Goal: Task Accomplishment & Management: Manage account settings

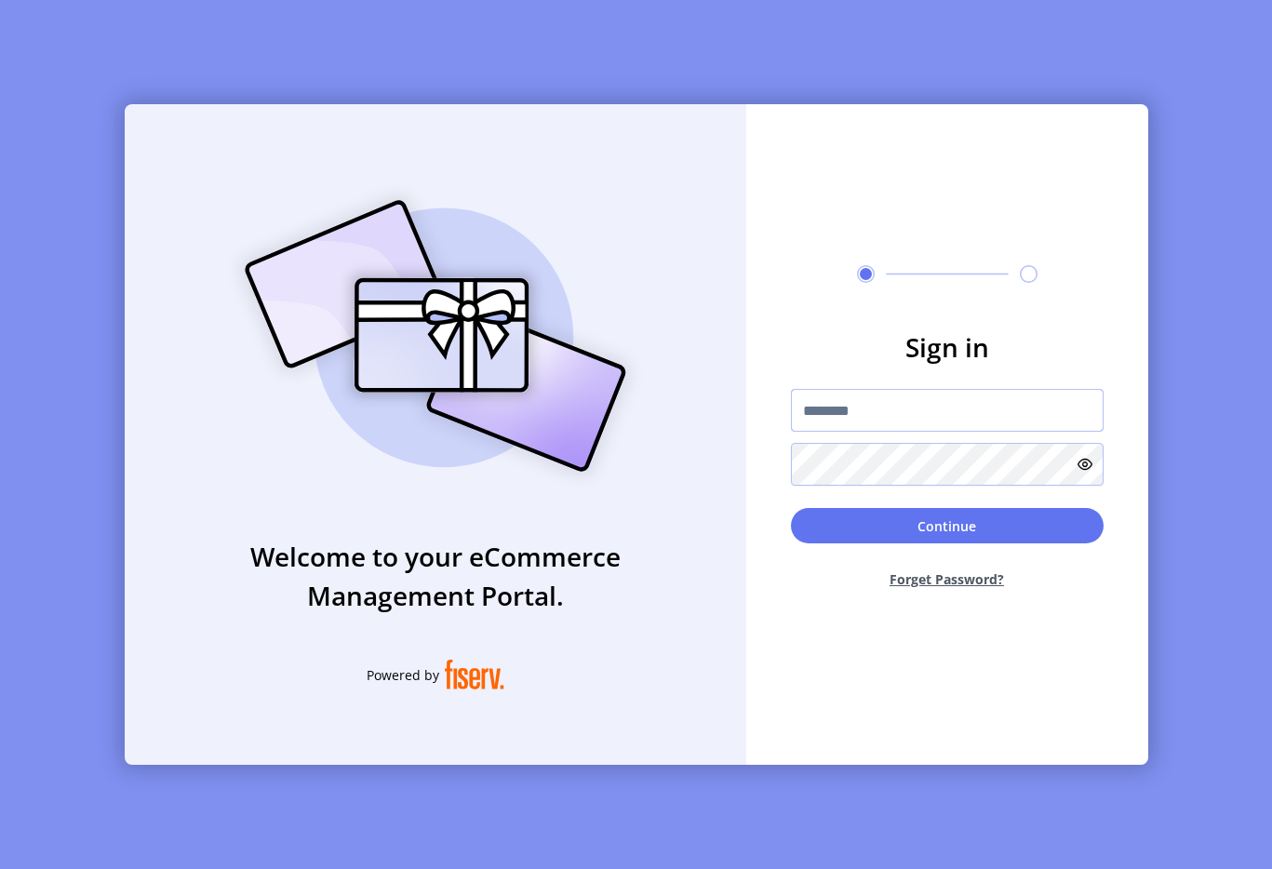
click at [854, 412] on input "text" at bounding box center [947, 410] width 313 height 43
type input "**********"
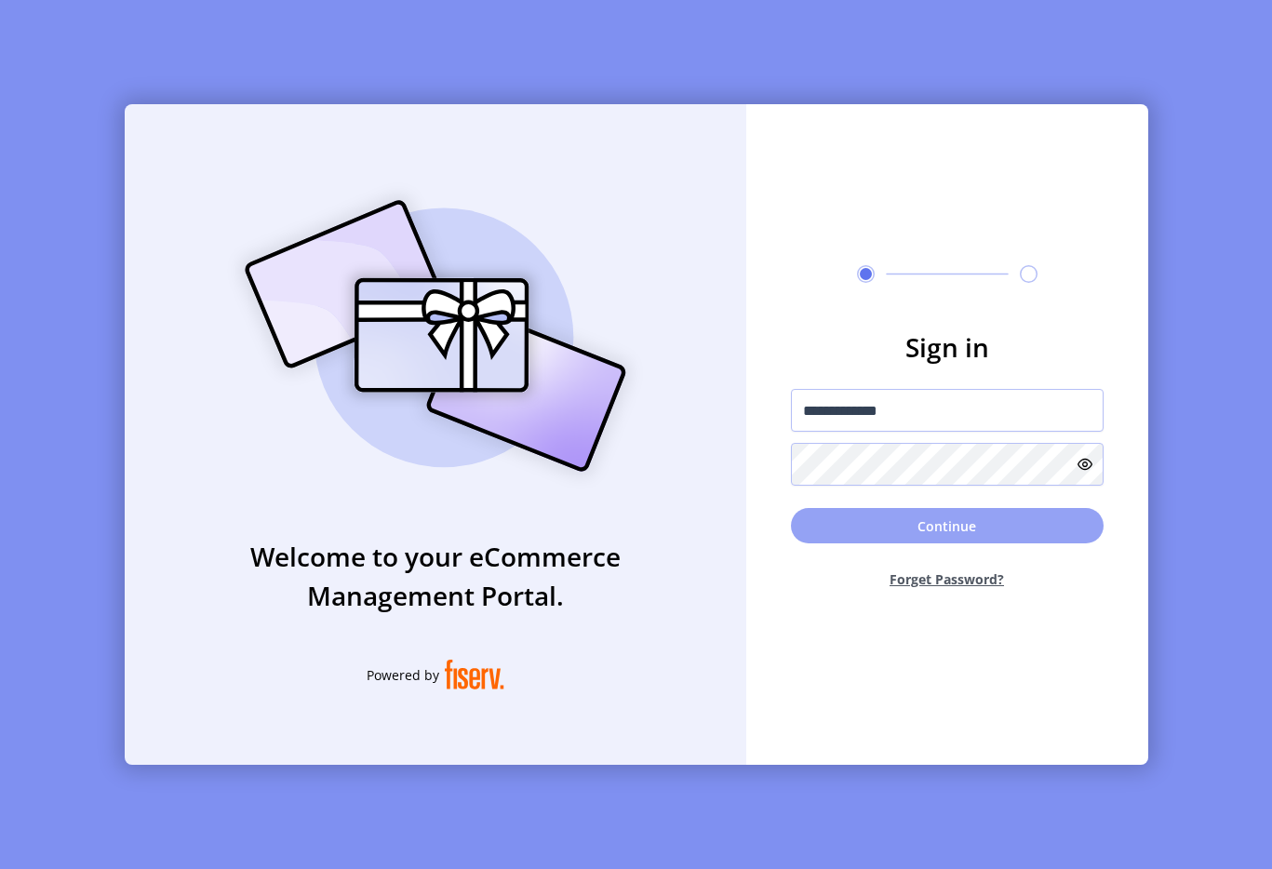
click at [835, 521] on button "Continue" at bounding box center [947, 525] width 313 height 35
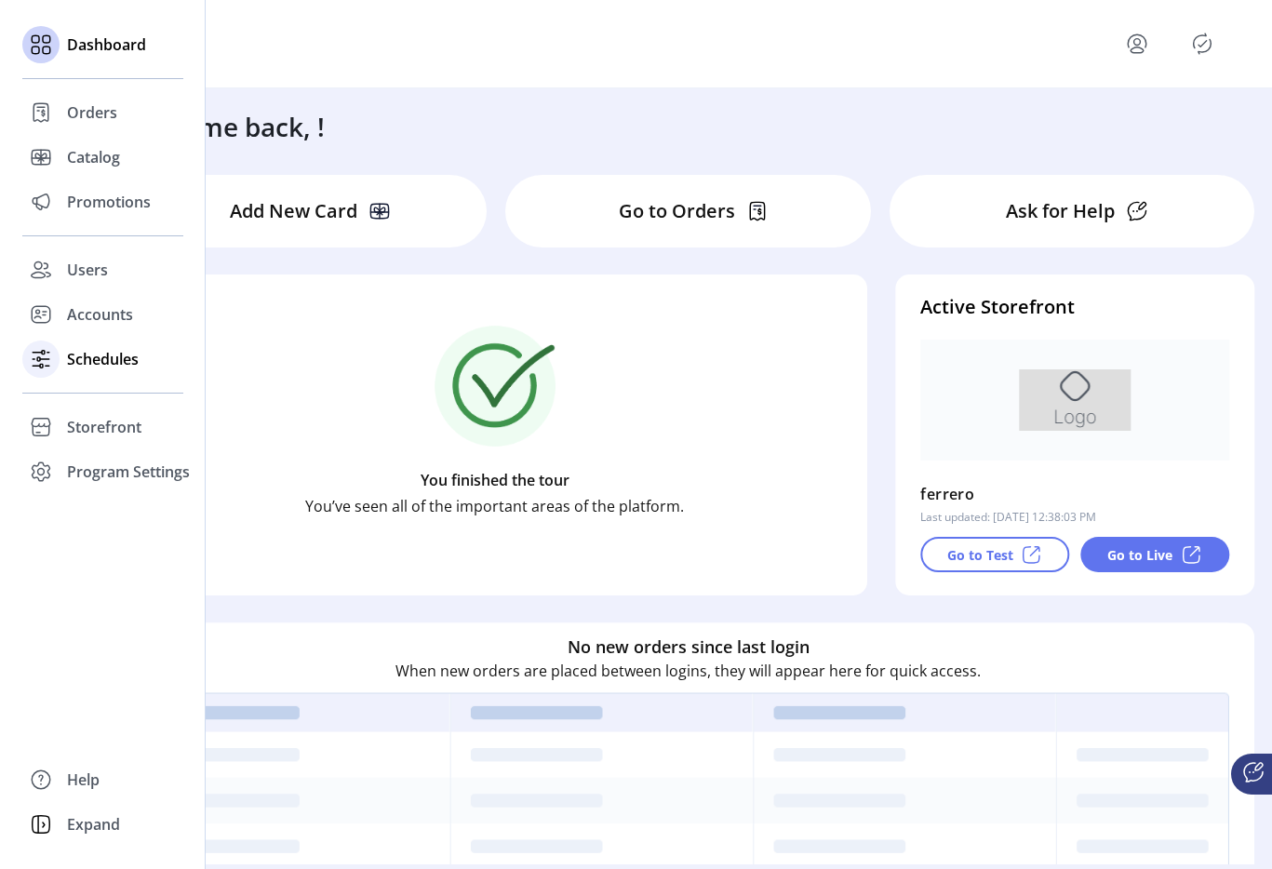
click at [95, 351] on span "Schedules" at bounding box center [103, 359] width 72 height 22
click at [106, 405] on div "Storefront" at bounding box center [102, 427] width 161 height 45
click at [123, 424] on span "Storefront" at bounding box center [104, 427] width 74 height 22
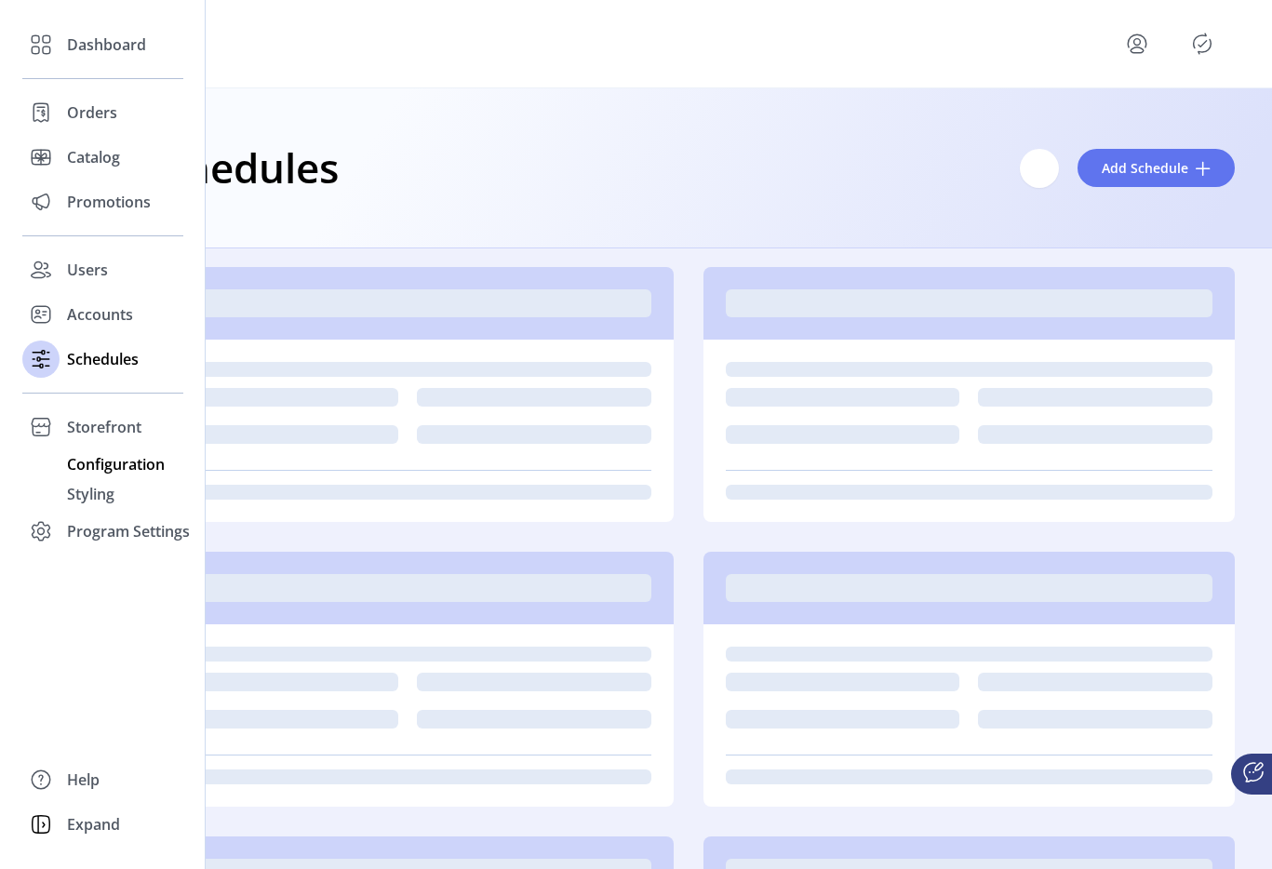
click at [122, 453] on span "Configuration" at bounding box center [116, 464] width 98 height 22
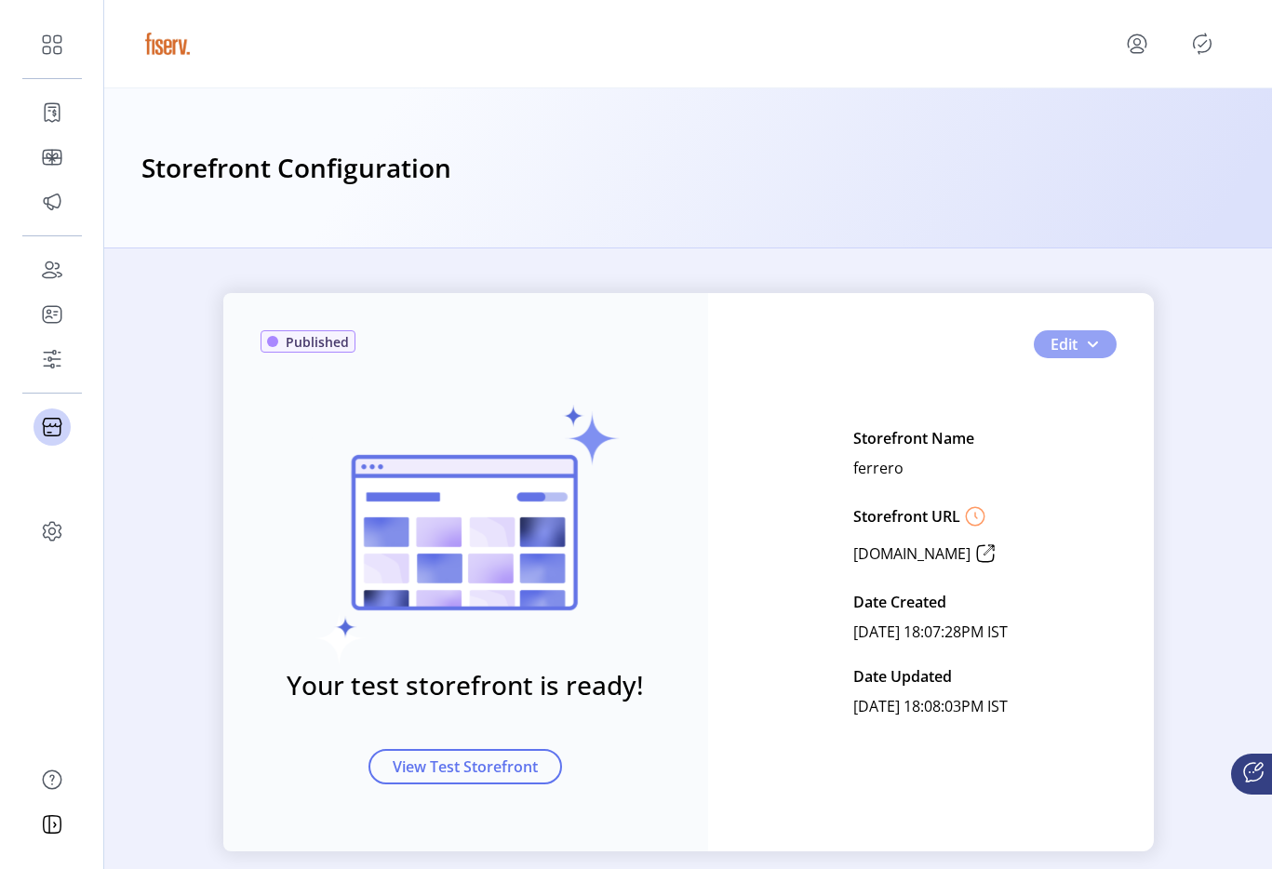
click at [1088, 342] on span "button" at bounding box center [1092, 344] width 15 height 15
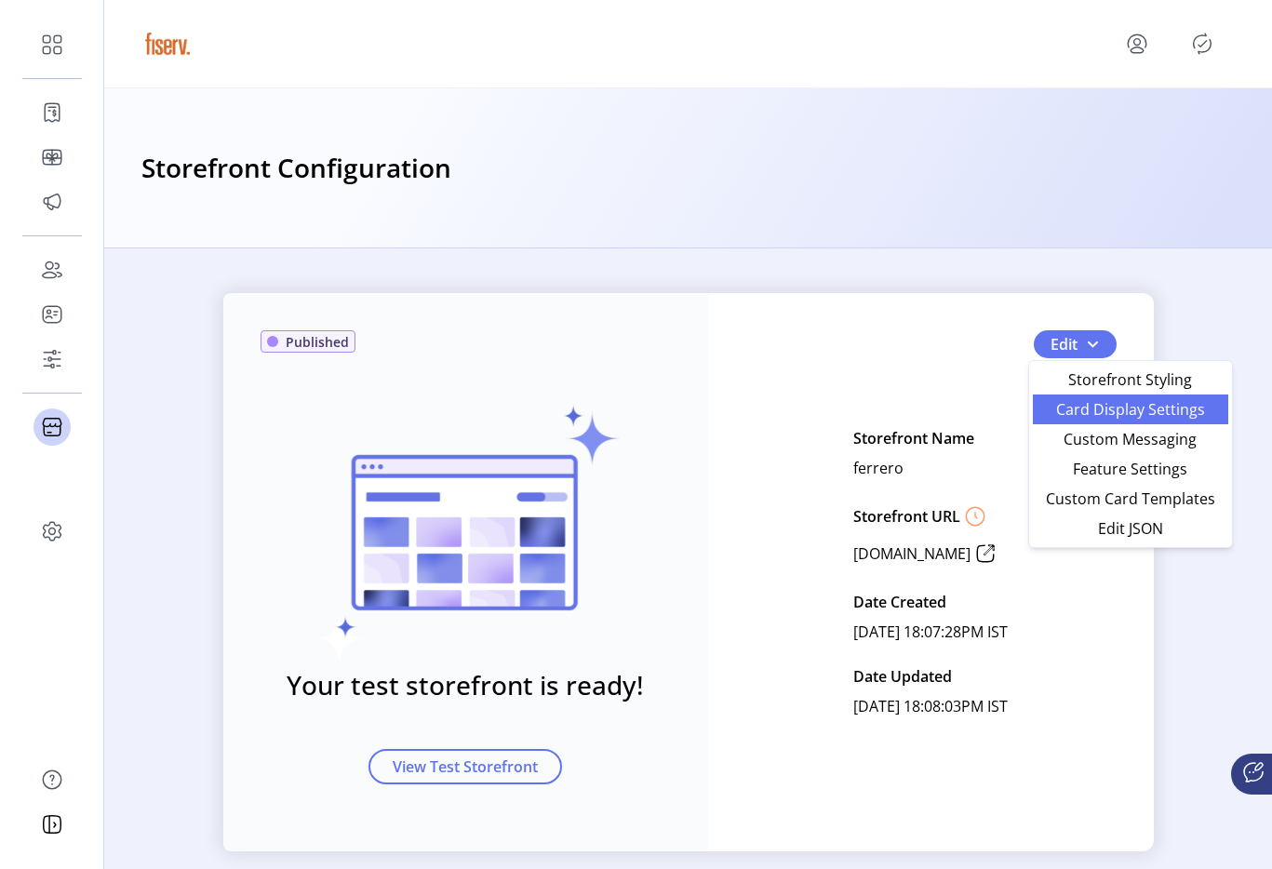
click at [1084, 414] on span "Card Display Settings" at bounding box center [1130, 409] width 173 height 15
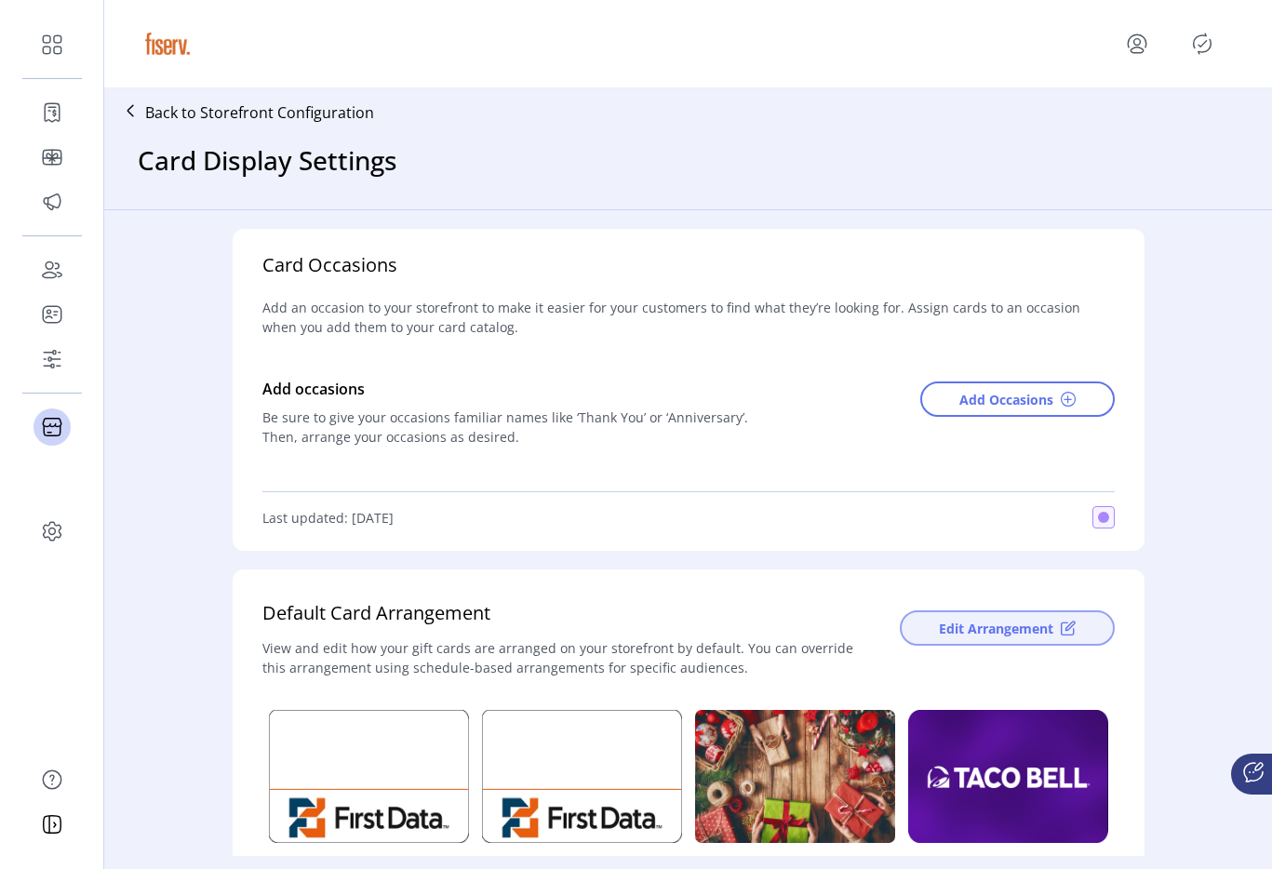
click at [930, 617] on button "Edit Arrangement" at bounding box center [1007, 628] width 215 height 35
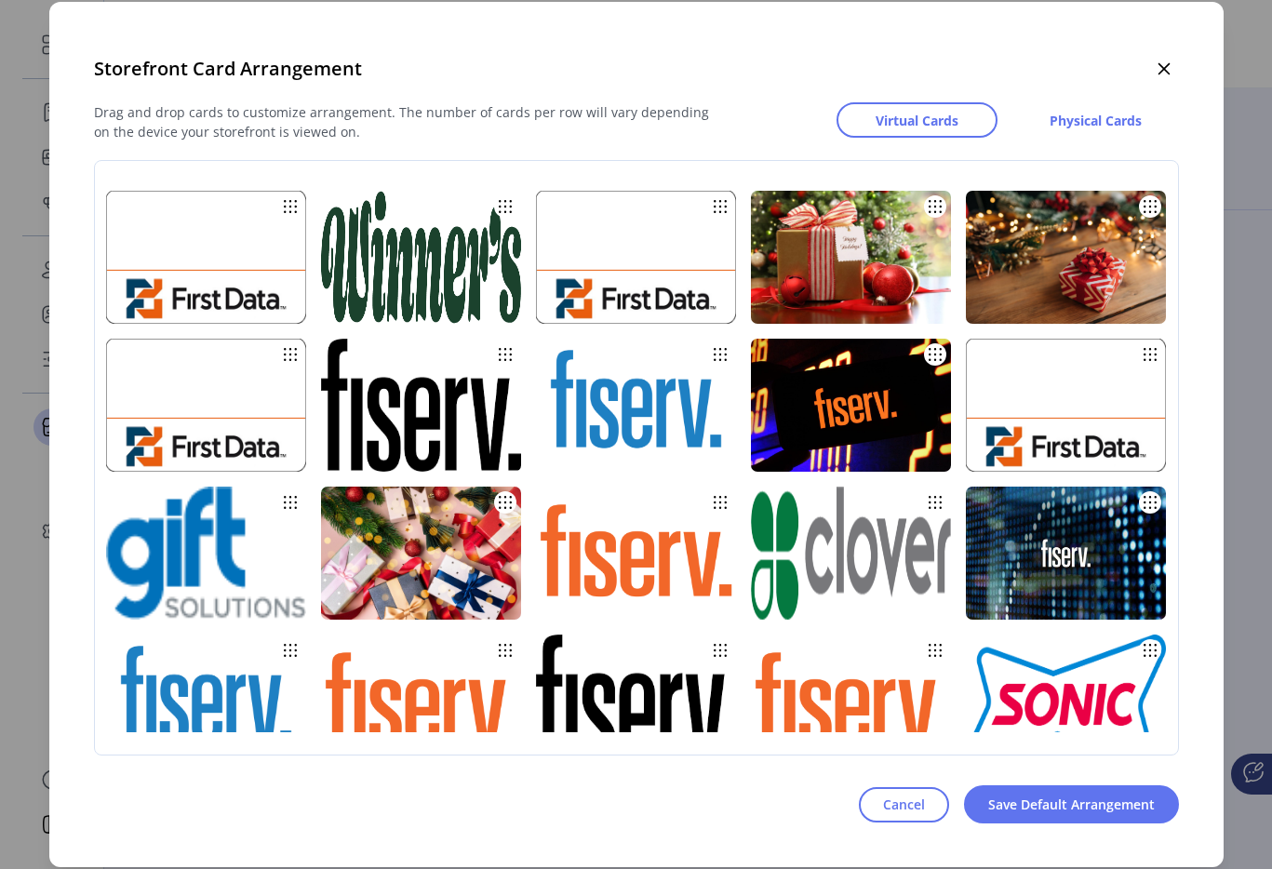
drag, startPoint x: 771, startPoint y: 405, endPoint x: 762, endPoint y: 415, distance: 13.2
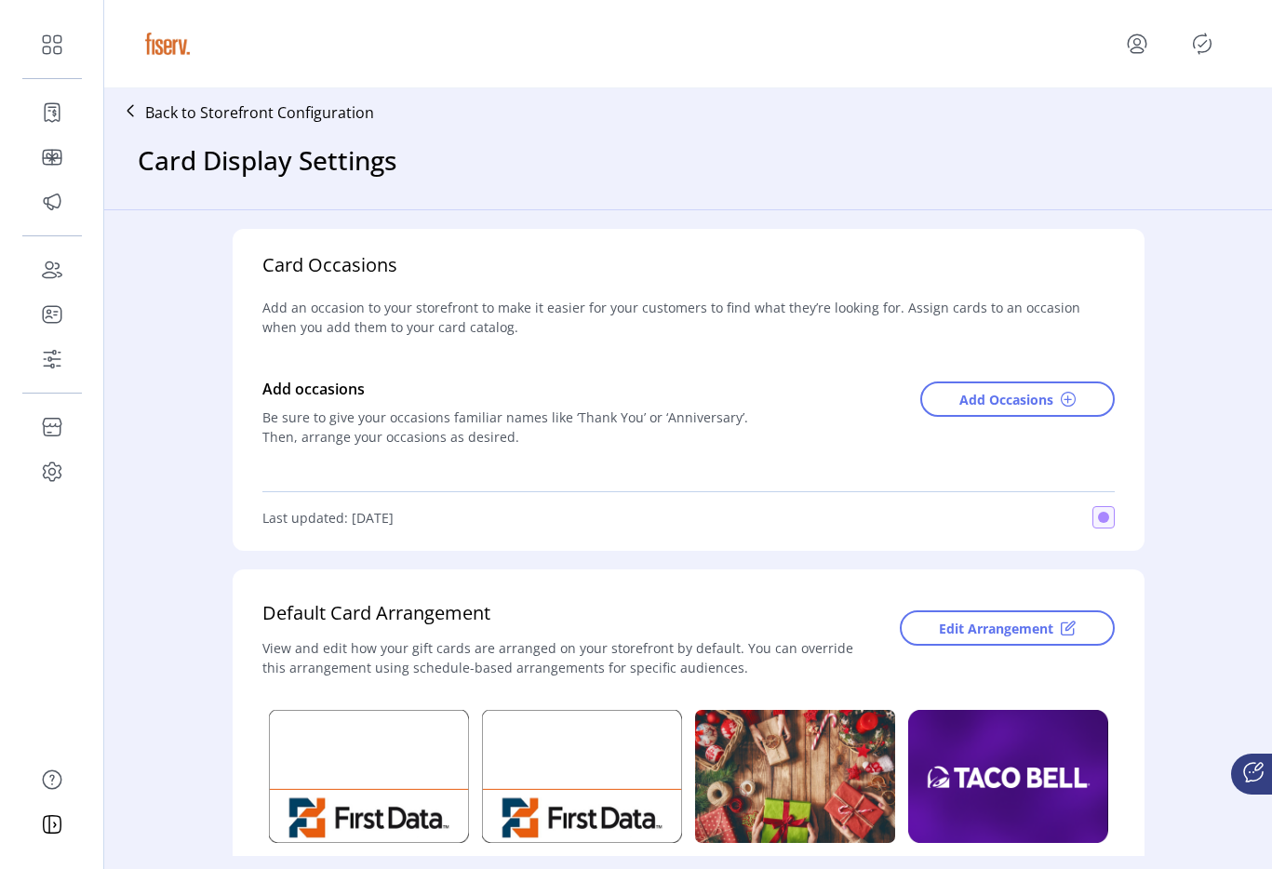
click at [998, 583] on div "Default Card Arrangement View and edit how your gift cards are arranged on your…" at bounding box center [689, 637] width 912 height 134
click at [984, 616] on button "Edit Arrangement" at bounding box center [1007, 628] width 215 height 35
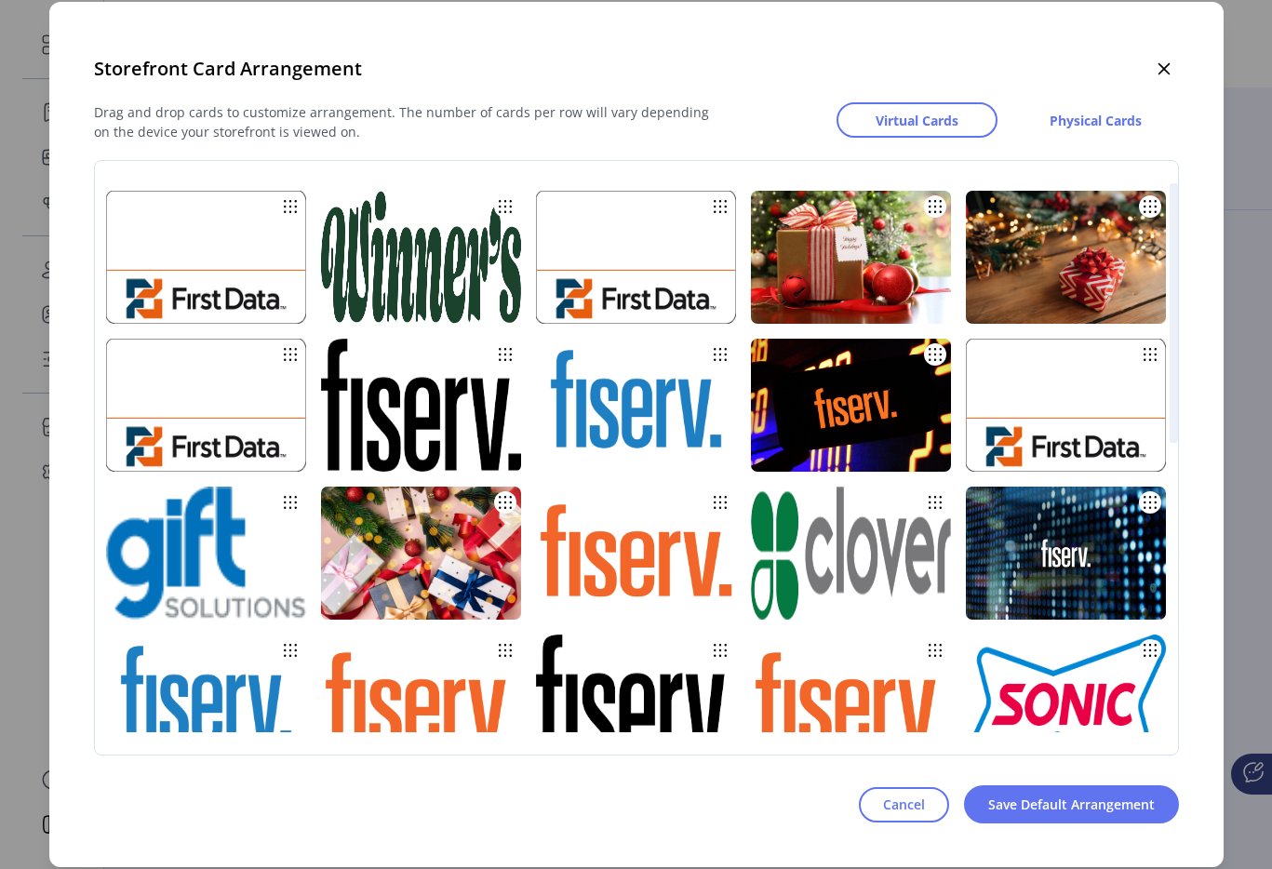
scroll to position [635, 0]
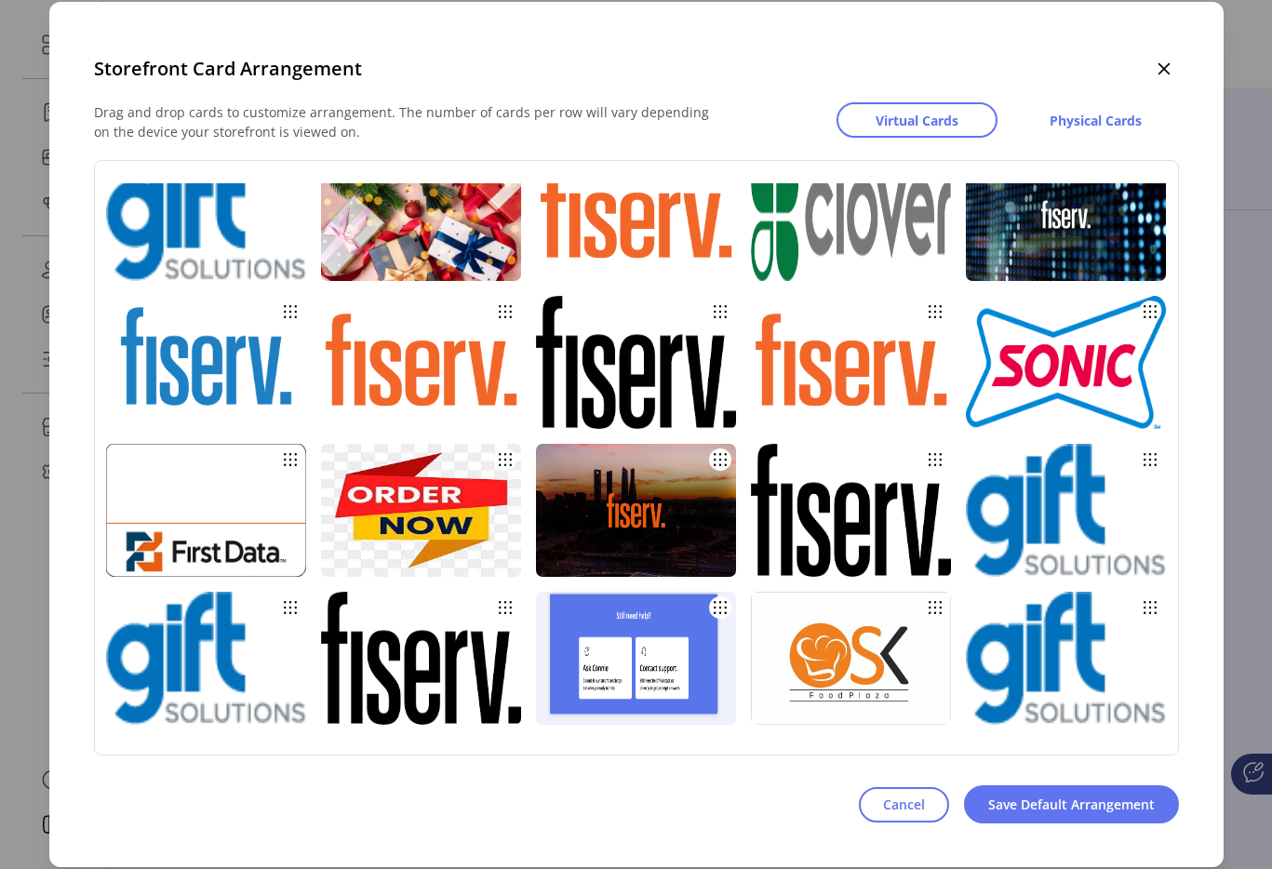
drag, startPoint x: 756, startPoint y: 532, endPoint x: 863, endPoint y: 10, distance: 533.1
click at [1170, 67] on icon "button" at bounding box center [1164, 68] width 15 height 15
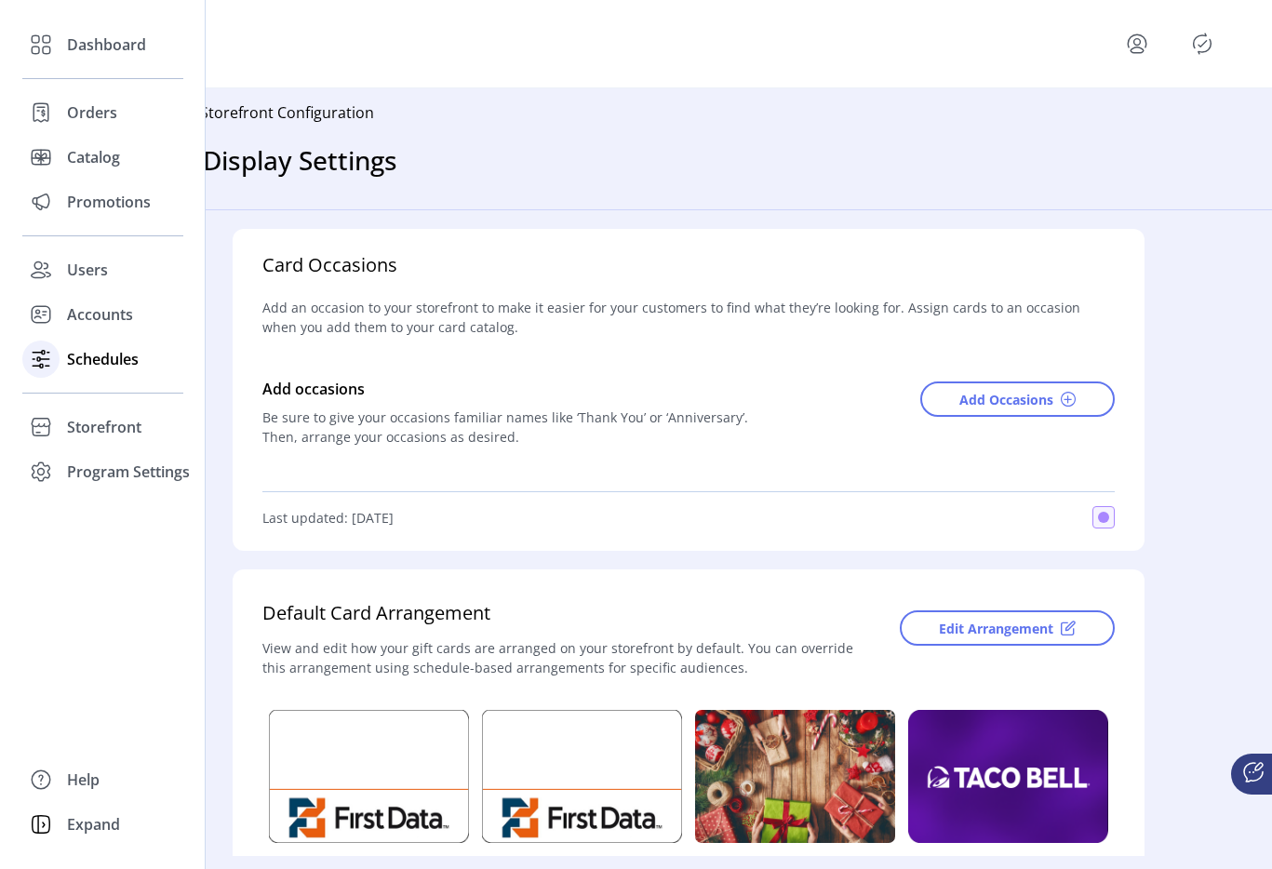
click at [105, 370] on div "Schedules" at bounding box center [102, 359] width 161 height 45
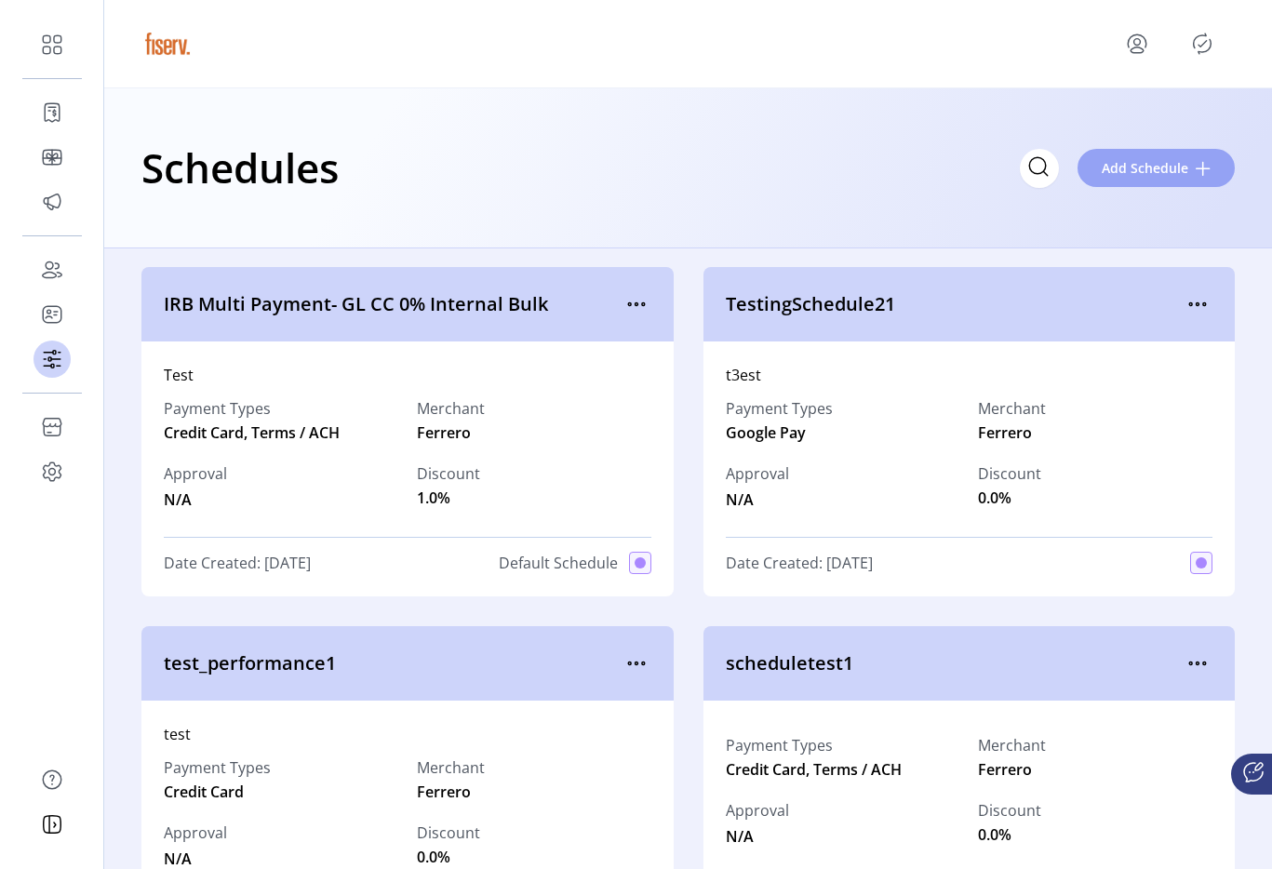
click at [1138, 179] on button "Add Schedule" at bounding box center [1156, 168] width 157 height 38
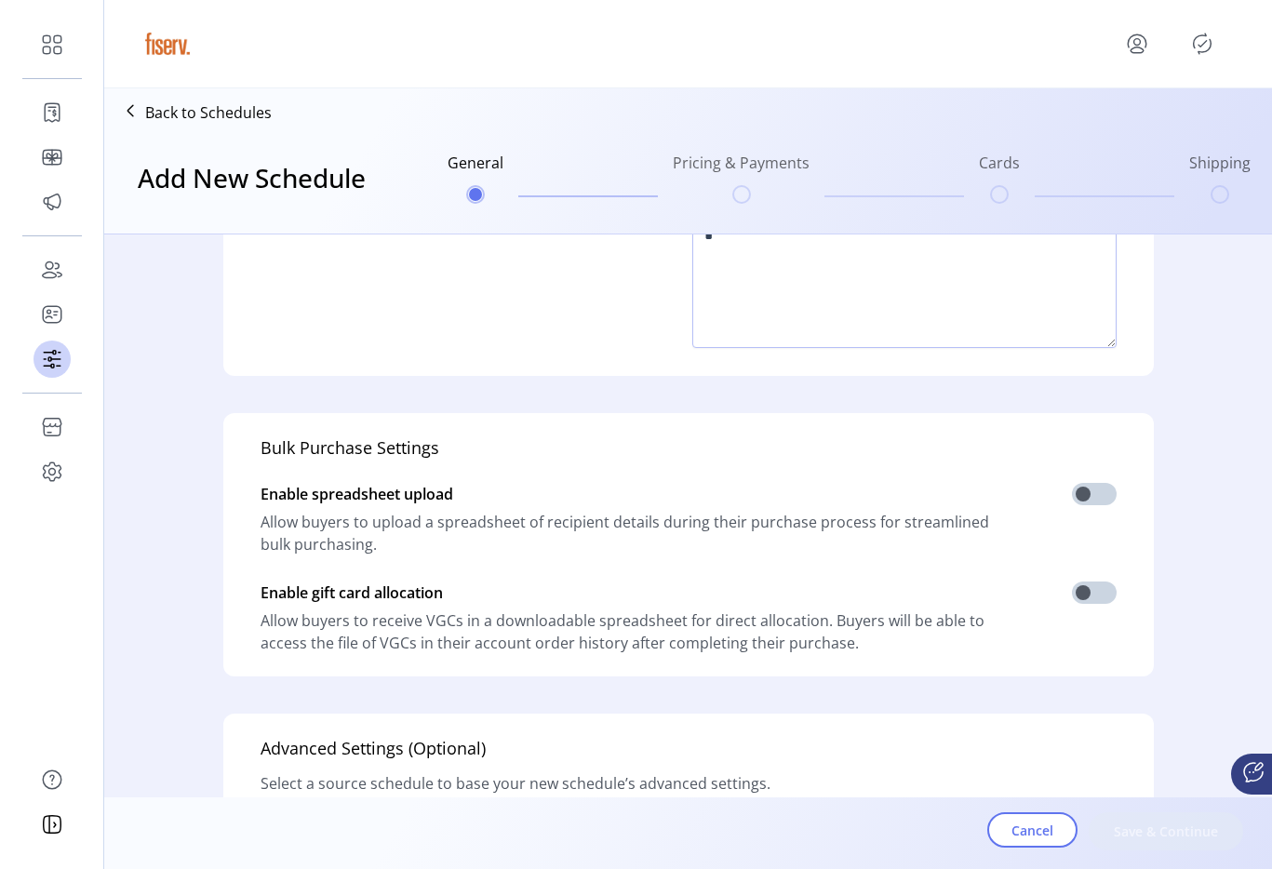
scroll to position [458, 0]
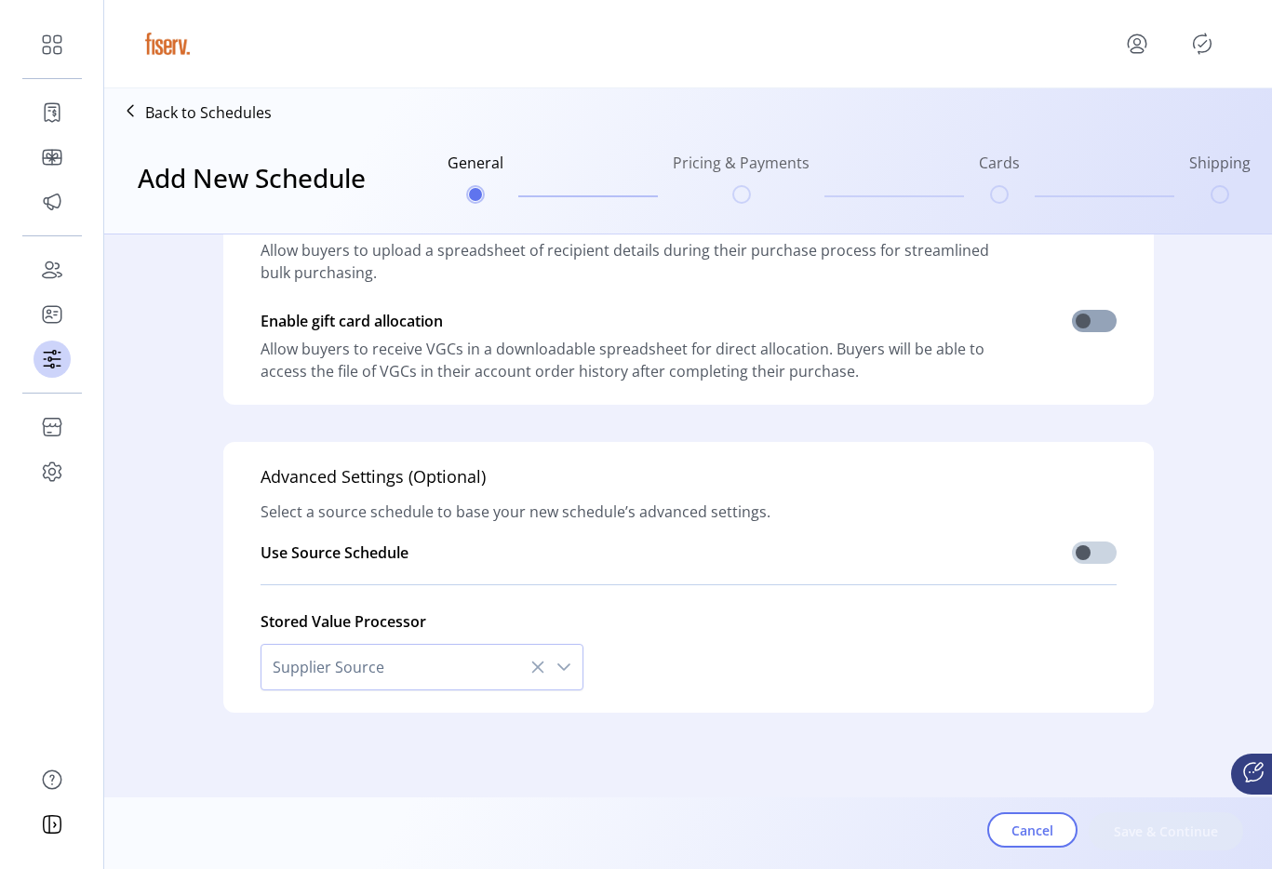
click at [1083, 316] on span at bounding box center [1094, 321] width 45 height 22
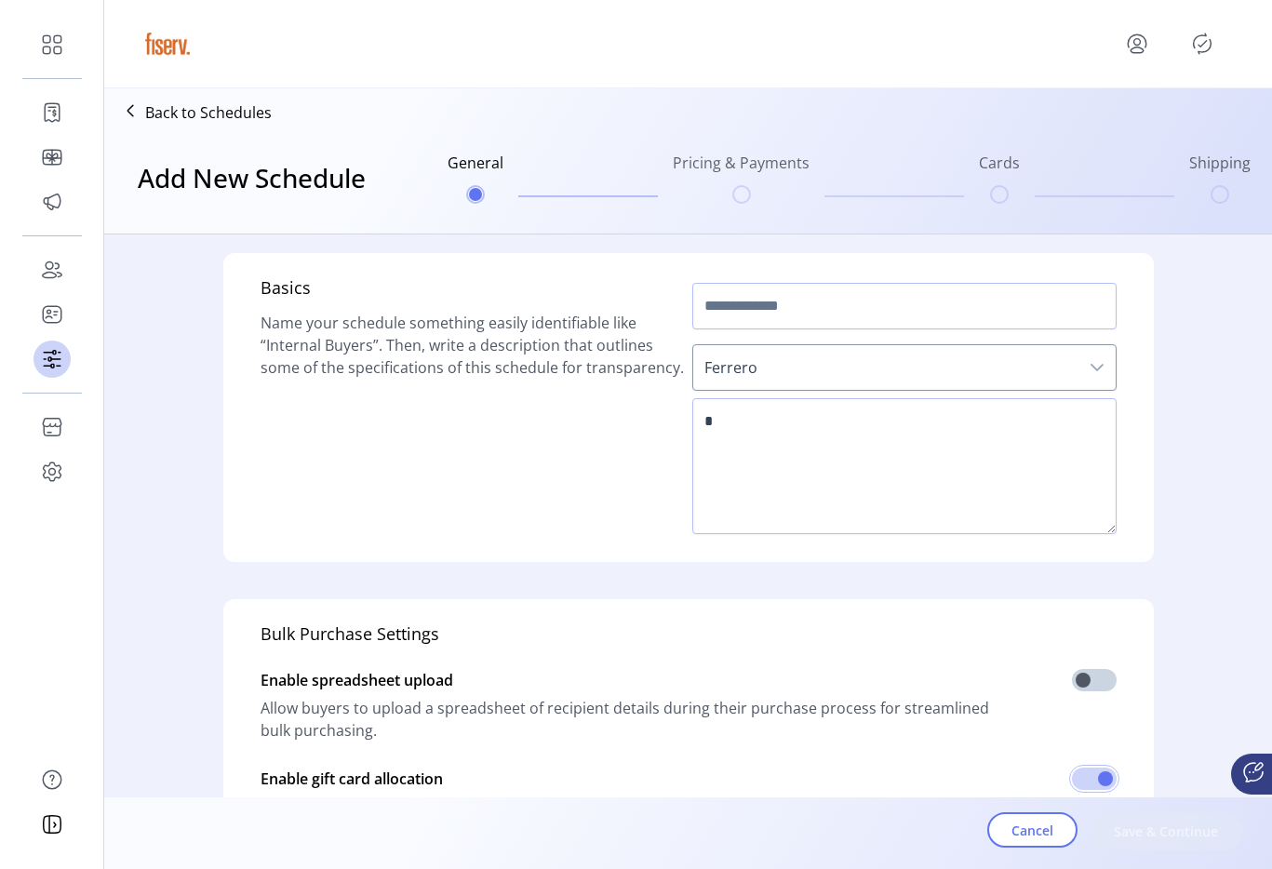
scroll to position [147, 0]
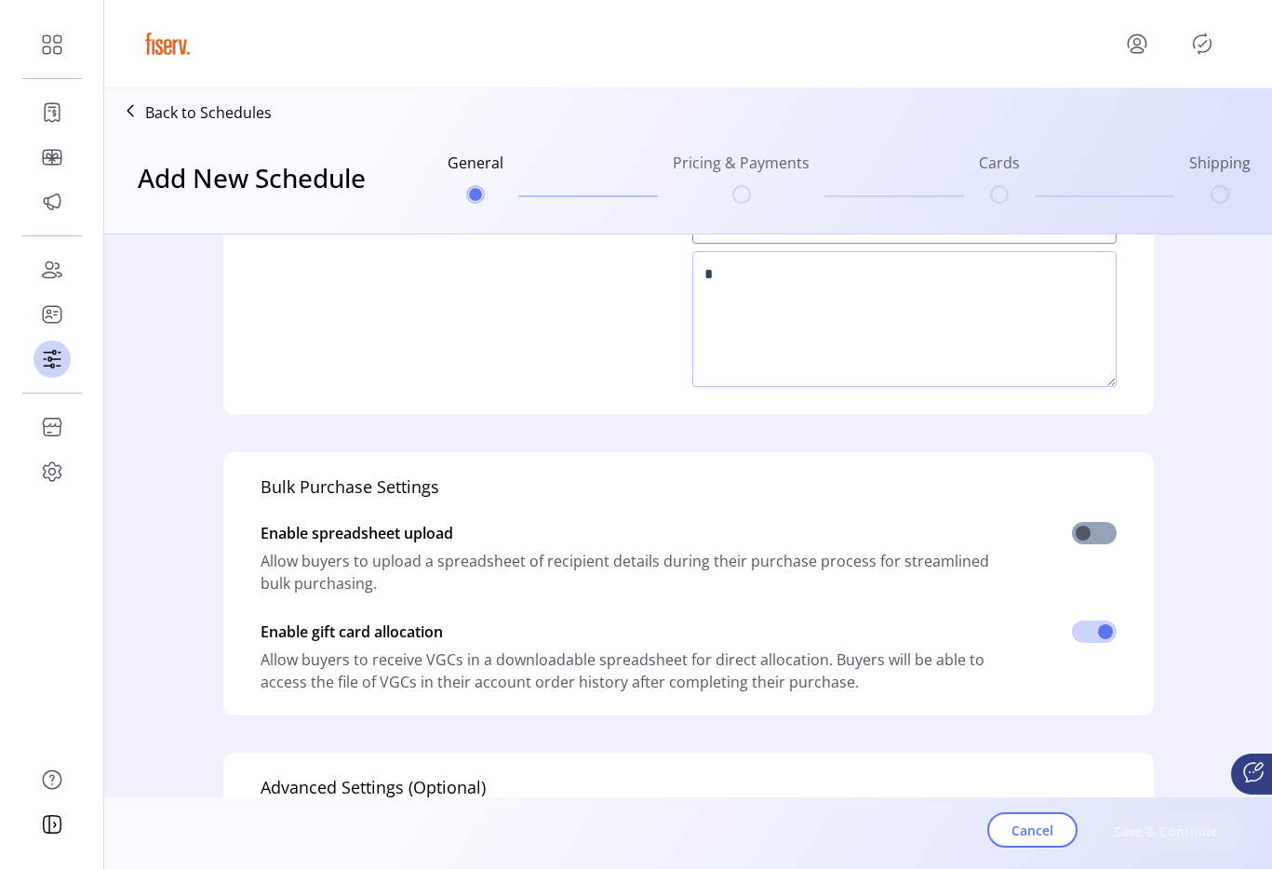
click at [1098, 530] on span at bounding box center [1094, 533] width 45 height 22
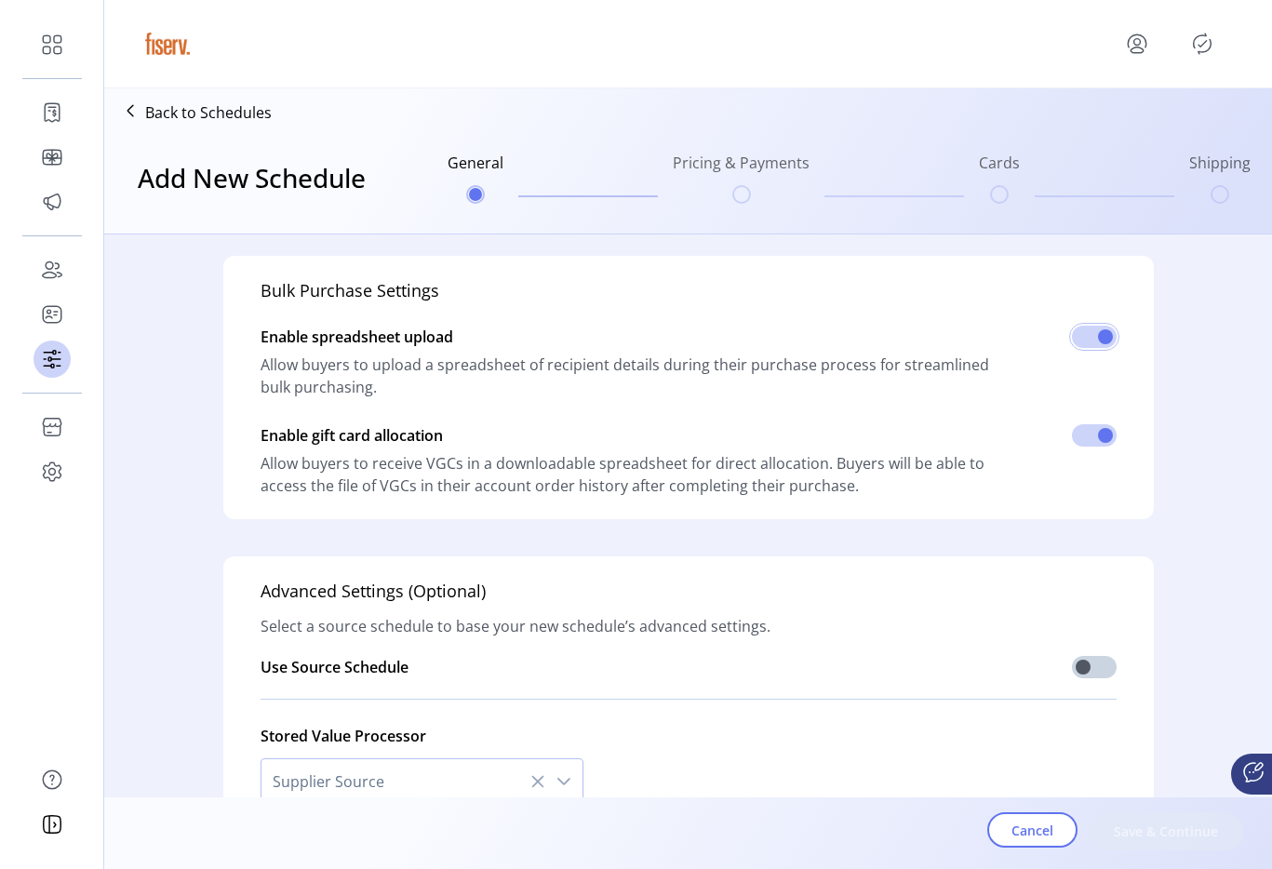
scroll to position [458, 0]
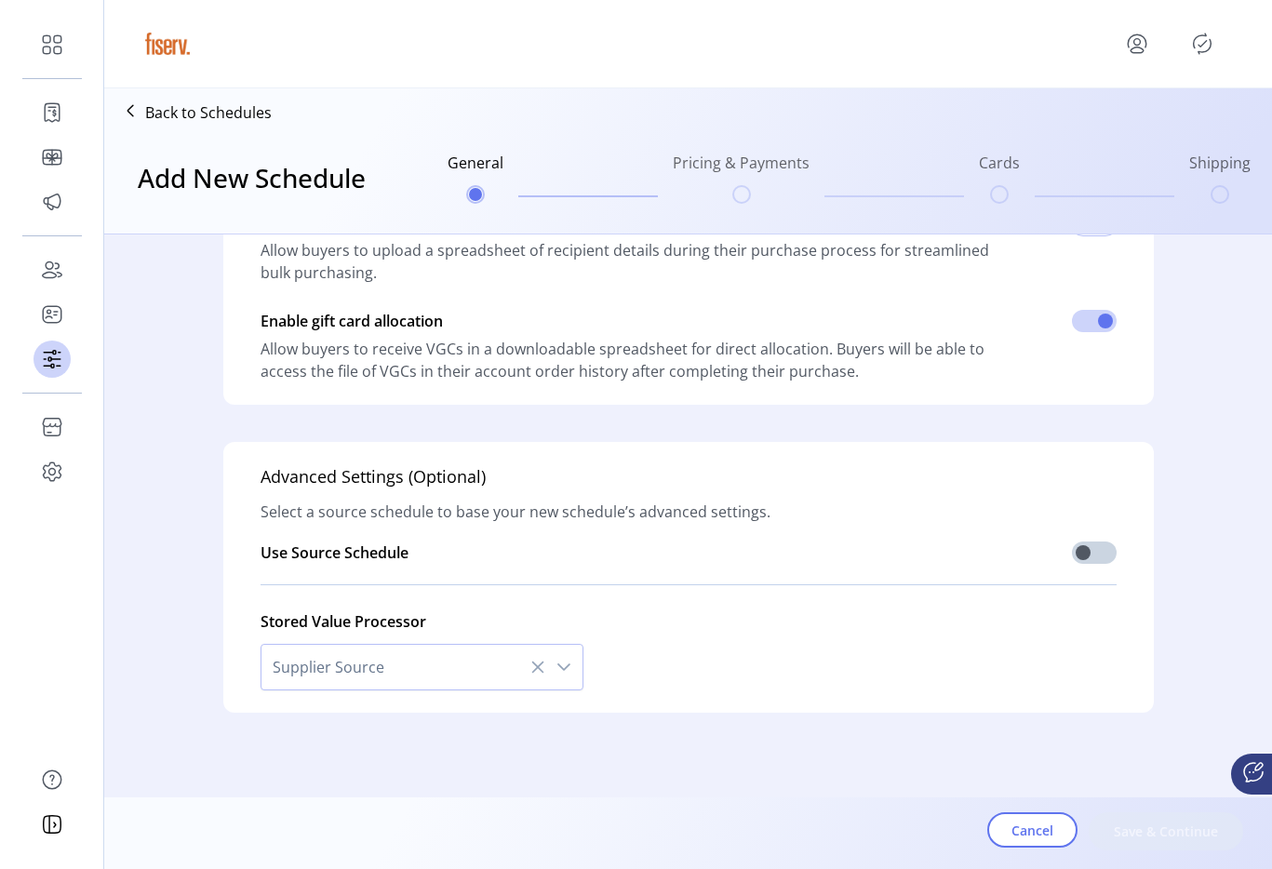
click at [402, 686] on span "Supplier Source" at bounding box center [404, 667] width 284 height 45
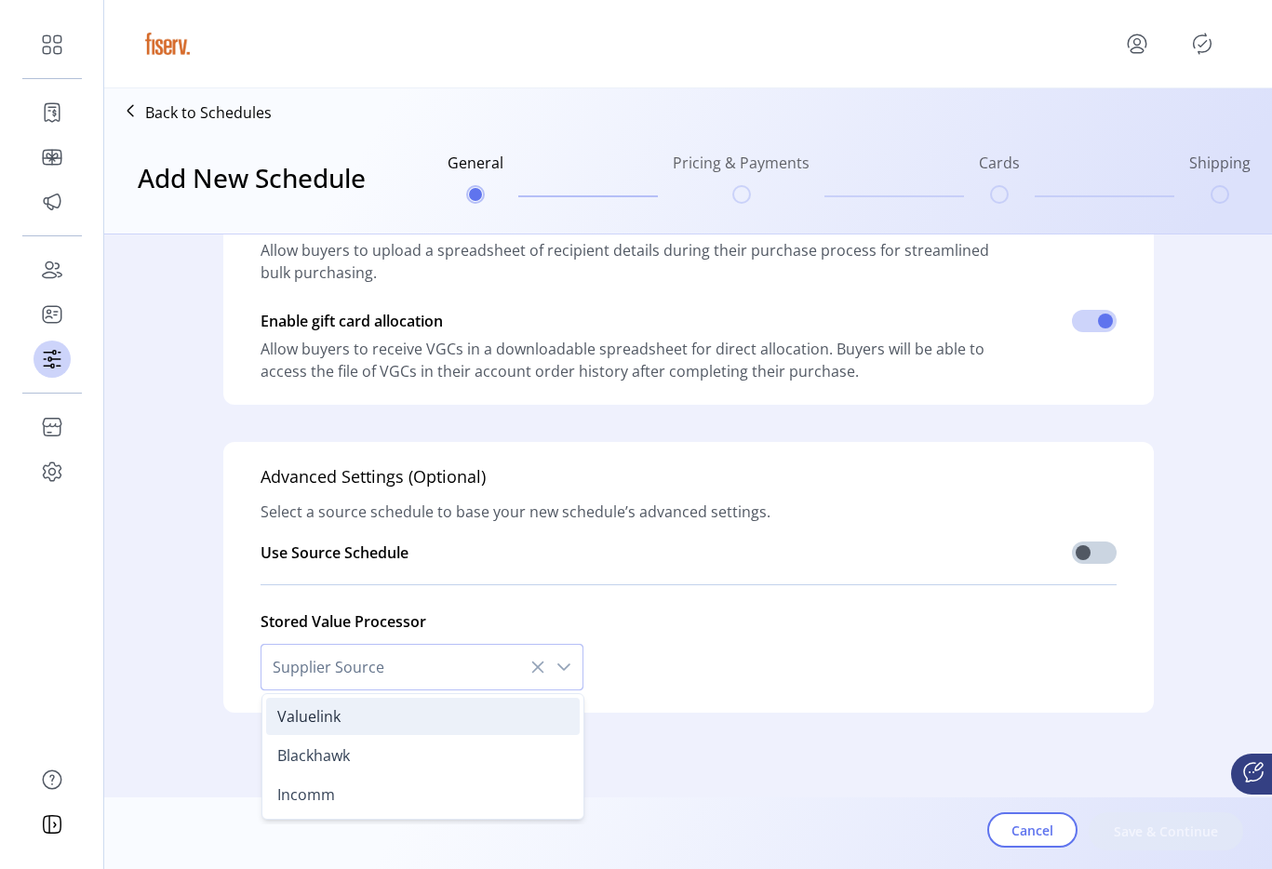
click at [377, 716] on li "Valuelink" at bounding box center [423, 716] width 314 height 37
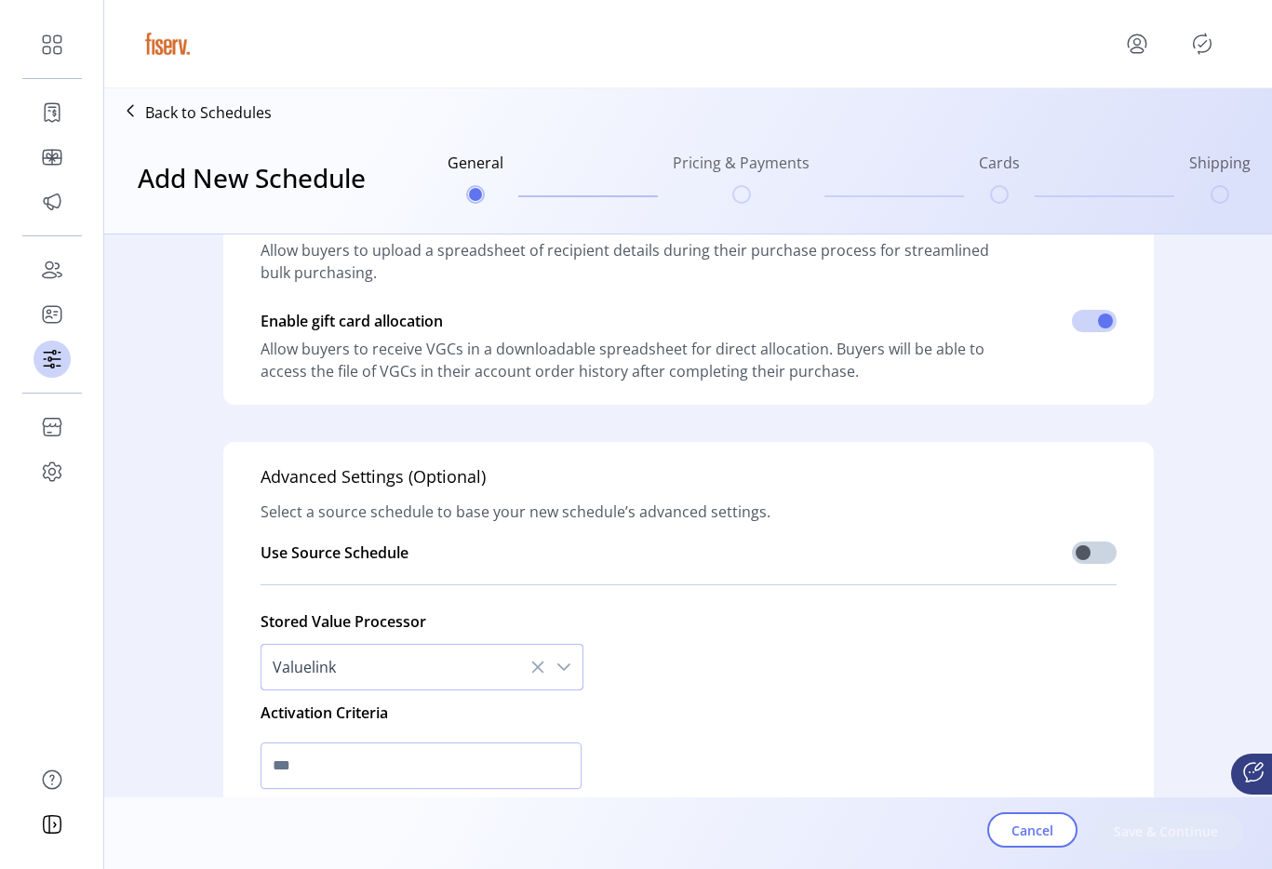
click at [365, 675] on span "Valuelink" at bounding box center [404, 667] width 284 height 45
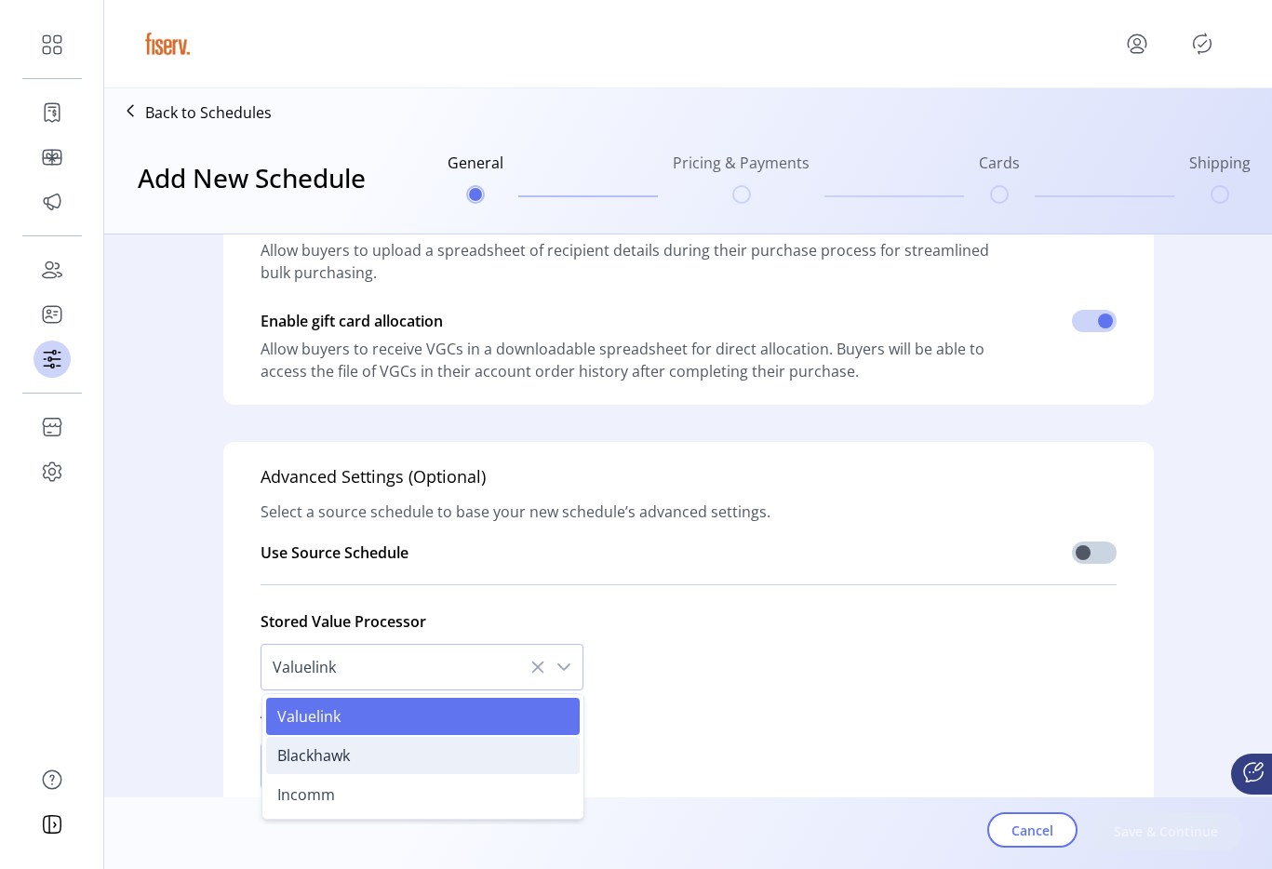
click at [478, 758] on li "Blackhawk" at bounding box center [423, 755] width 314 height 37
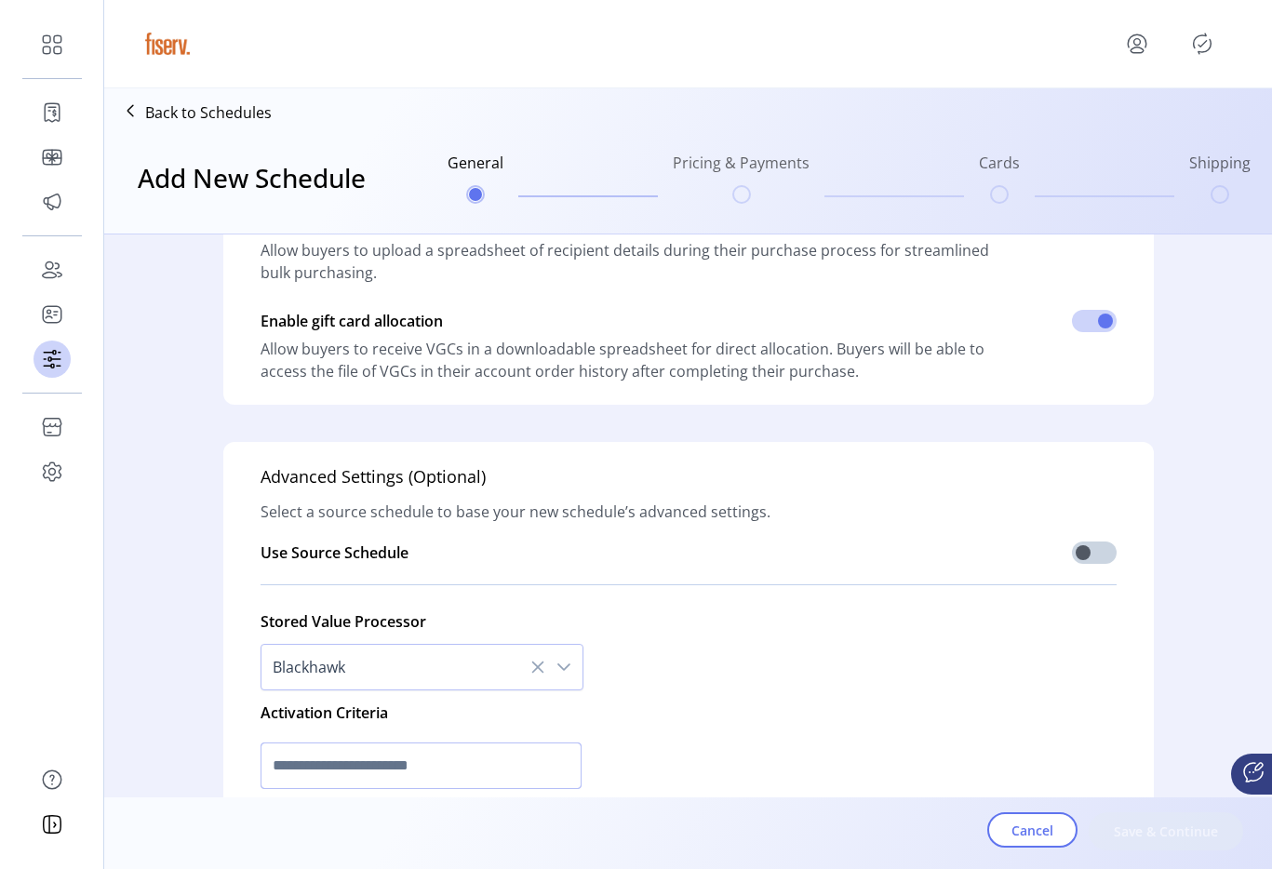
click at [364, 754] on input "text" at bounding box center [421, 766] width 321 height 47
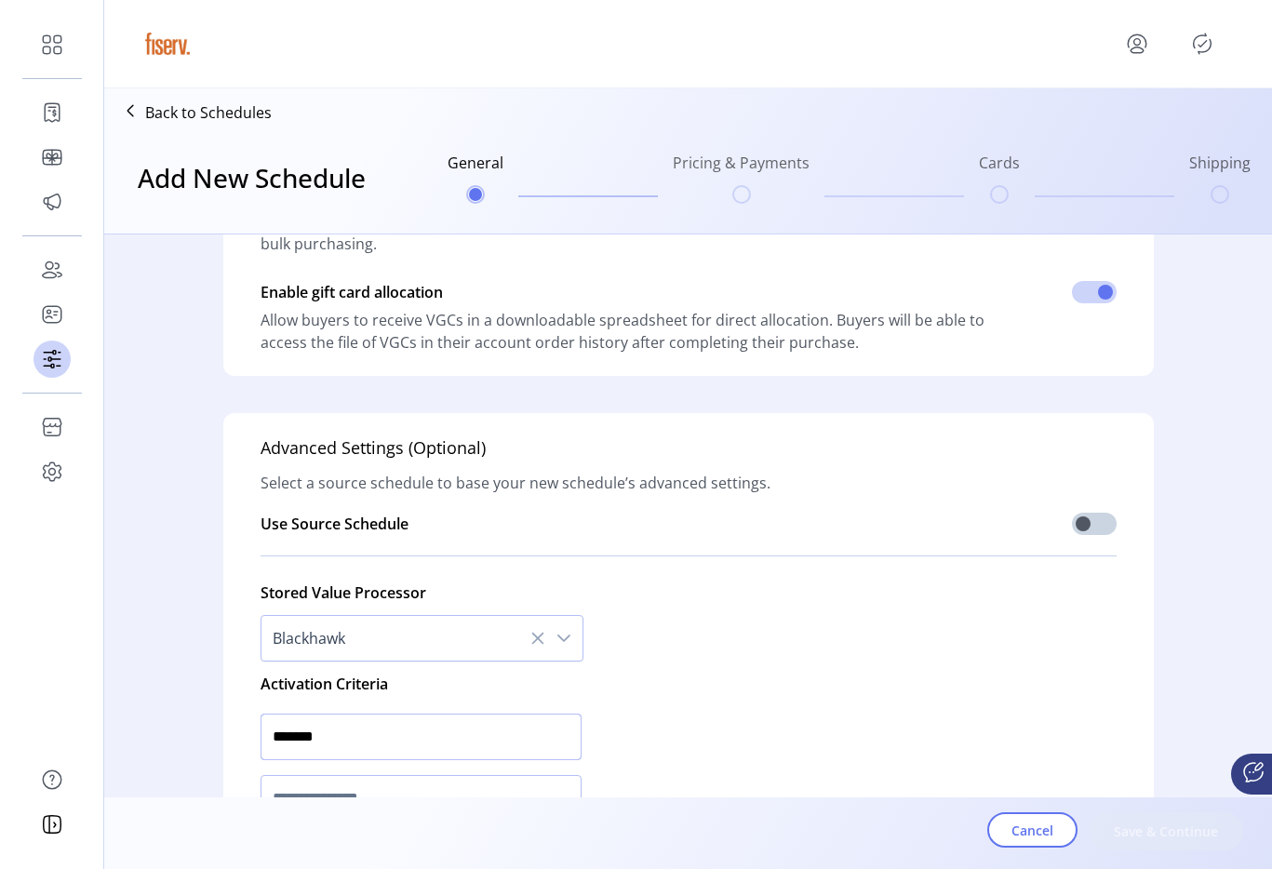
click at [343, 727] on input "*******" at bounding box center [421, 737] width 321 height 47
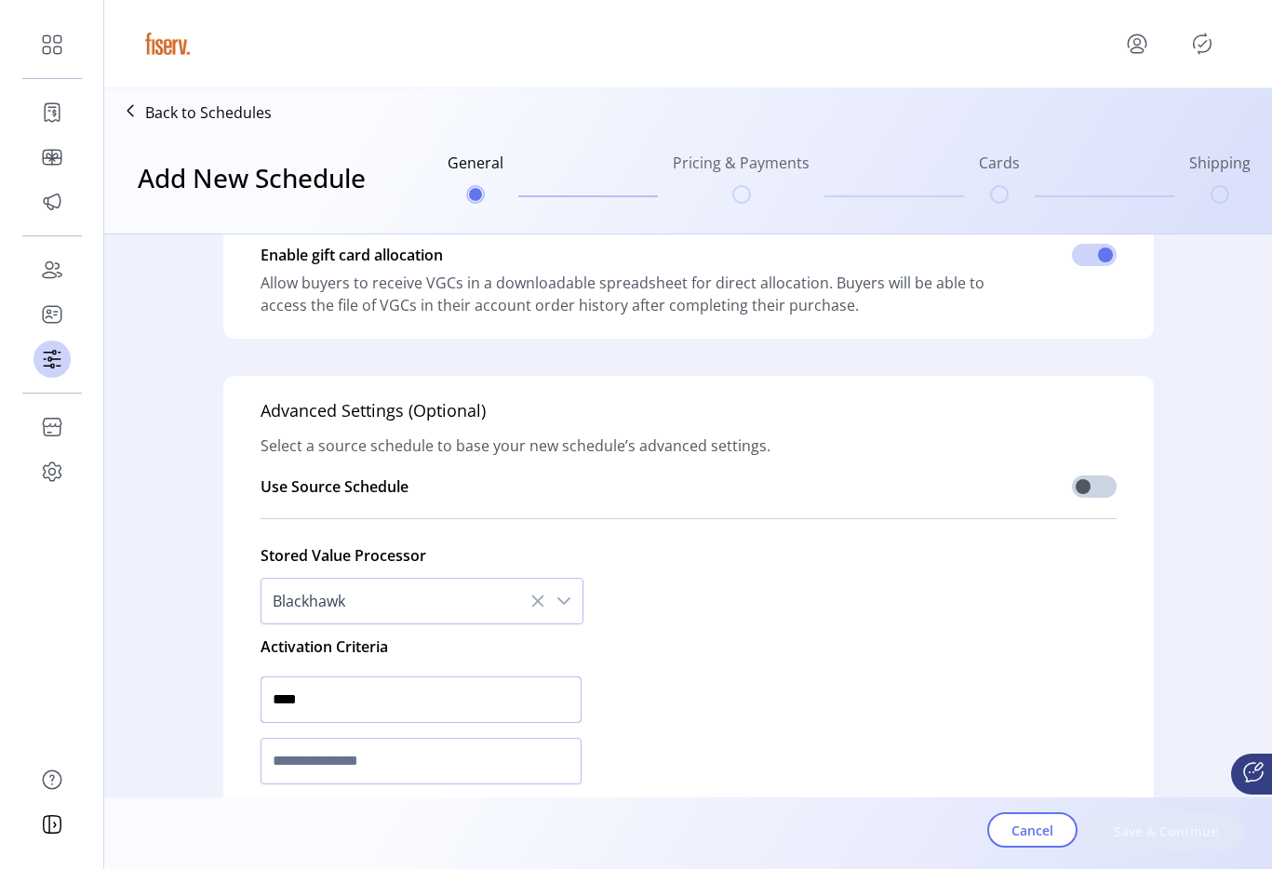
scroll to position [535, 0]
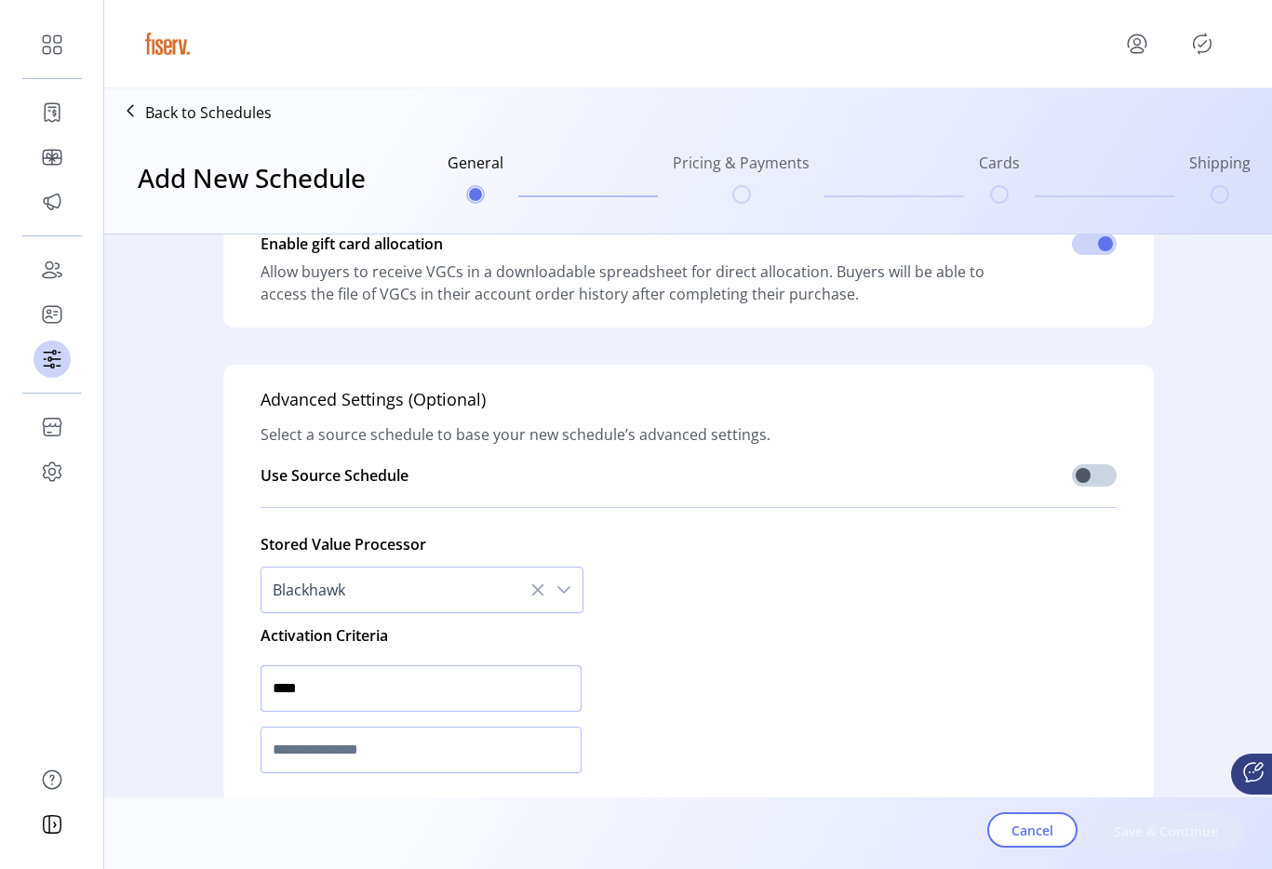
type input "****"
click at [333, 753] on input "text" at bounding box center [421, 750] width 321 height 47
type input "*"
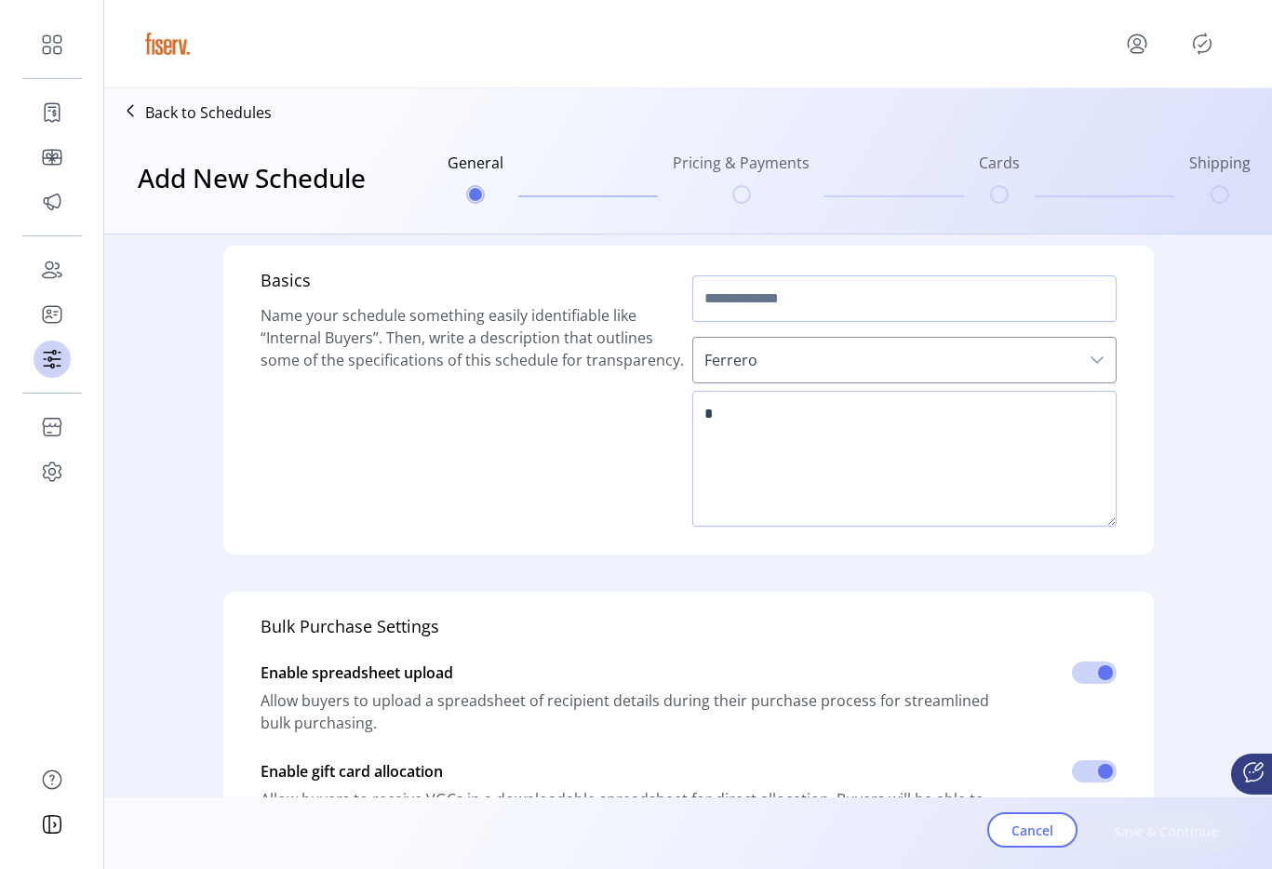
scroll to position [0, 0]
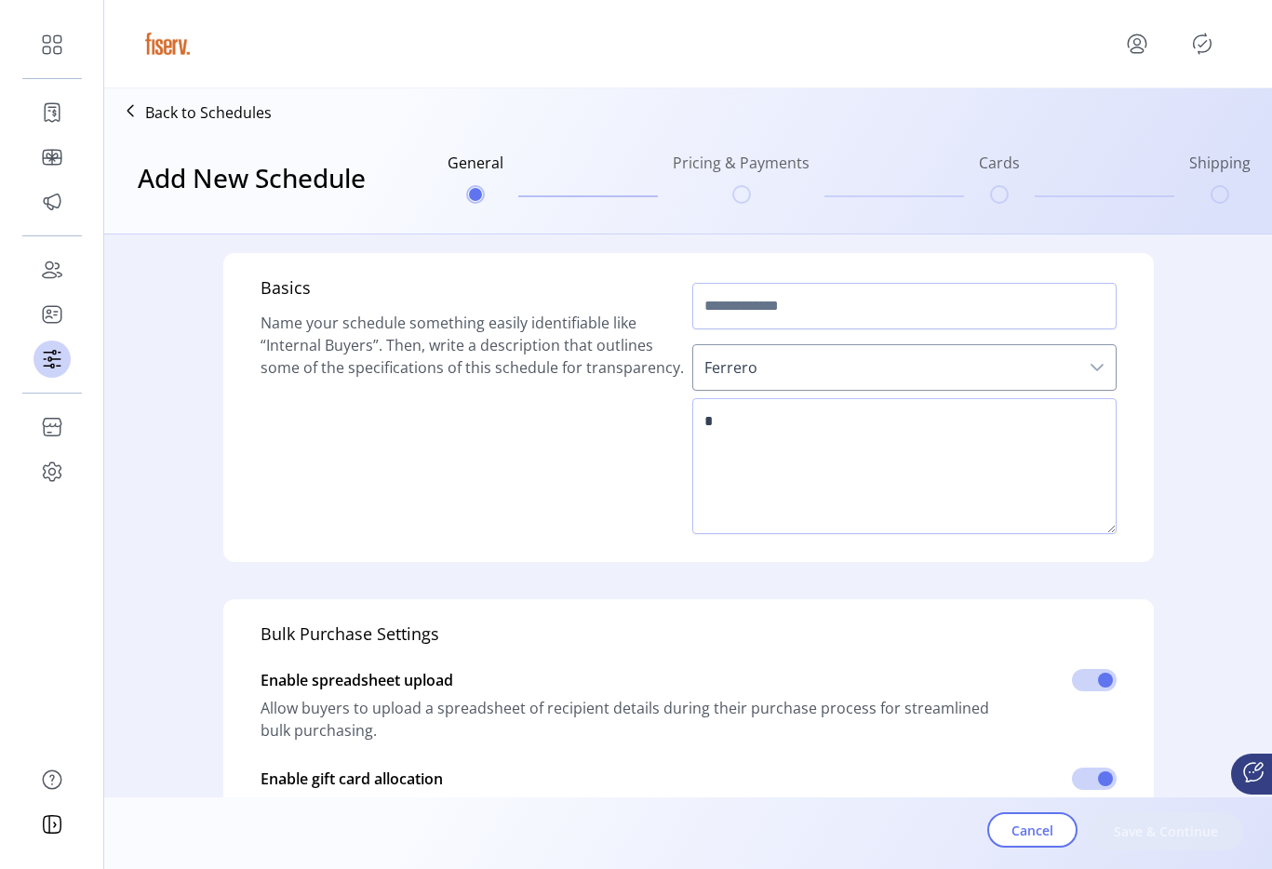
type input "***"
click at [880, 309] on input "text" at bounding box center [905, 306] width 424 height 47
type input "**********"
click at [879, 484] on textarea at bounding box center [905, 466] width 424 height 136
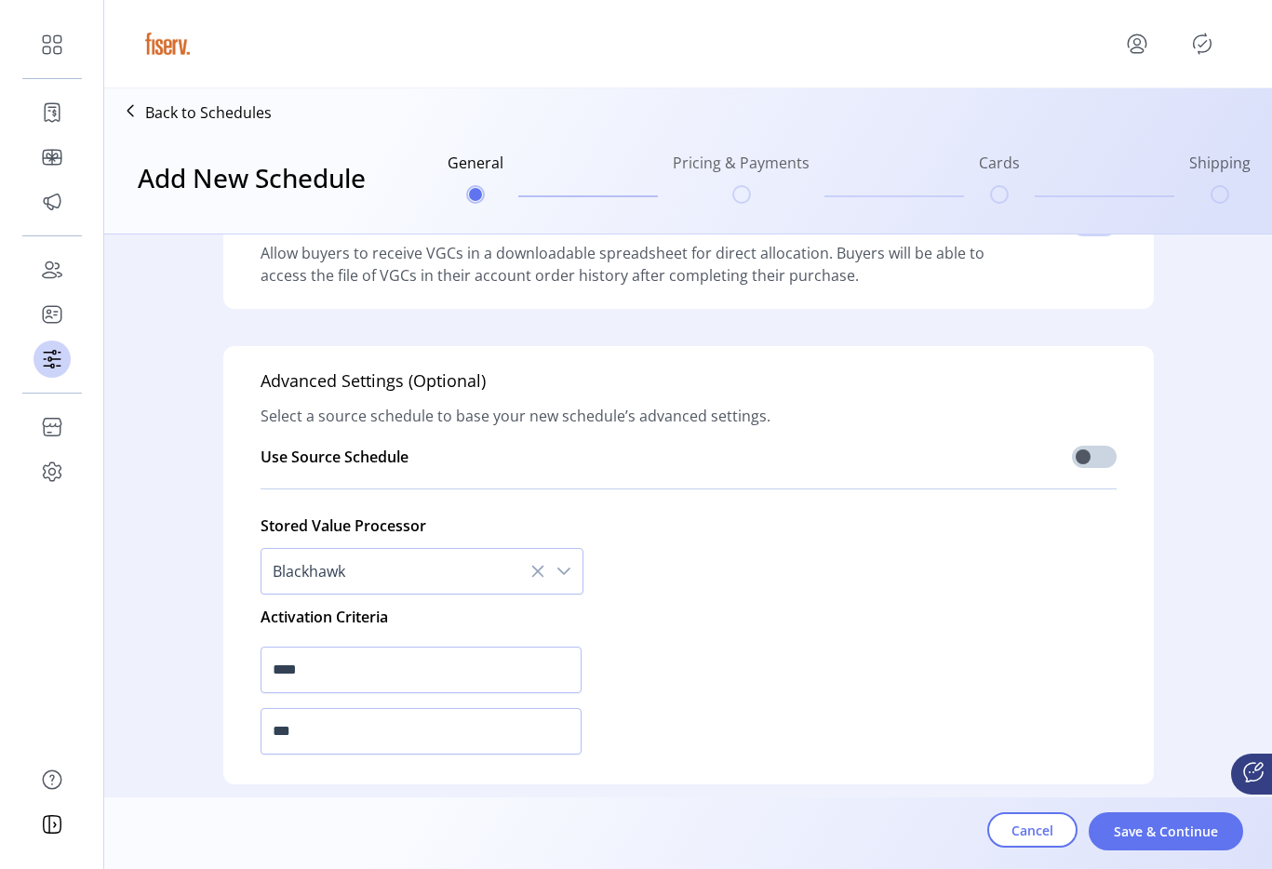
scroll to position [626, 0]
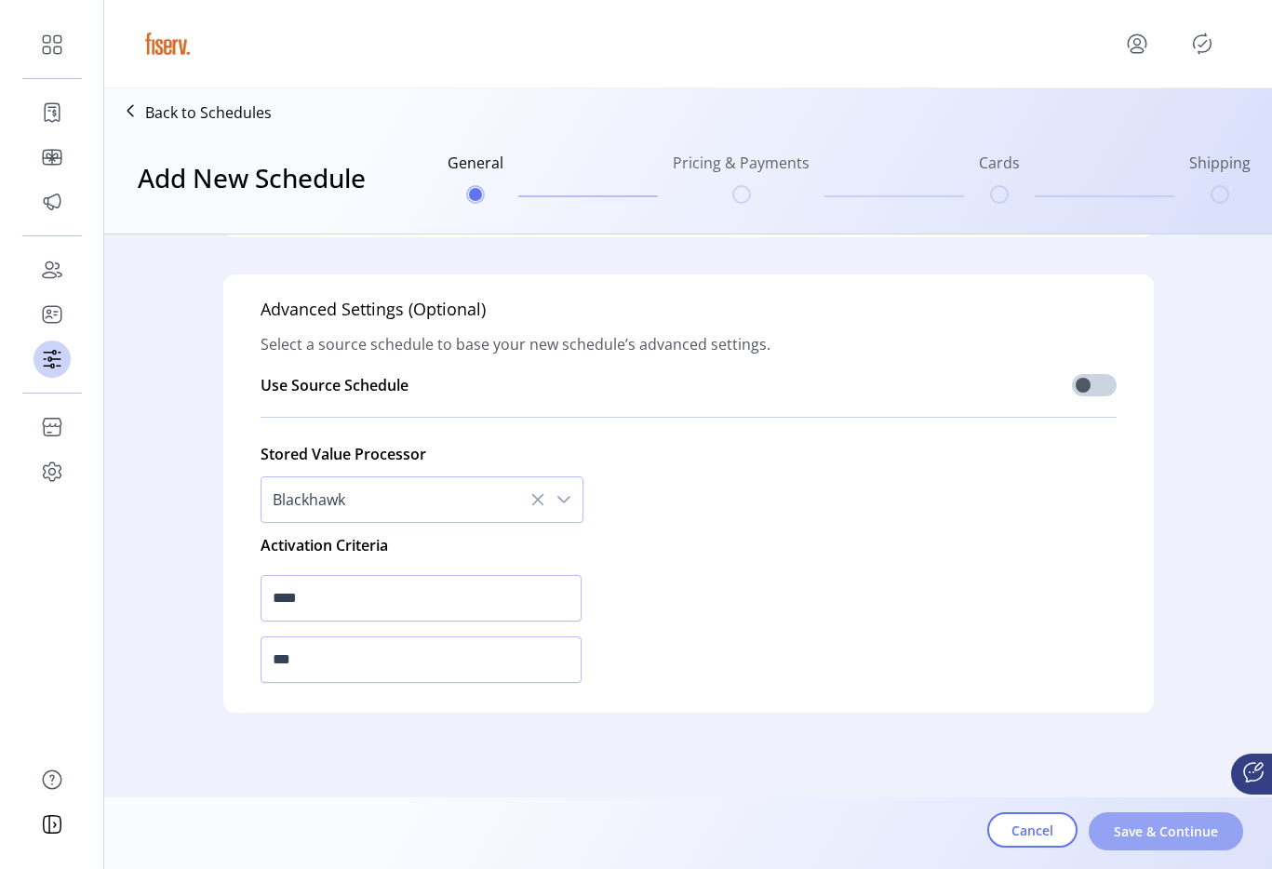
type textarea "****"
click at [1164, 814] on button "Save & Continue" at bounding box center [1166, 832] width 155 height 38
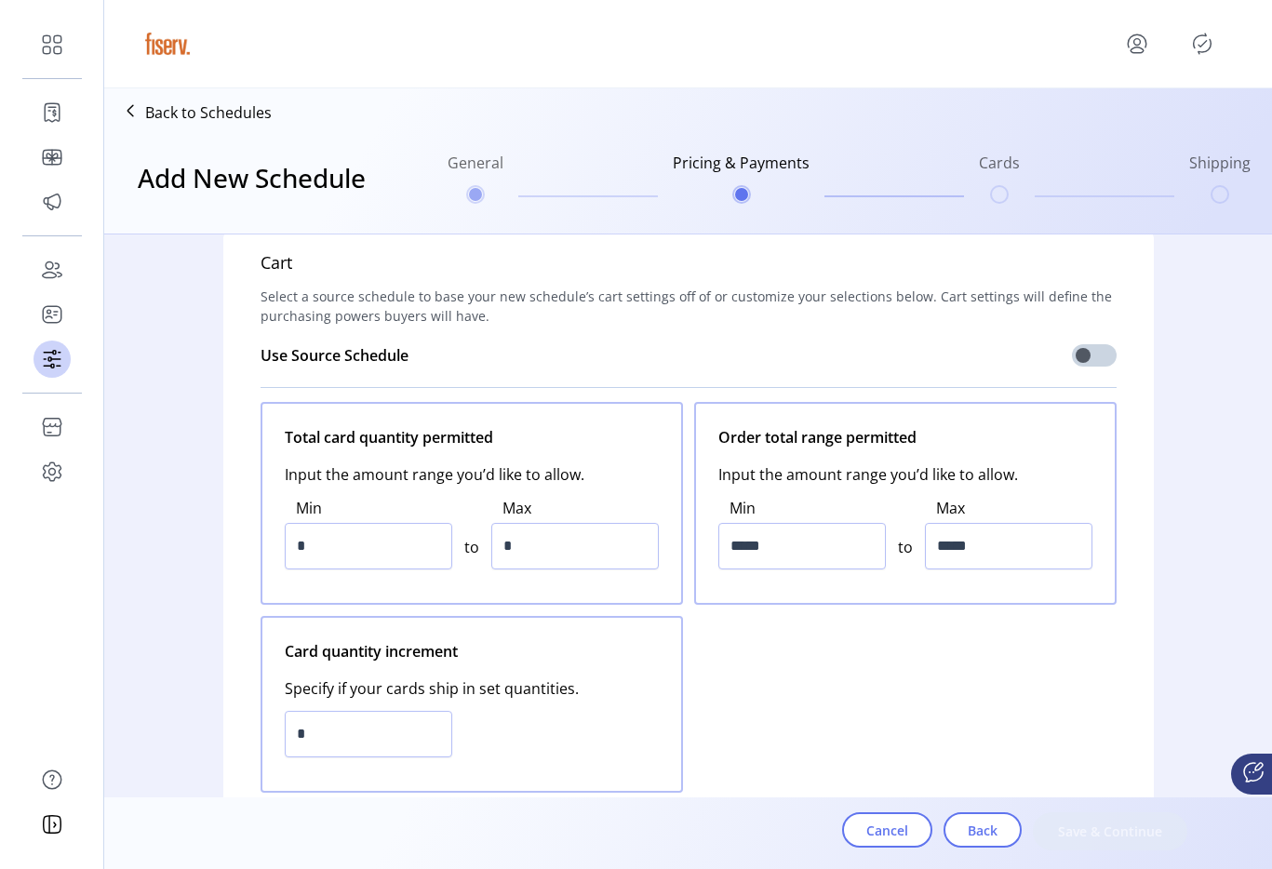
scroll to position [0, 0]
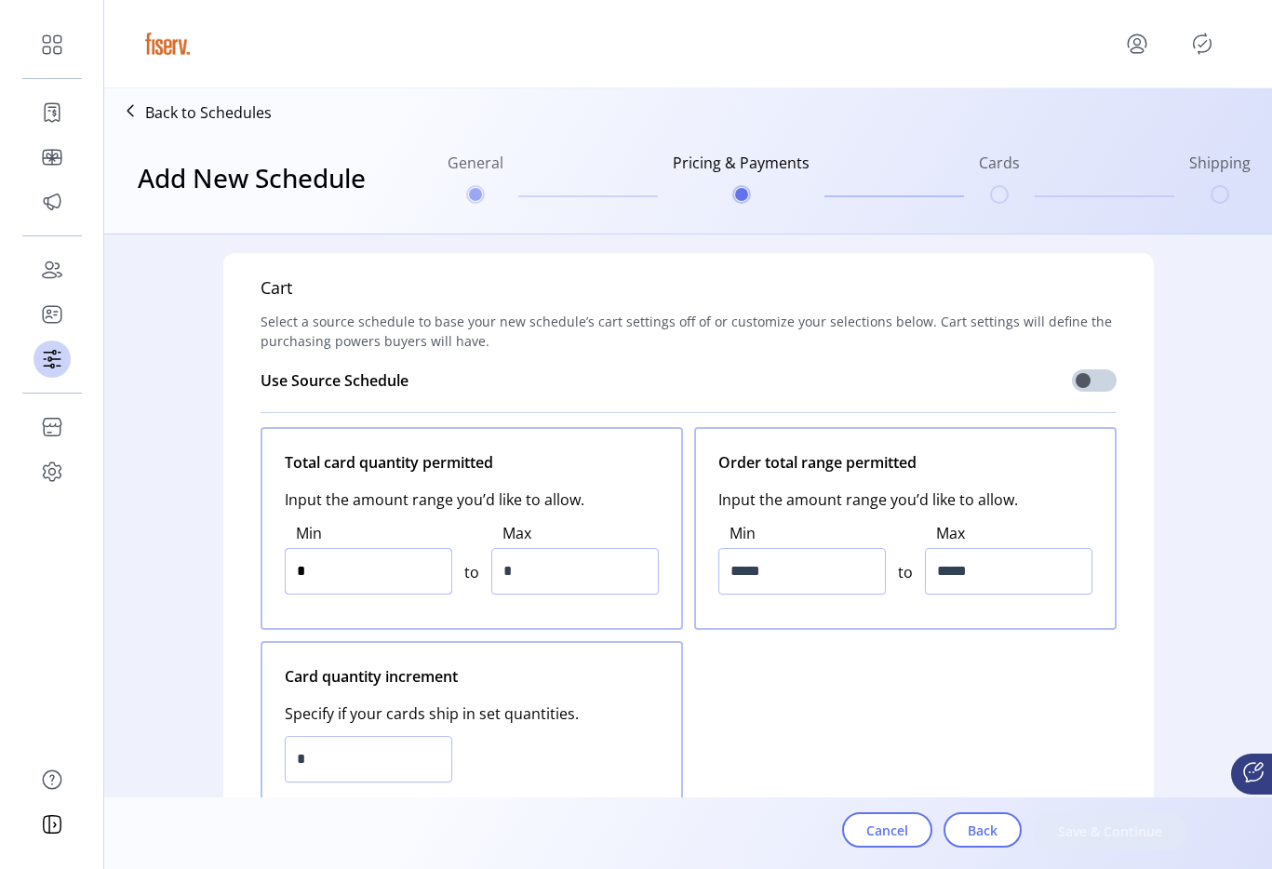
click at [329, 567] on input "*" at bounding box center [369, 571] width 168 height 47
type input "*"
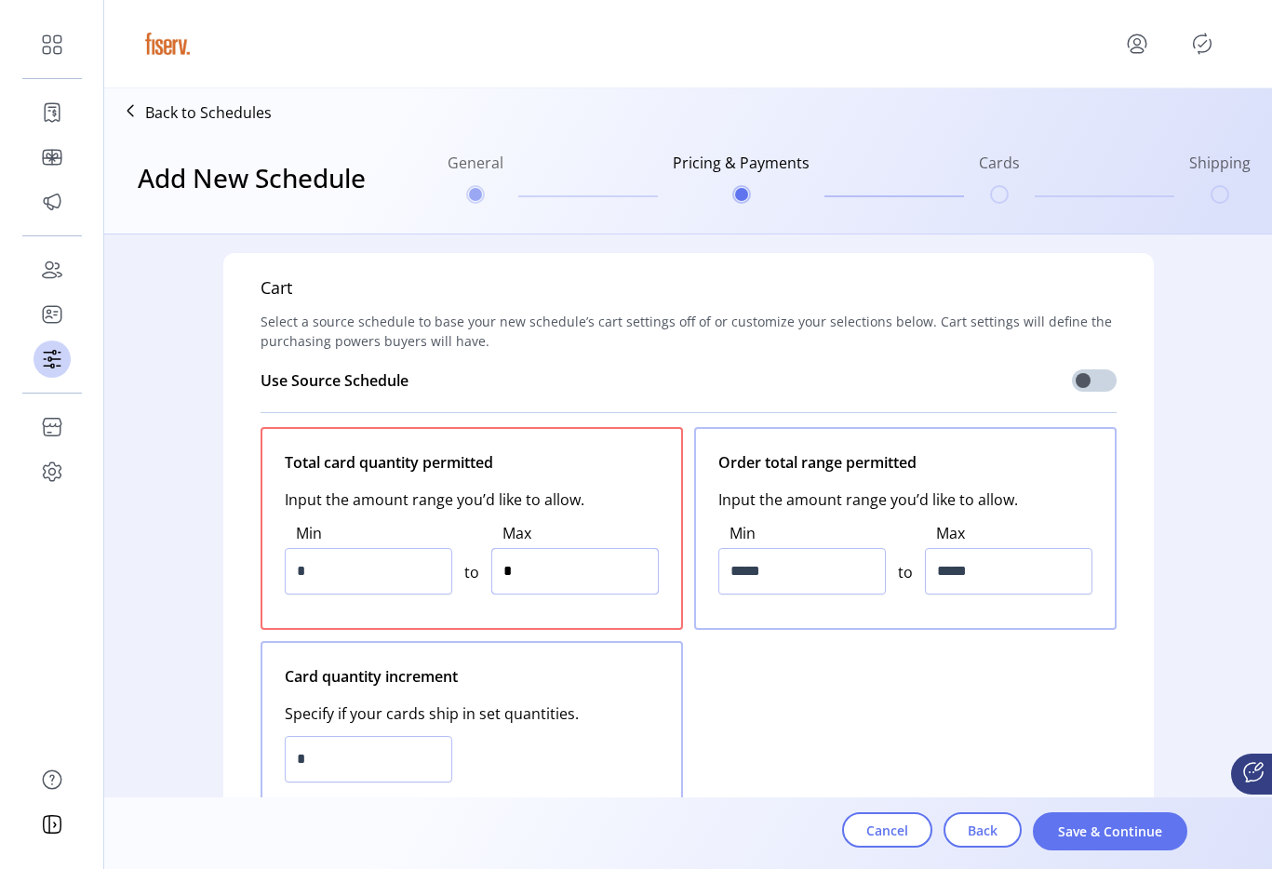
click at [529, 554] on input "*" at bounding box center [575, 571] width 168 height 47
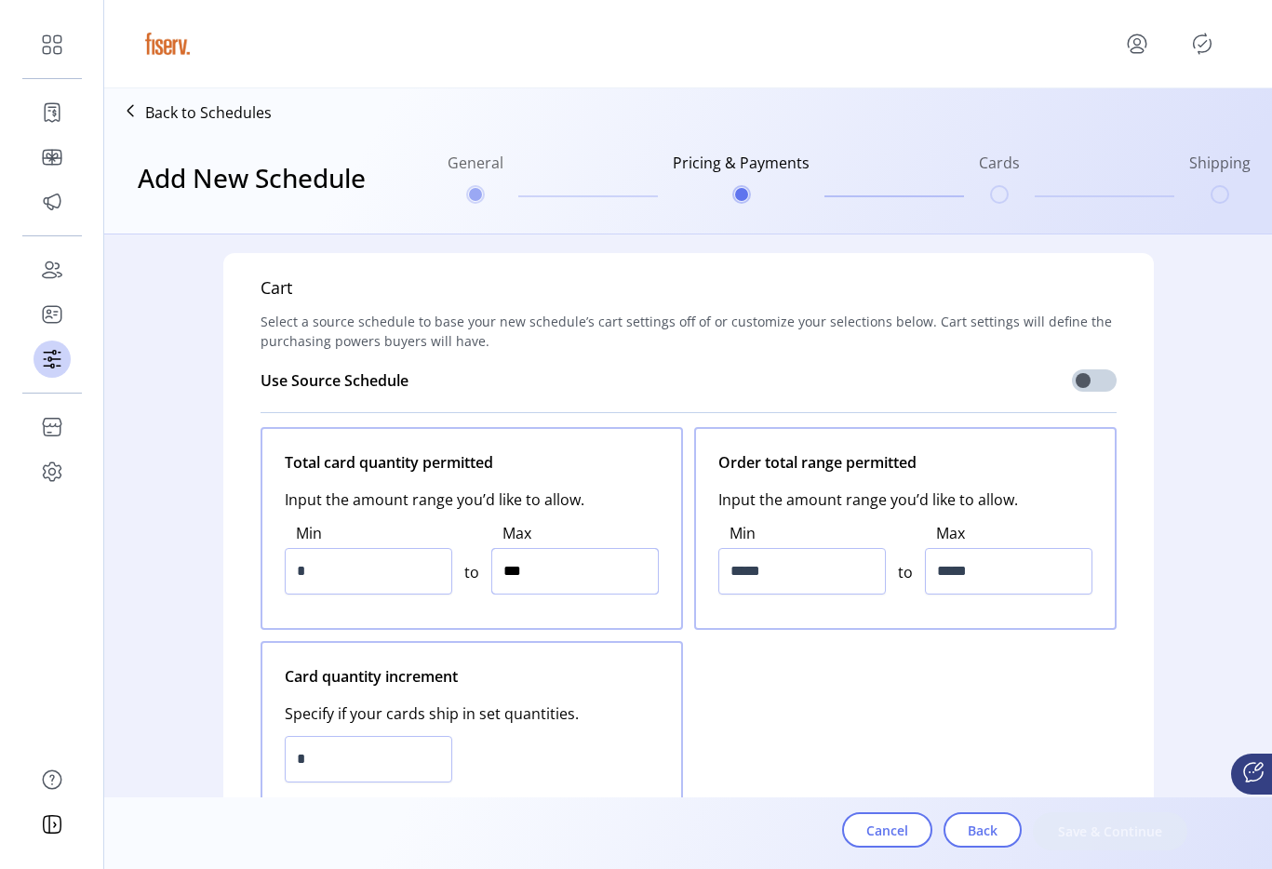
type input "*****"
click at [765, 577] on input "*****" at bounding box center [803, 571] width 168 height 47
type input "*****"
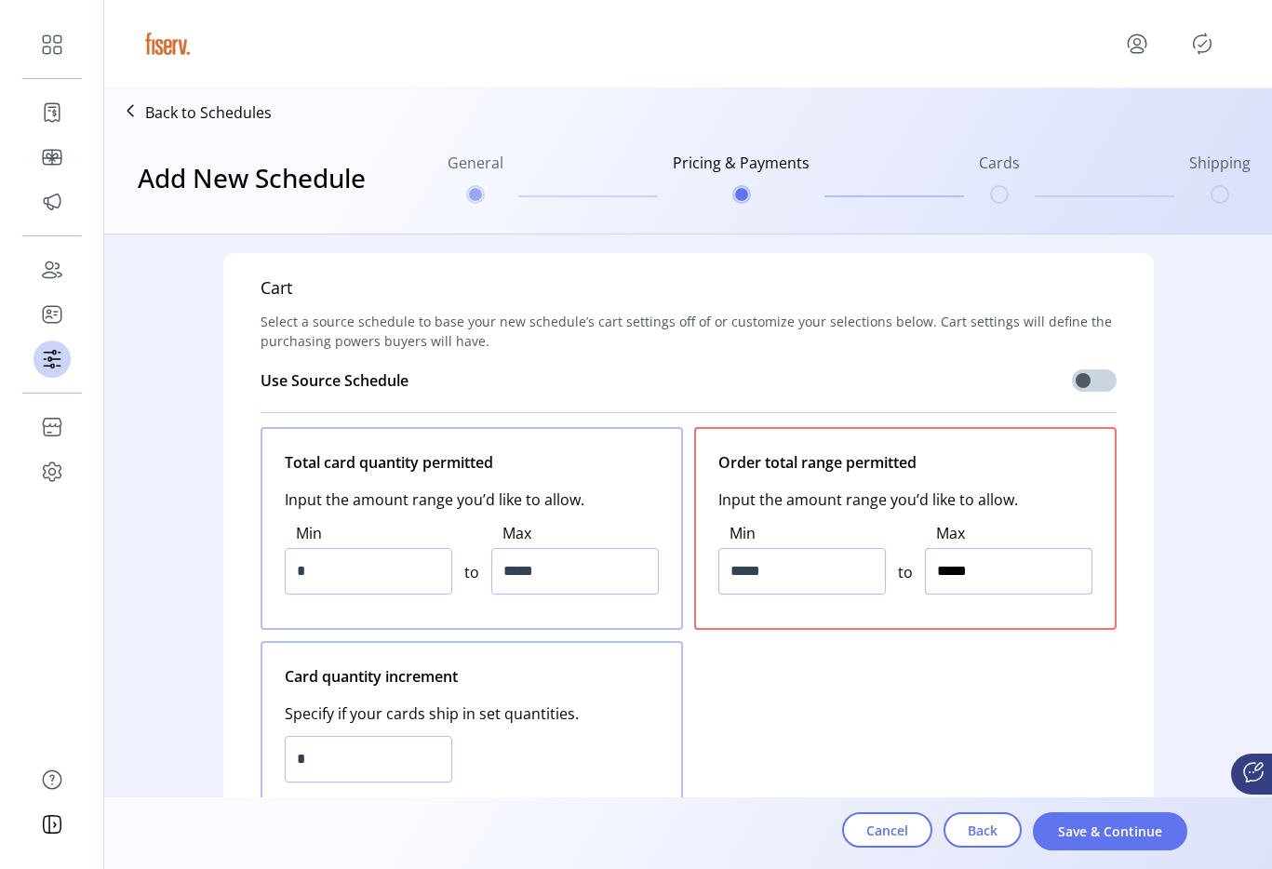
click at [987, 574] on input "*****" at bounding box center [1009, 571] width 168 height 47
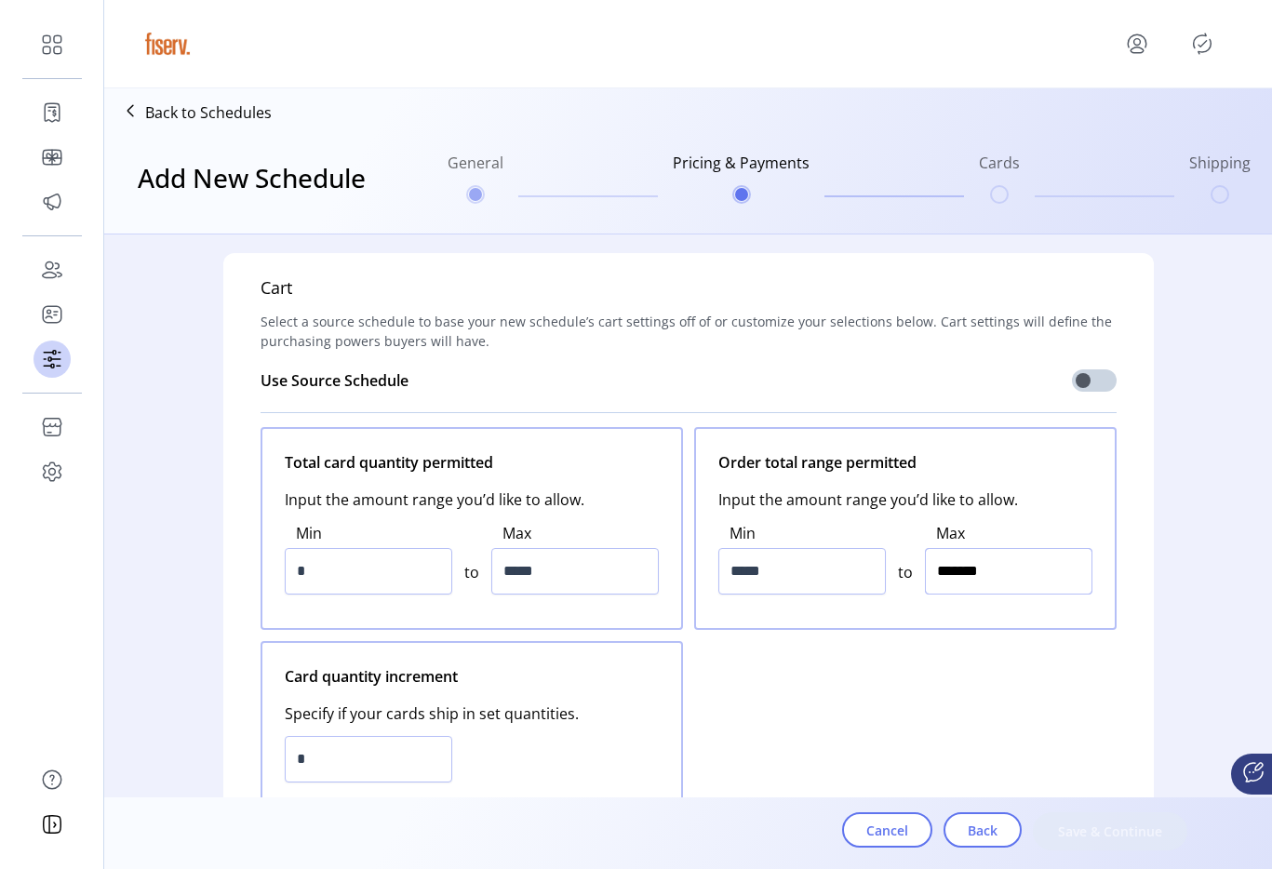
type input "*********"
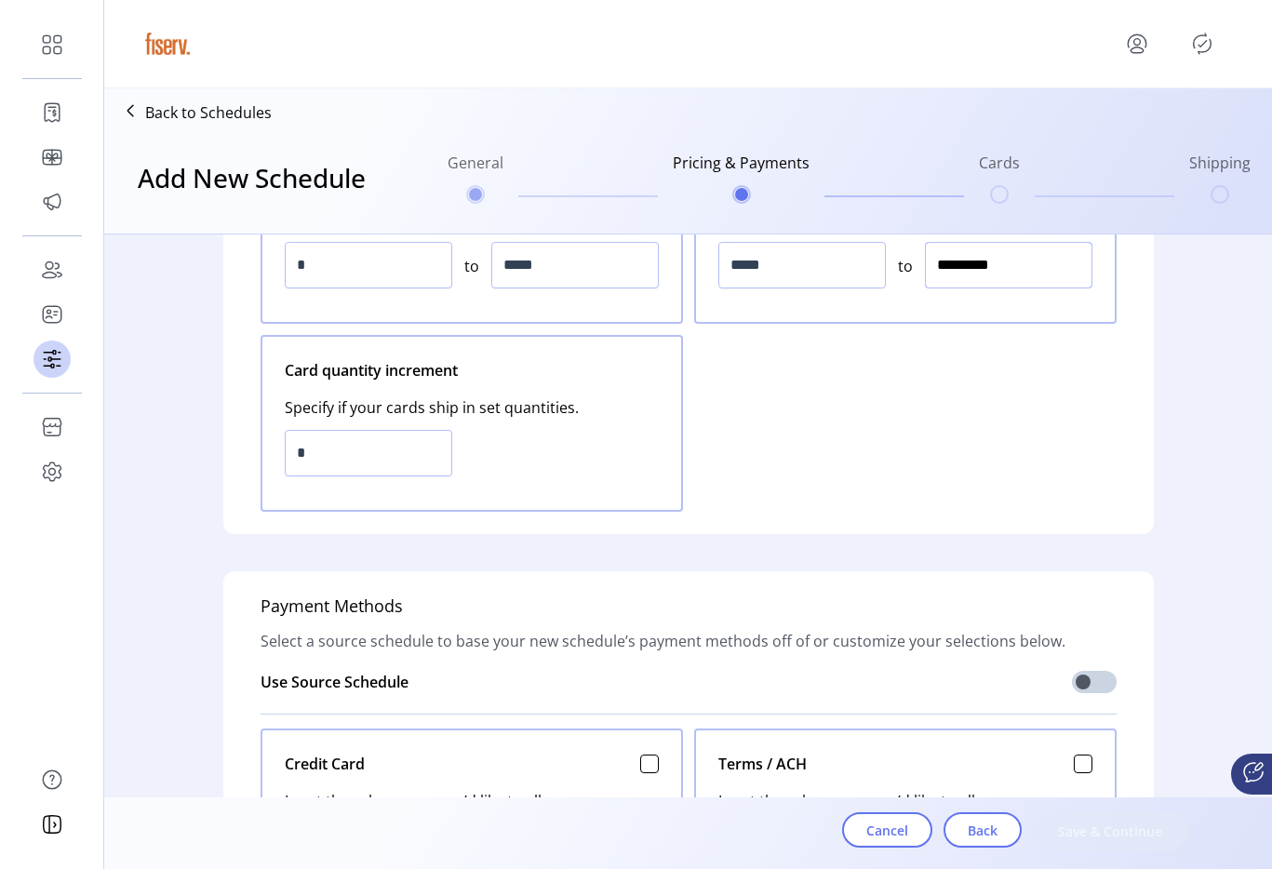
scroll to position [319, 0]
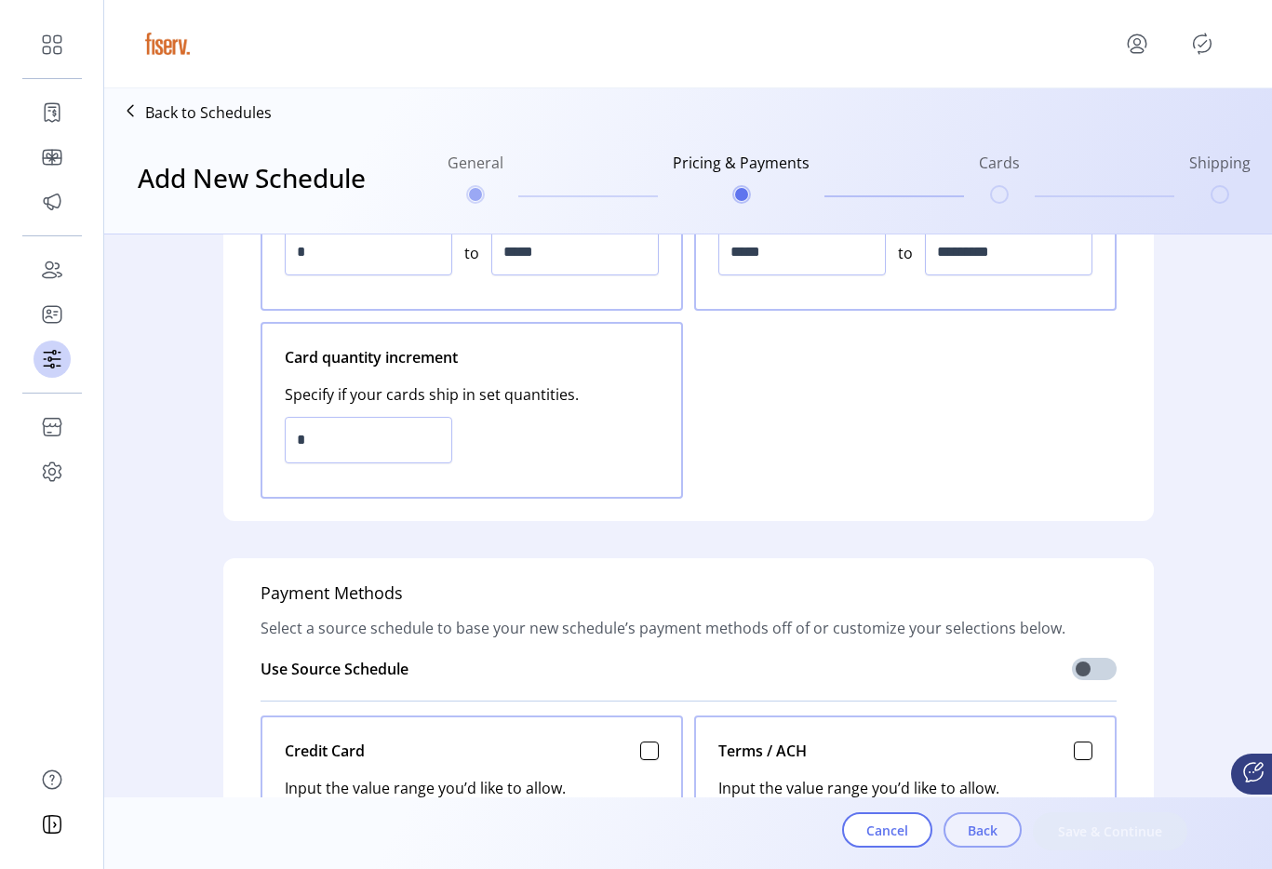
click at [975, 818] on button "Back" at bounding box center [983, 830] width 78 height 35
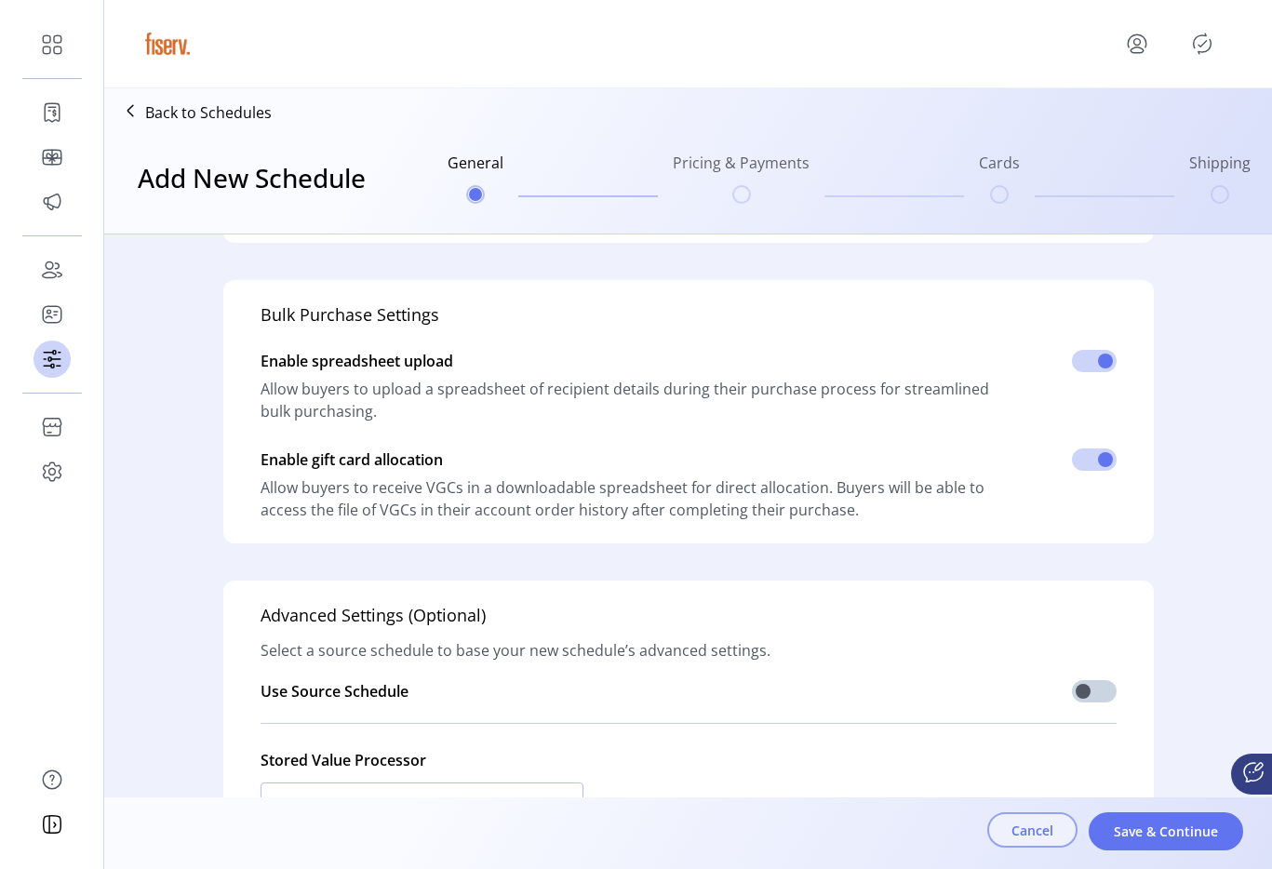
click at [1016, 841] on button "Cancel" at bounding box center [1033, 830] width 90 height 35
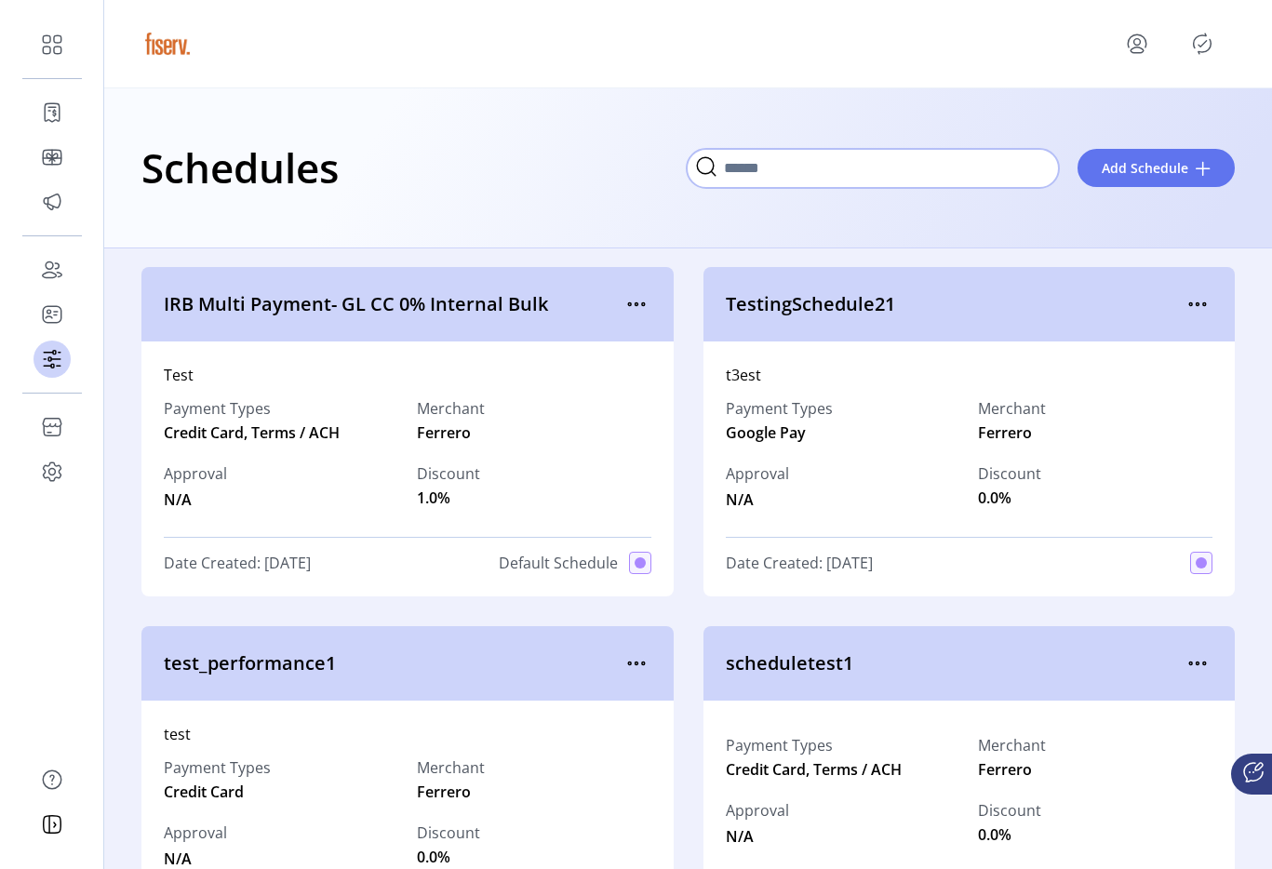
click at [1016, 163] on input "Search" at bounding box center [873, 168] width 372 height 39
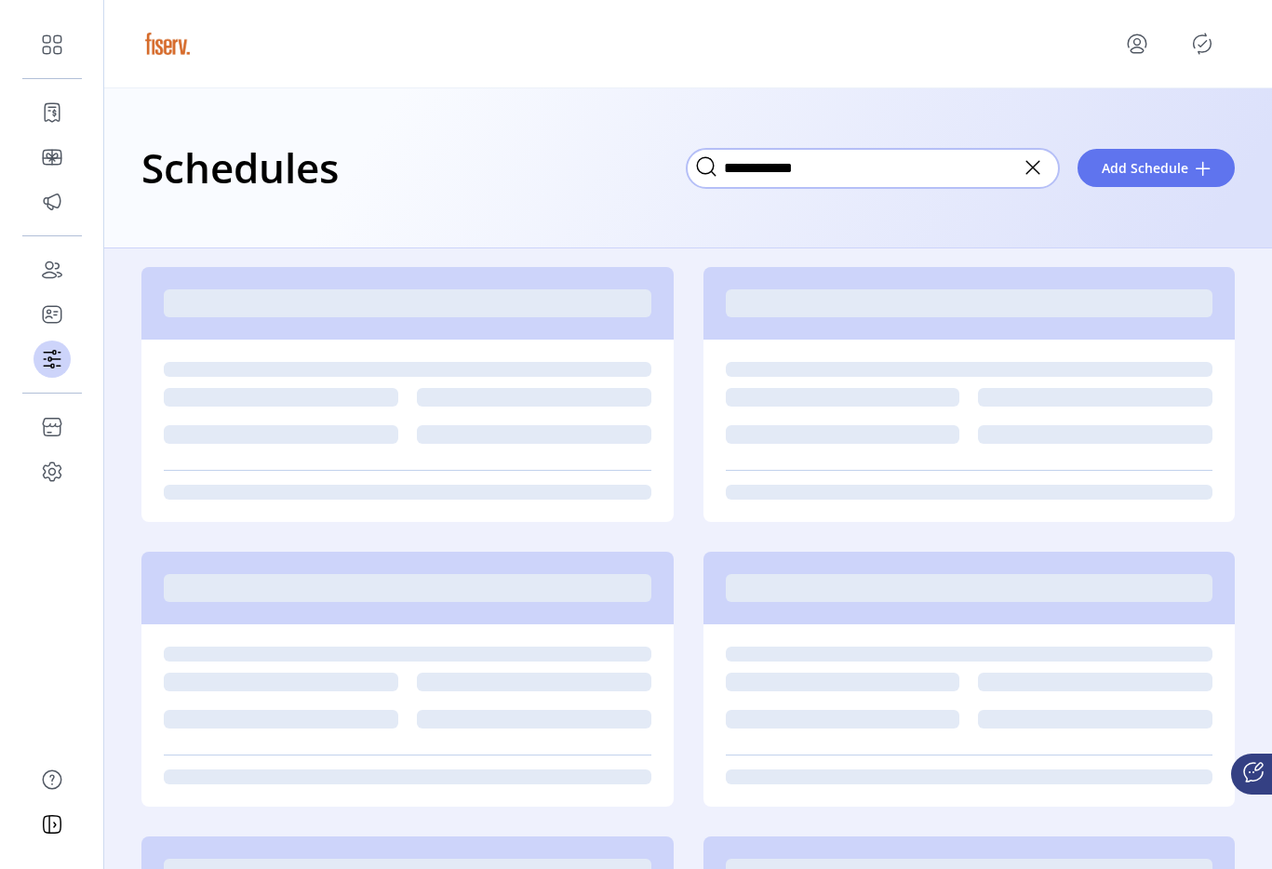
click at [740, 166] on input "**********" at bounding box center [873, 168] width 372 height 39
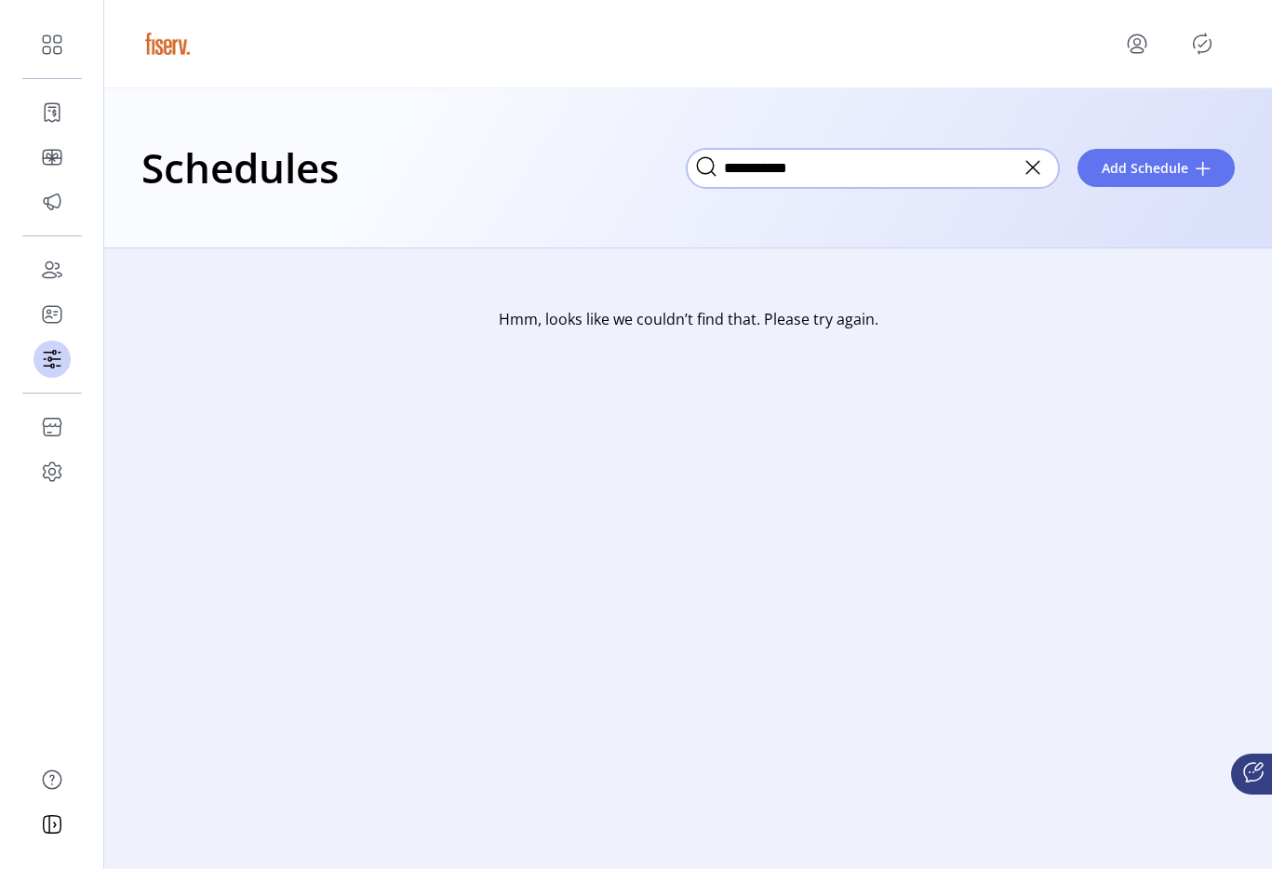
click at [838, 162] on input "**********" at bounding box center [873, 168] width 372 height 39
click at [836, 172] on input "**********" at bounding box center [873, 168] width 372 height 39
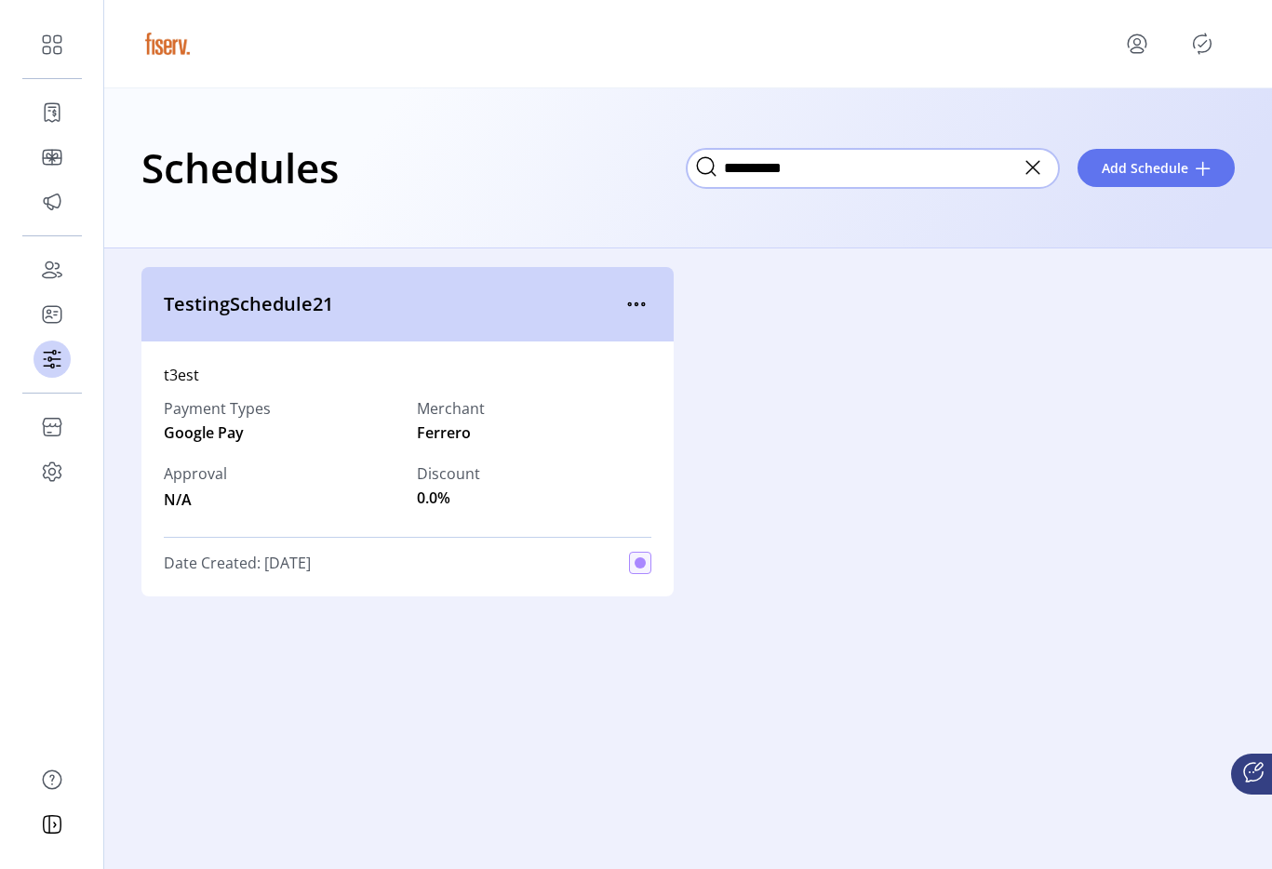
type input "**********"
click at [1037, 177] on icon at bounding box center [1033, 168] width 30 height 30
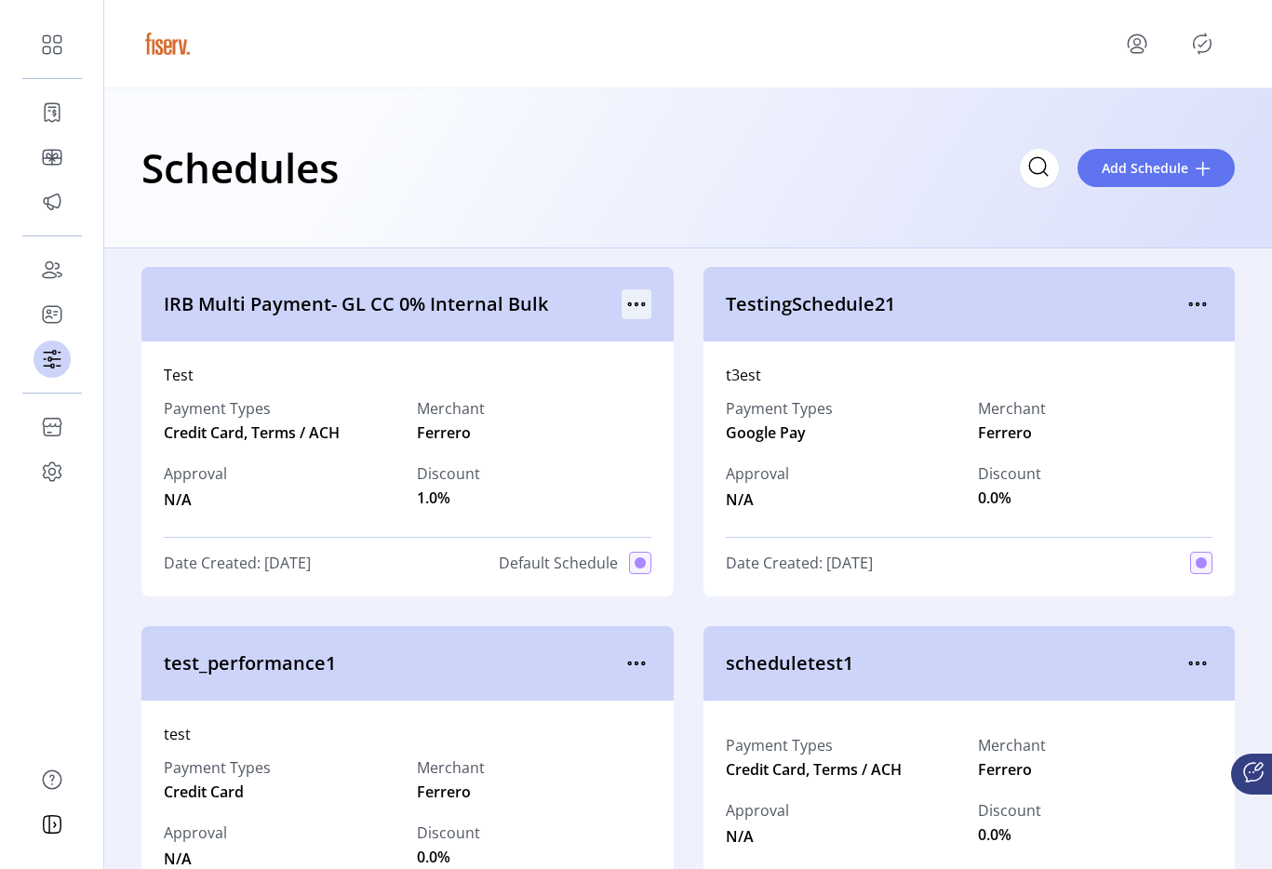
click at [632, 312] on icon "menu" at bounding box center [637, 304] width 30 height 30
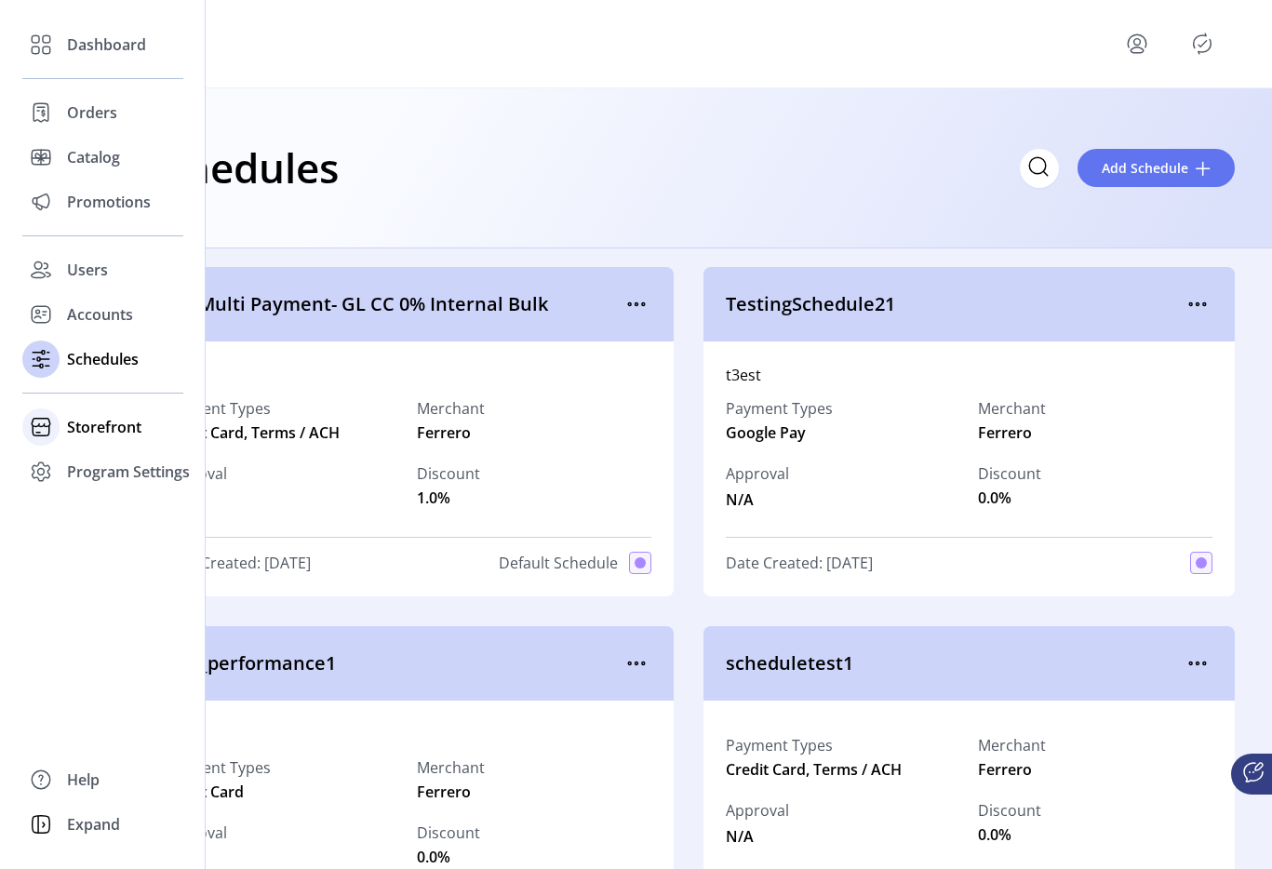
click at [91, 430] on span "Storefront" at bounding box center [104, 427] width 74 height 22
click at [109, 474] on span "Configuration" at bounding box center [116, 464] width 98 height 22
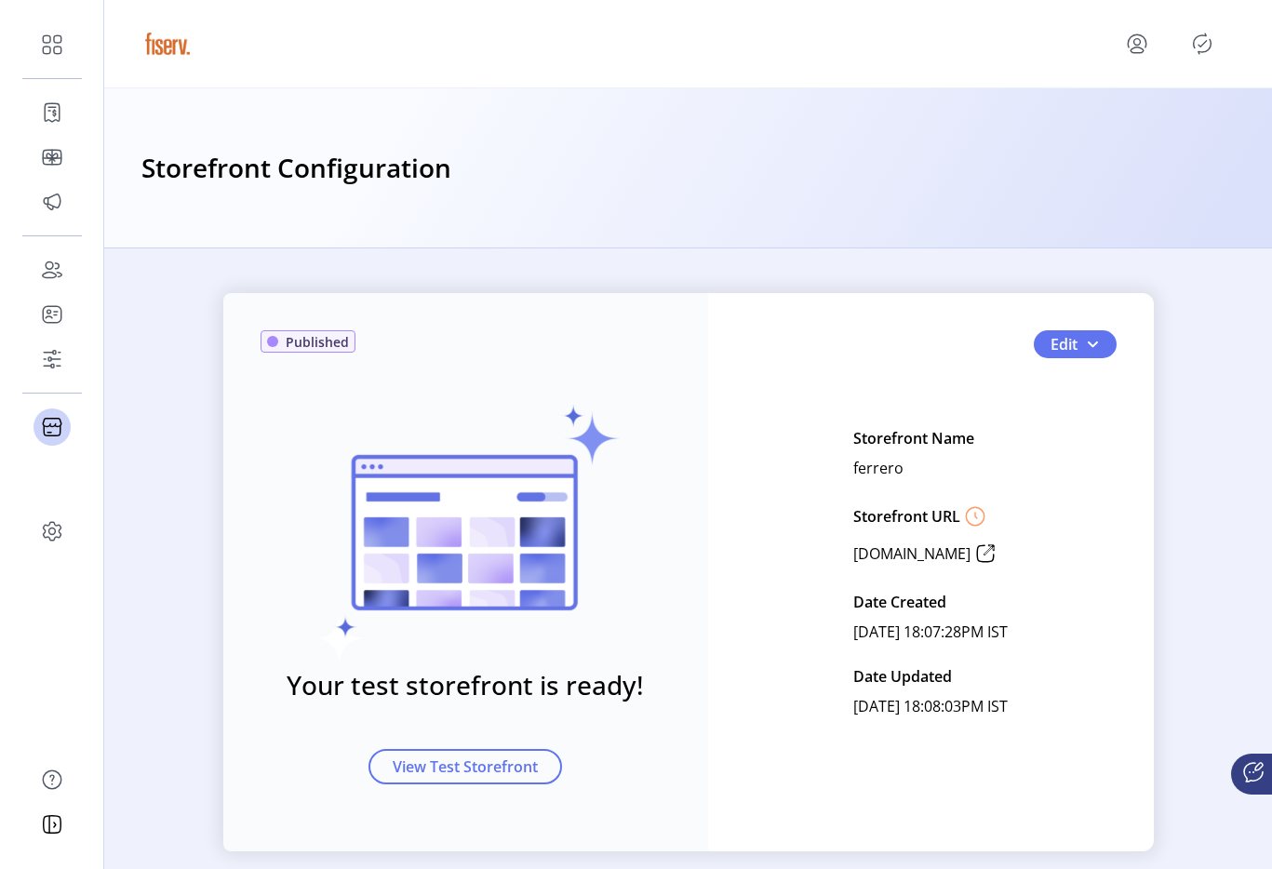
scroll to position [27, 0]
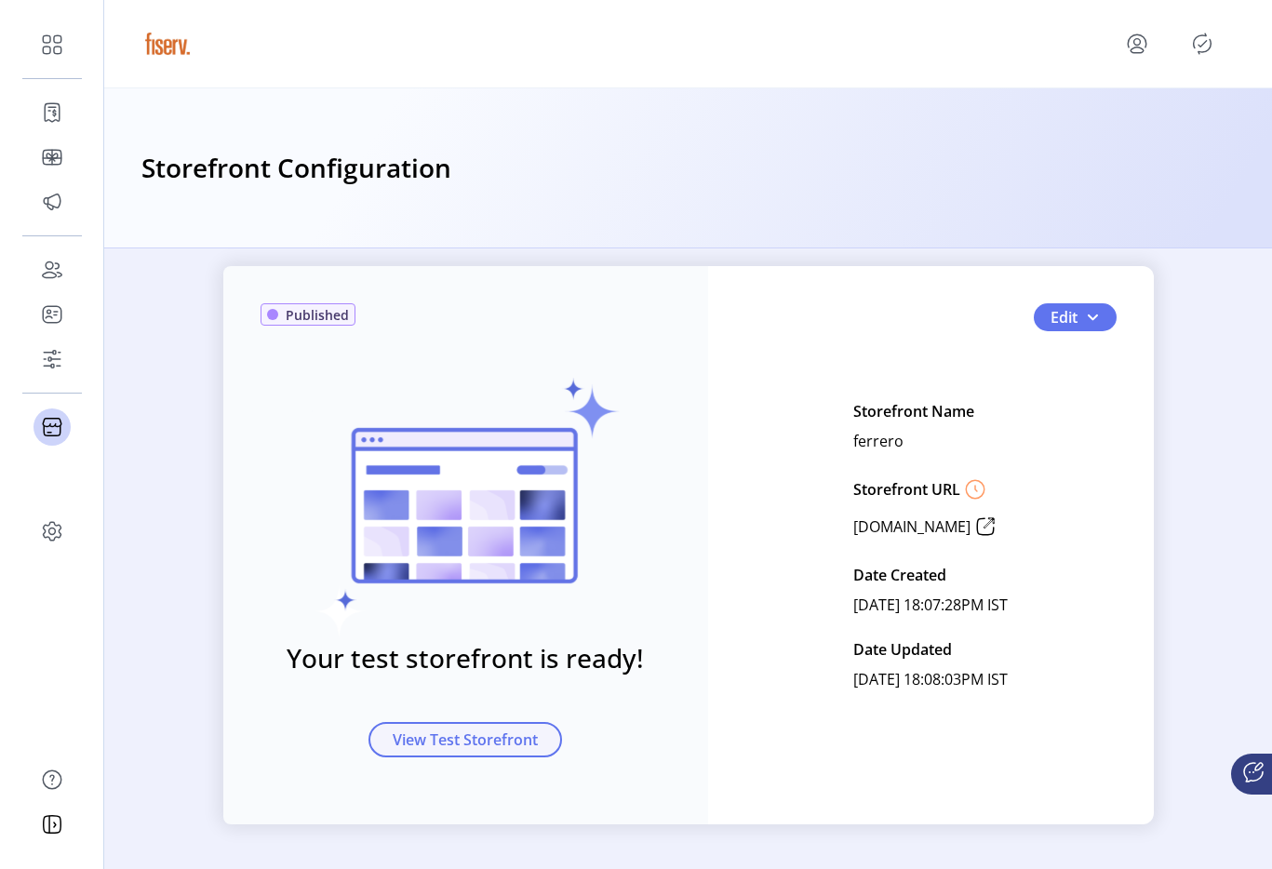
click at [526, 749] on span "View Test Storefront" at bounding box center [465, 740] width 145 height 22
click at [1104, 314] on button "Edit" at bounding box center [1075, 317] width 83 height 28
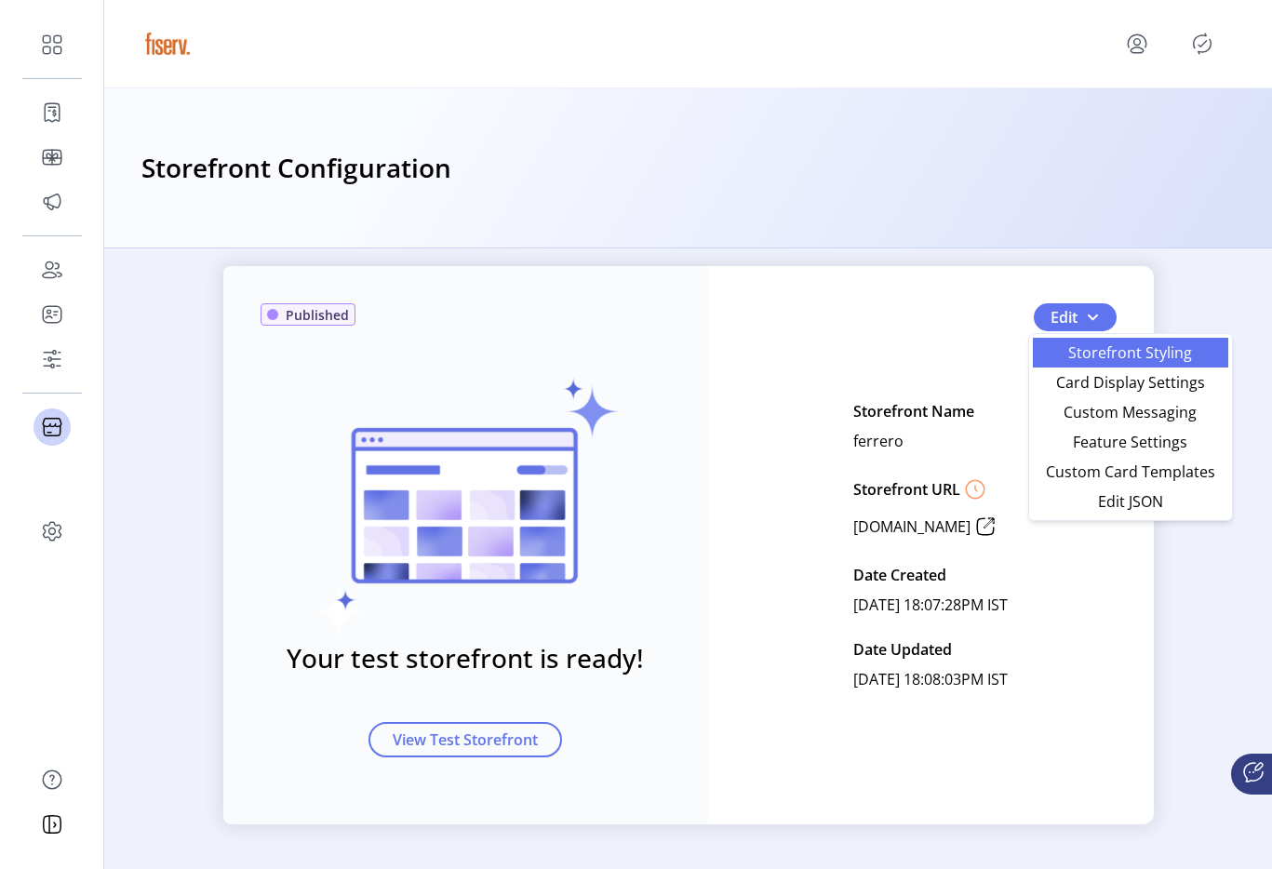
click at [1071, 341] on link "Storefront Styling" at bounding box center [1130, 353] width 195 height 30
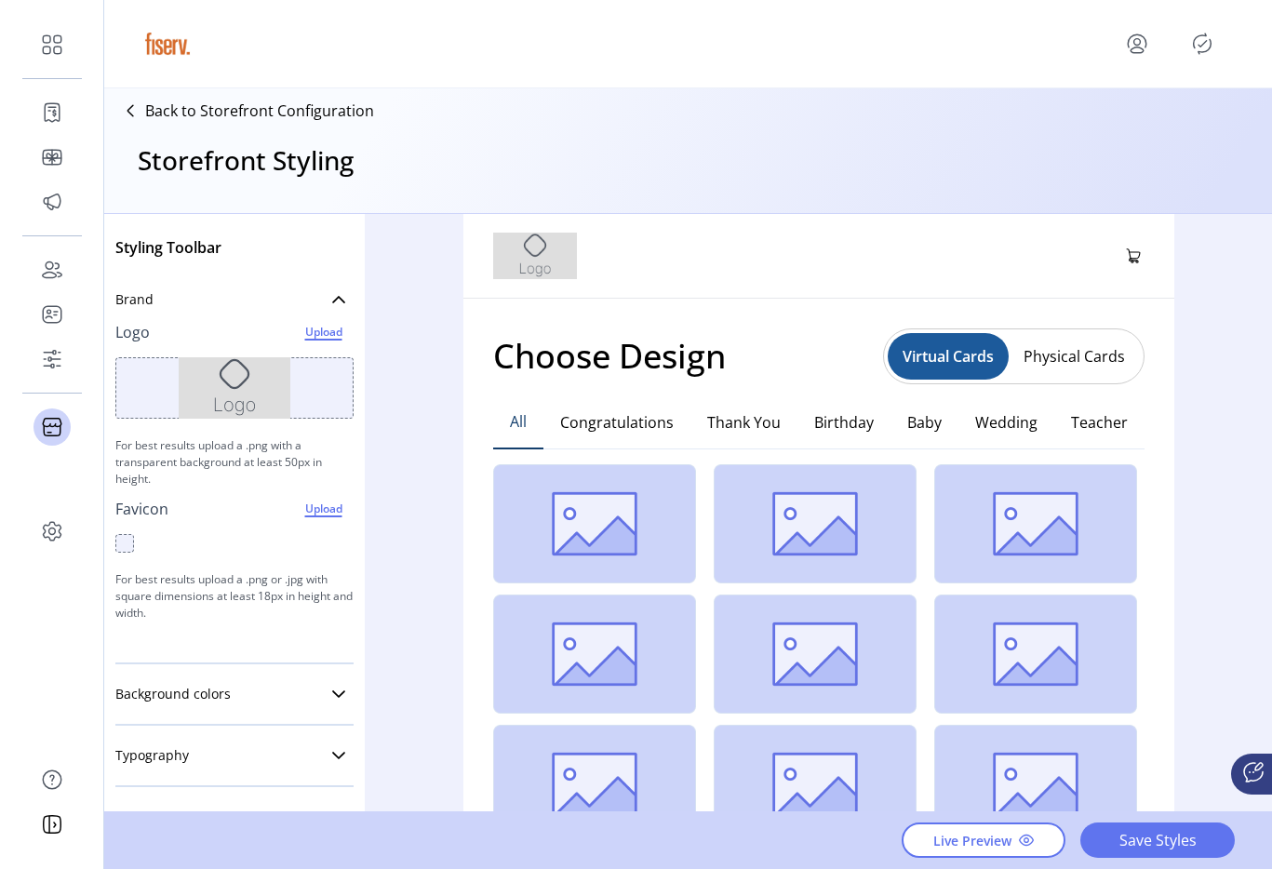
click at [513, 261] on img at bounding box center [535, 256] width 85 height 47
click at [285, 374] on div at bounding box center [234, 387] width 238 height 61
click at [316, 340] on span "Upload" at bounding box center [323, 332] width 55 height 22
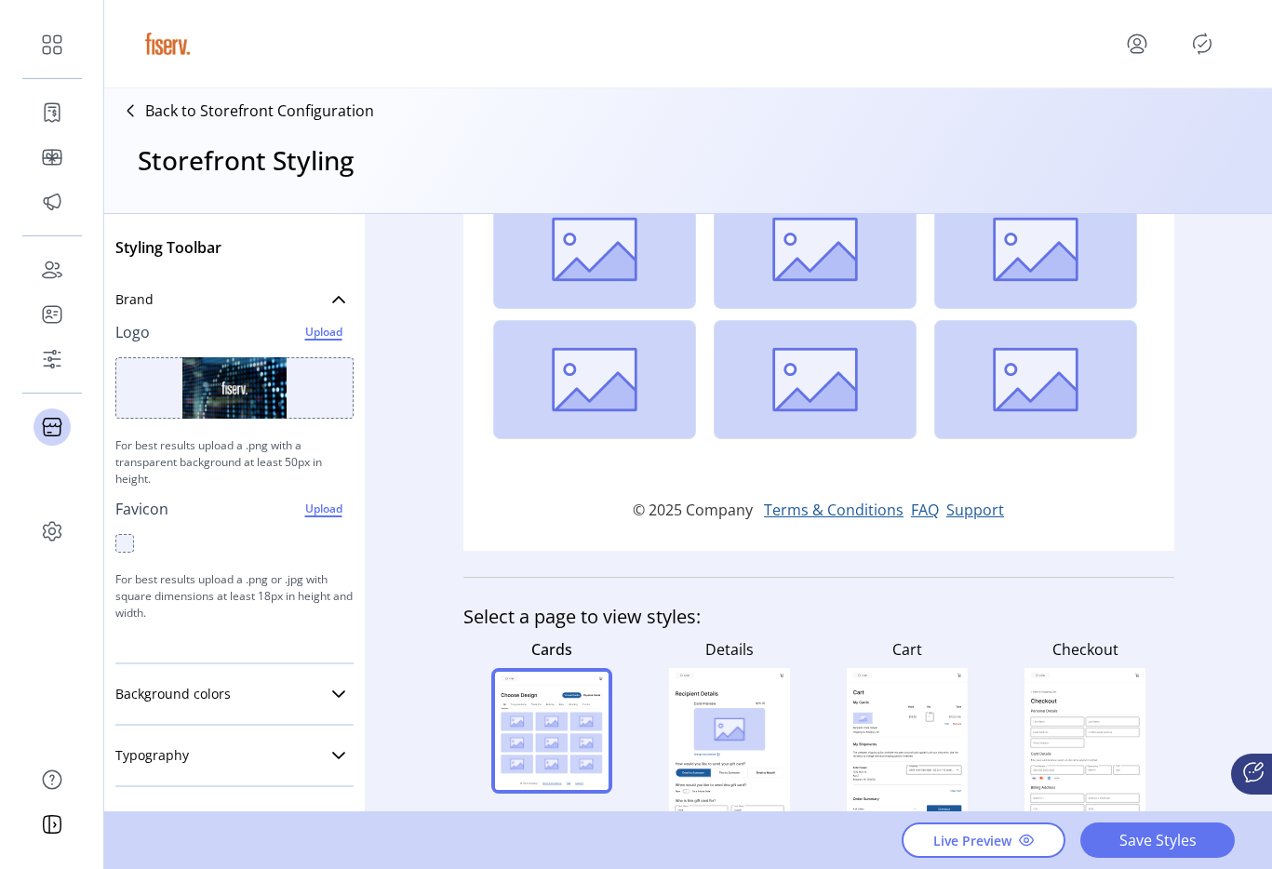
scroll to position [504, 0]
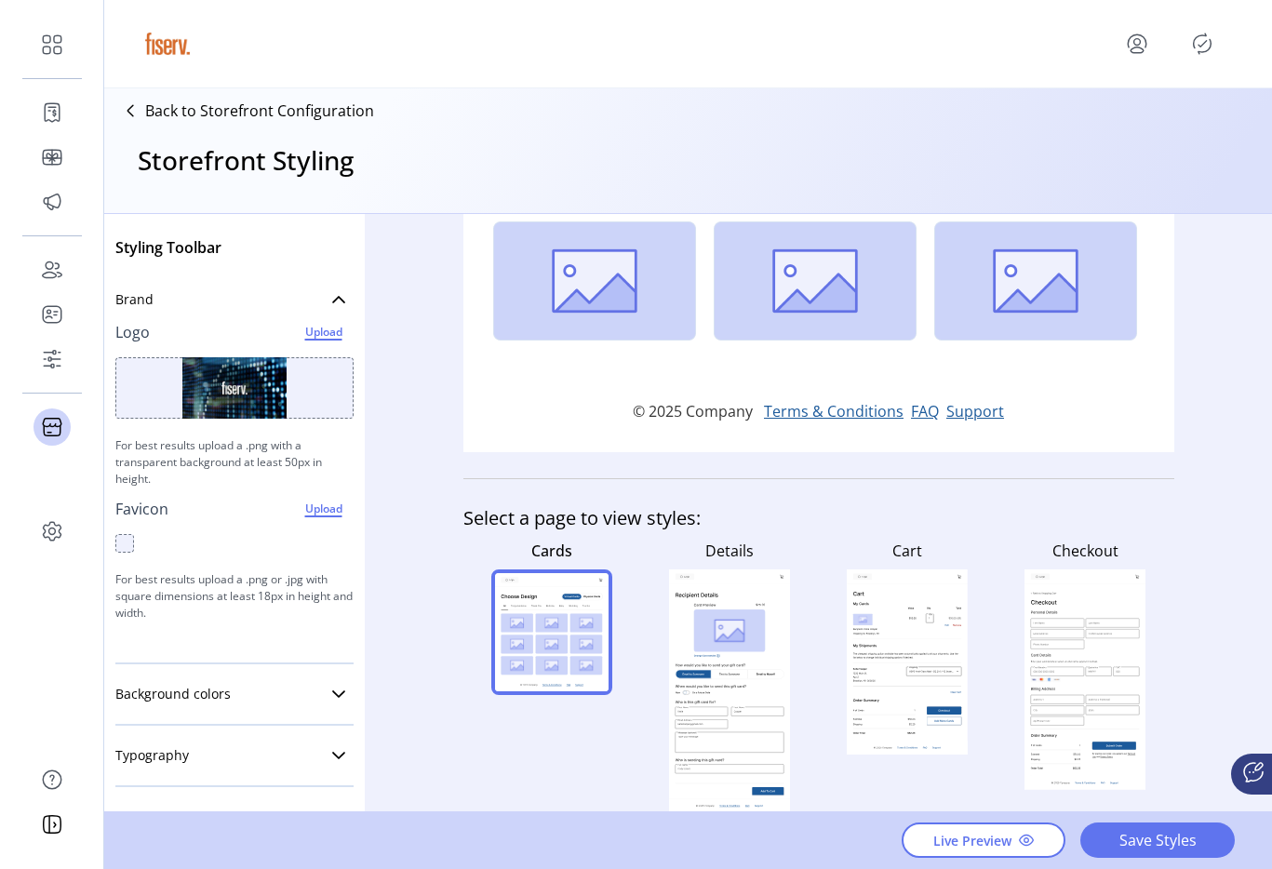
click at [732, 671] on icon at bounding box center [730, 674] width 36 height 9
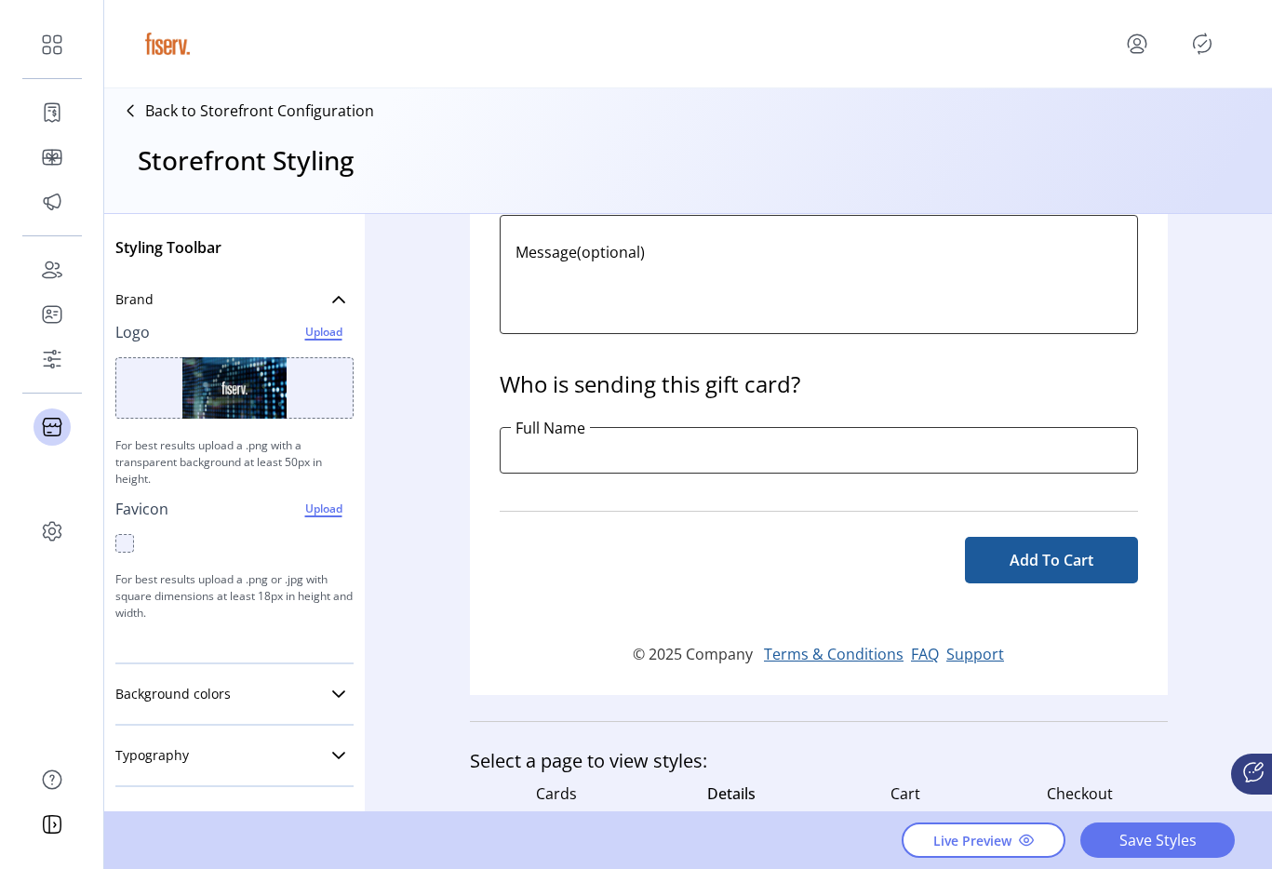
scroll to position [1149, 0]
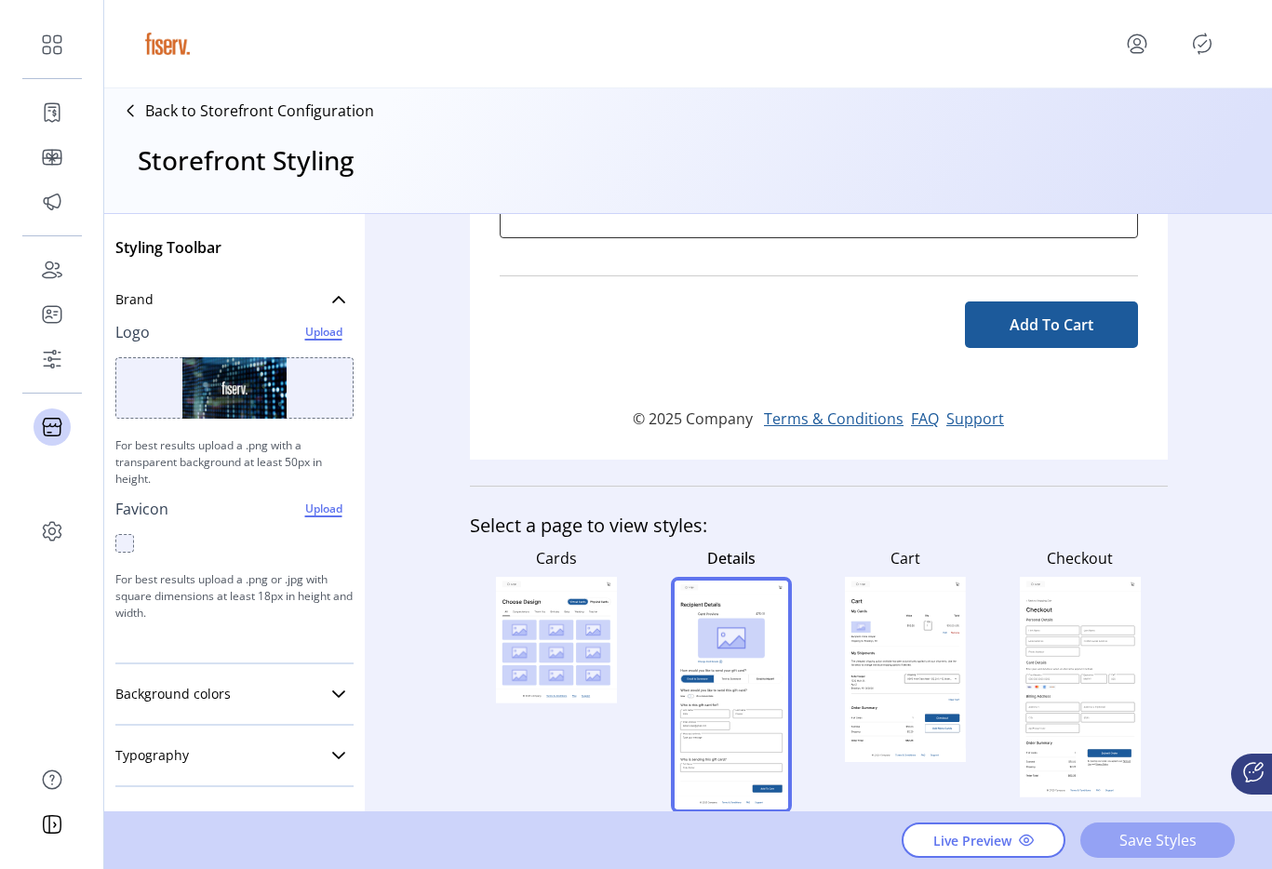
click at [1142, 835] on span "Save Styles" at bounding box center [1158, 840] width 106 height 22
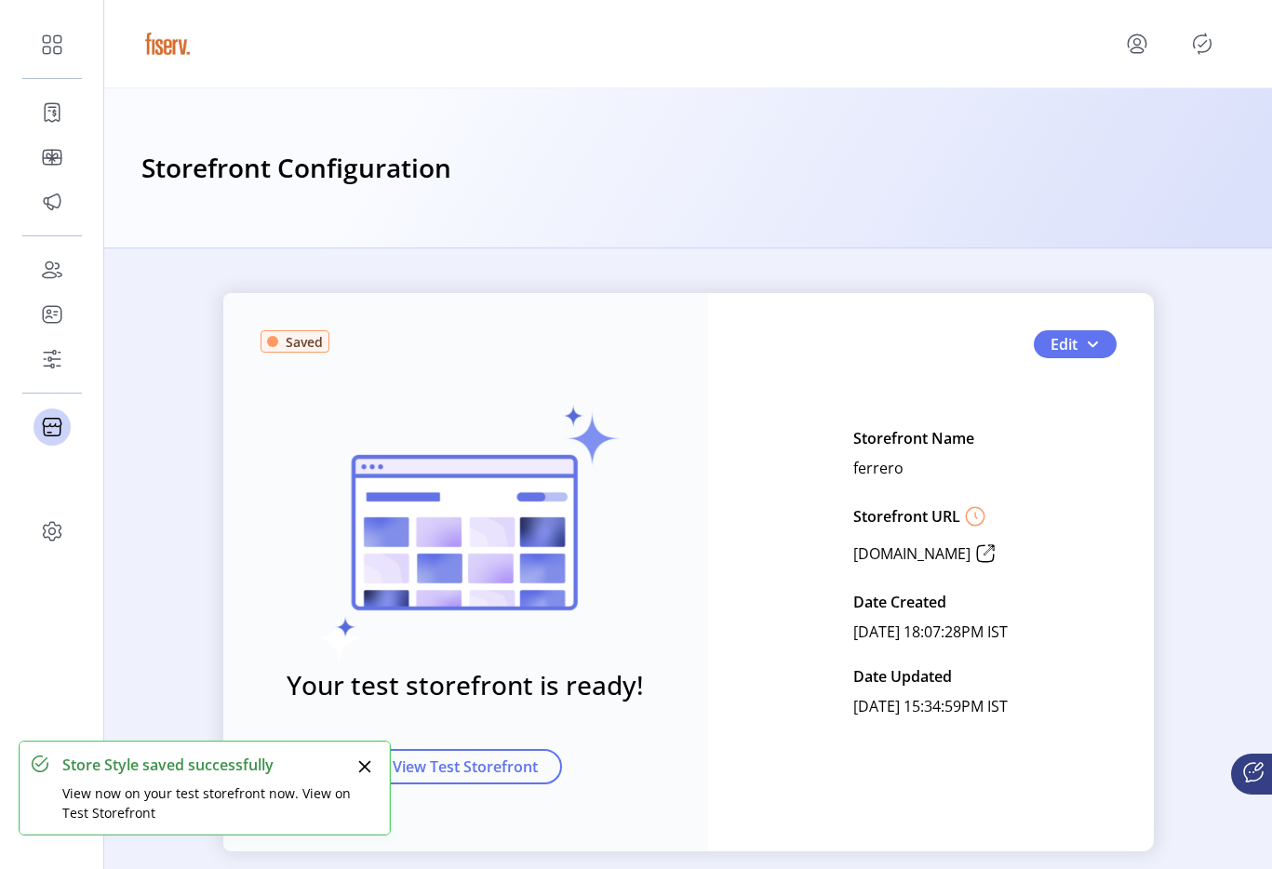
click at [1199, 26] on div at bounding box center [688, 44] width 1094 height 52
click at [1200, 38] on icon "Publisher Panel" at bounding box center [1203, 44] width 30 height 30
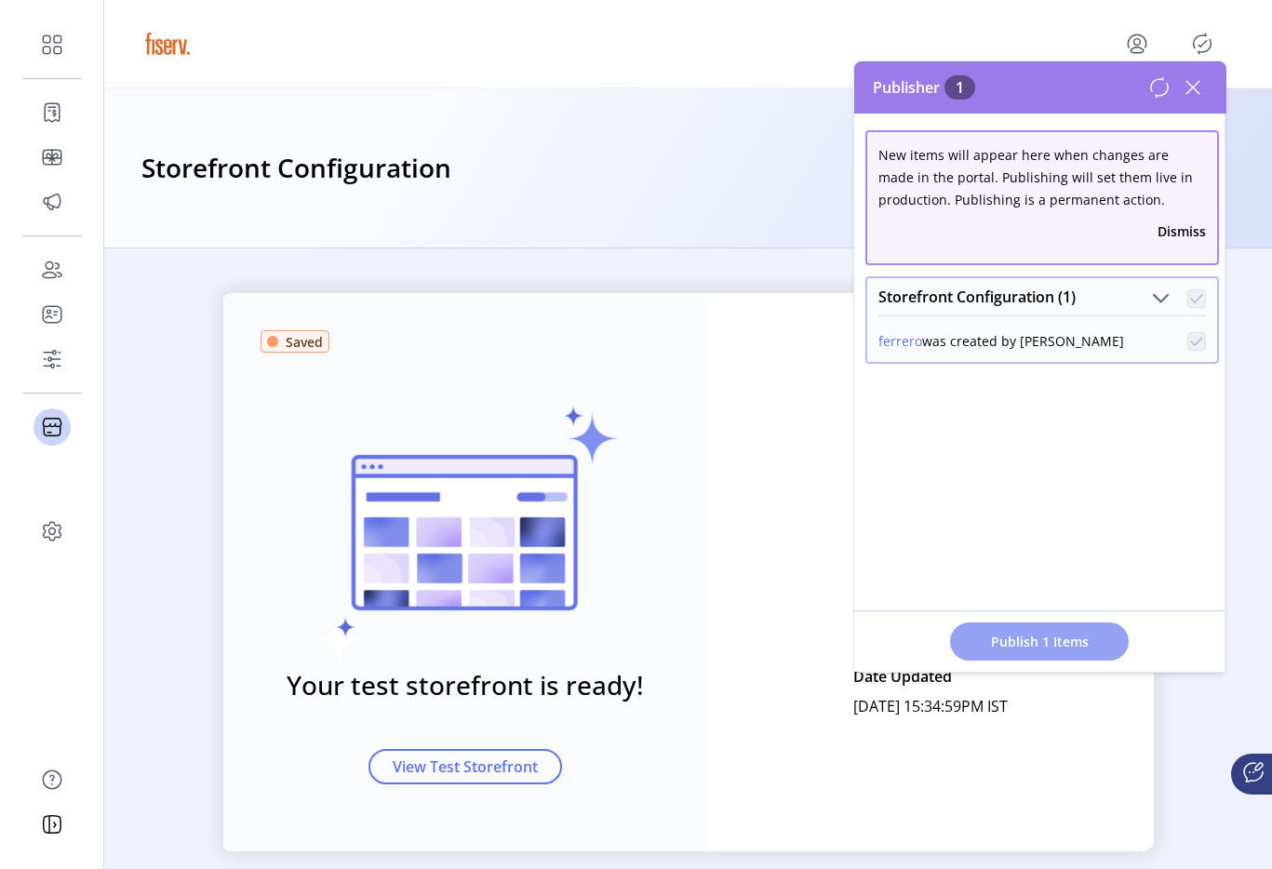
click at [1043, 636] on span "Publish 1 Items" at bounding box center [1040, 642] width 130 height 20
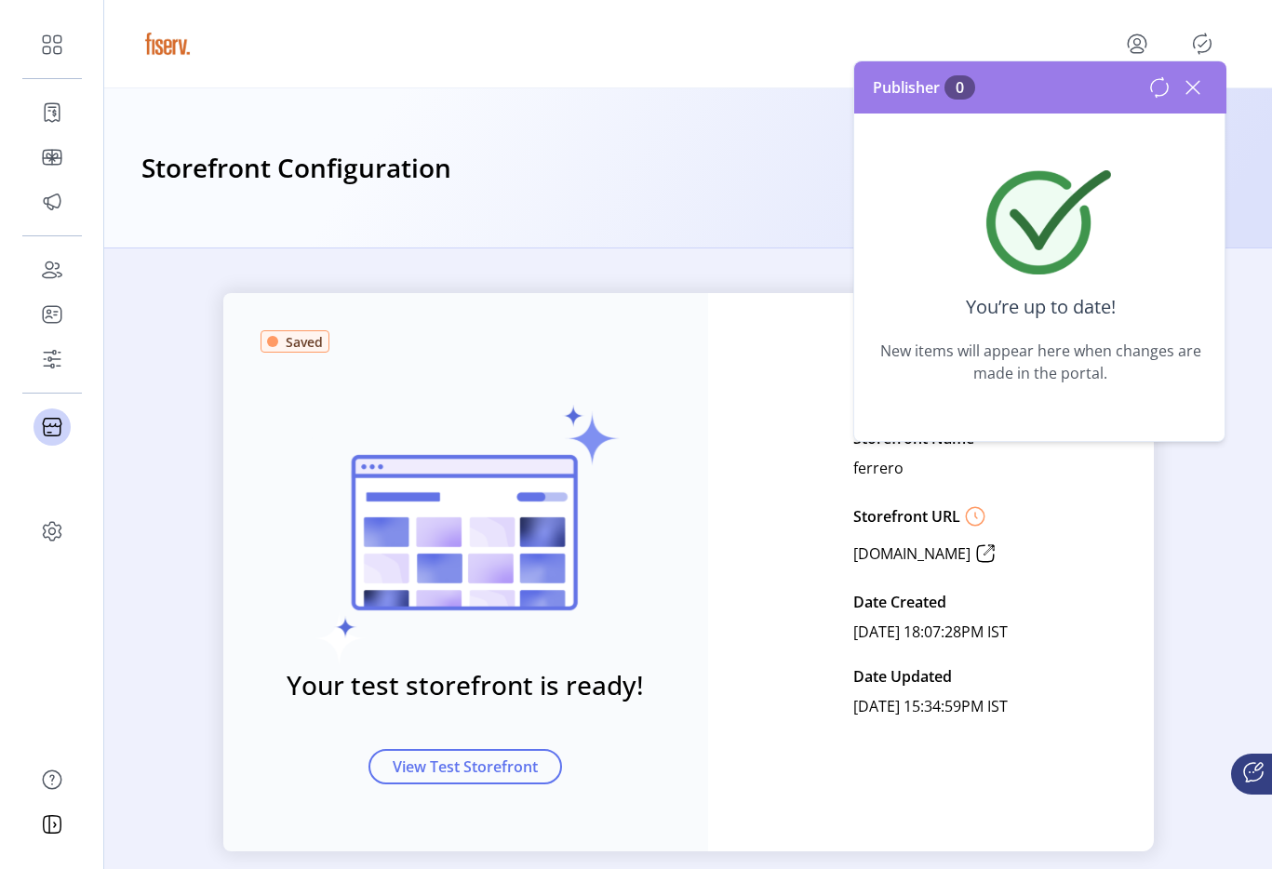
click at [1195, 89] on icon at bounding box center [1193, 87] width 13 height 13
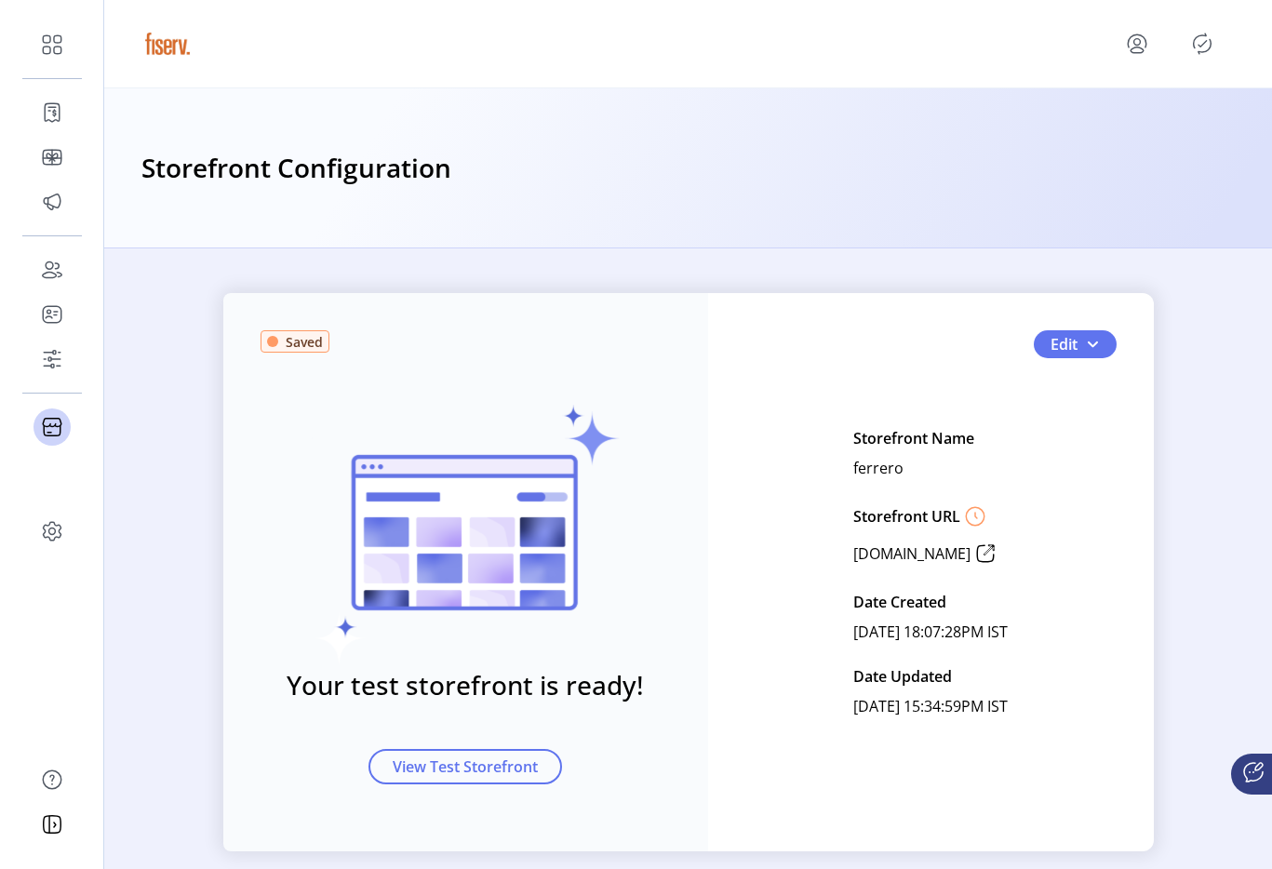
click at [1144, 59] on div at bounding box center [688, 44] width 1094 height 52
click at [1138, 54] on icon "menu" at bounding box center [1138, 44] width 30 height 30
click at [1193, 56] on icon "Publisher Panel" at bounding box center [1203, 44] width 30 height 30
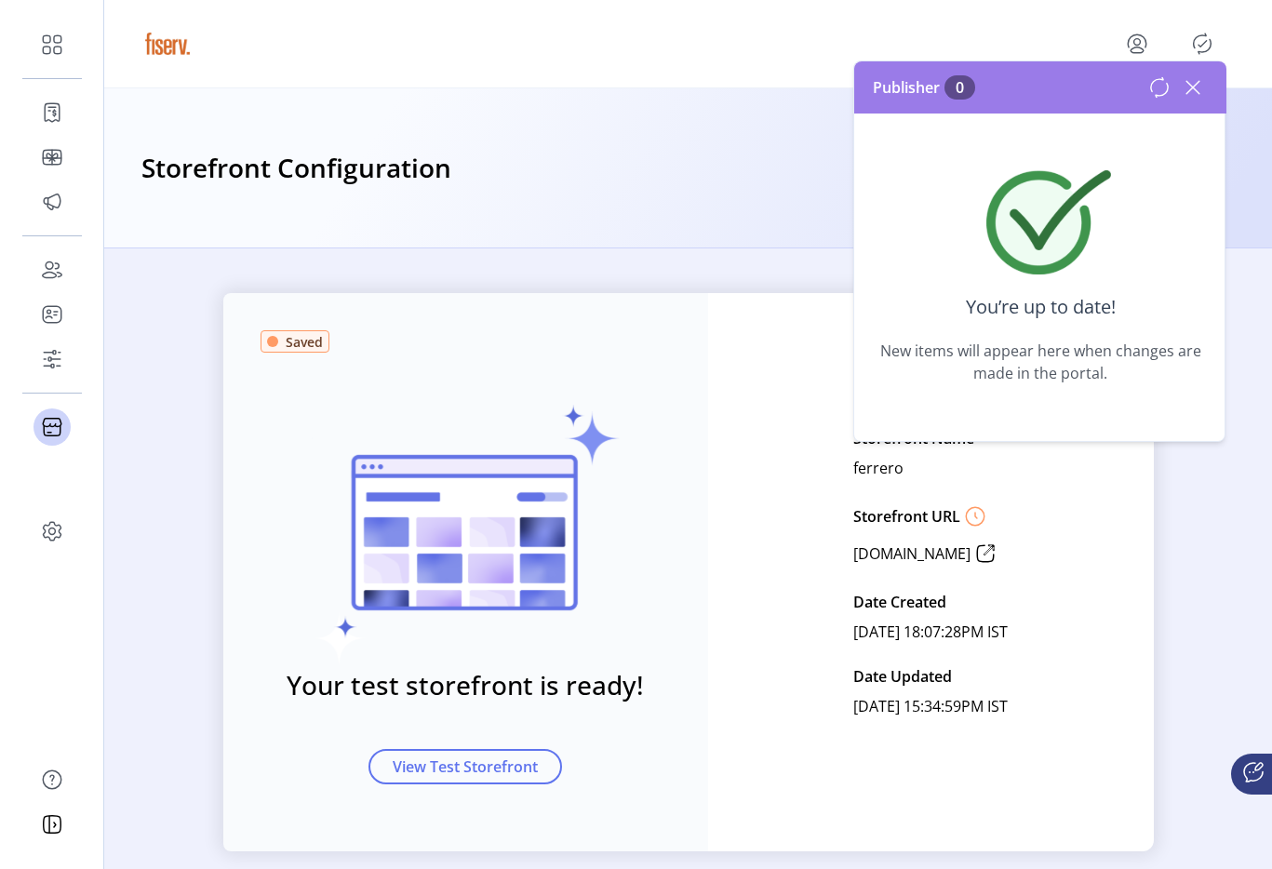
click at [1183, 94] on icon at bounding box center [1193, 88] width 30 height 30
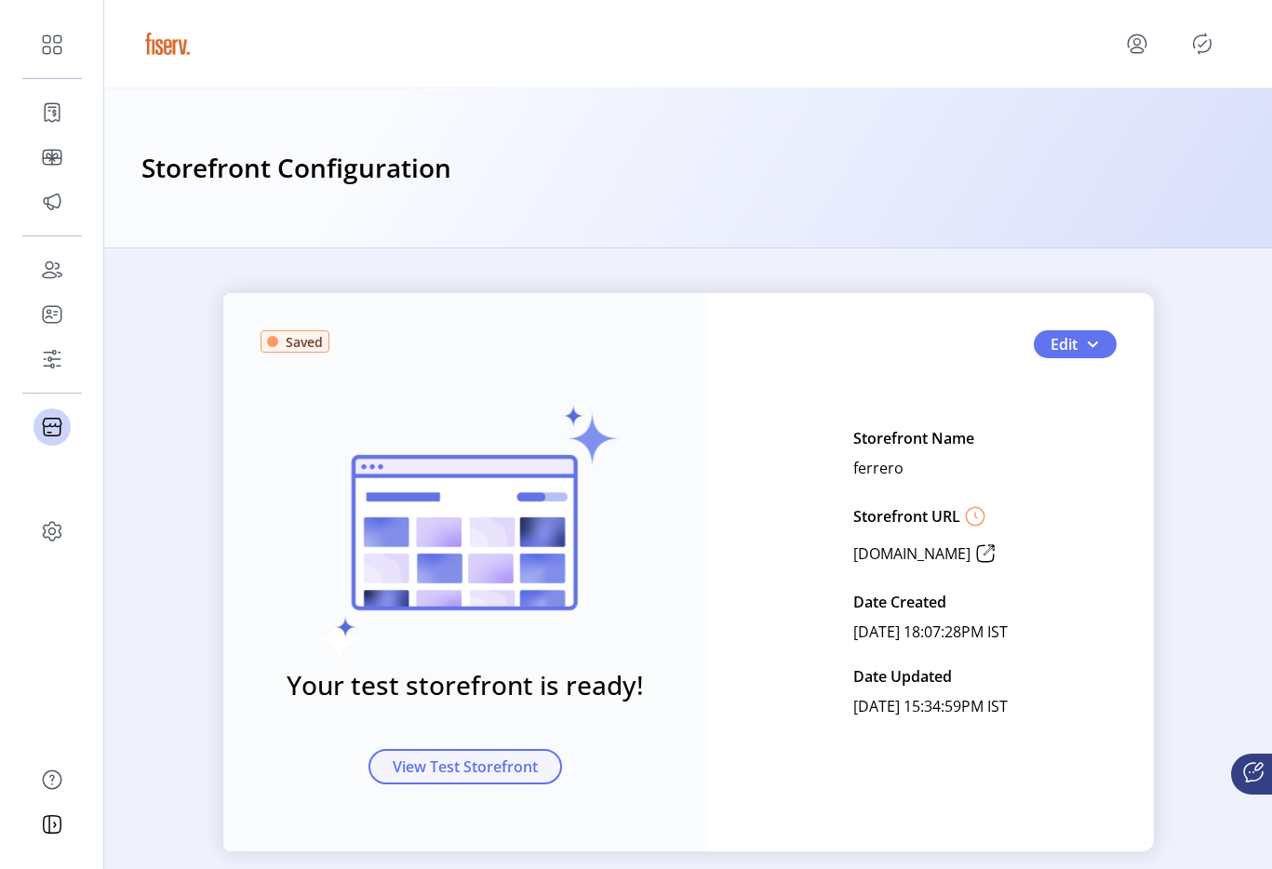
click at [518, 759] on span "View Test Storefront" at bounding box center [465, 767] width 145 height 22
click at [1078, 349] on button "Edit" at bounding box center [1075, 344] width 83 height 28
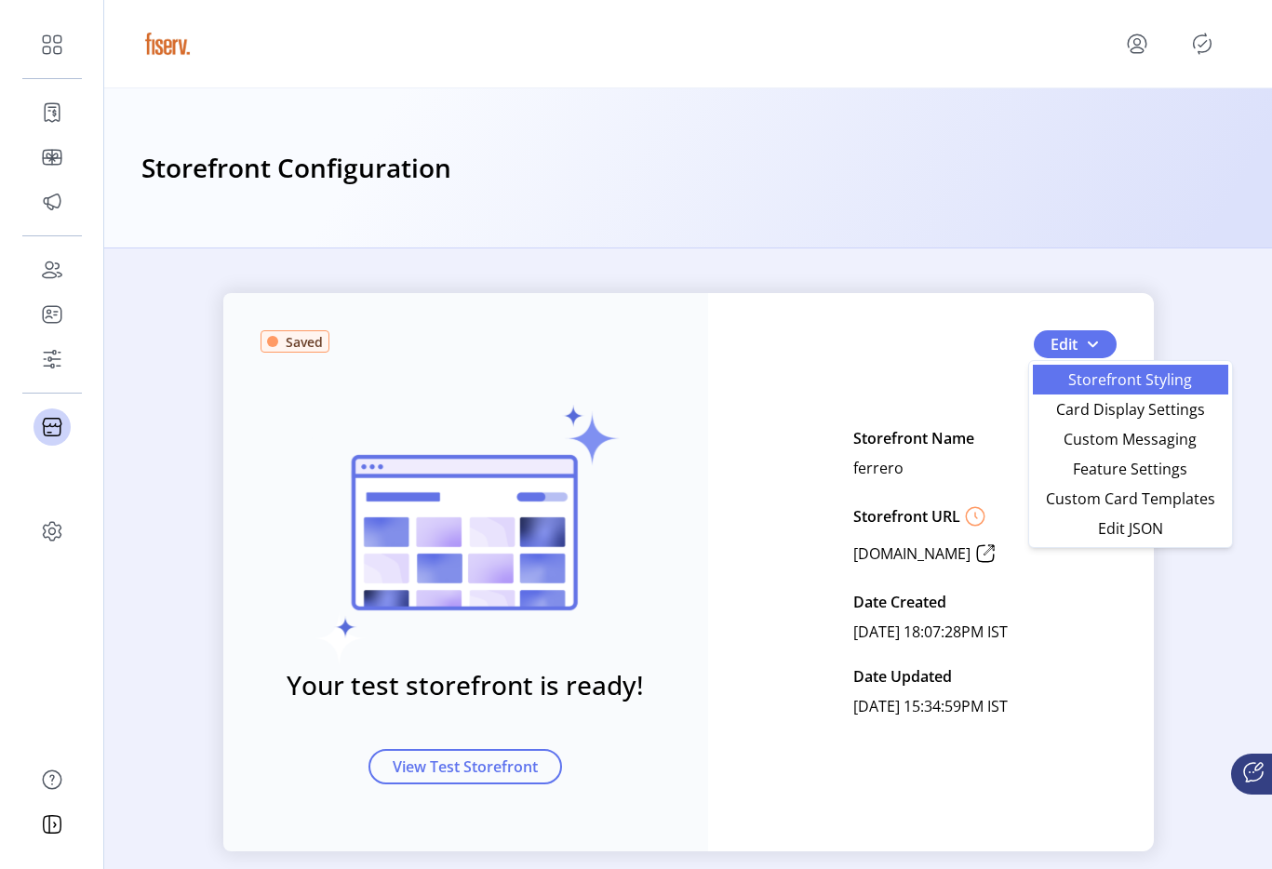
click at [1081, 384] on span "Storefront Styling" at bounding box center [1130, 379] width 173 height 15
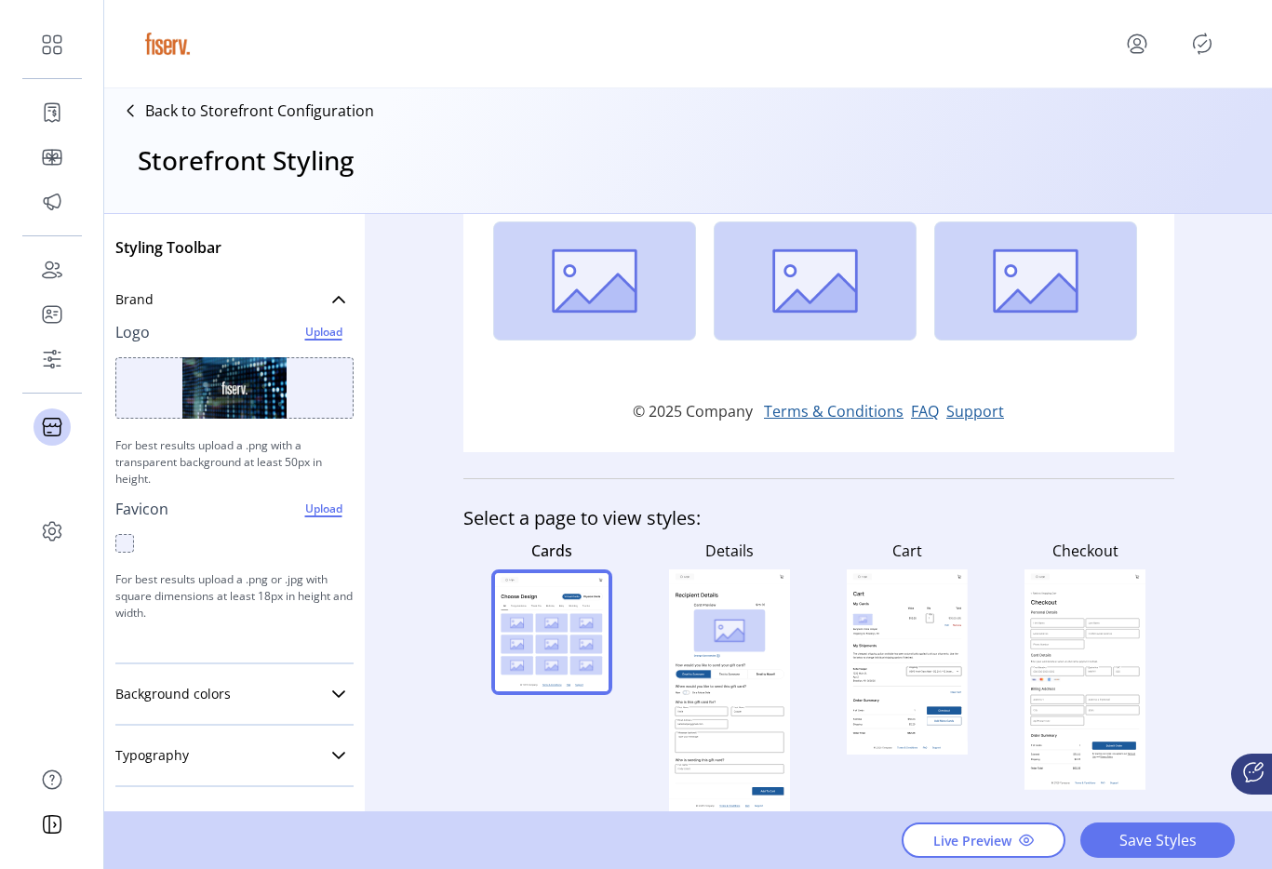
click at [271, 106] on p "Back to Storefront Configuration" at bounding box center [259, 111] width 229 height 22
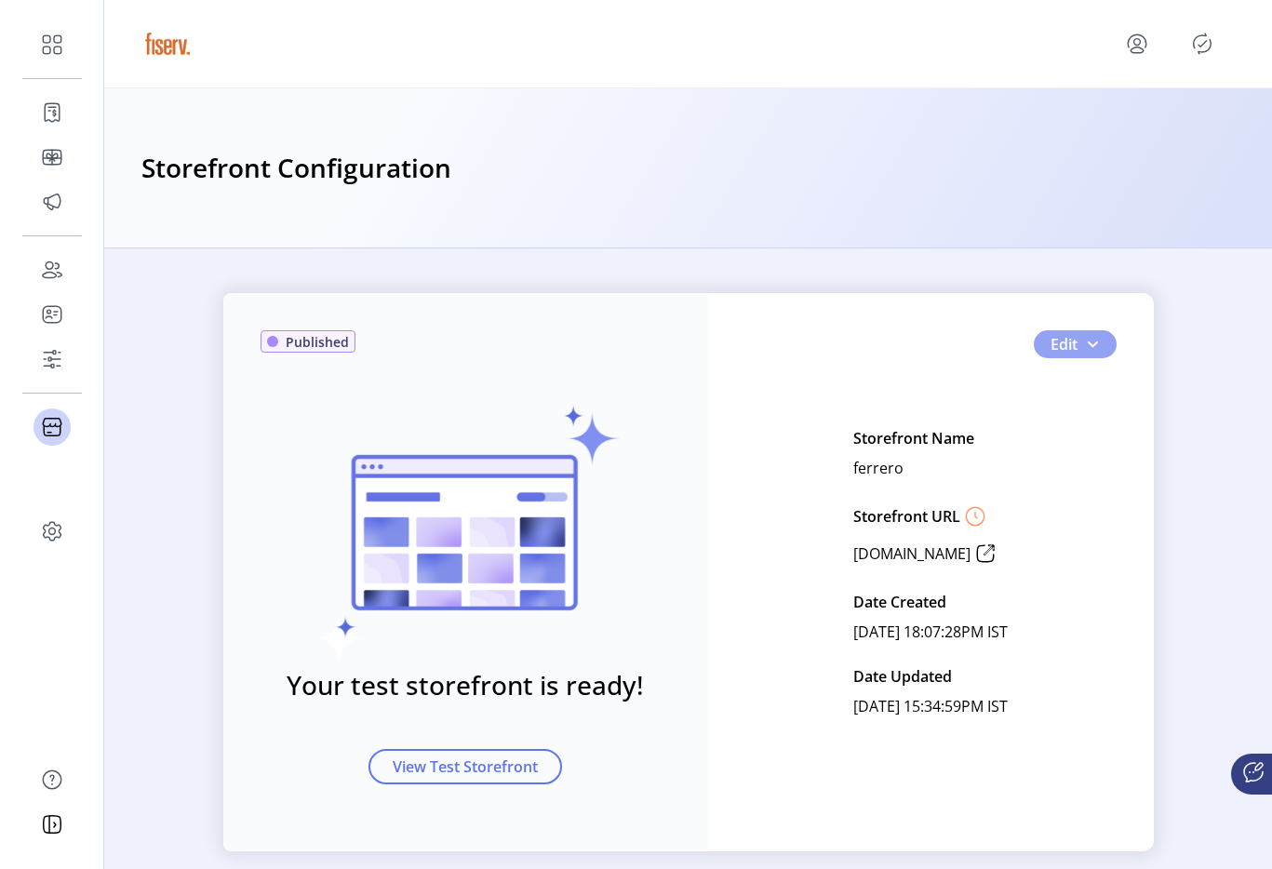
click at [1092, 352] on button "Edit" at bounding box center [1075, 344] width 83 height 28
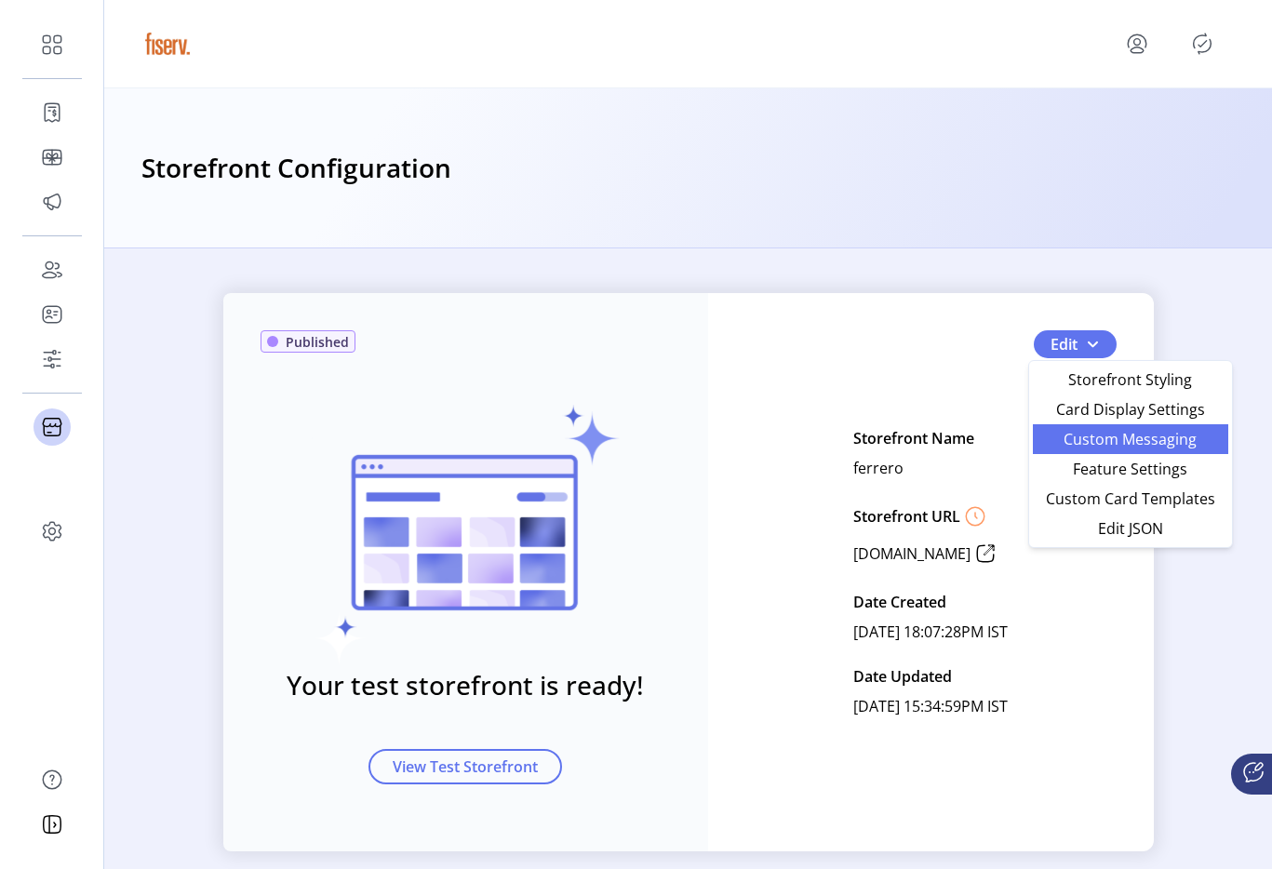
click at [1092, 433] on span "Custom Messaging" at bounding box center [1130, 439] width 173 height 15
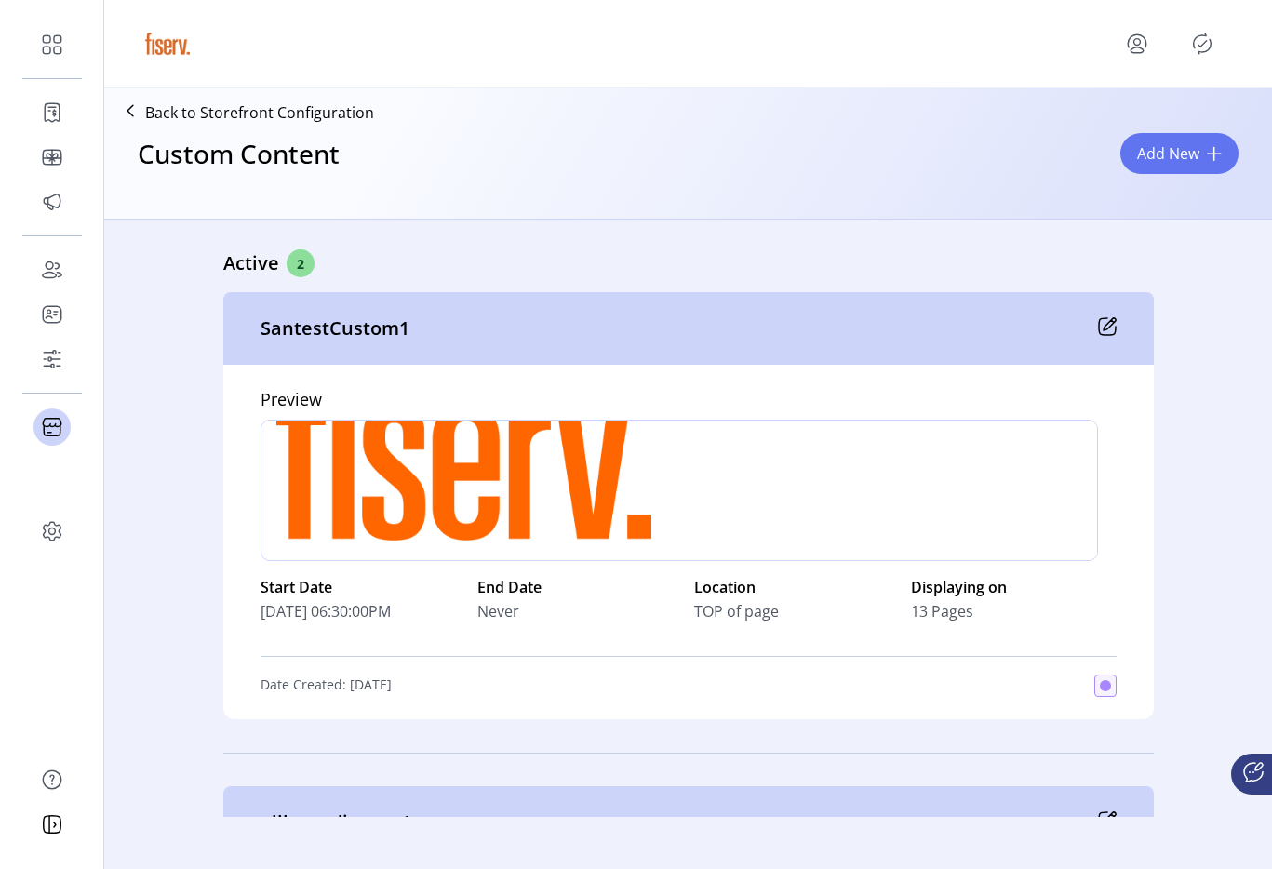
click at [1104, 328] on icon at bounding box center [1107, 326] width 19 height 19
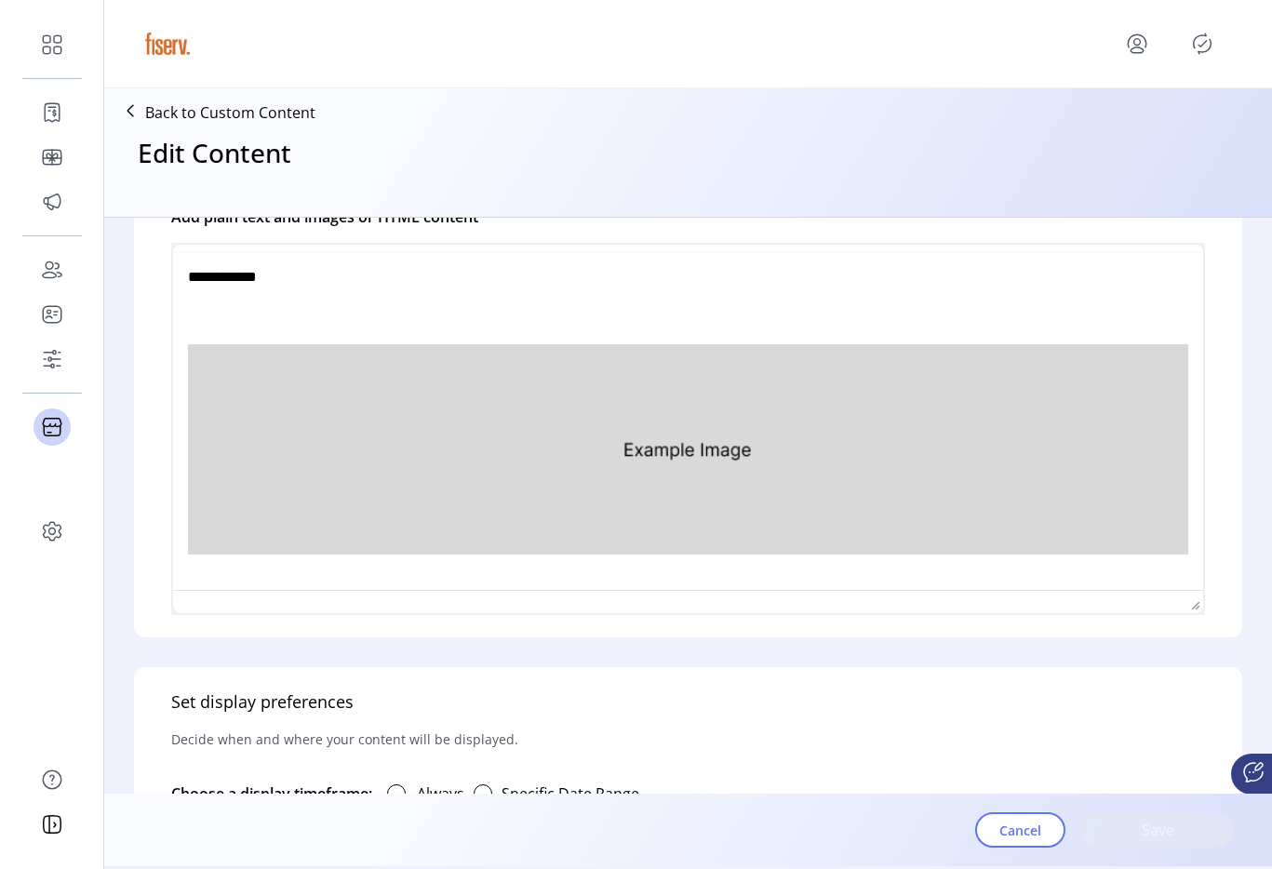
type input "**********"
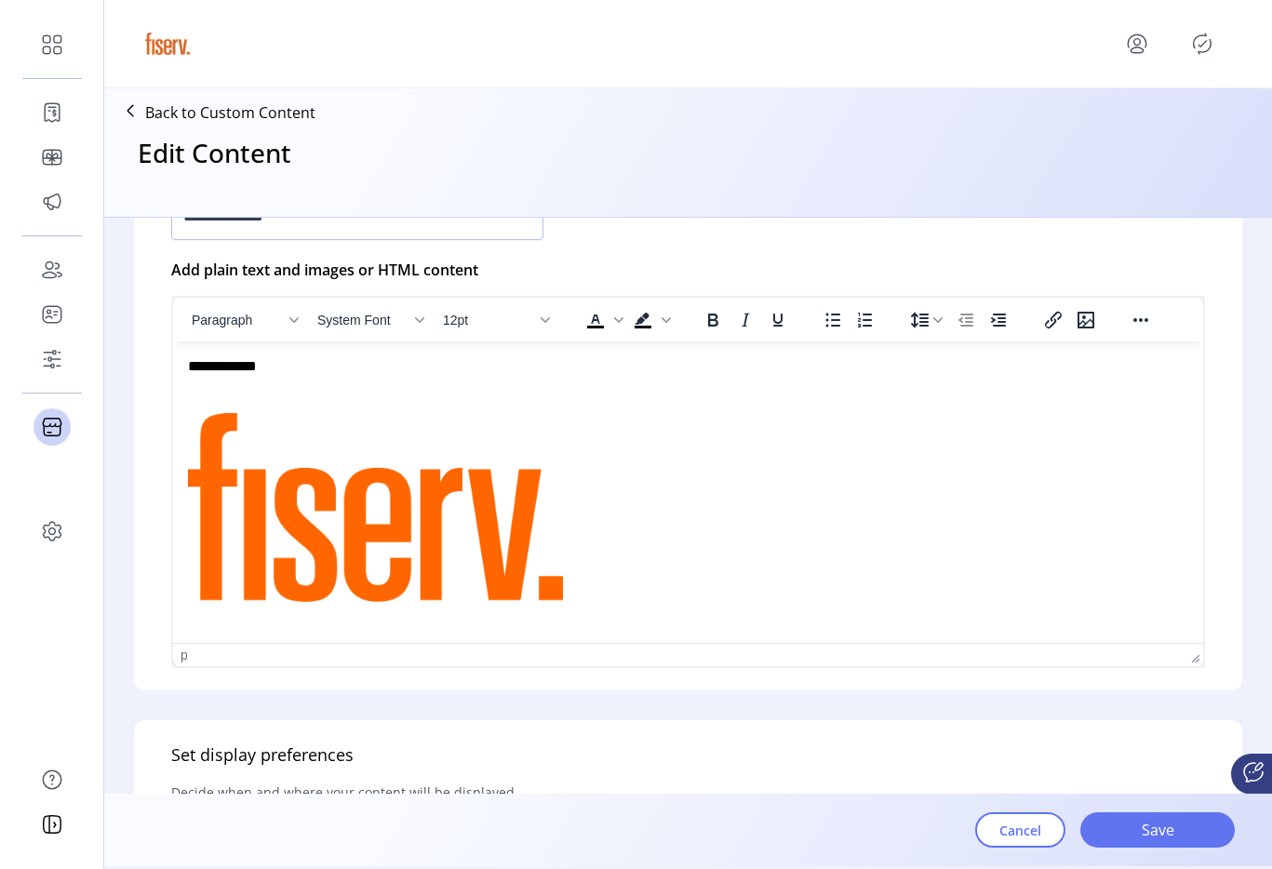
scroll to position [658, 0]
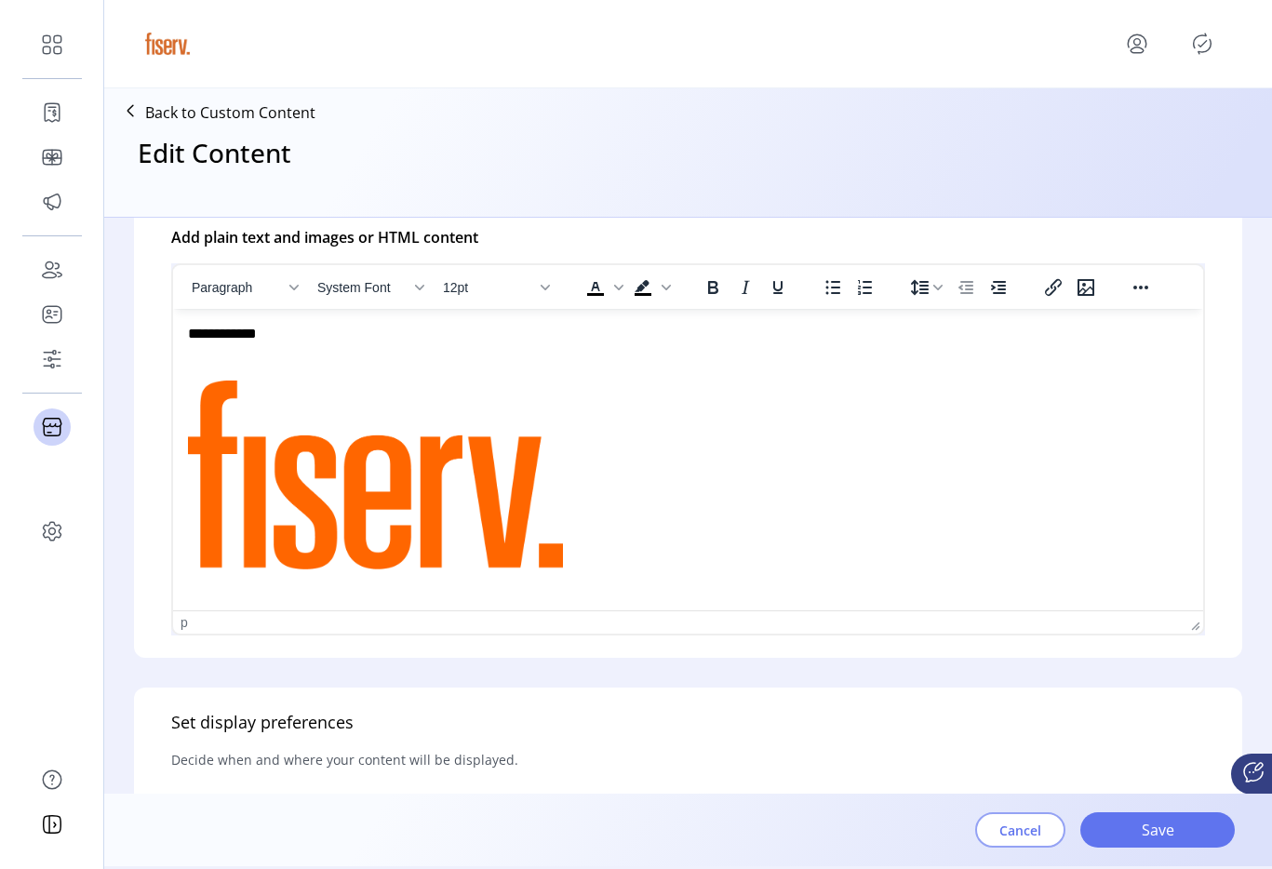
click at [1016, 828] on span "Cancel" at bounding box center [1021, 831] width 42 height 20
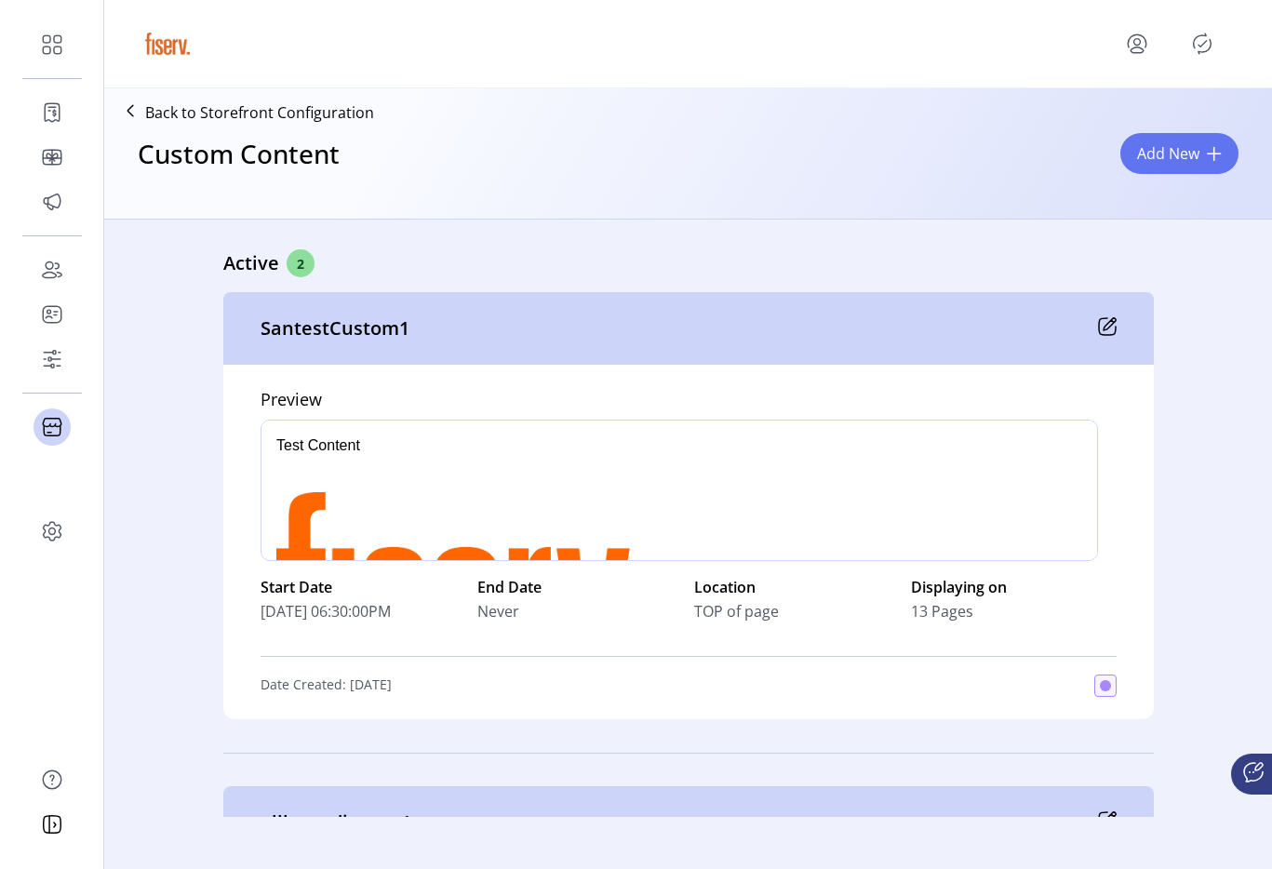
click at [1197, 47] on icon "Publisher Panel" at bounding box center [1203, 44] width 30 height 30
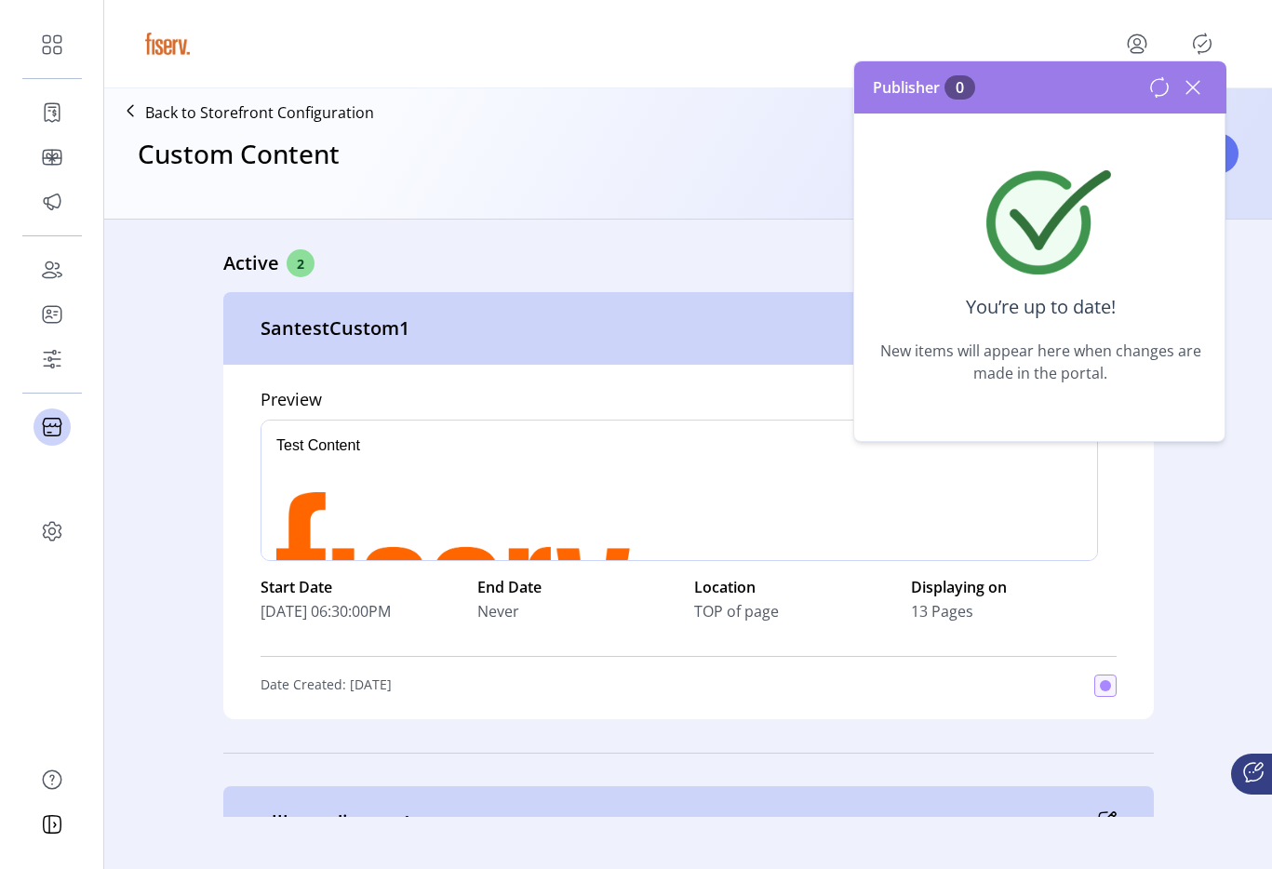
click at [1194, 87] on icon at bounding box center [1193, 87] width 13 height 13
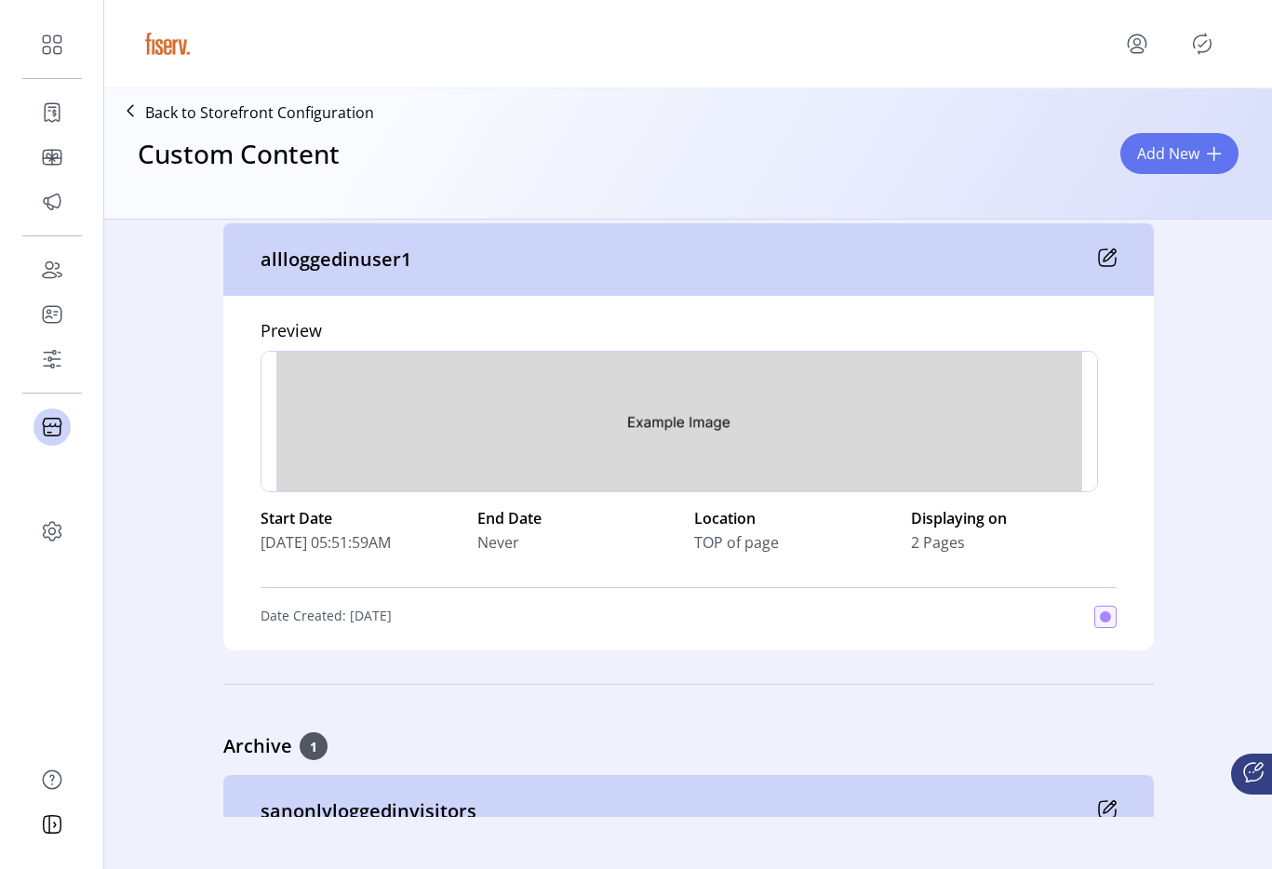
scroll to position [118, 0]
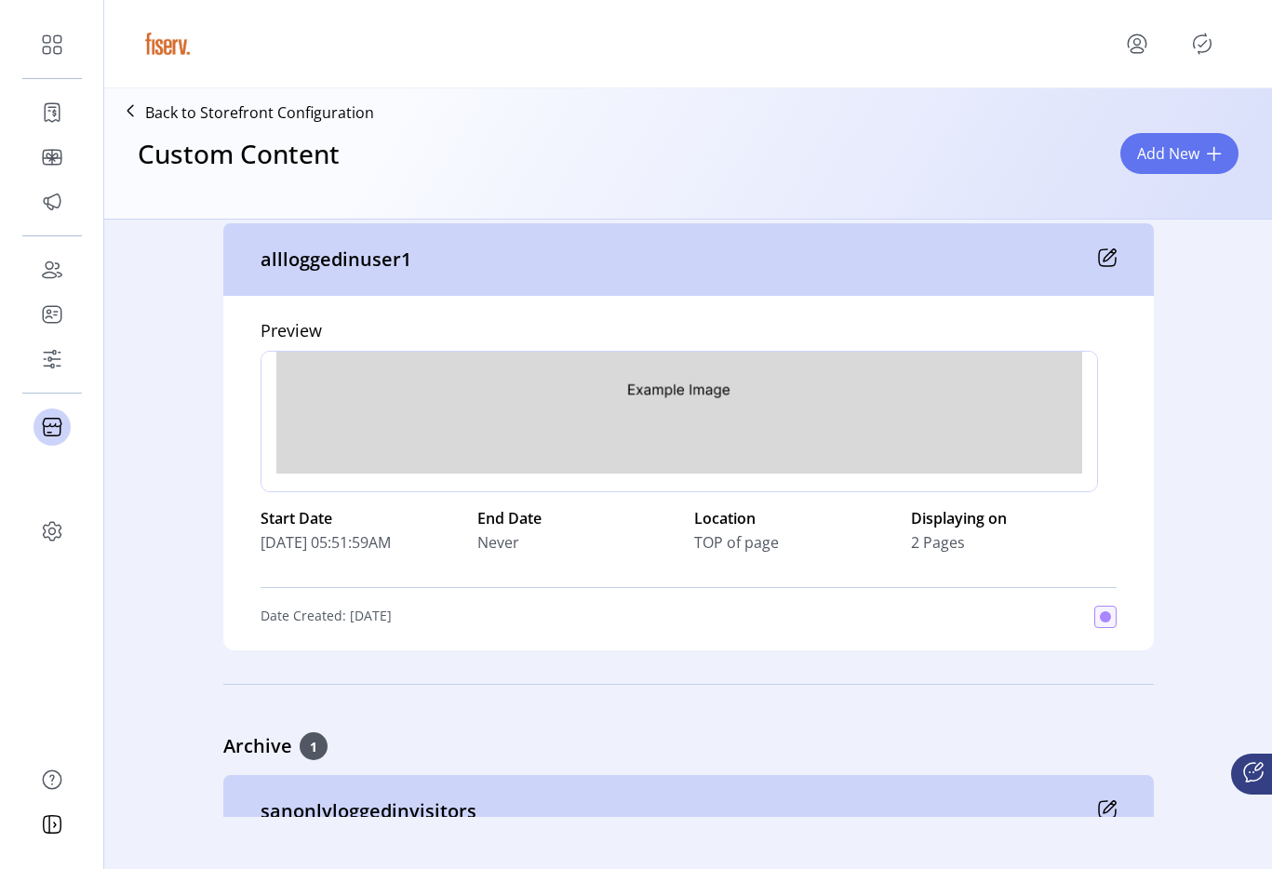
click at [1098, 256] on icon at bounding box center [1107, 258] width 19 height 19
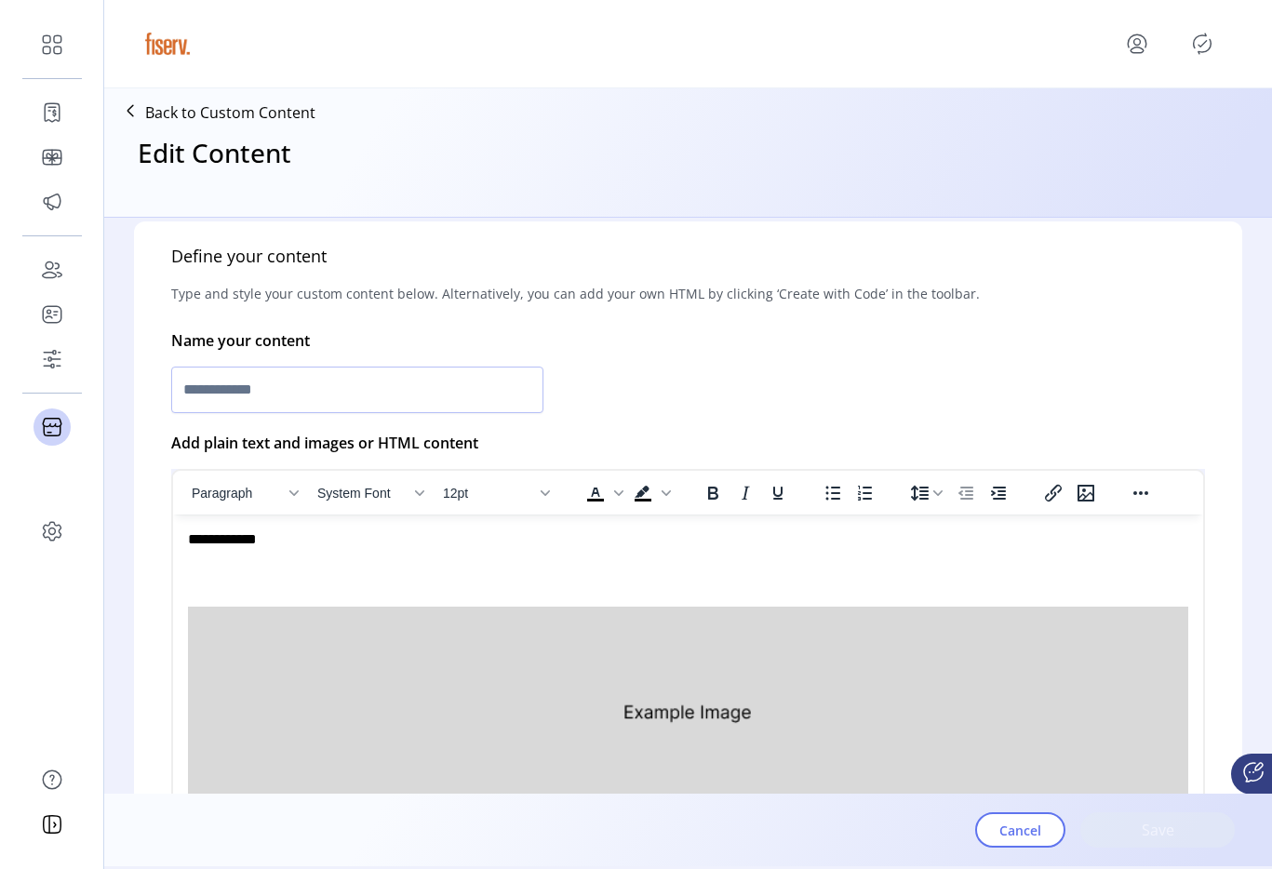
scroll to position [16, 0]
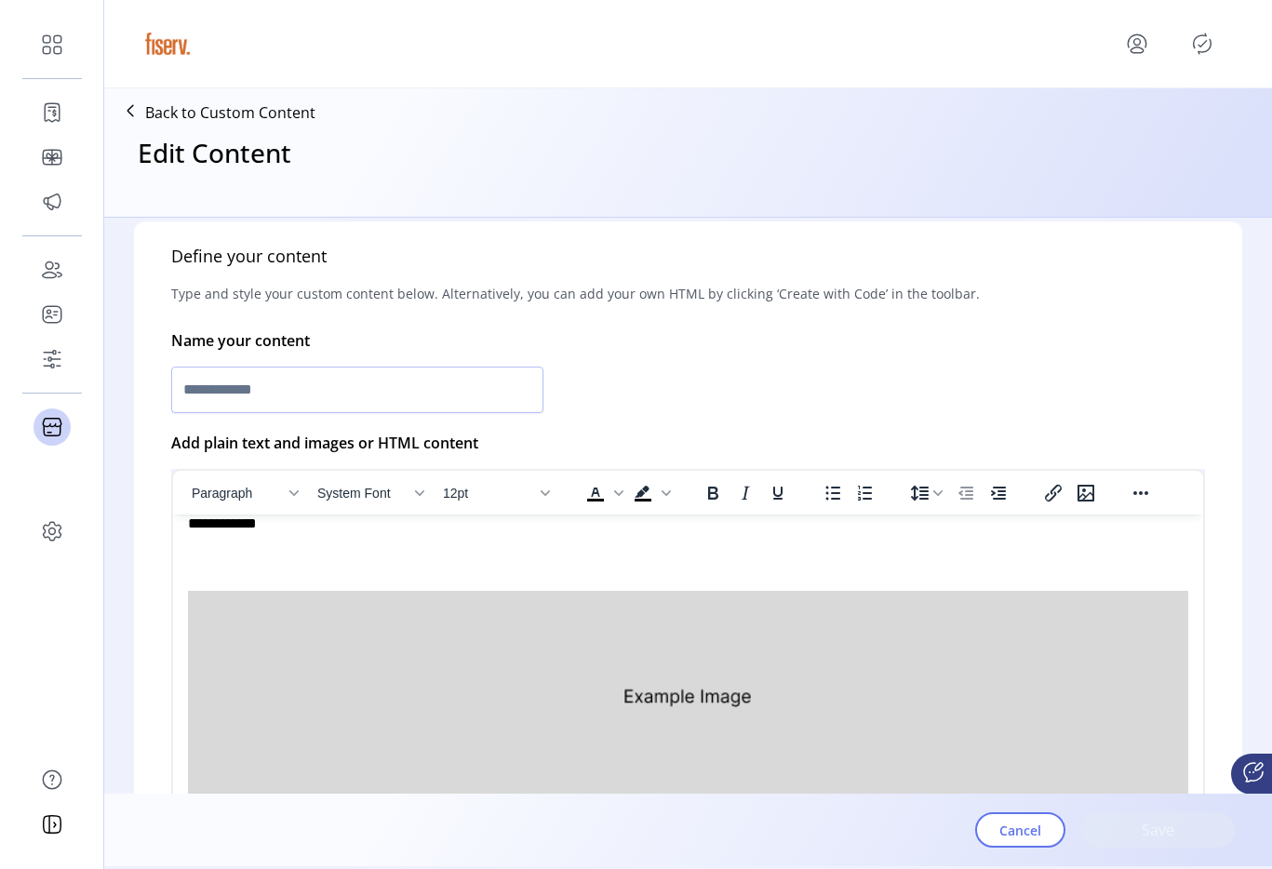
type input "**********"
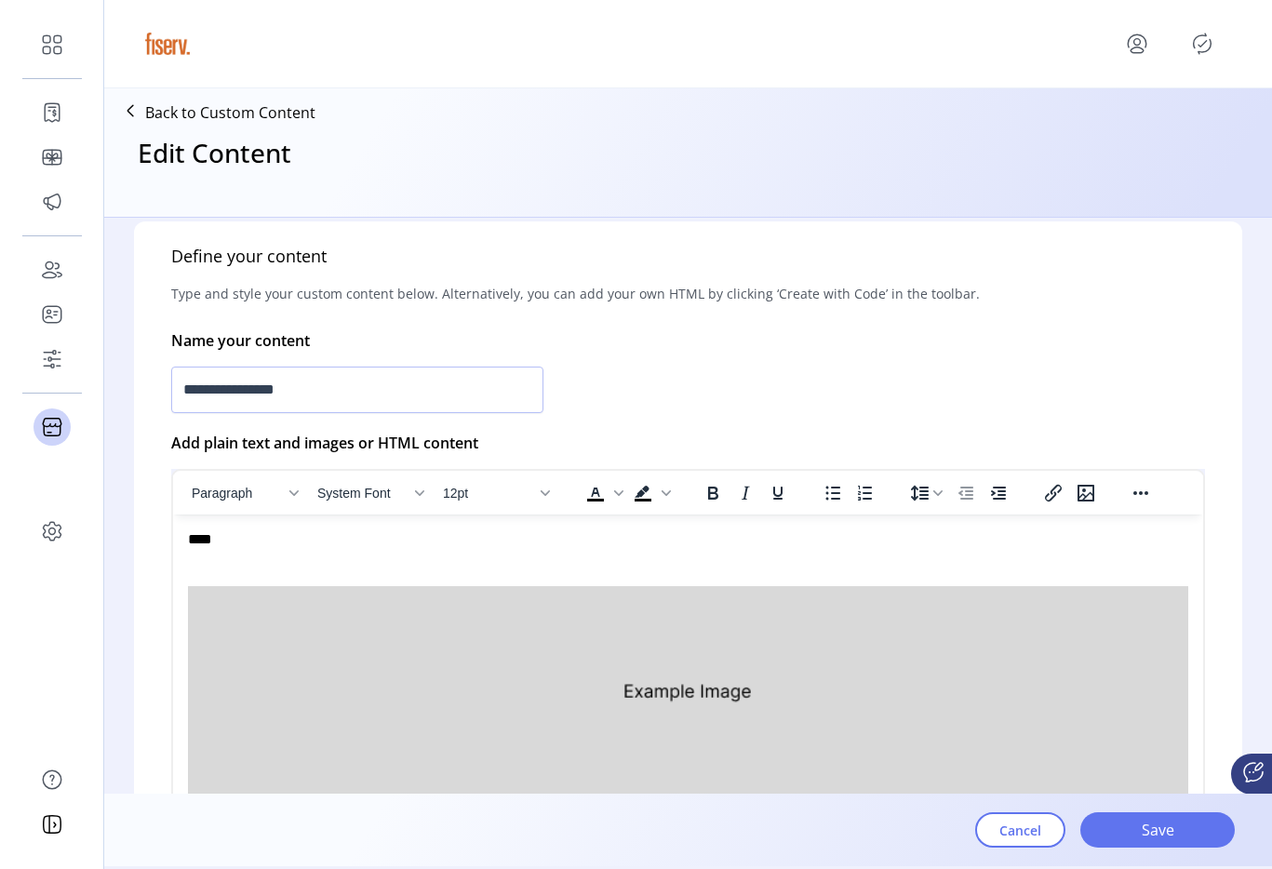
click at [584, 675] on img "Rich Text Area. Press ALT-0 for help." at bounding box center [688, 691] width 1001 height 210
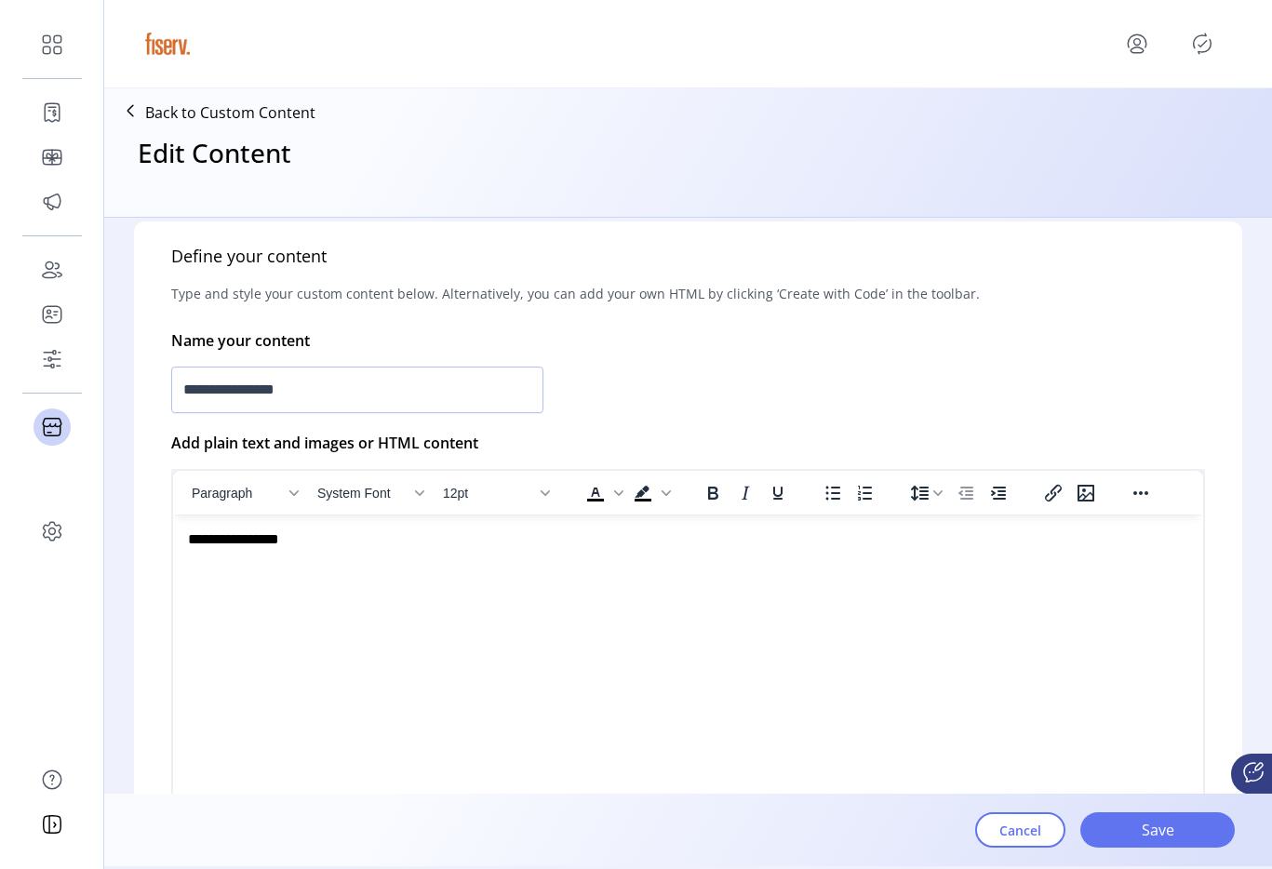
click at [383, 536] on p "**********" at bounding box center [683, 540] width 991 height 20
click at [1086, 496] on icon "Insert/edit image" at bounding box center [1086, 493] width 17 height 17
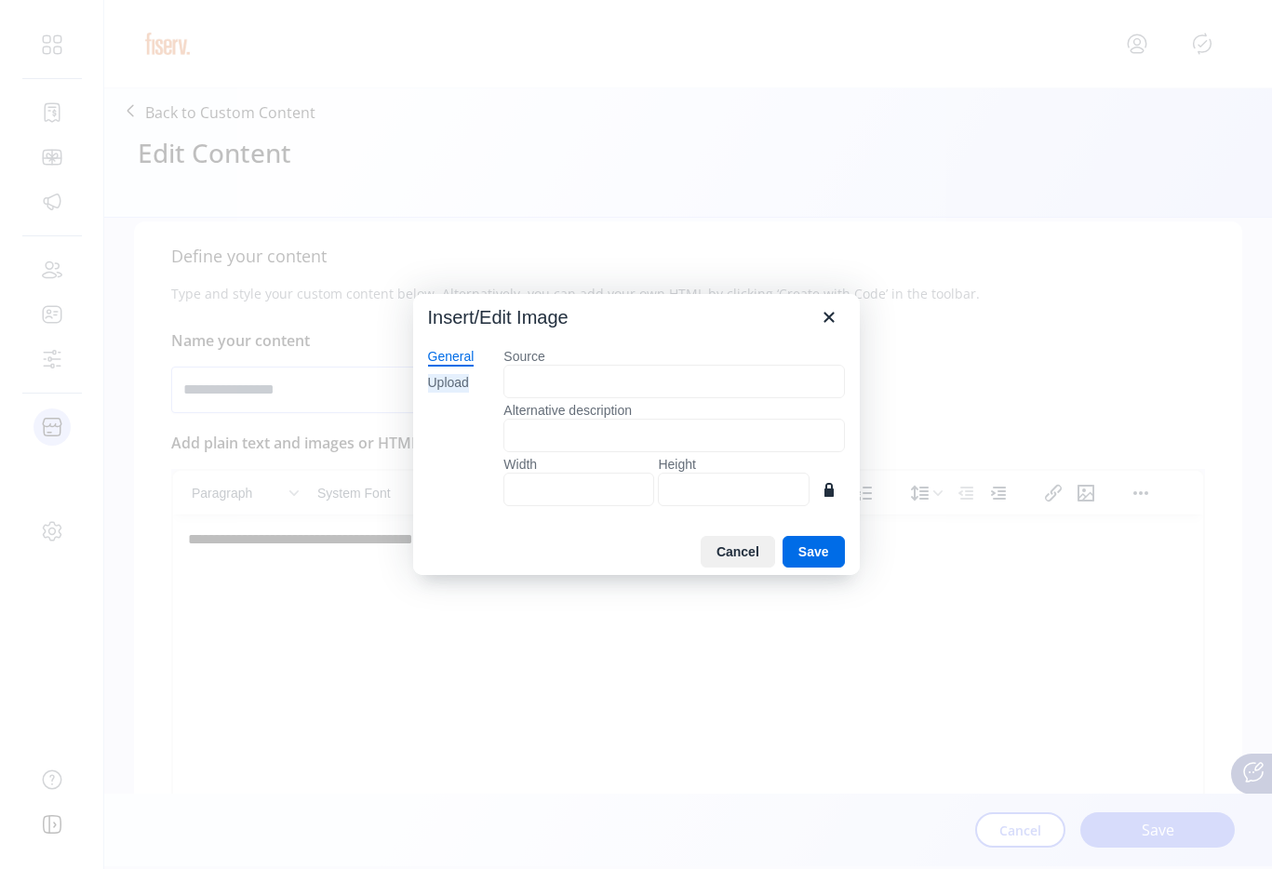
click at [452, 375] on div "Upload" at bounding box center [448, 383] width 41 height 19
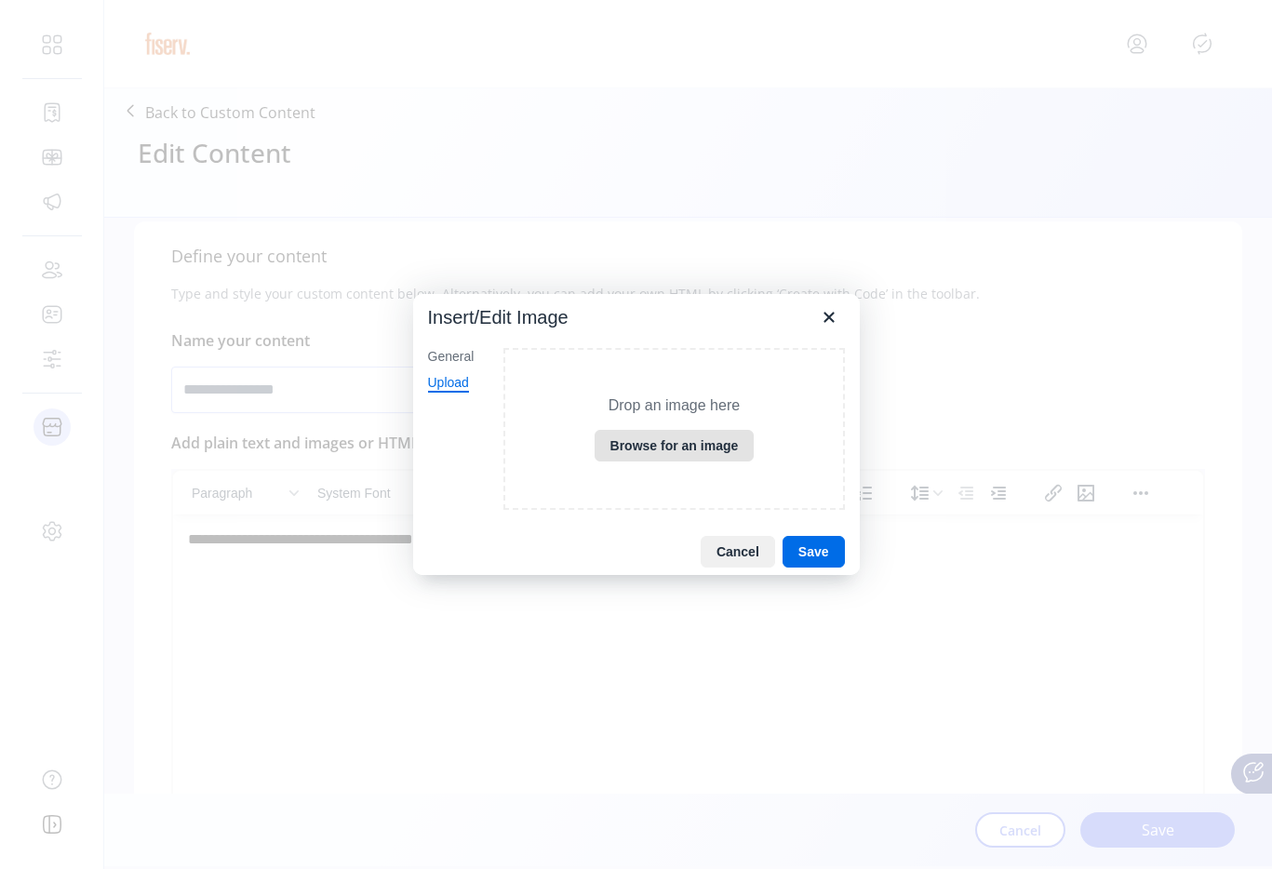
click at [696, 434] on button "Browse for an image" at bounding box center [675, 446] width 160 height 32
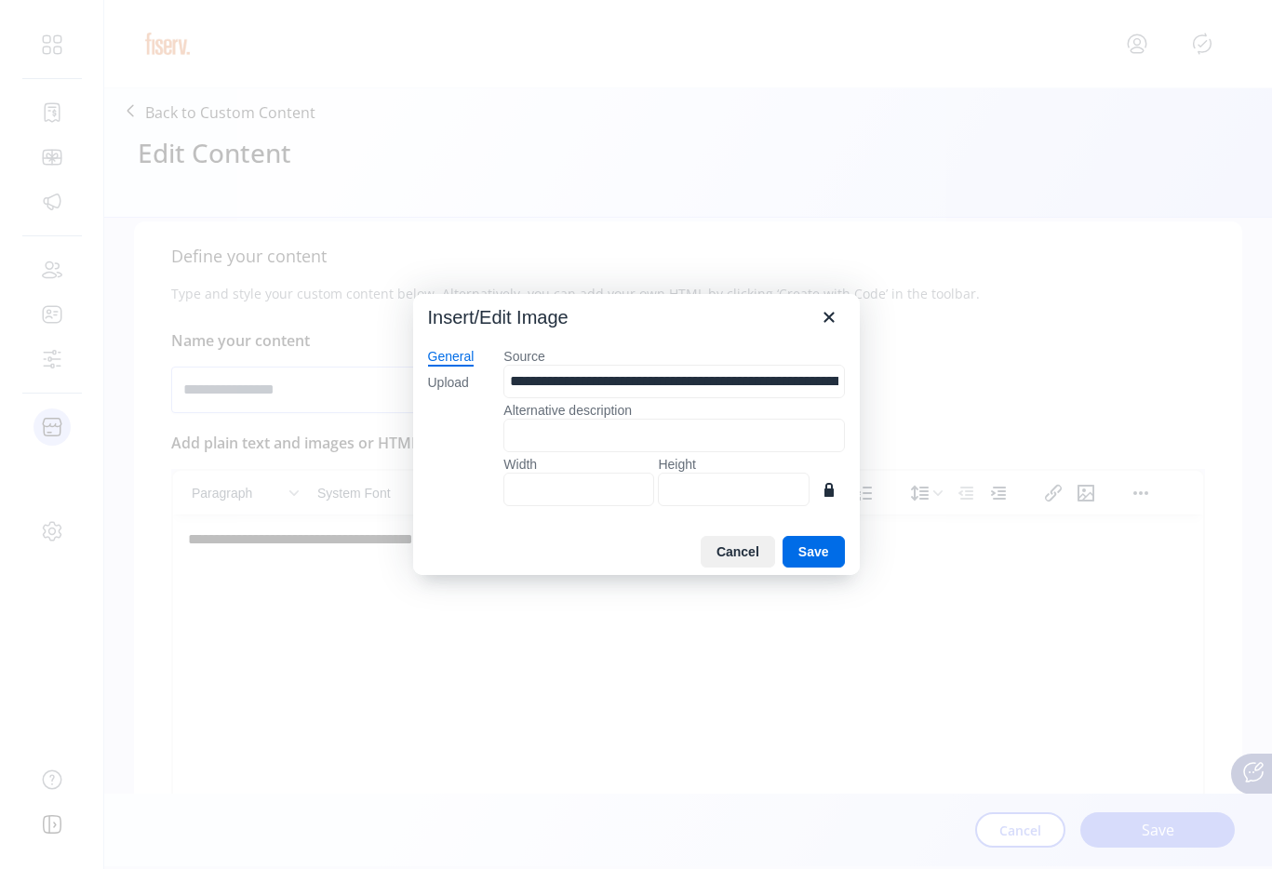
type input "****"
type input "***"
click at [541, 501] on input "****" at bounding box center [579, 490] width 151 height 34
type input "*"
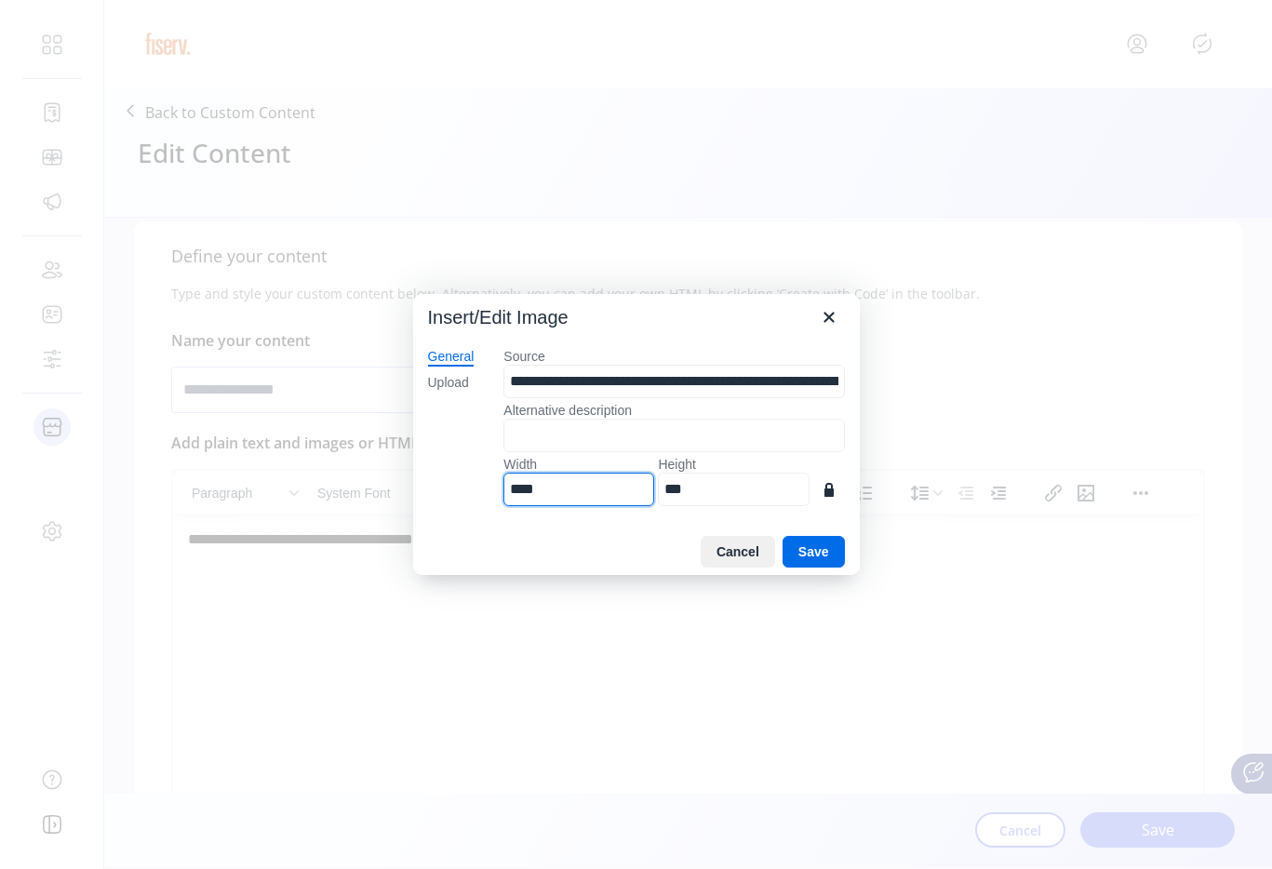
type input "*"
type input "**"
type input "*"
type input "***"
type input "**"
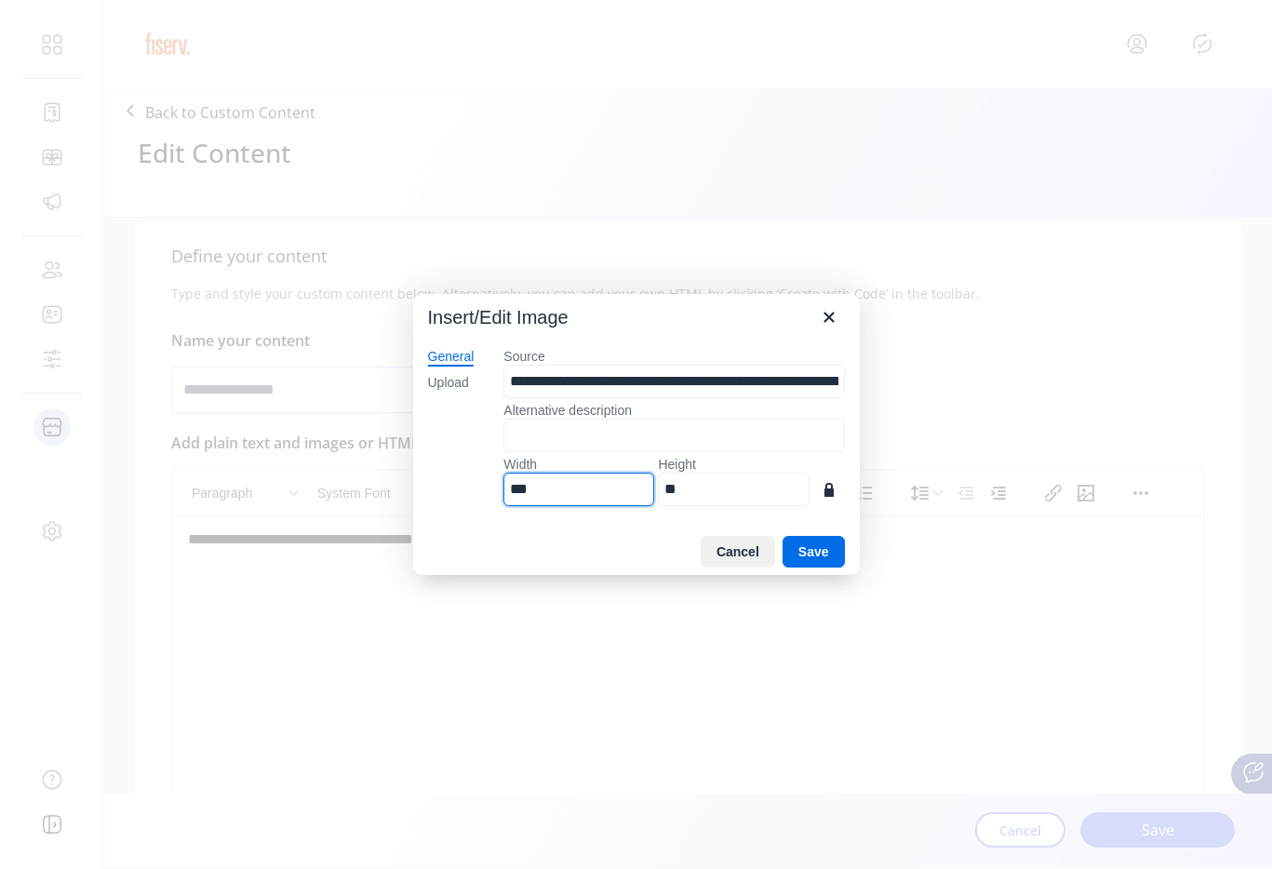
type input "***"
click at [823, 554] on button "Save" at bounding box center [814, 552] width 62 height 32
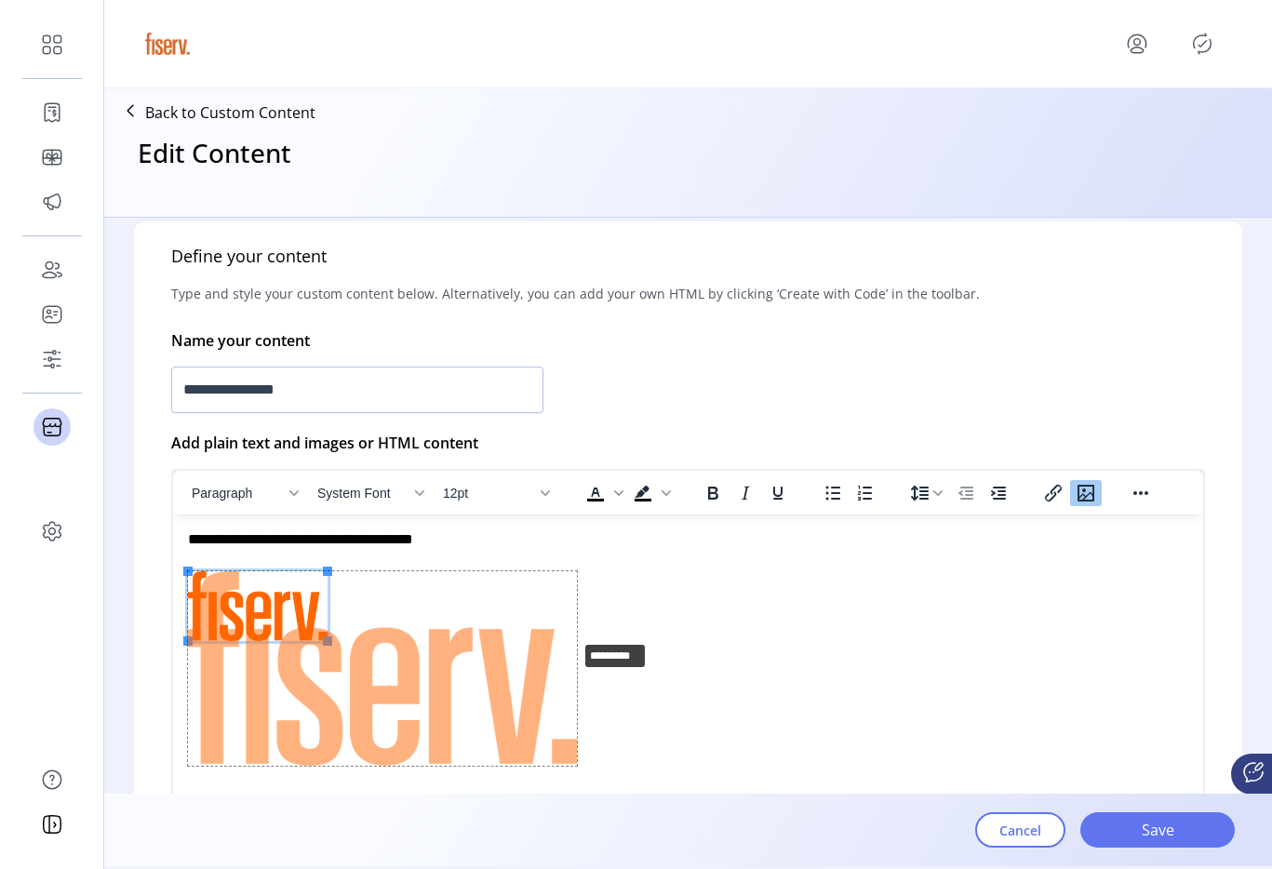
drag, startPoint x: 329, startPoint y: 641, endPoint x: 577, endPoint y: 640, distance: 248.5
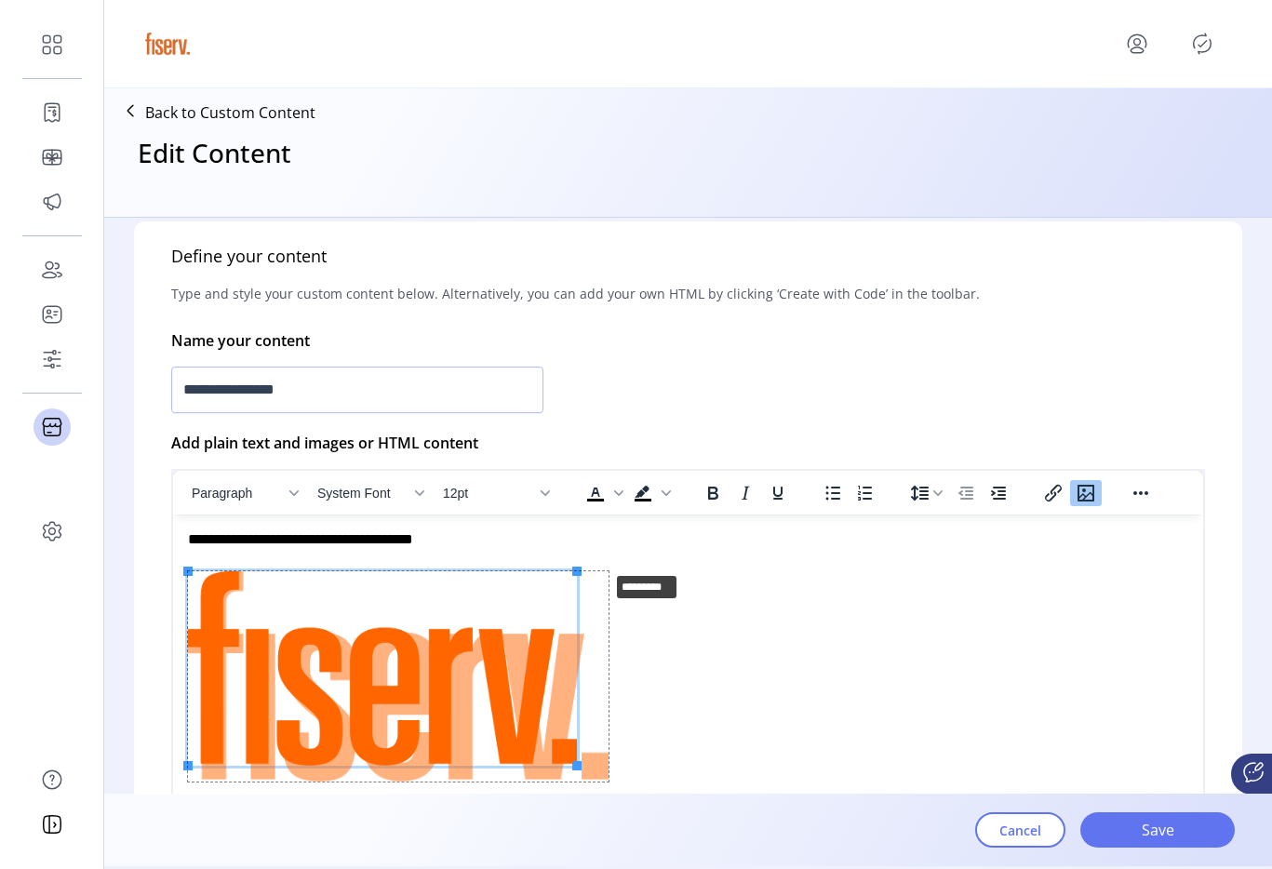
drag, startPoint x: 580, startPoint y: 570, endPoint x: 627, endPoint y: 568, distance: 47.5
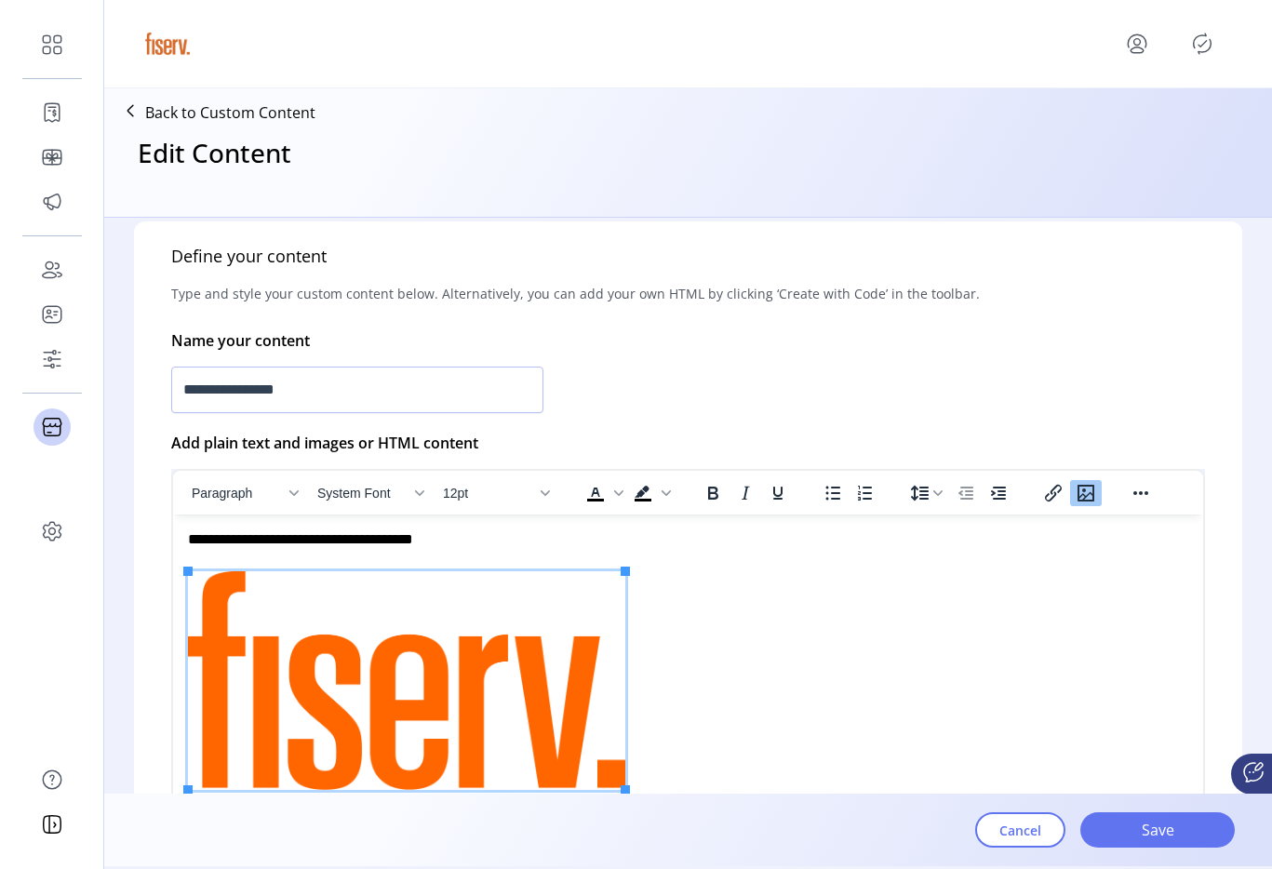
click at [724, 591] on p "**********" at bounding box center [683, 662] width 991 height 265
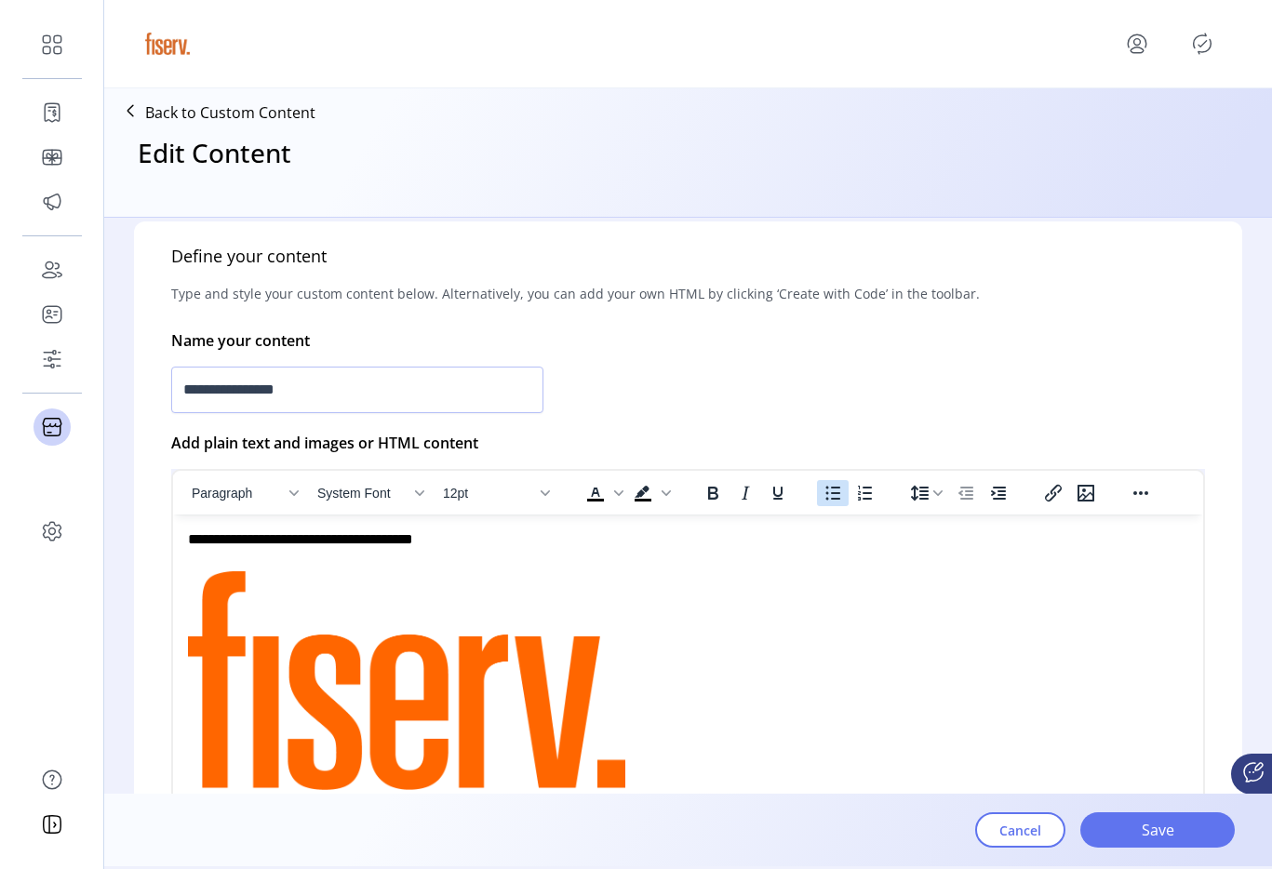
click at [818, 484] on button "Bullet list" at bounding box center [833, 493] width 32 height 26
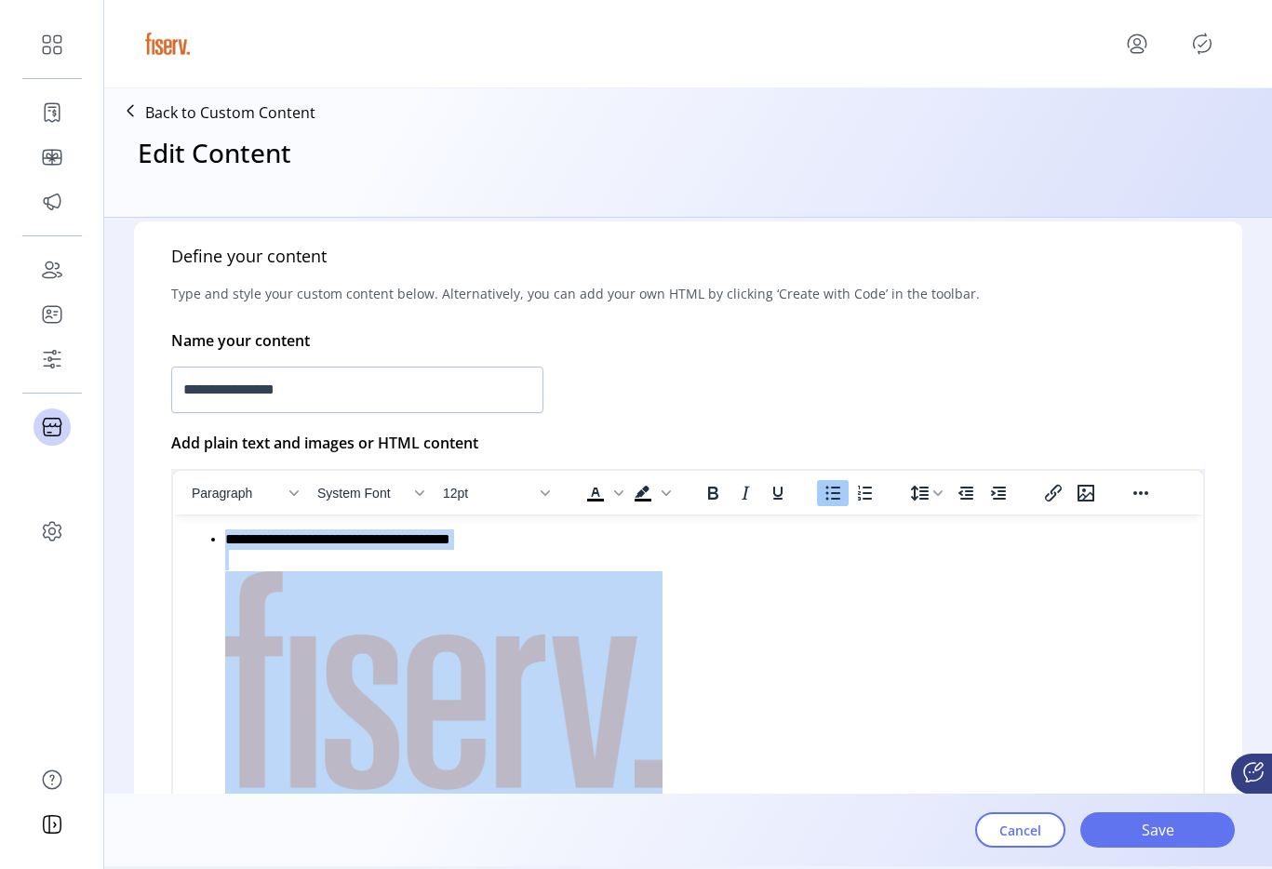
click at [825, 488] on icon "Bullet list" at bounding box center [833, 493] width 22 height 22
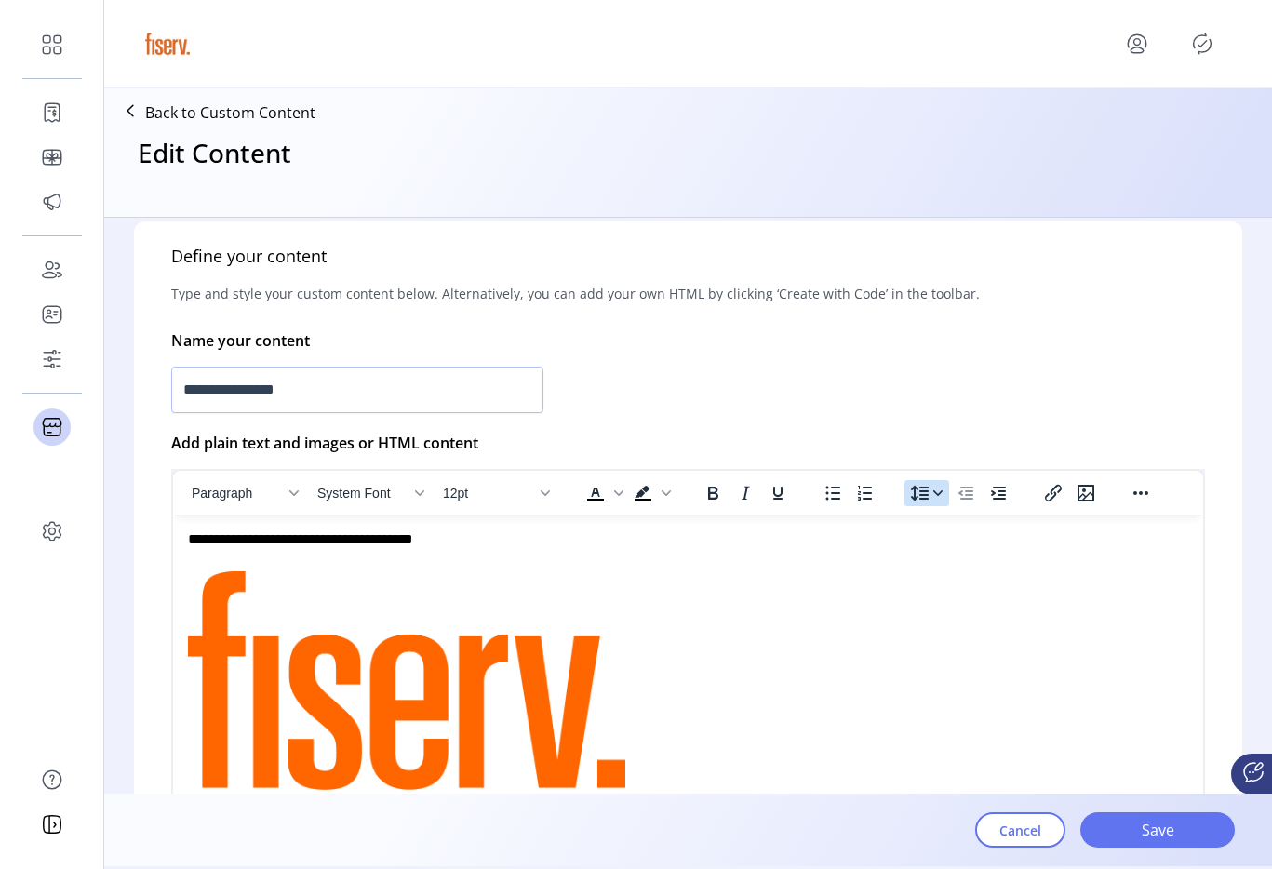
click at [935, 490] on icon "Line height" at bounding box center [938, 493] width 9 height 9
click at [984, 496] on button "Increase indent" at bounding box center [999, 493] width 32 height 26
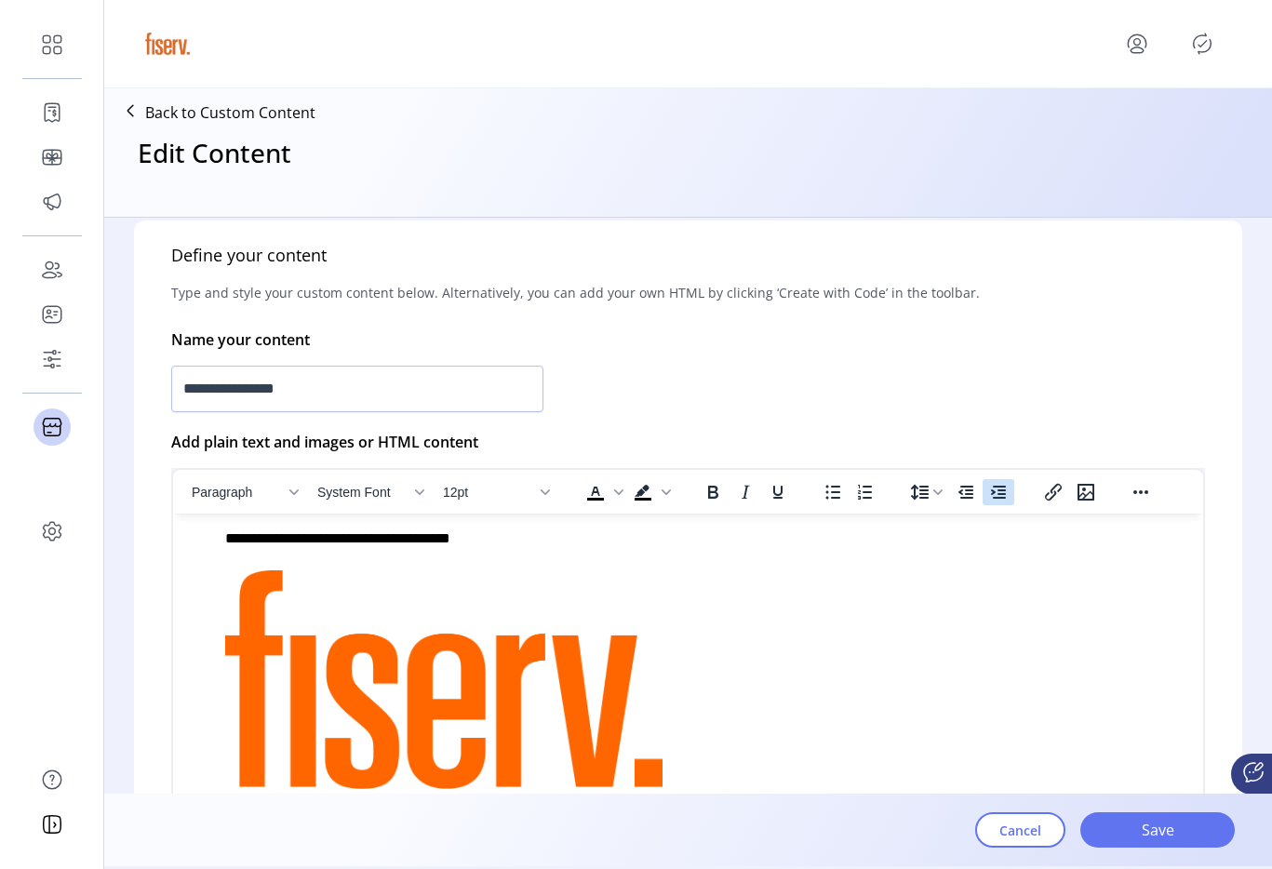
click at [989, 500] on icon "Increase indent" at bounding box center [999, 492] width 22 height 22
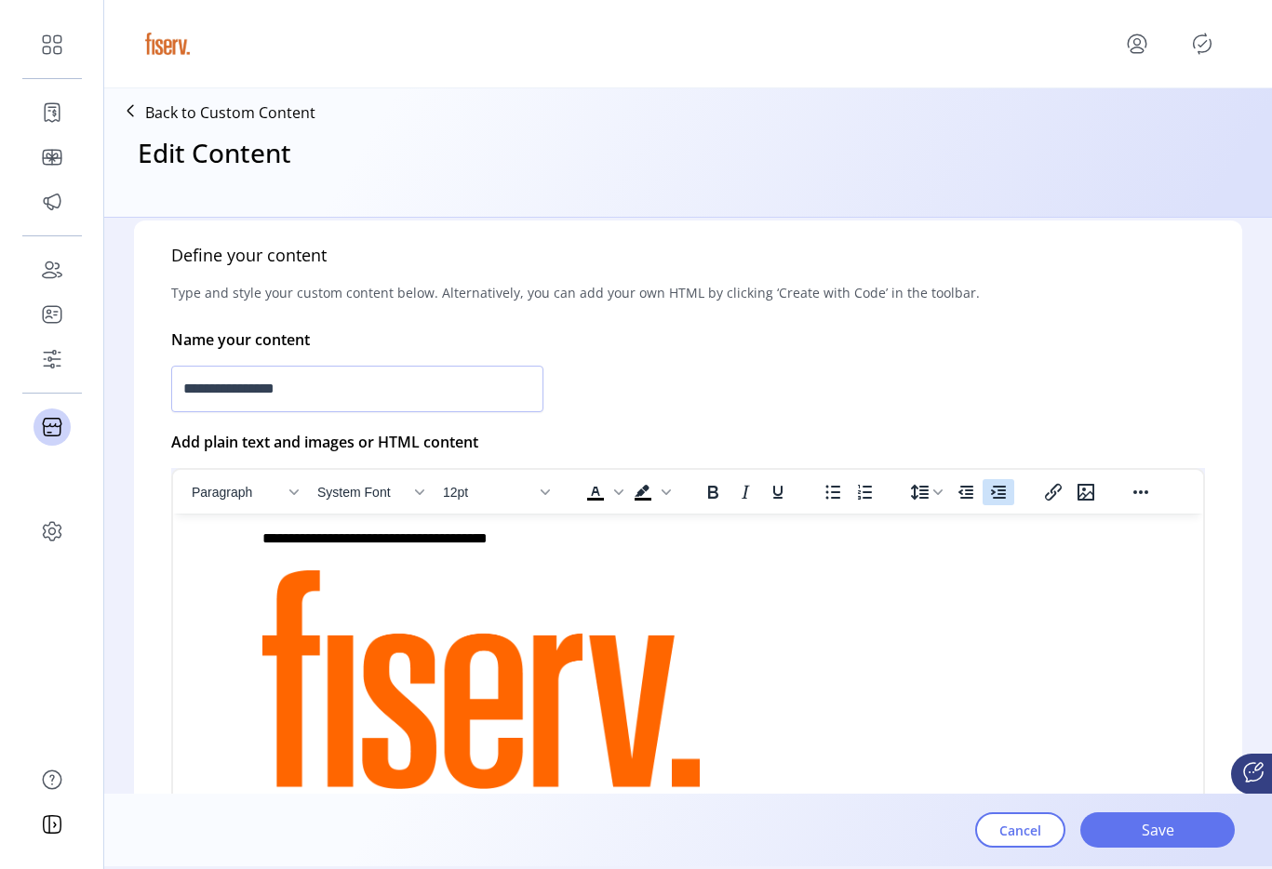
click at [990, 500] on icon "Increase indent" at bounding box center [999, 492] width 22 height 22
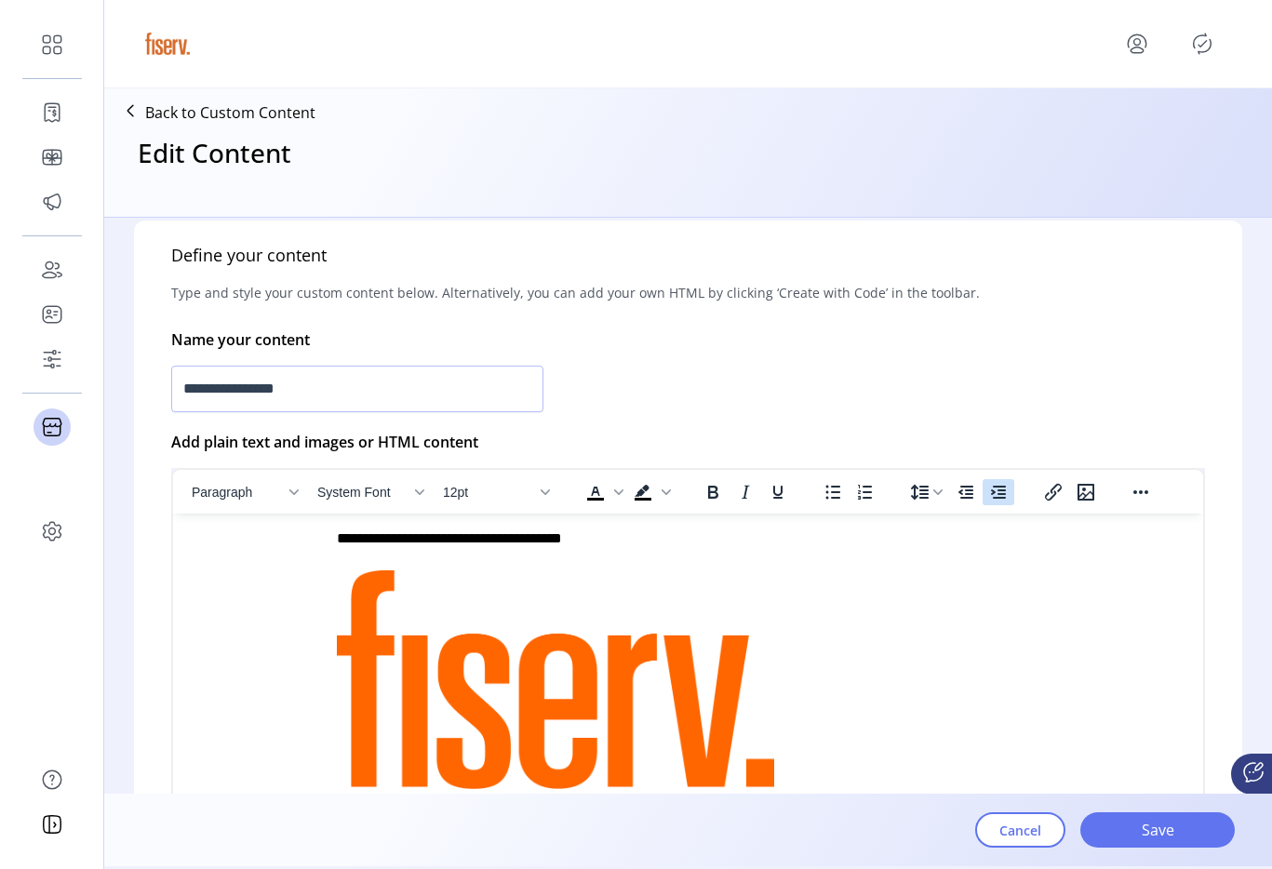
click at [990, 500] on icon "Increase indent" at bounding box center [999, 492] width 22 height 22
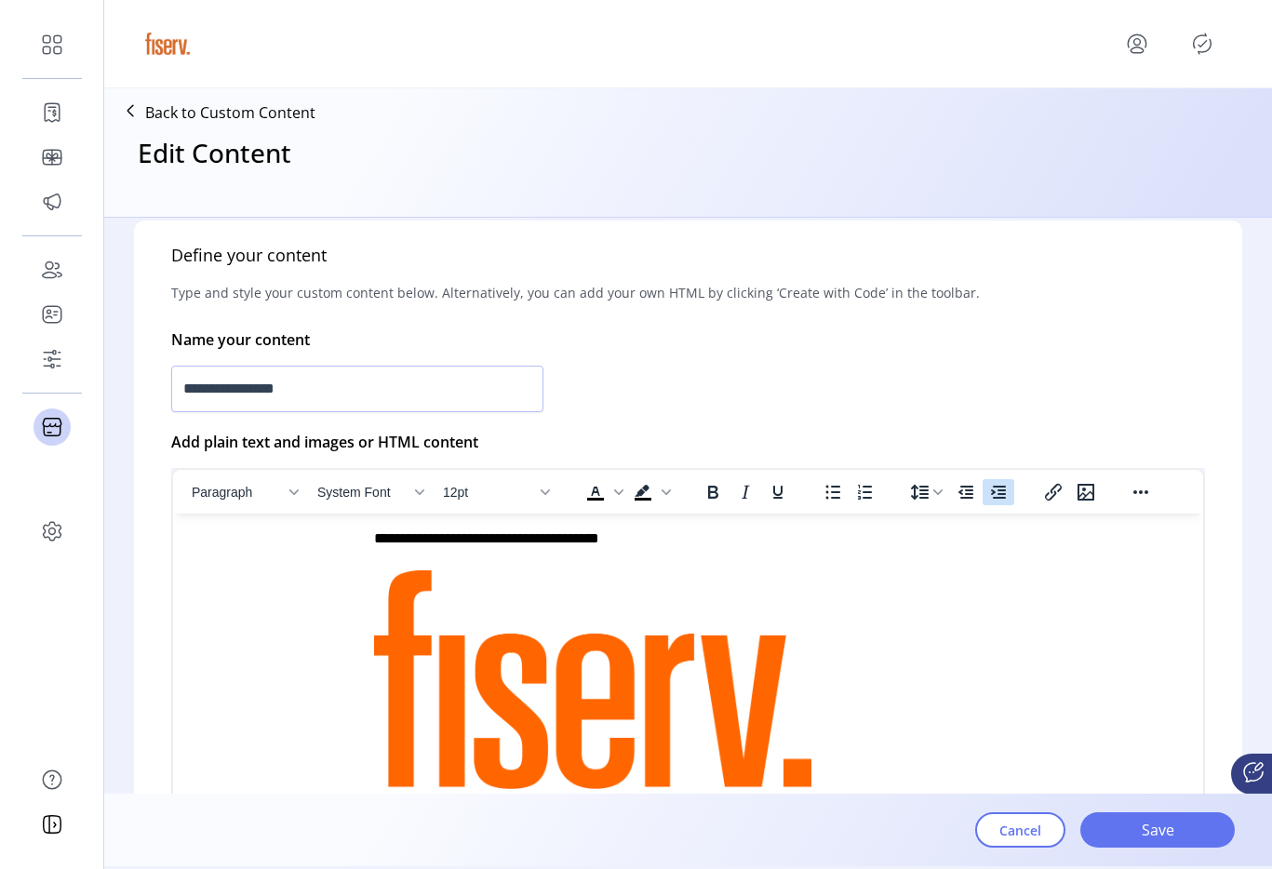
click at [990, 500] on icon "Increase indent" at bounding box center [999, 492] width 22 height 22
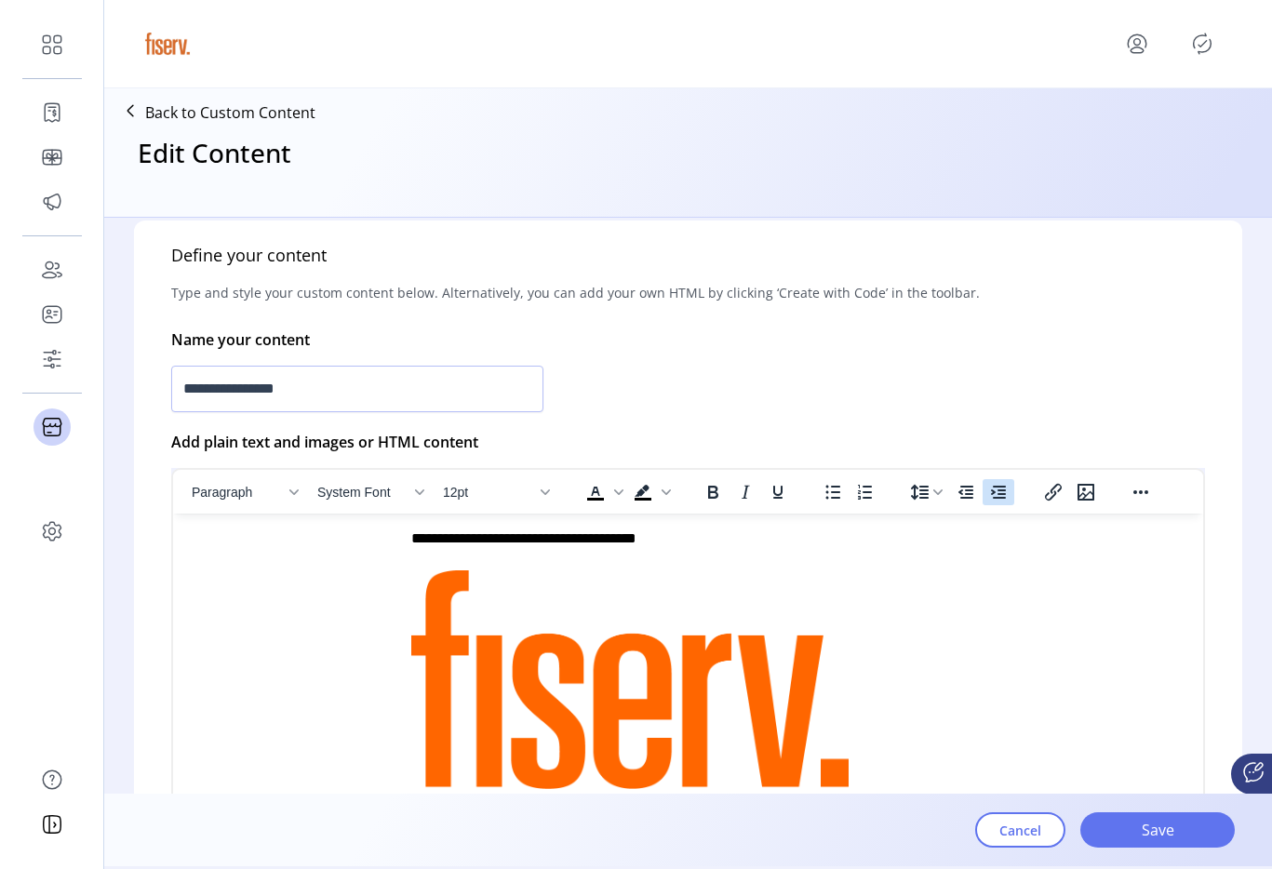
click at [990, 500] on icon "Increase indent" at bounding box center [999, 492] width 22 height 22
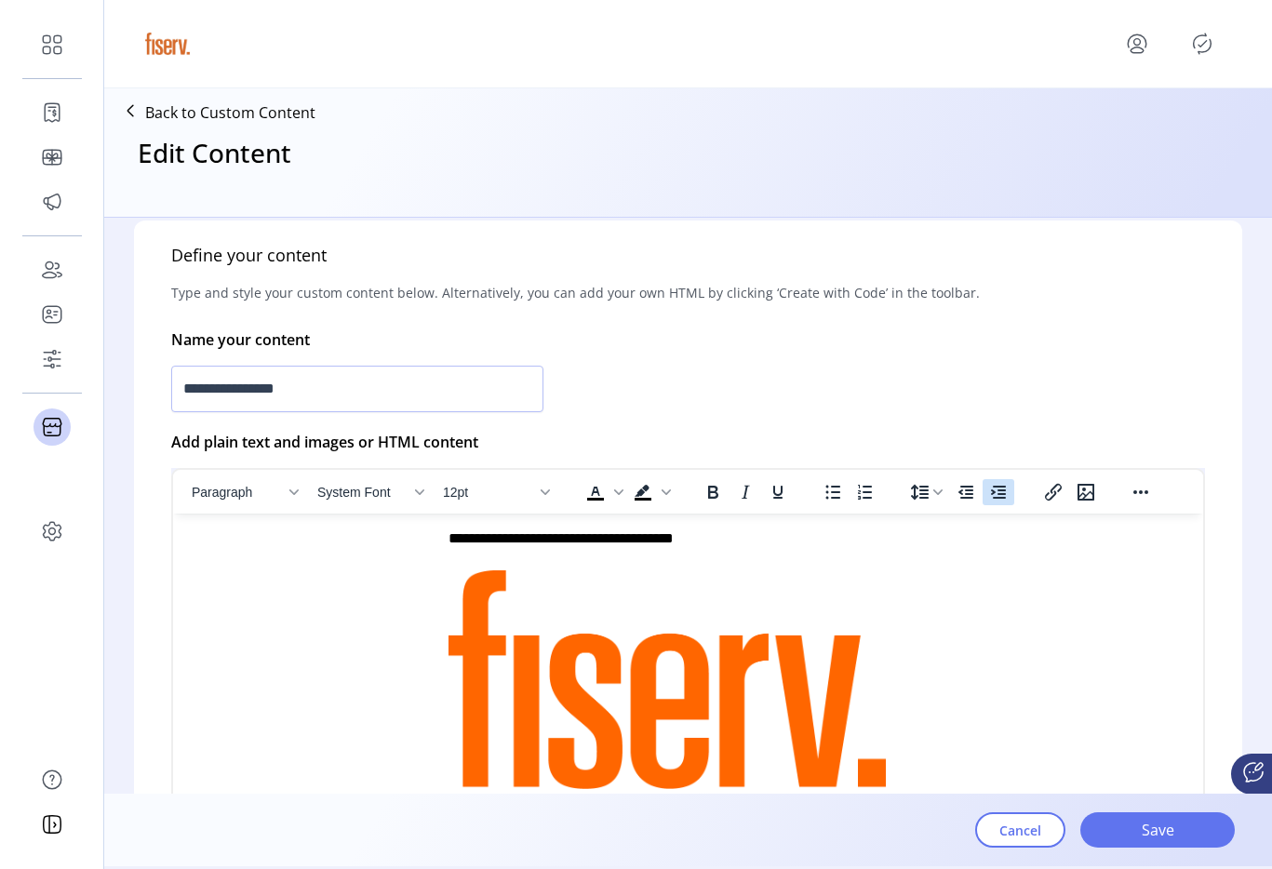
click at [990, 500] on icon "Increase indent" at bounding box center [999, 492] width 22 height 22
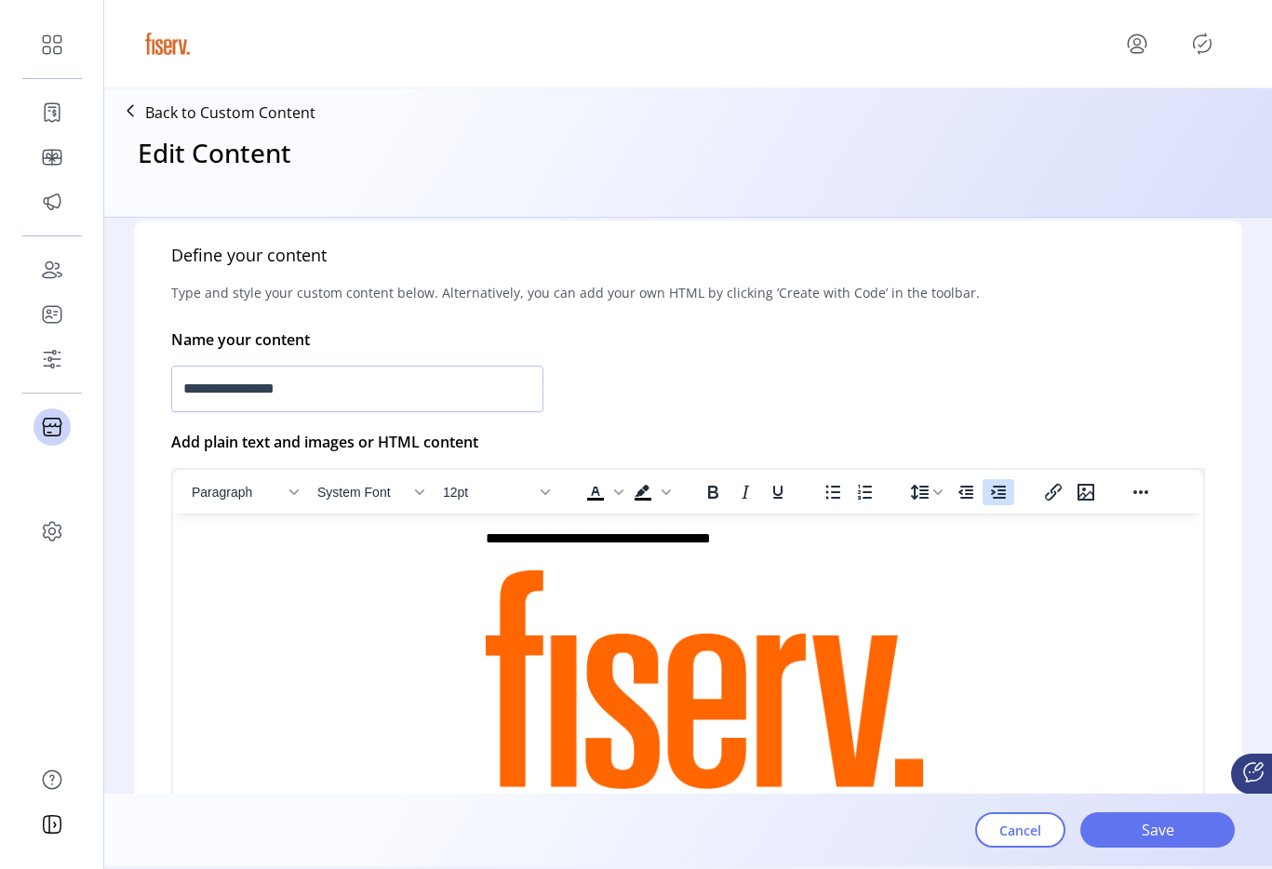
click at [990, 500] on icon "Increase indent" at bounding box center [999, 492] width 22 height 22
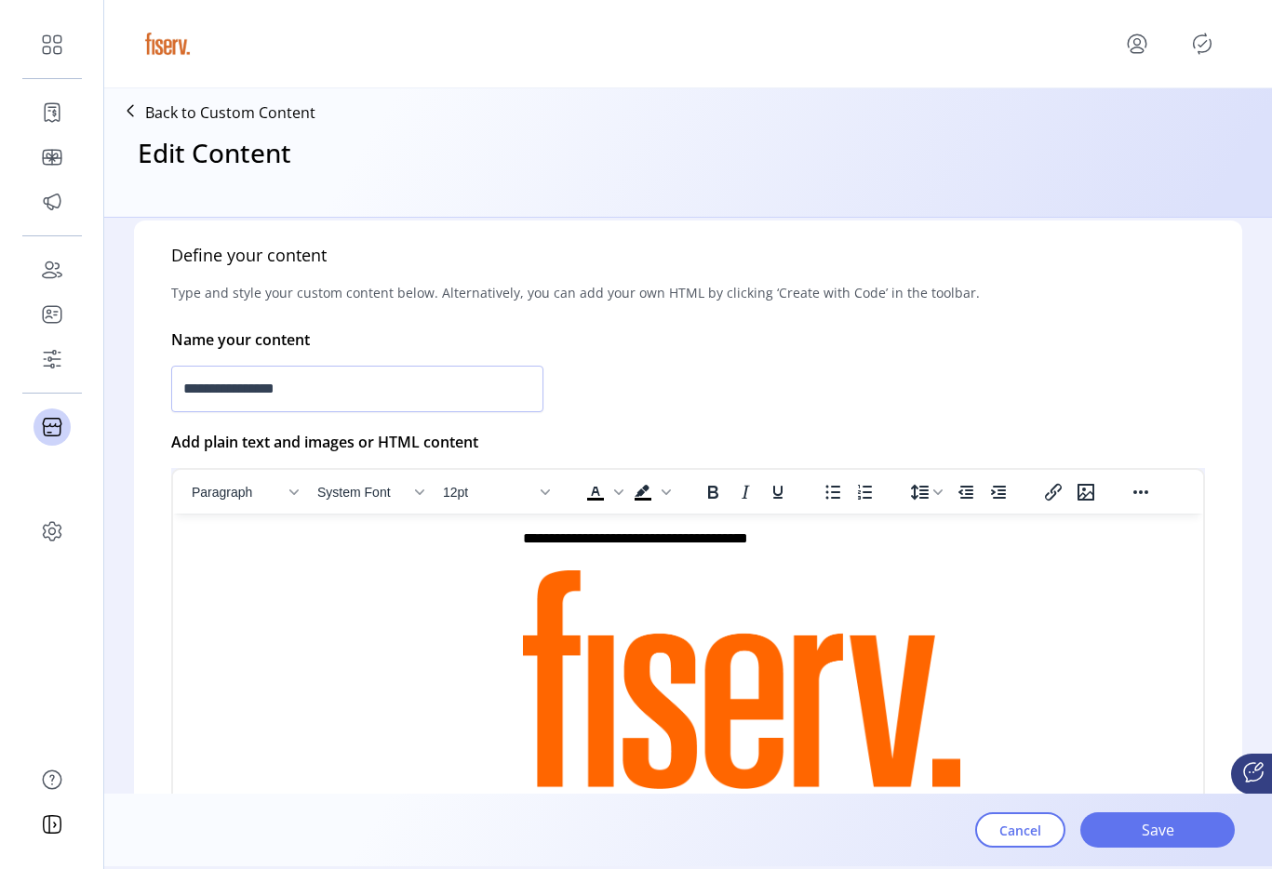
click at [821, 554] on p "**********" at bounding box center [683, 661] width 991 height 265
click at [522, 545] on p "**********" at bounding box center [683, 661] width 991 height 265
click at [1099, 824] on button "Save" at bounding box center [1158, 830] width 155 height 35
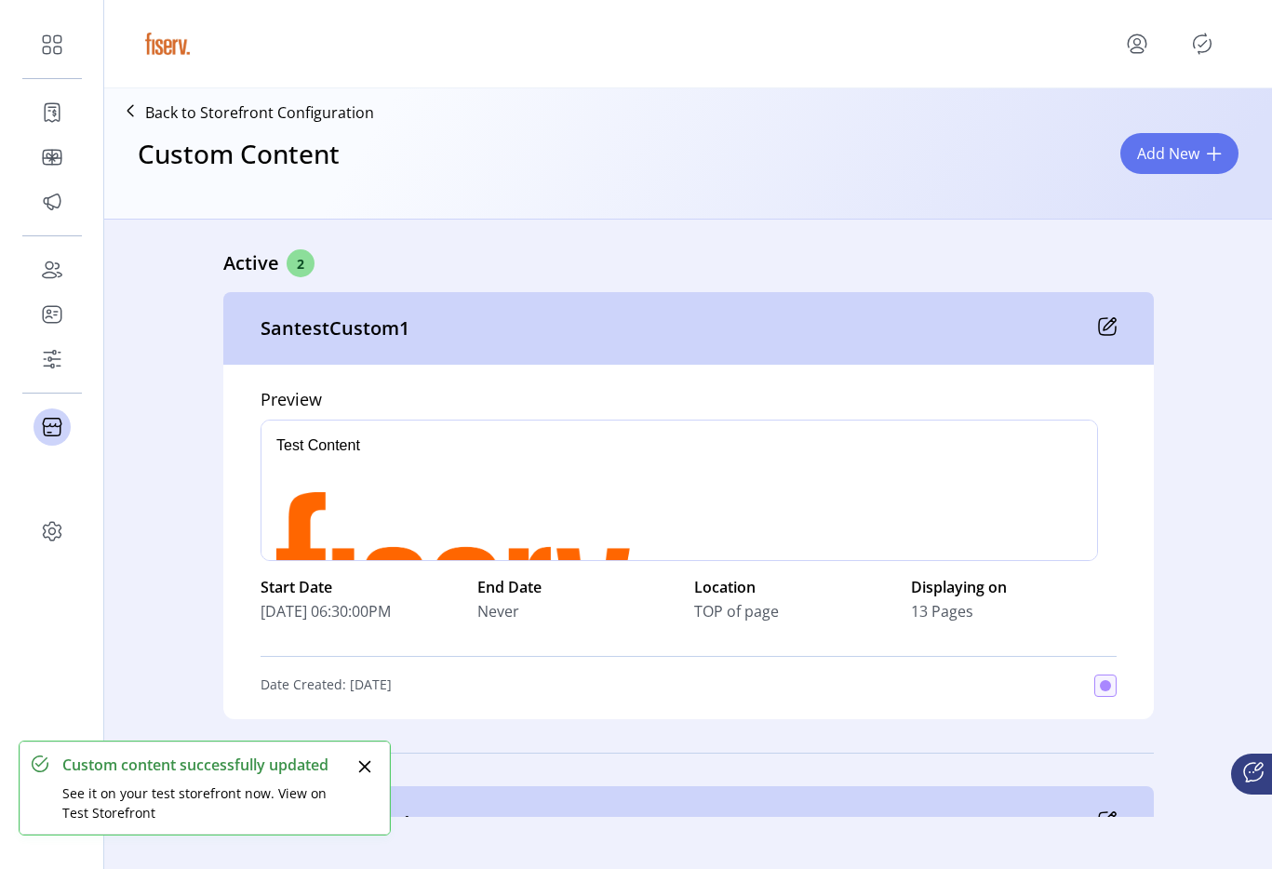
click at [1202, 46] on icon "Publisher Panel" at bounding box center [1203, 44] width 8 height 7
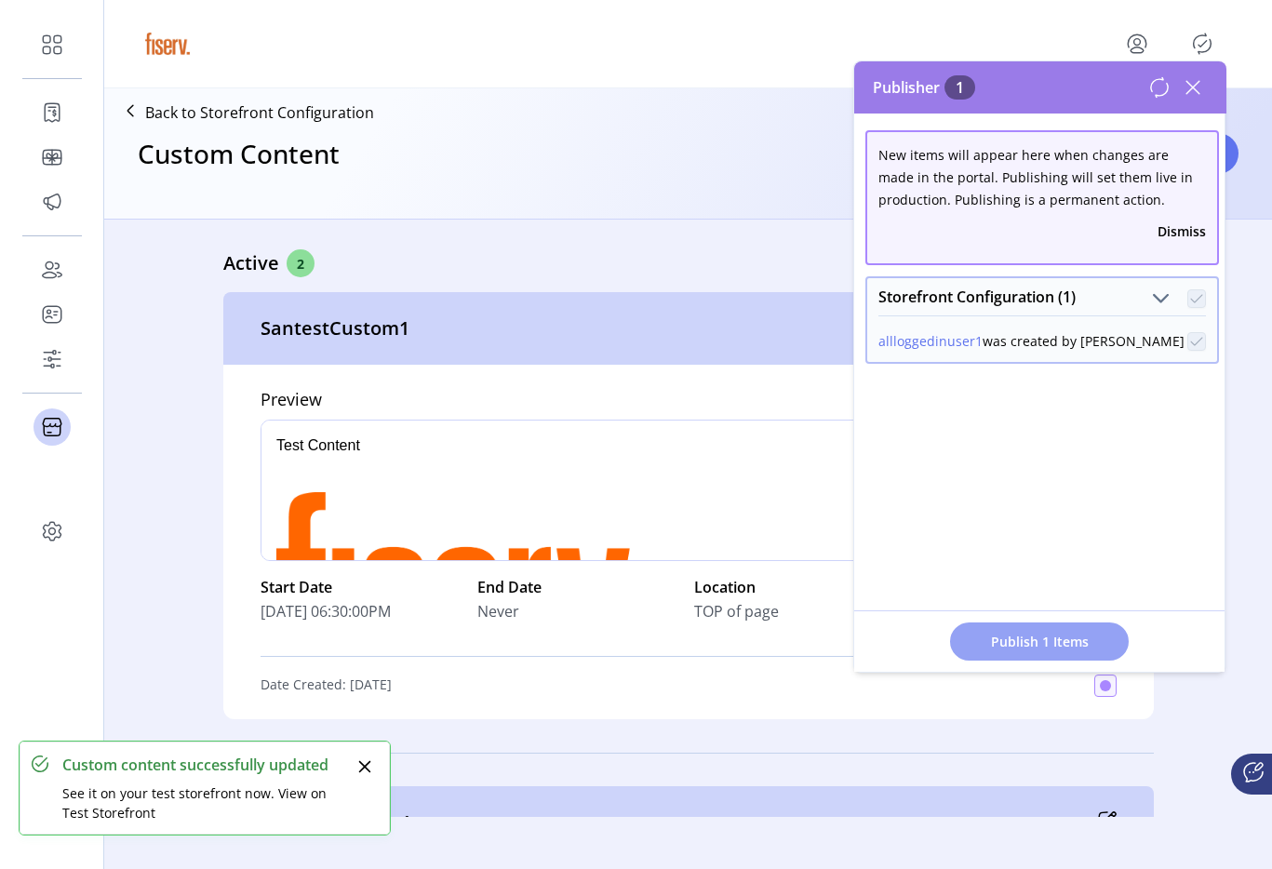
click at [1061, 630] on button "Publish 1 Items" at bounding box center [1039, 642] width 179 height 38
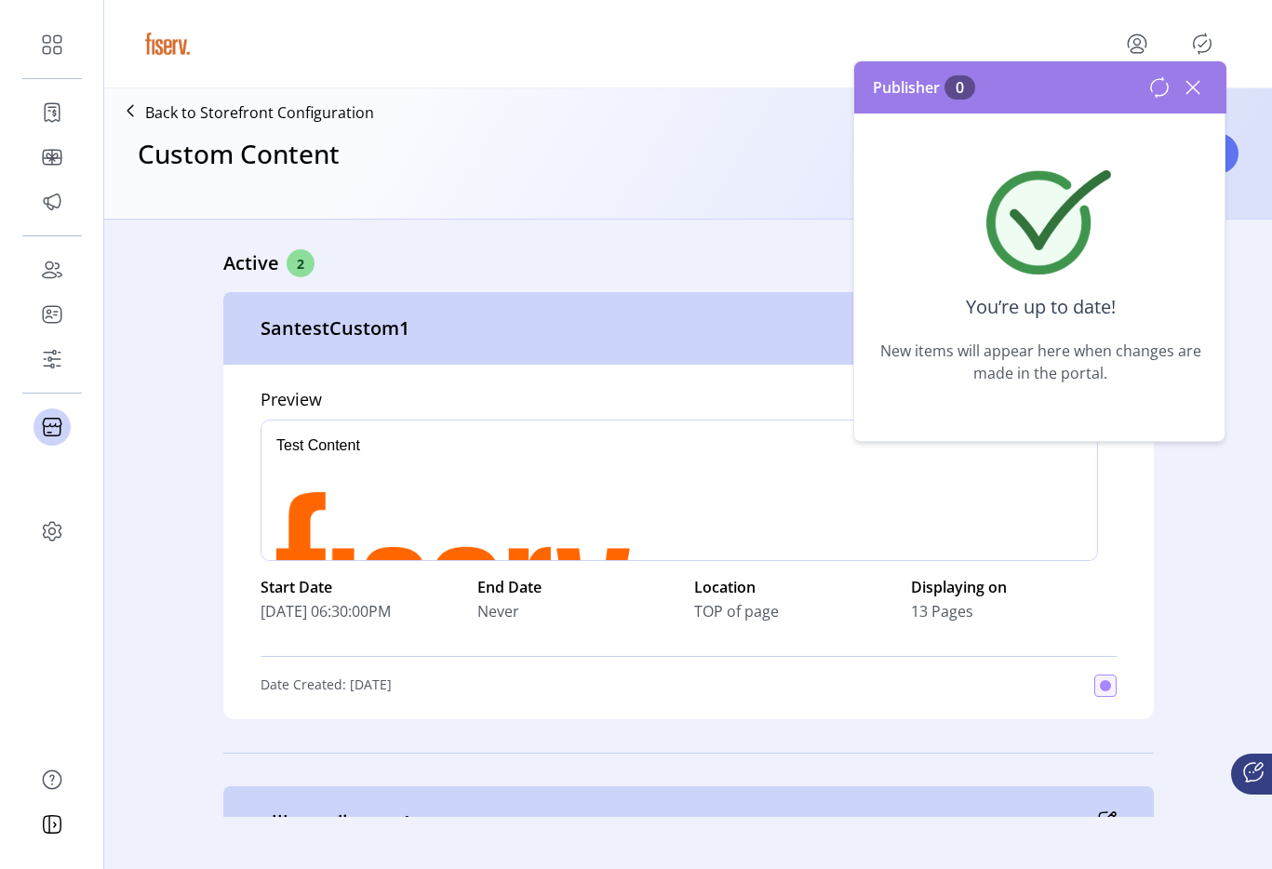
click at [1190, 80] on icon at bounding box center [1193, 88] width 30 height 30
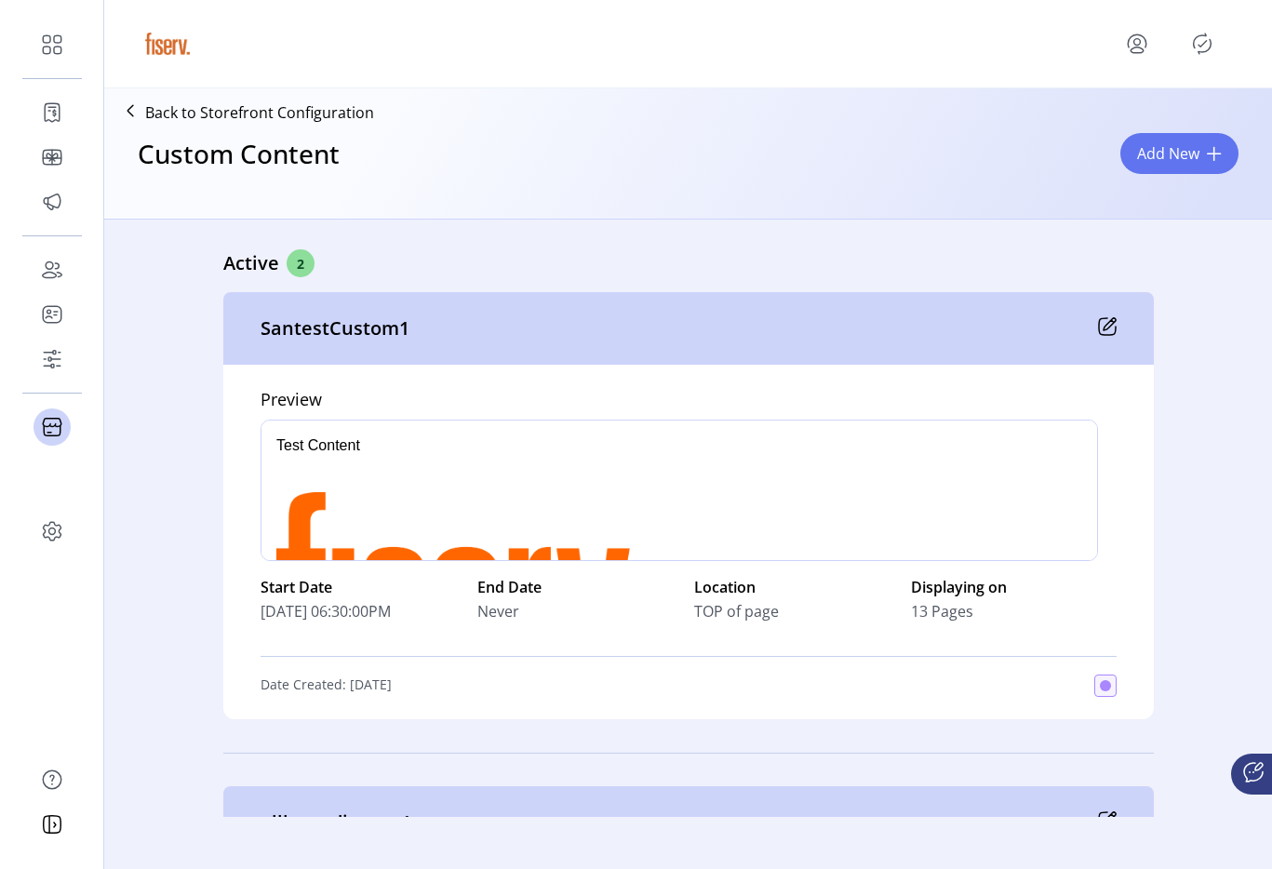
click at [1142, 38] on icon "menu" at bounding box center [1138, 44] width 30 height 30
click at [1105, 117] on span "Sign Out" at bounding box center [1071, 117] width 140 height 15
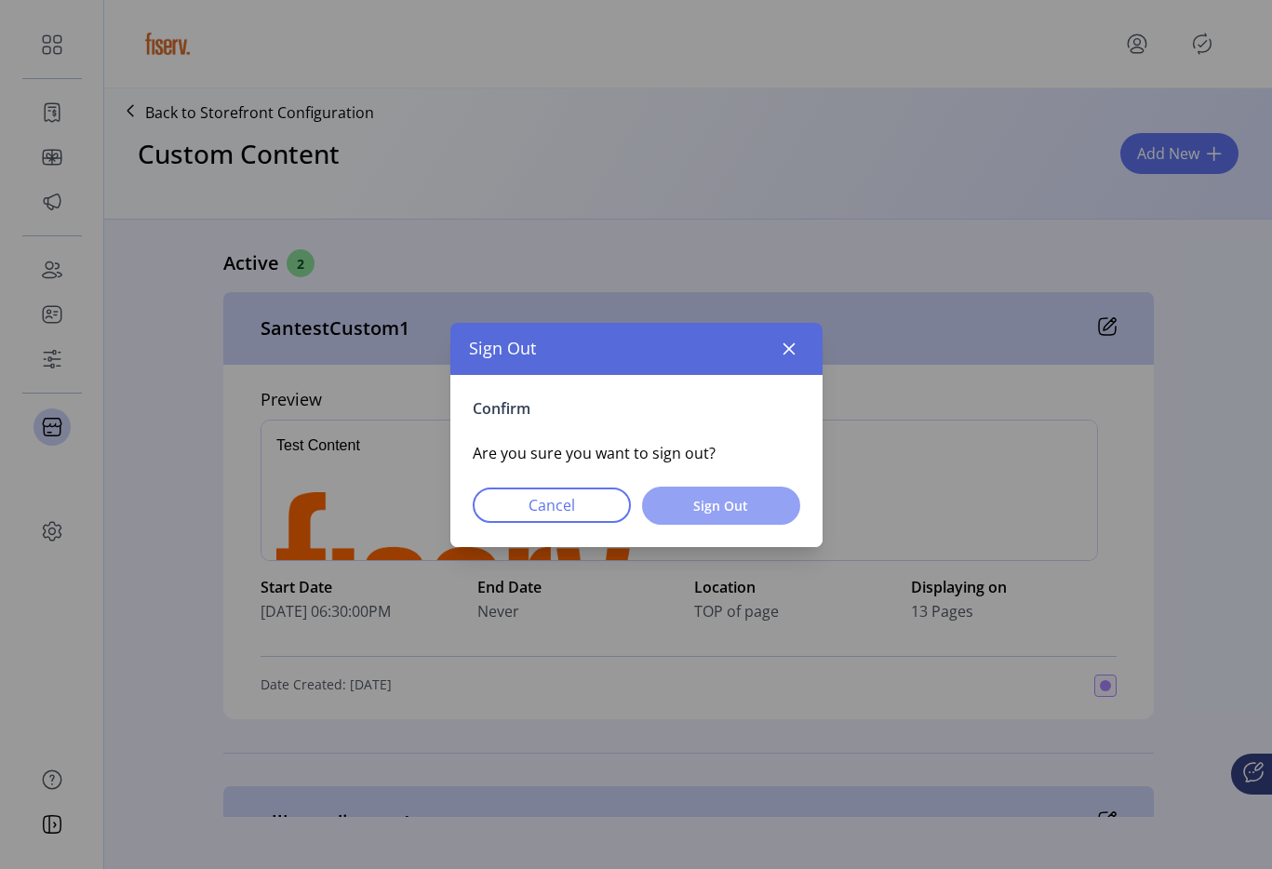
click at [746, 520] on button "Sign Out" at bounding box center [721, 506] width 158 height 38
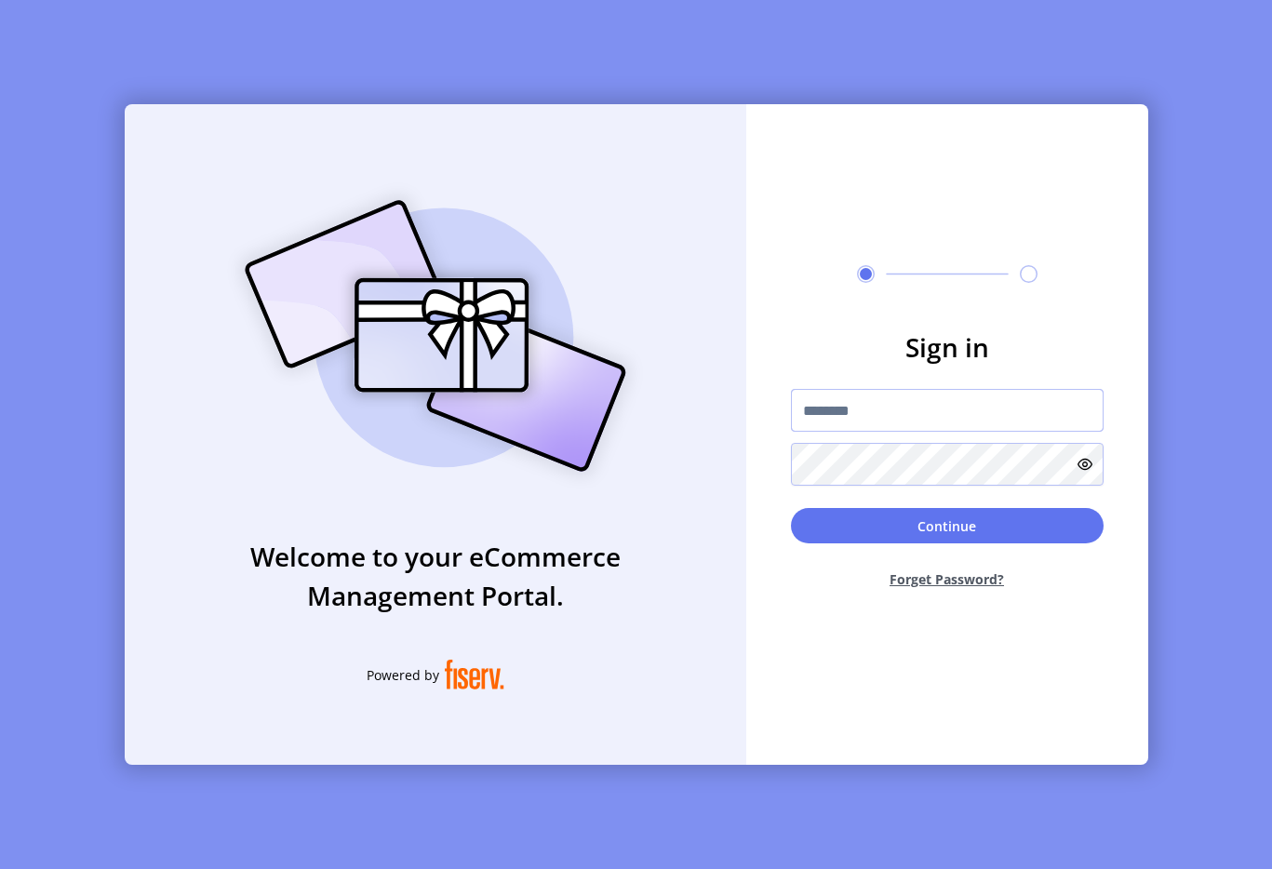
click at [803, 415] on input "text" at bounding box center [947, 410] width 313 height 43
type input "**********"
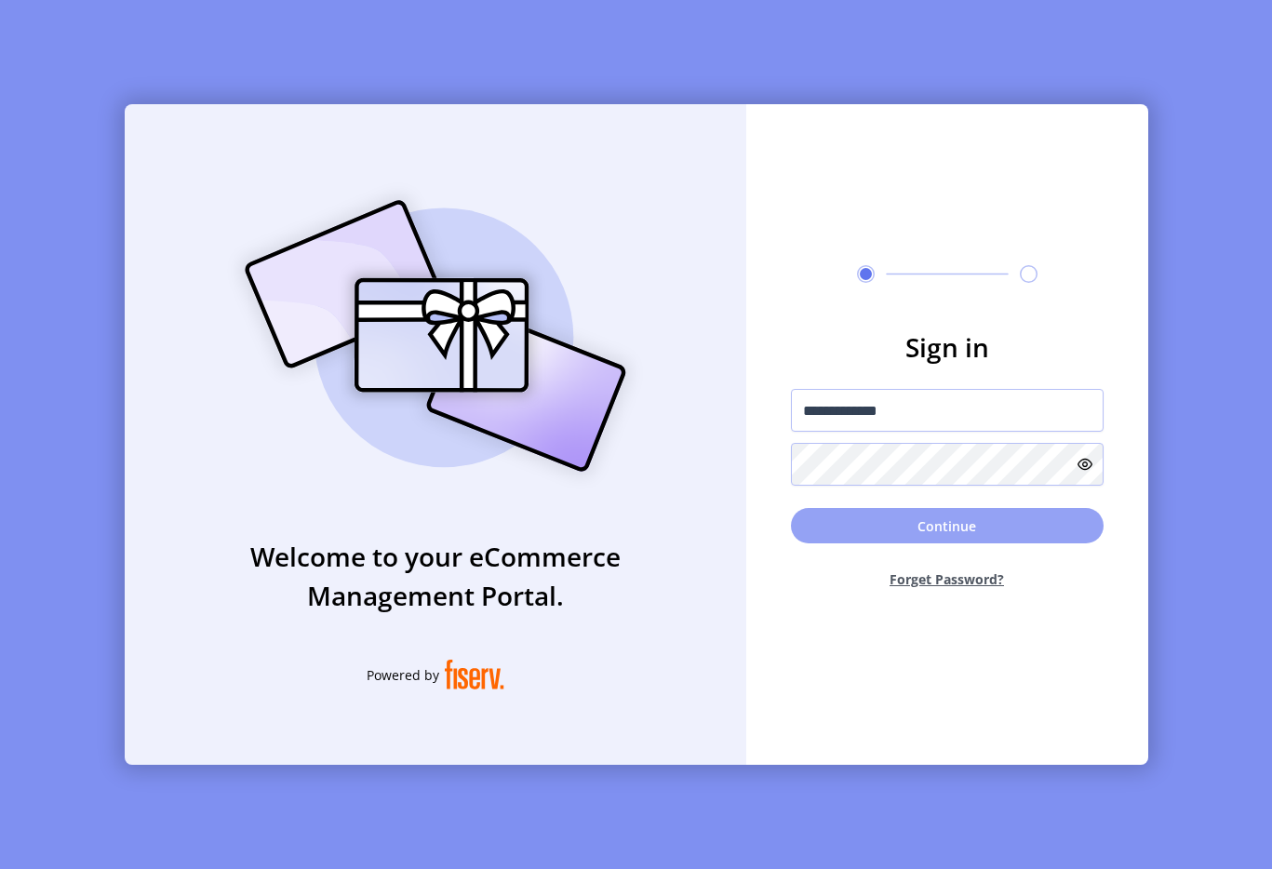
click at [865, 510] on button "Continue" at bounding box center [947, 525] width 313 height 35
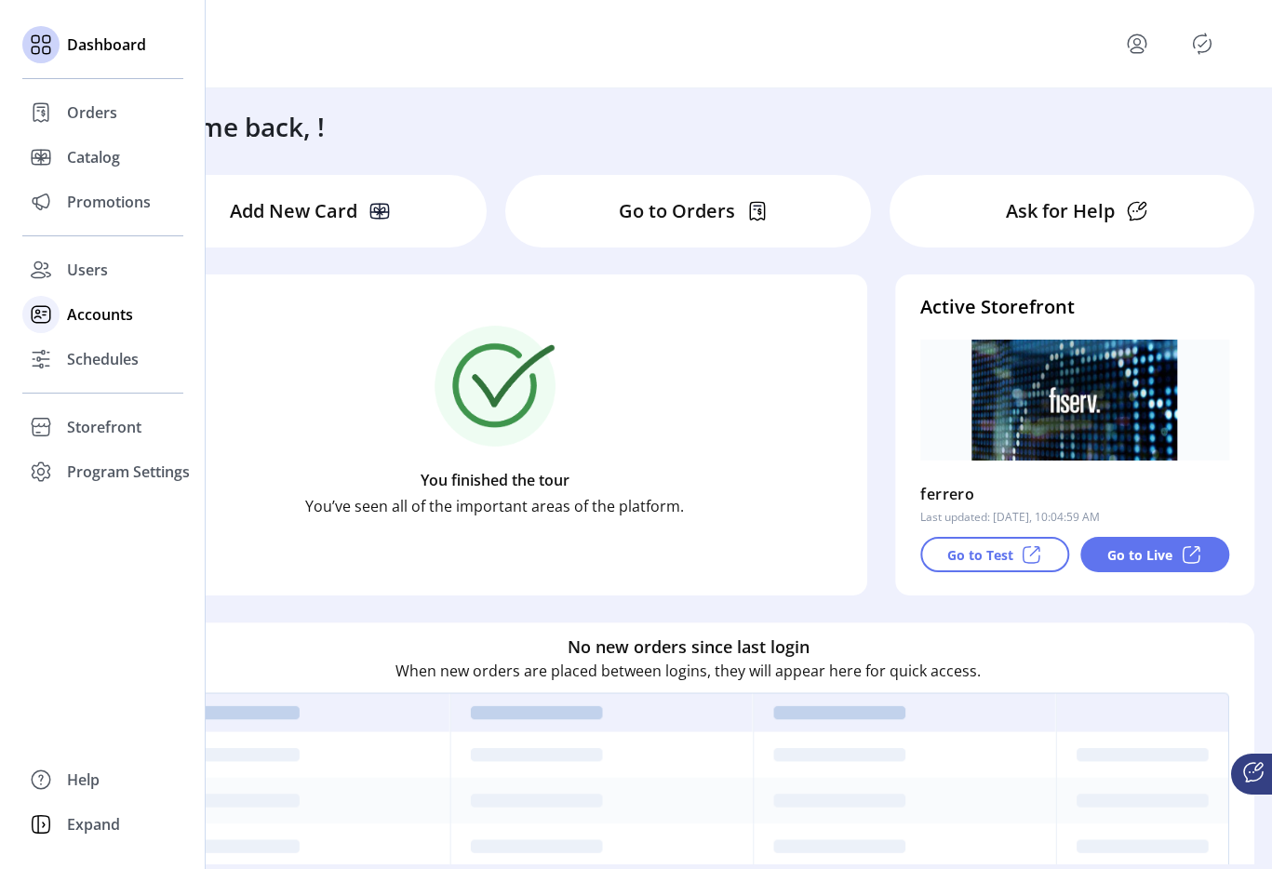
scroll to position [4, 0]
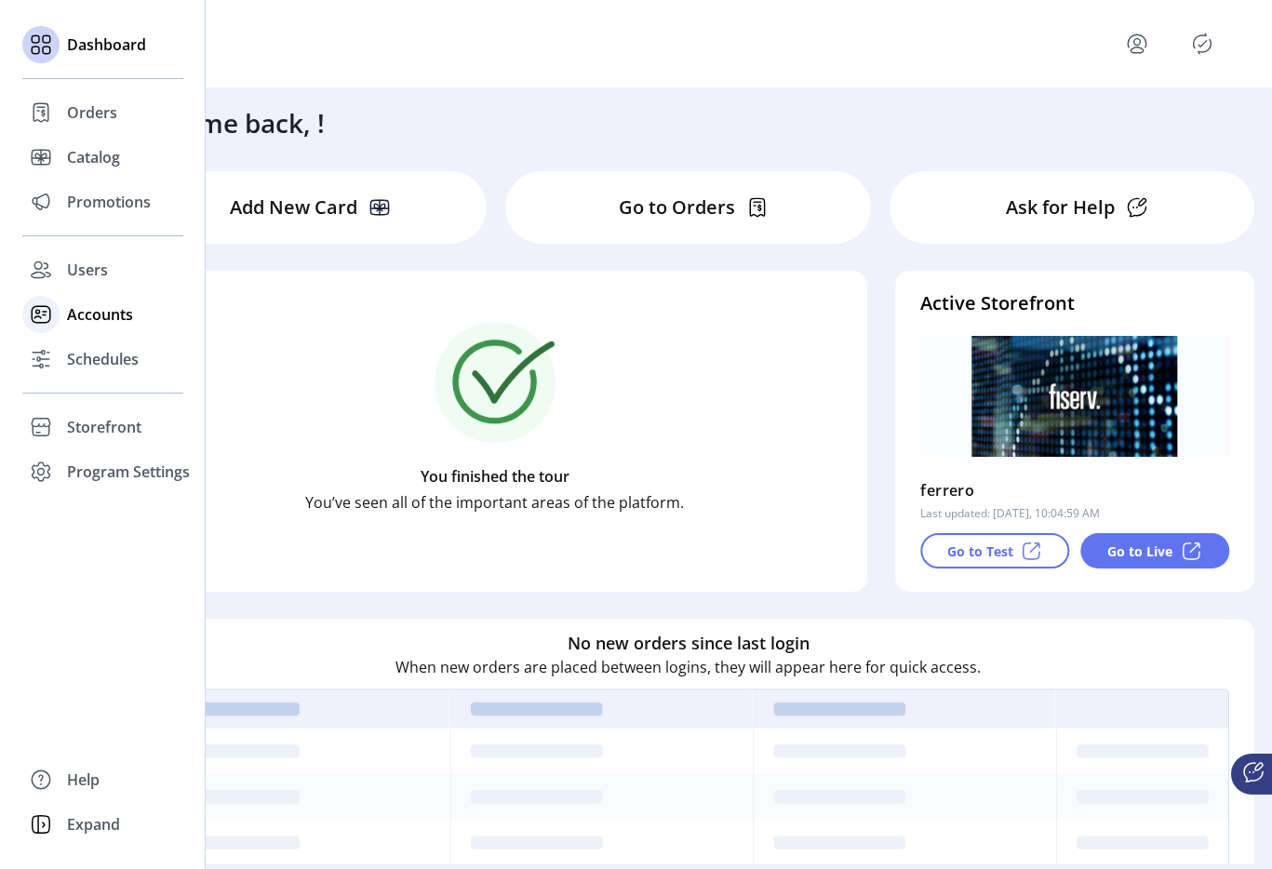
click at [60, 316] on div "Accounts" at bounding box center [102, 314] width 161 height 45
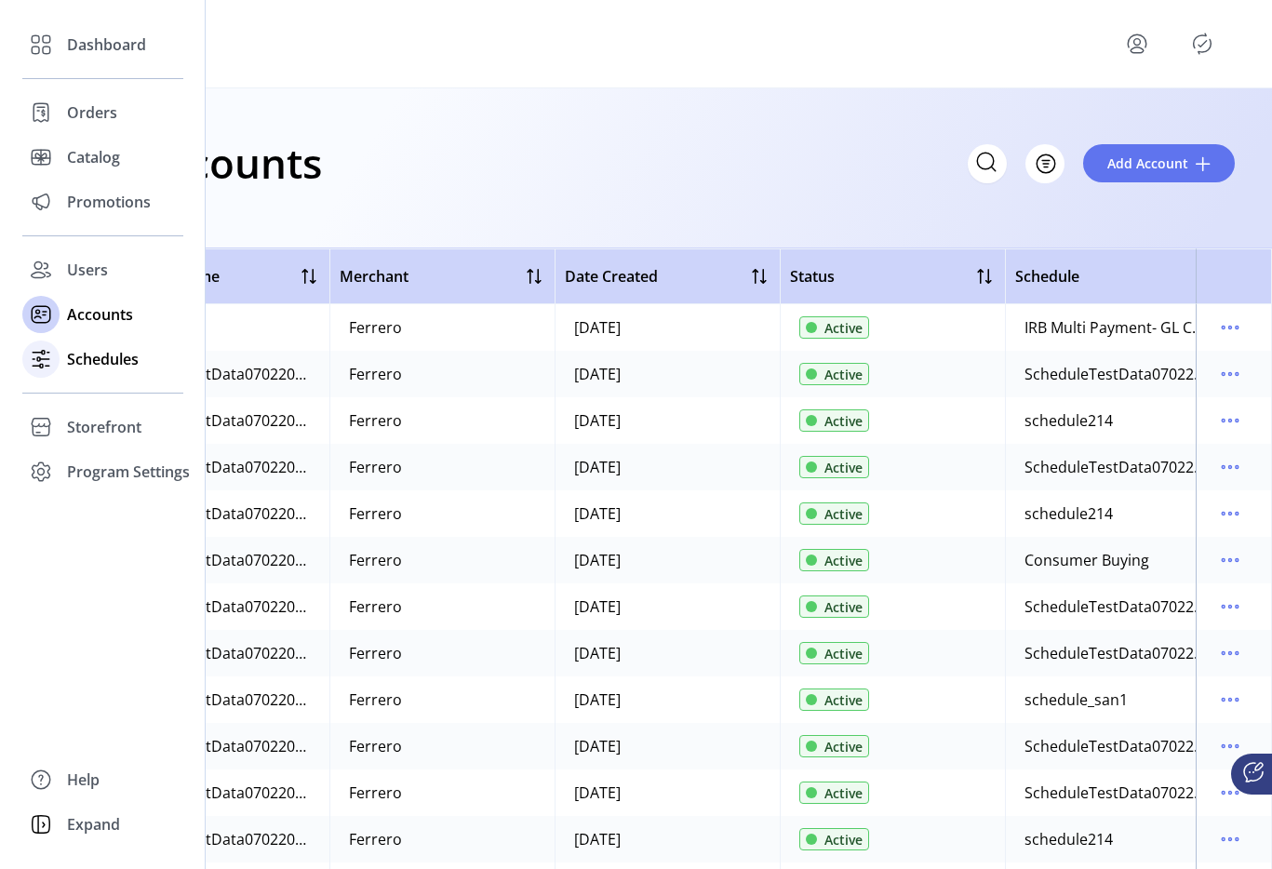
click at [100, 362] on span "Schedules" at bounding box center [103, 359] width 72 height 22
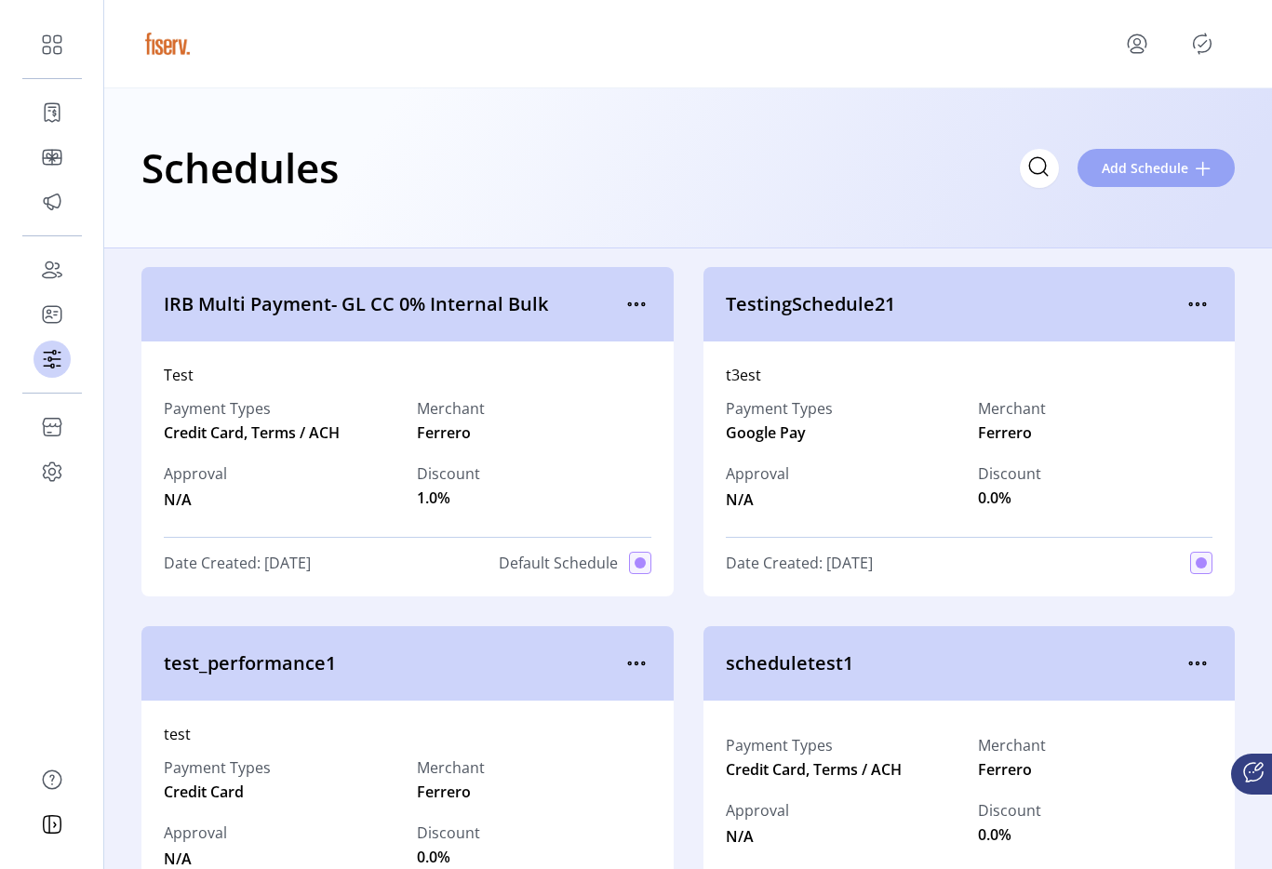
click at [1134, 162] on span "Add Schedule" at bounding box center [1145, 168] width 87 height 20
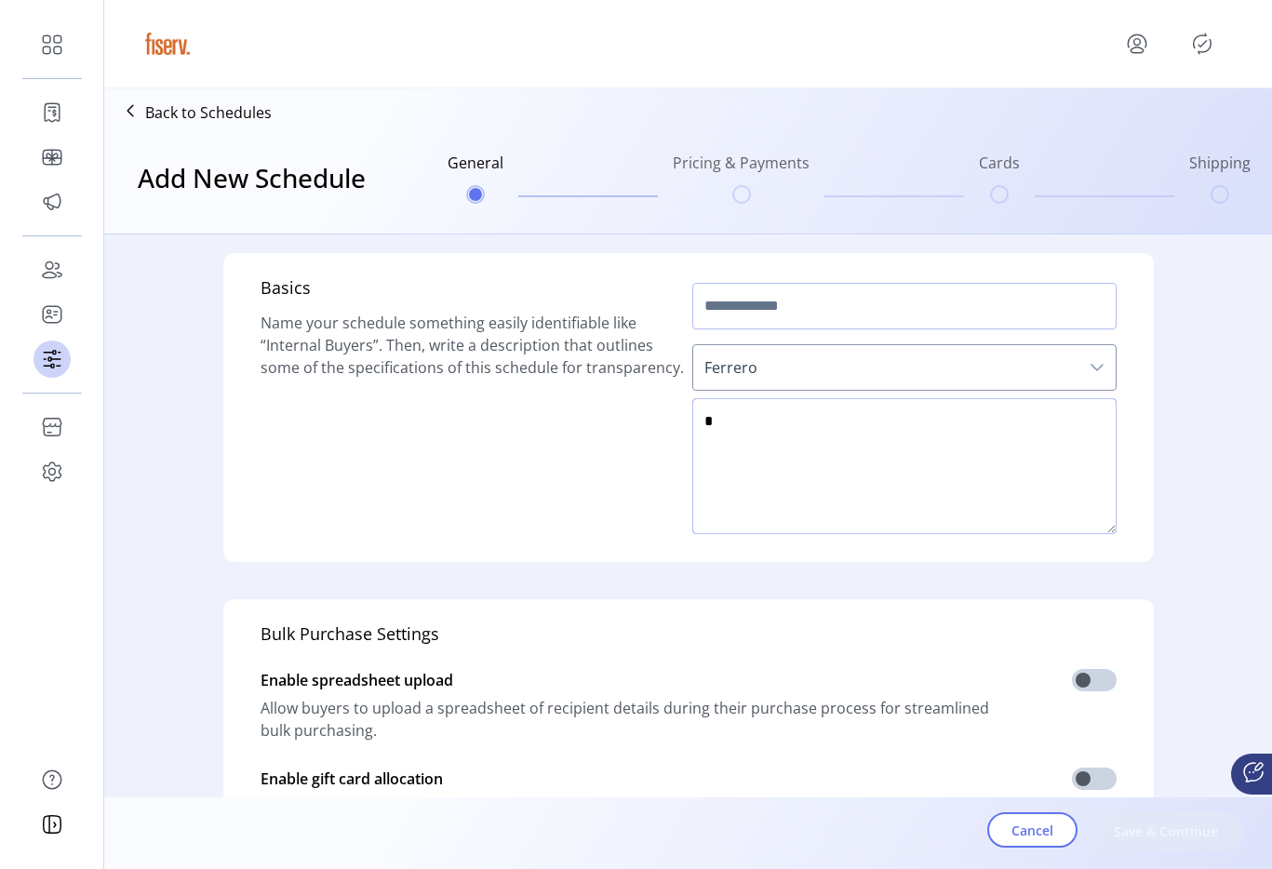
click at [846, 451] on textarea at bounding box center [905, 466] width 424 height 136
click at [1026, 839] on span "Cancel" at bounding box center [1033, 831] width 42 height 20
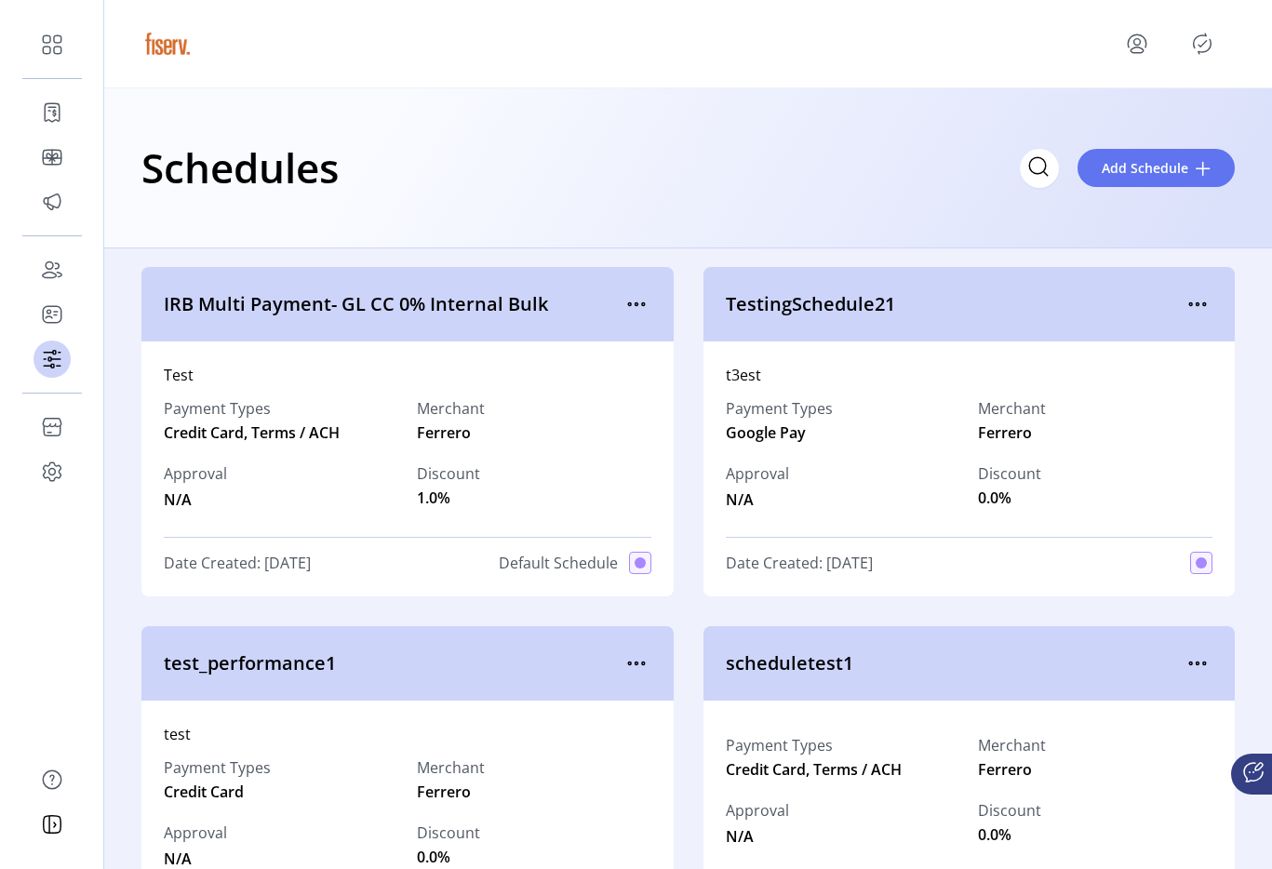
click at [1133, 38] on icon "menu" at bounding box center [1138, 44] width 30 height 30
click at [1097, 122] on span "Sign Out" at bounding box center [1071, 117] width 140 height 15
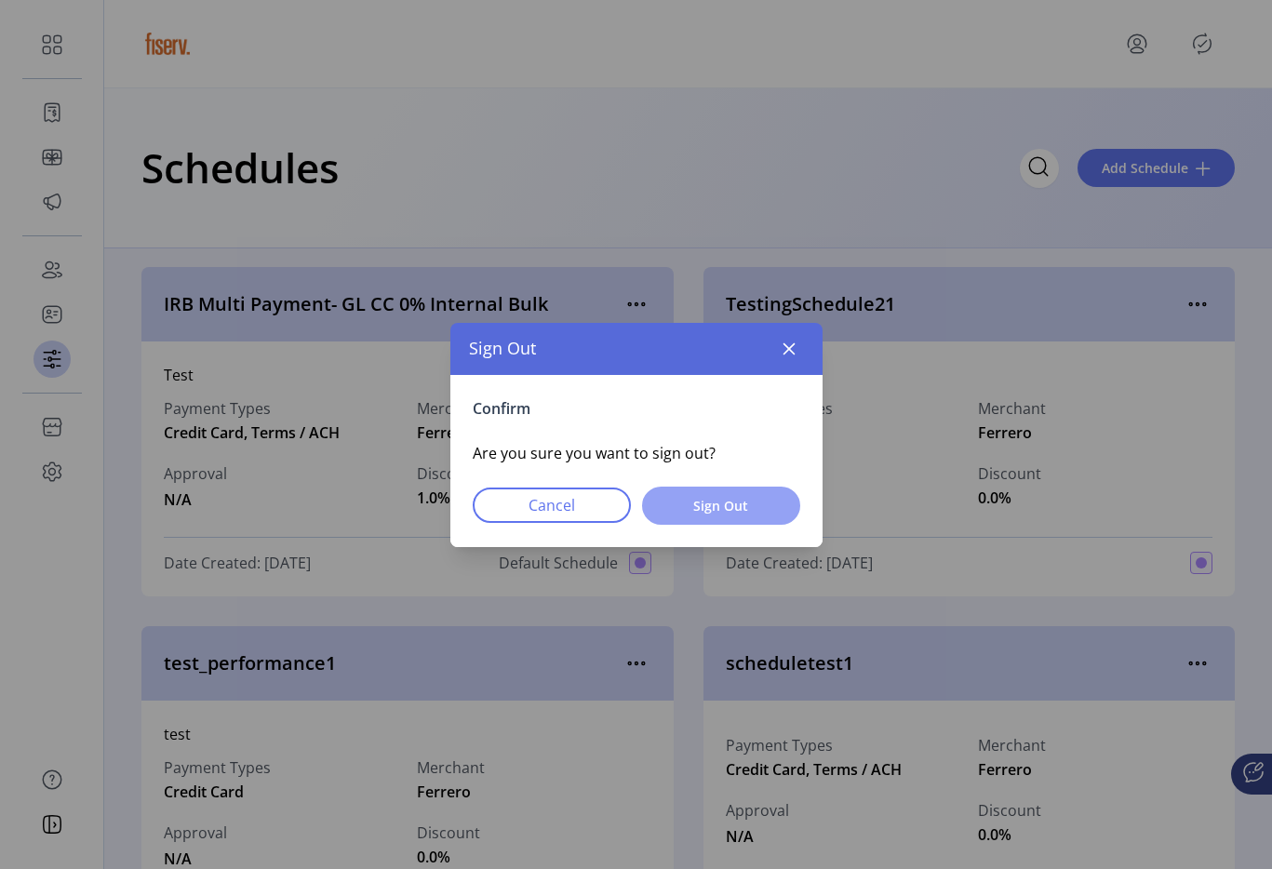
click at [744, 502] on span "Sign Out" at bounding box center [721, 506] width 110 height 20
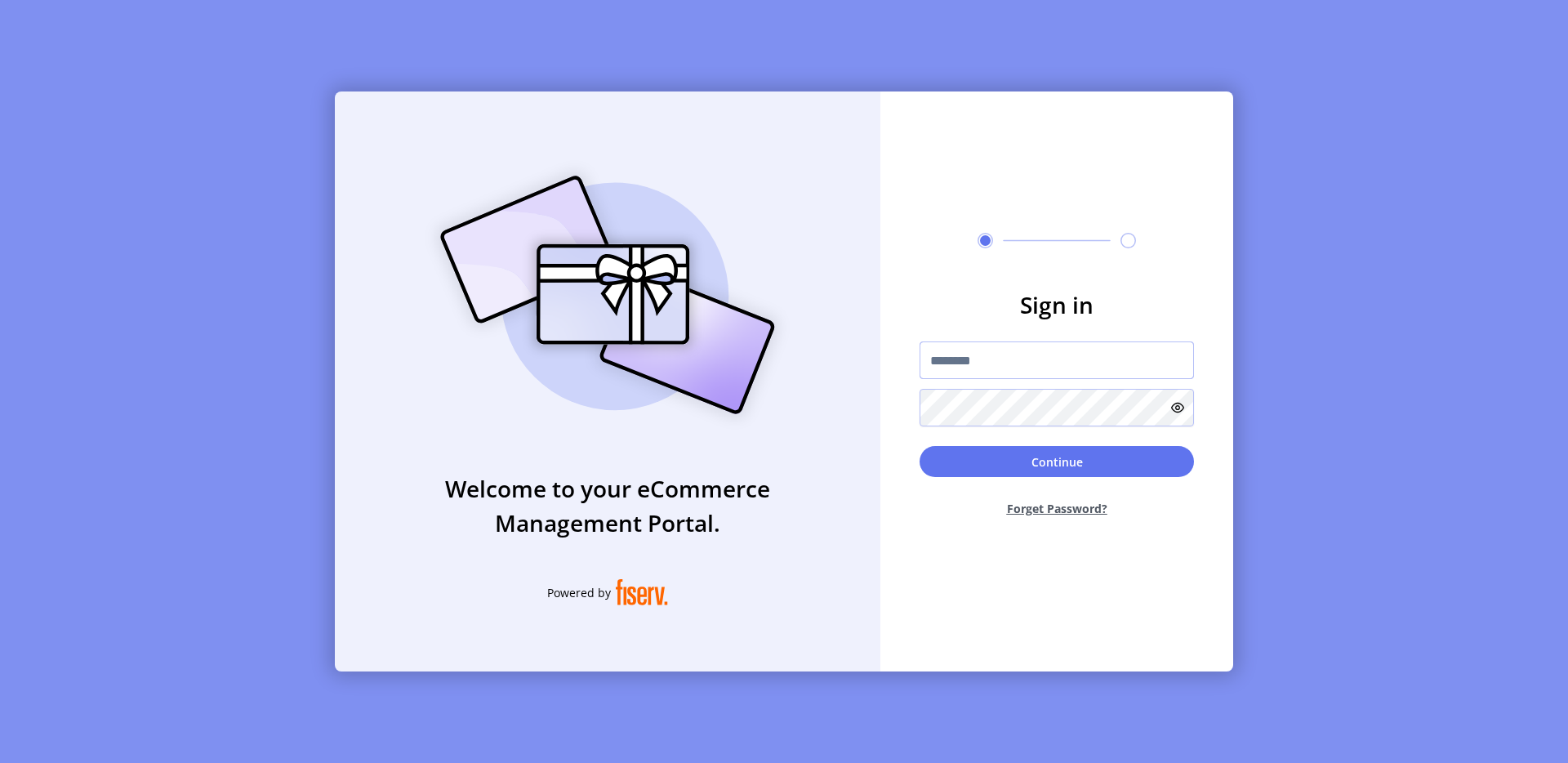
click at [964, 352] on input "text" at bounding box center [1056, 360] width 275 height 38
type input "**********"
click at [1057, 458] on button "Continue" at bounding box center [1056, 461] width 275 height 31
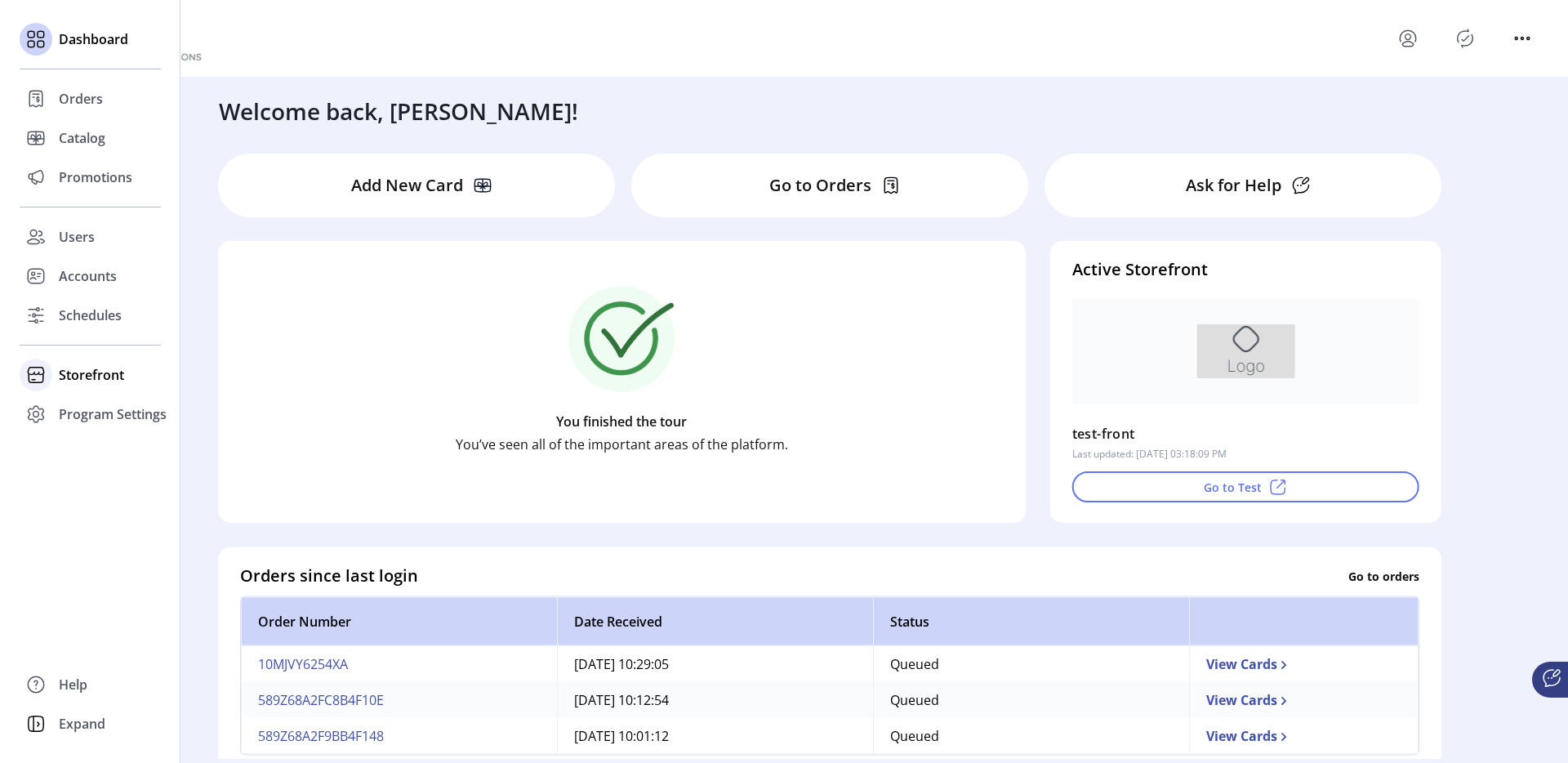
click at [95, 374] on span "Storefront" at bounding box center [91, 375] width 65 height 19
click at [109, 402] on span "Configuration" at bounding box center [102, 407] width 86 height 19
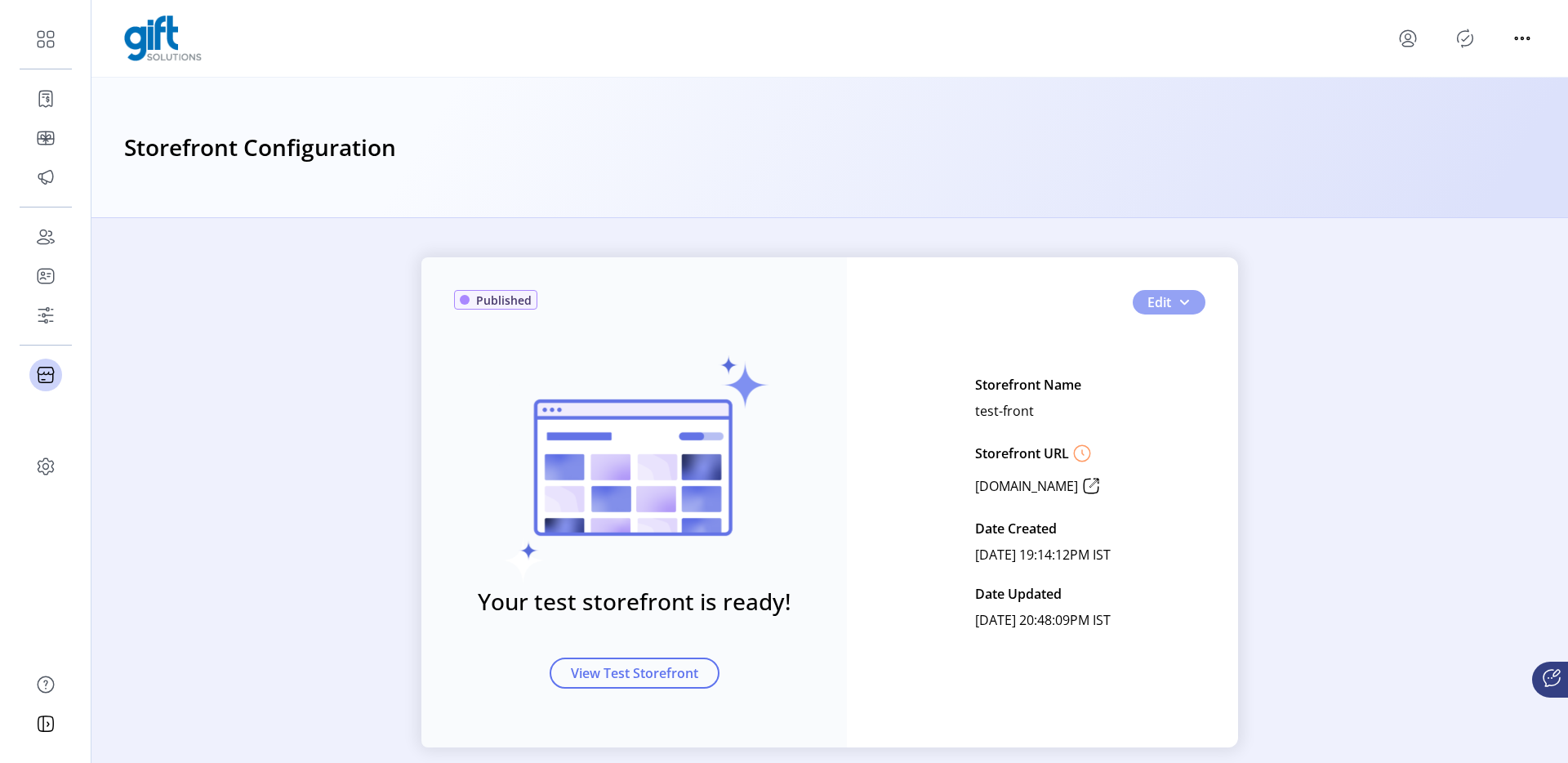
click at [1178, 308] on span "button" at bounding box center [1184, 302] width 13 height 13
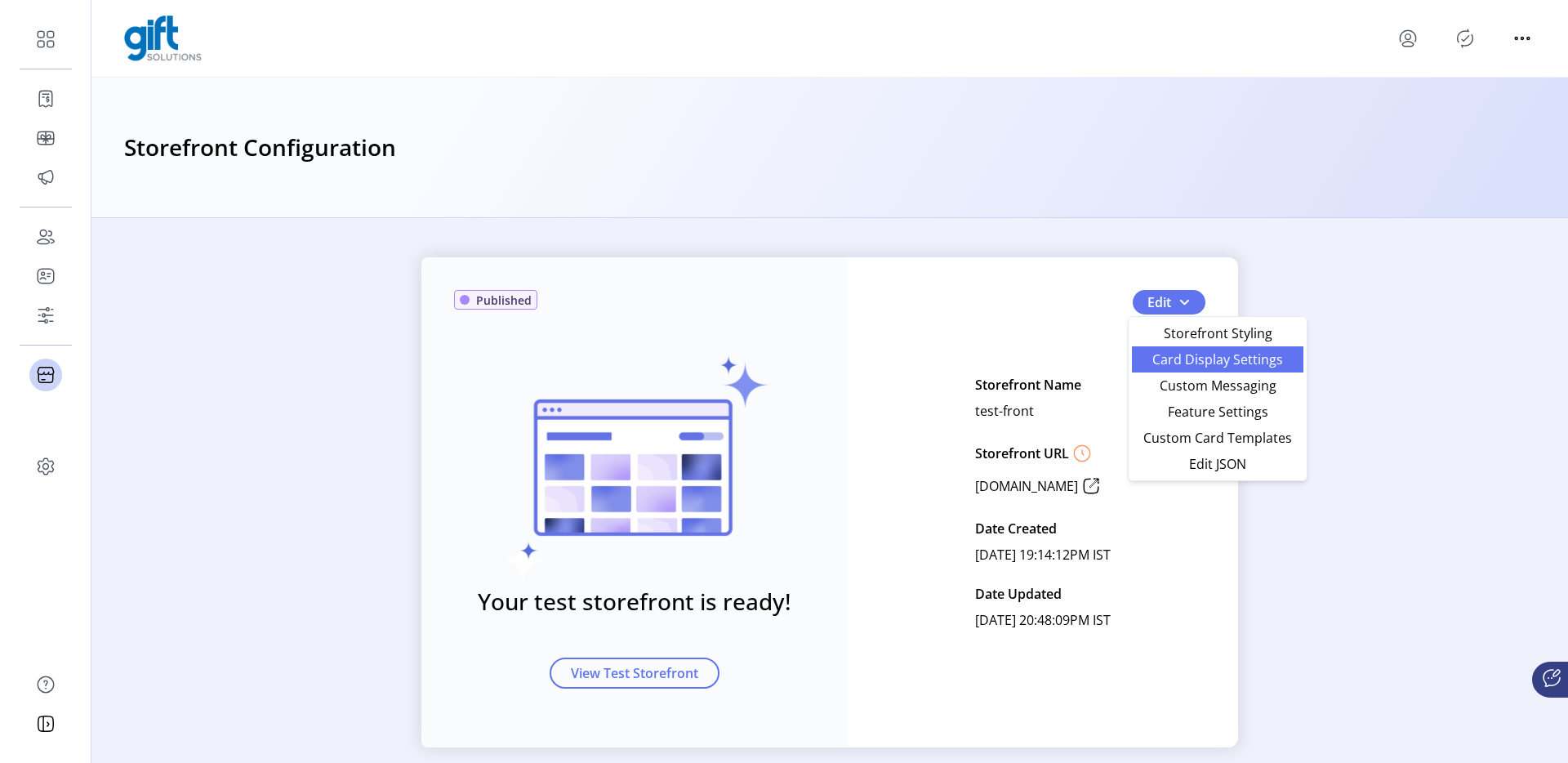
click at [1187, 364] on span "Card Display Settings" at bounding box center [1217, 359] width 152 height 13
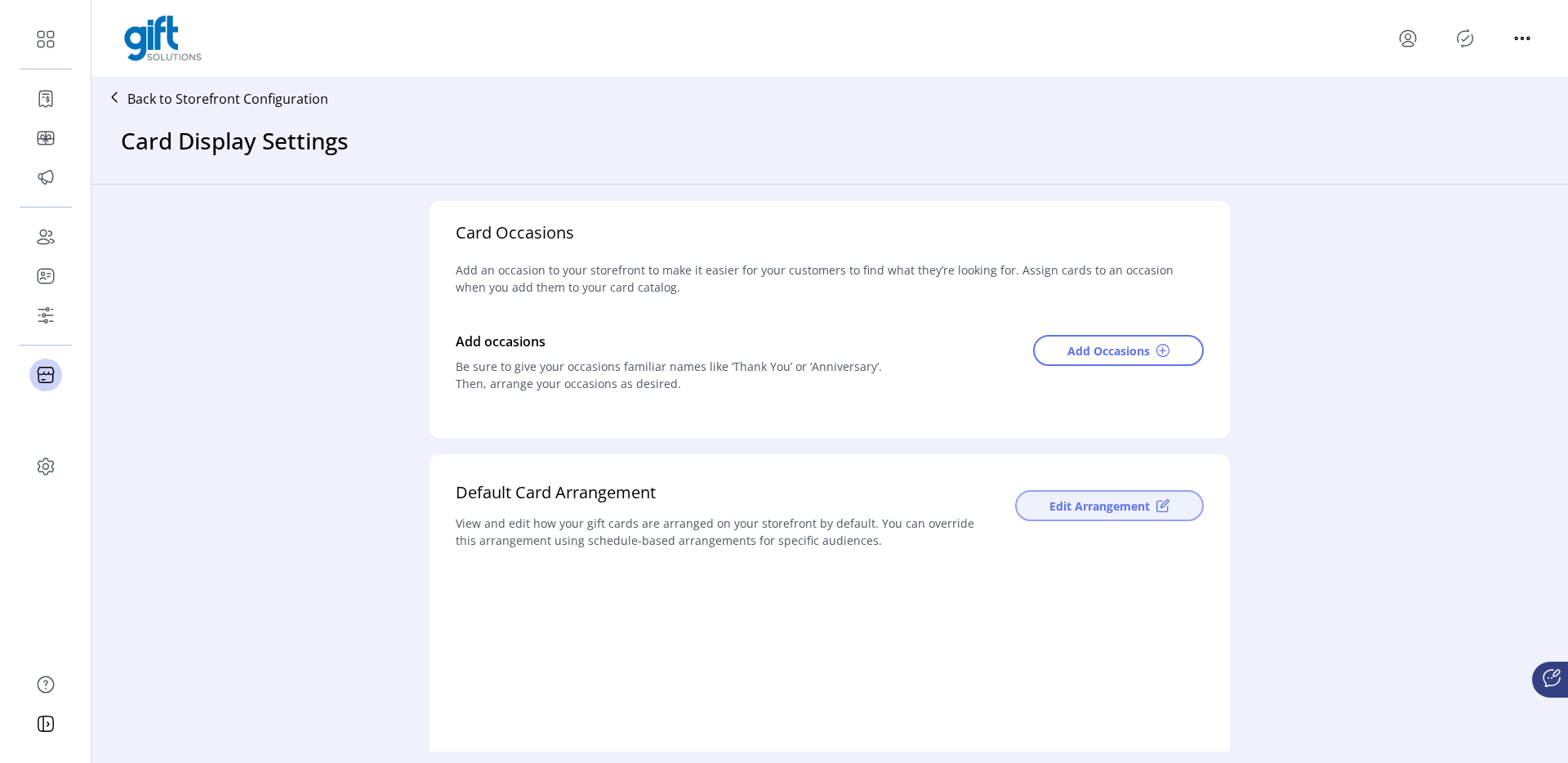
click at [1099, 513] on span "Edit Arrangement" at bounding box center [1099, 507] width 100 height 18
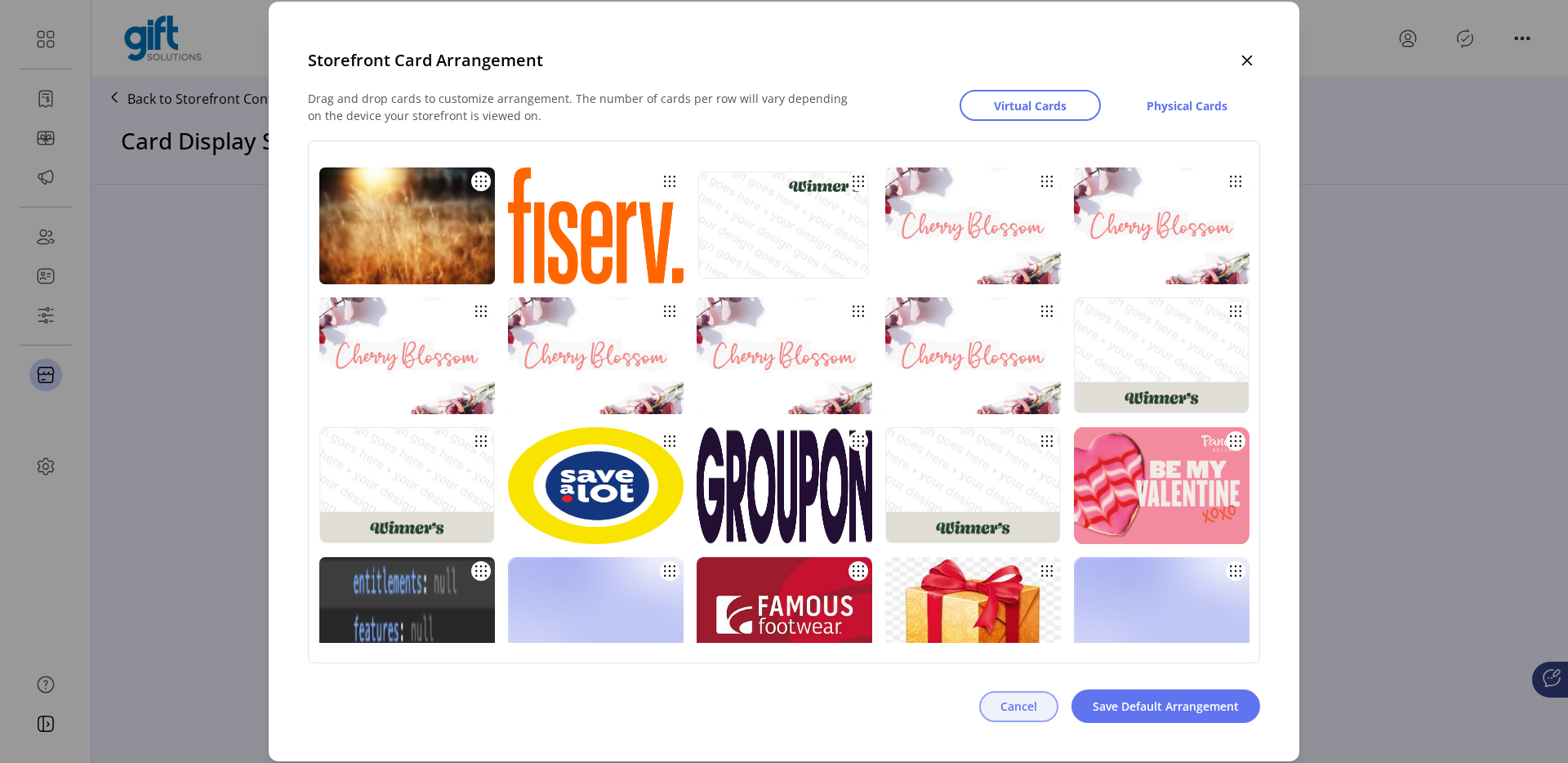
click at [999, 709] on button "Cancel" at bounding box center [1019, 706] width 79 height 31
click at [1030, 695] on button "Cancel" at bounding box center [1019, 706] width 79 height 31
click at [1242, 65] on icon "button" at bounding box center [1248, 61] width 11 height 11
click at [1247, 63] on icon "button" at bounding box center [1247, 60] width 13 height 13
click at [1034, 703] on span "Cancel" at bounding box center [1019, 707] width 37 height 18
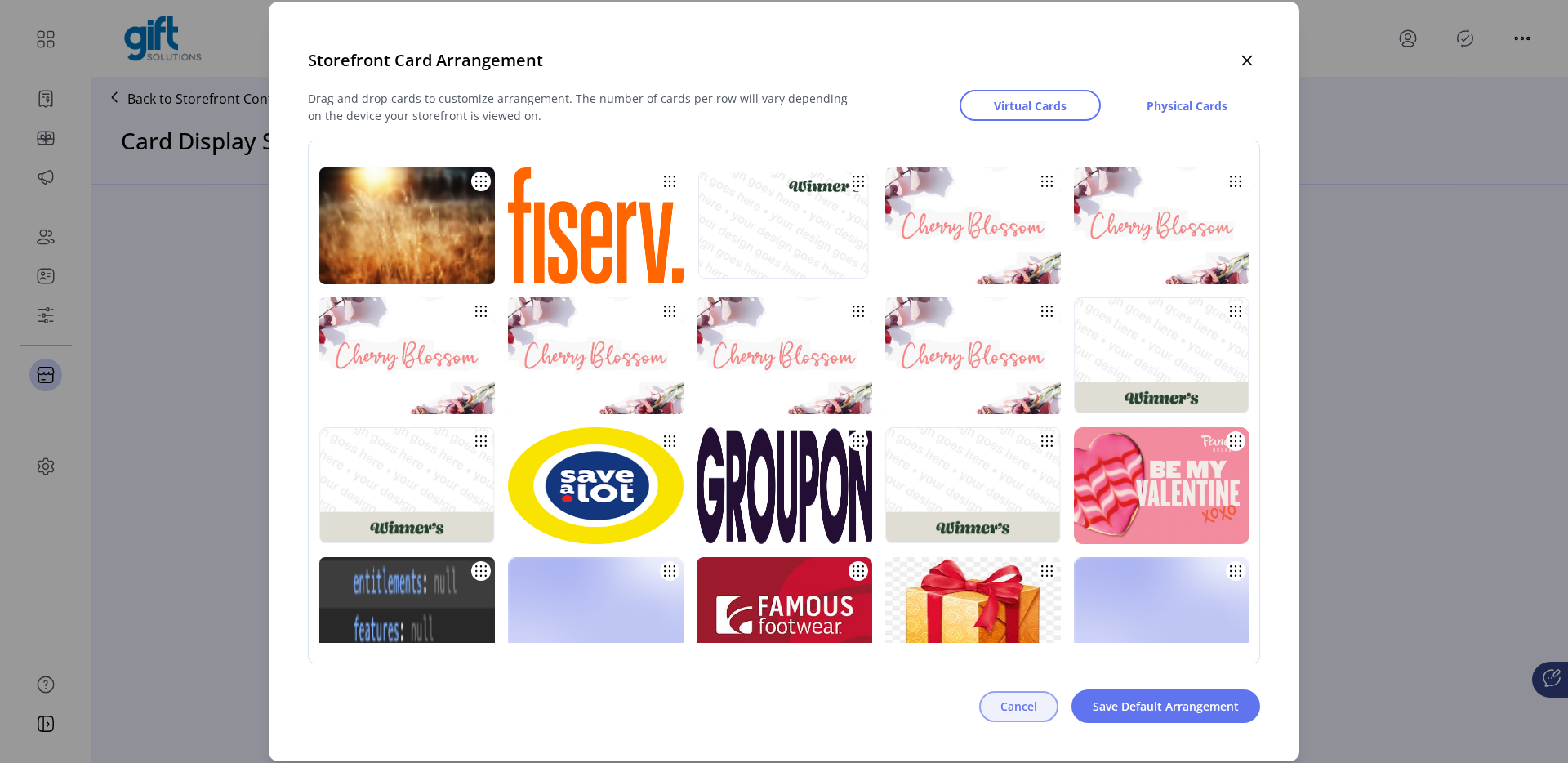
click at [1034, 703] on span "Cancel" at bounding box center [1019, 707] width 37 height 18
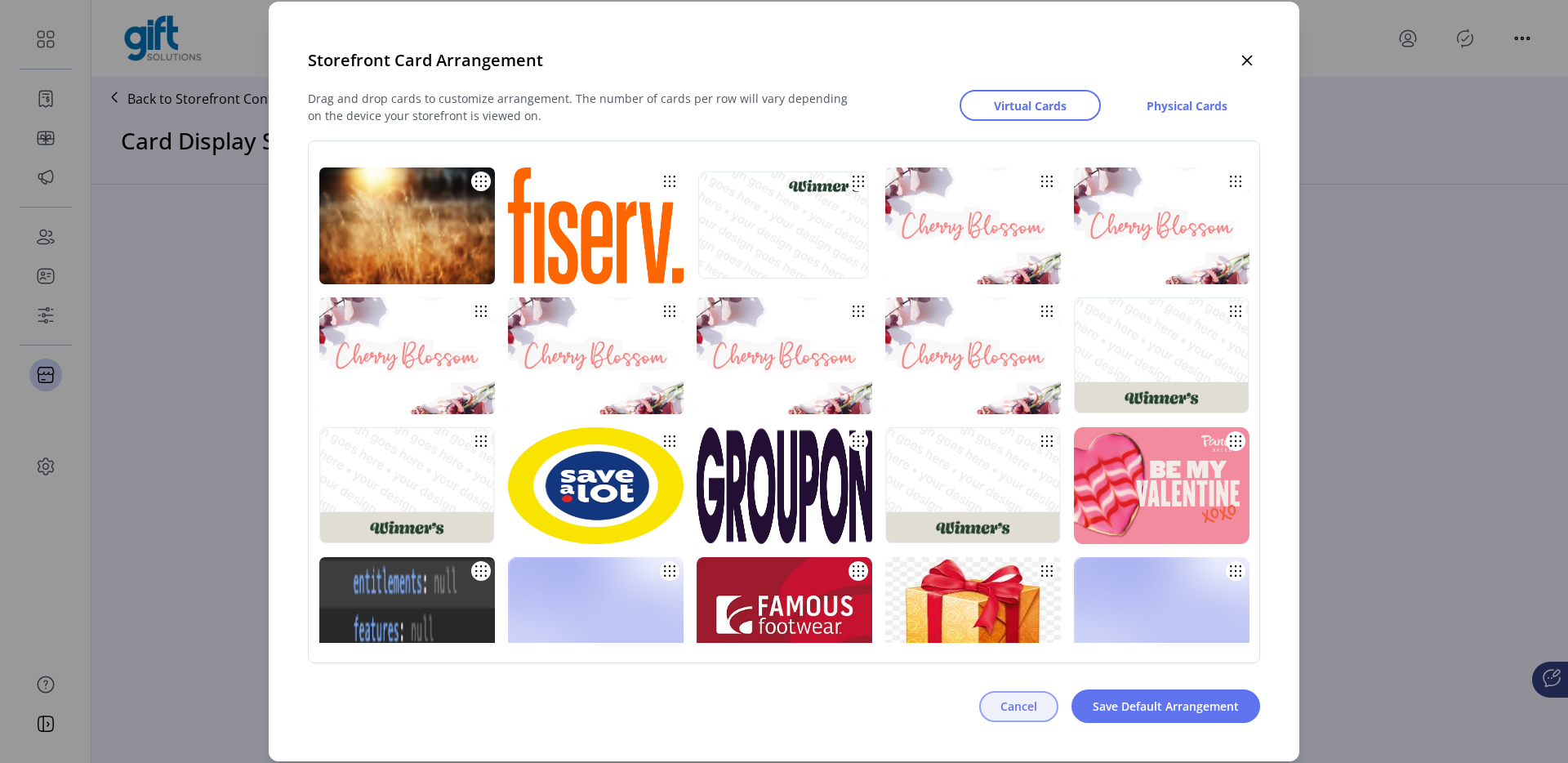
click at [1034, 703] on span "Cancel" at bounding box center [1019, 707] width 37 height 18
click at [1027, 709] on span "Cancel" at bounding box center [1019, 707] width 37 height 18
click at [1024, 714] on span "Cancel" at bounding box center [1019, 707] width 37 height 18
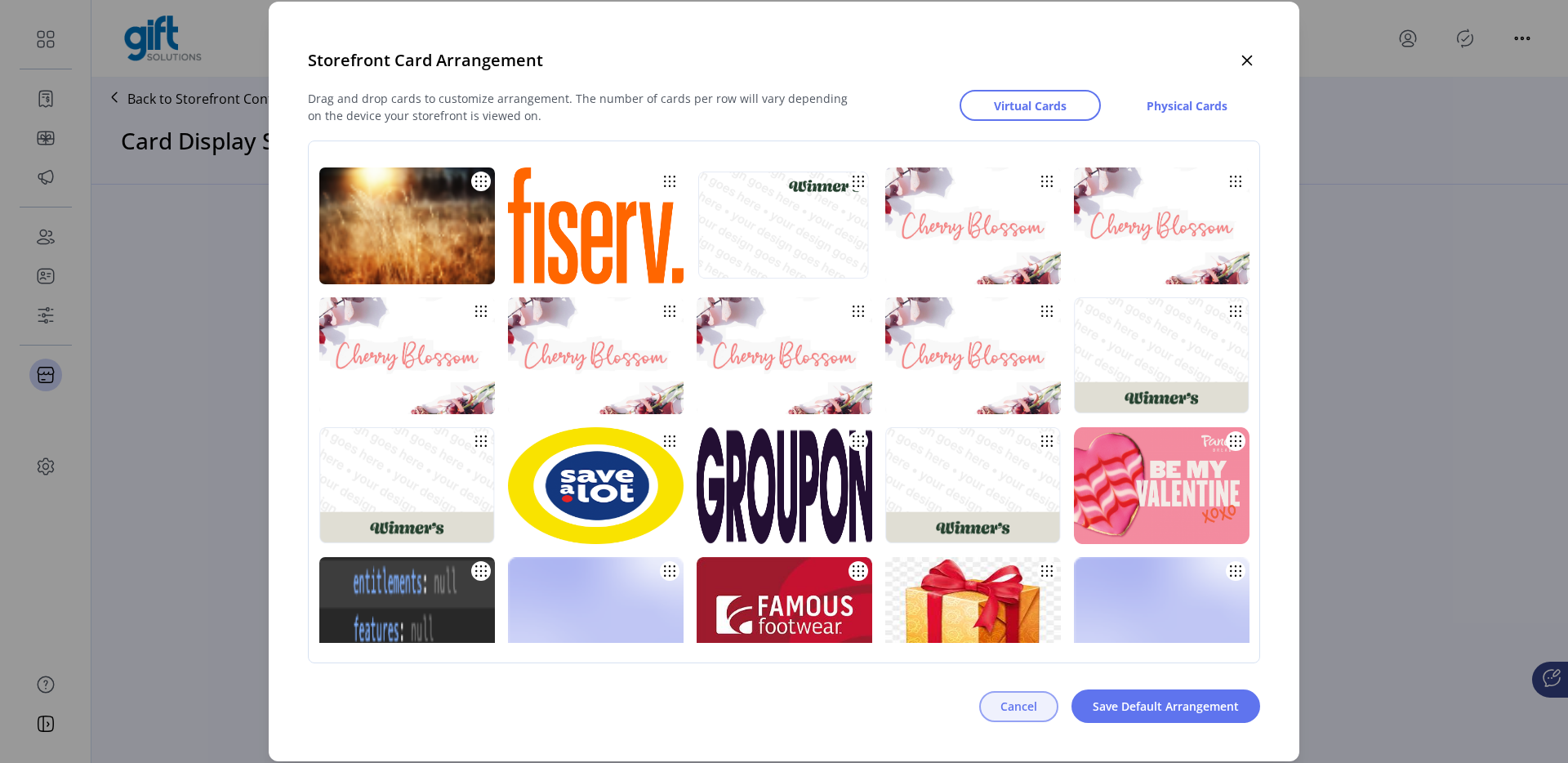
click at [1024, 714] on span "Cancel" at bounding box center [1019, 707] width 37 height 18
click at [1331, 515] on div "Storefront Card Arrangement Drag and drop cards to customize arrangement. The n…" at bounding box center [784, 381] width 1568 height 763
click at [1045, 704] on button "Cancel" at bounding box center [1019, 706] width 79 height 31
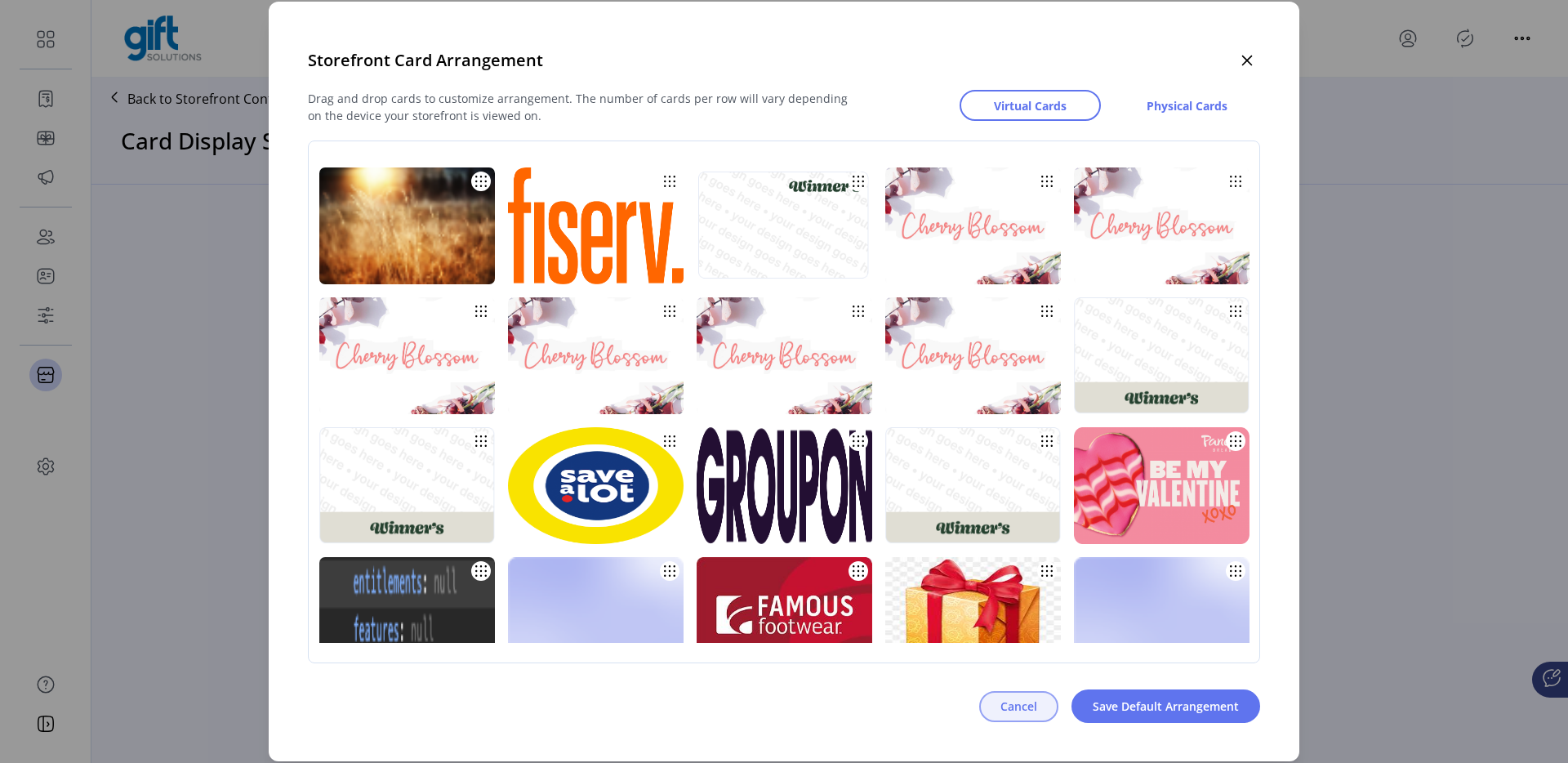
click at [1045, 704] on button "Cancel" at bounding box center [1019, 706] width 79 height 31
click at [1023, 710] on span "Cancel" at bounding box center [1019, 707] width 37 height 18
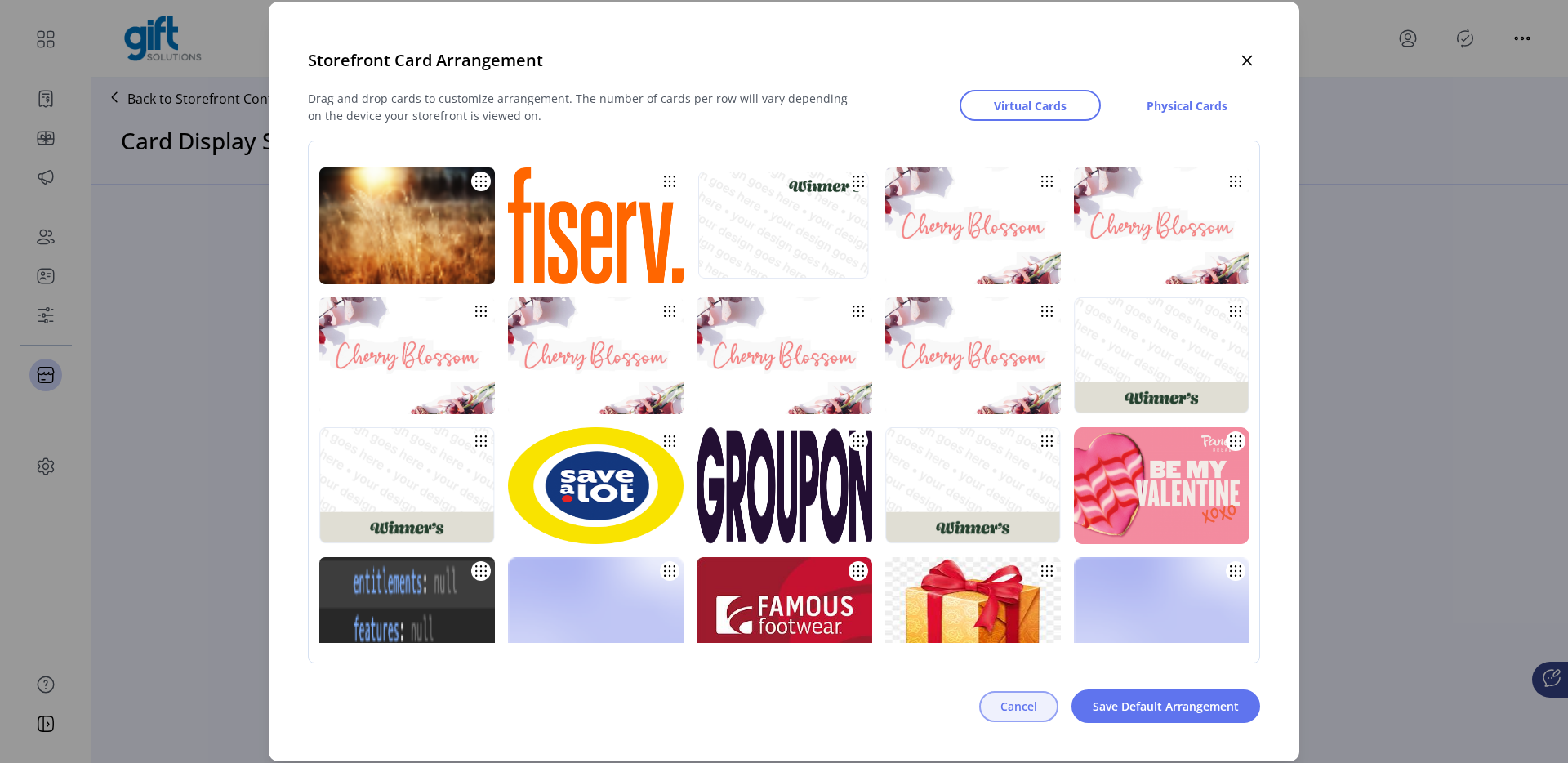
click at [1023, 710] on span "Cancel" at bounding box center [1019, 707] width 37 height 18
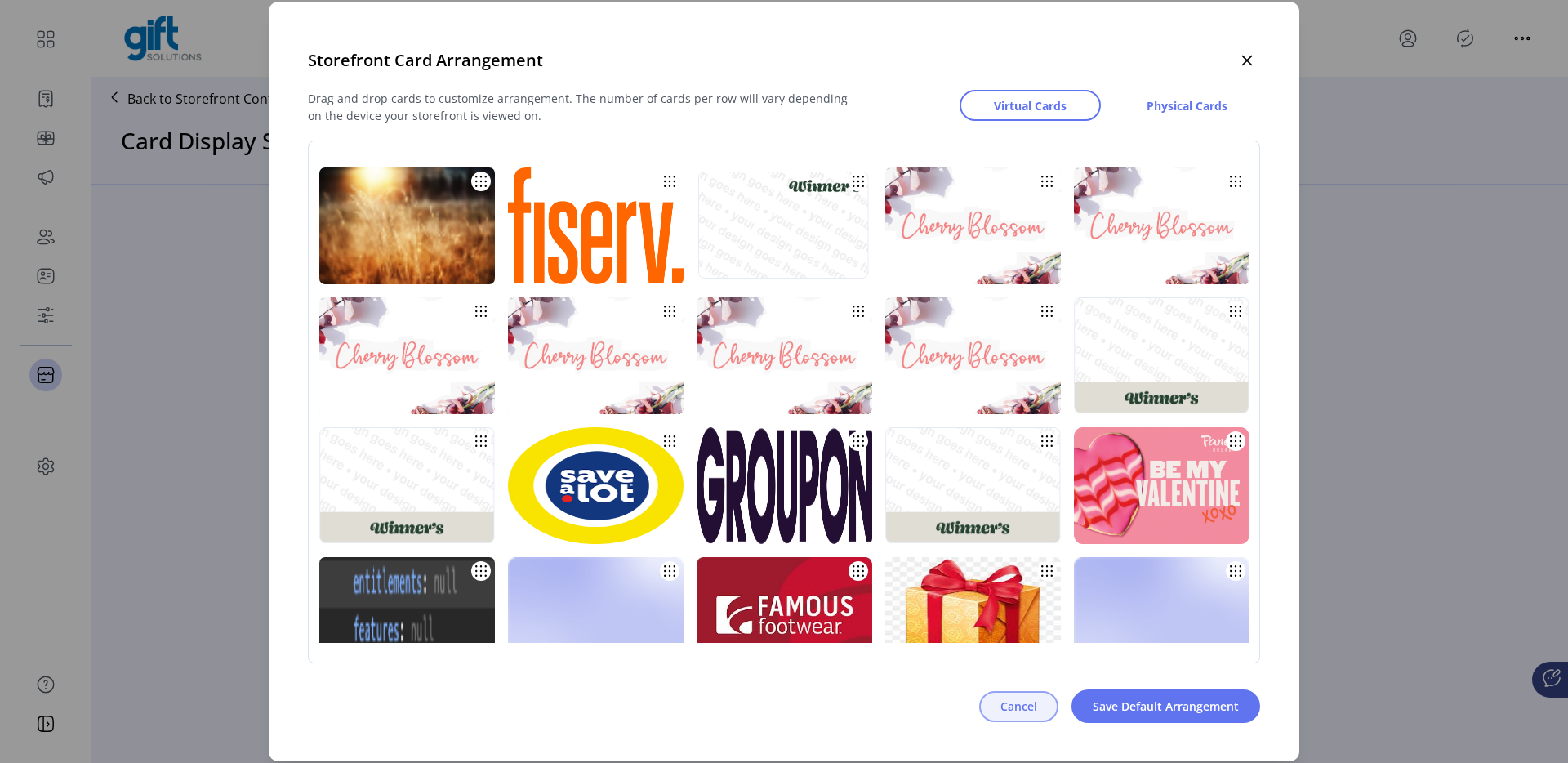
click at [1023, 710] on span "Cancel" at bounding box center [1019, 707] width 37 height 18
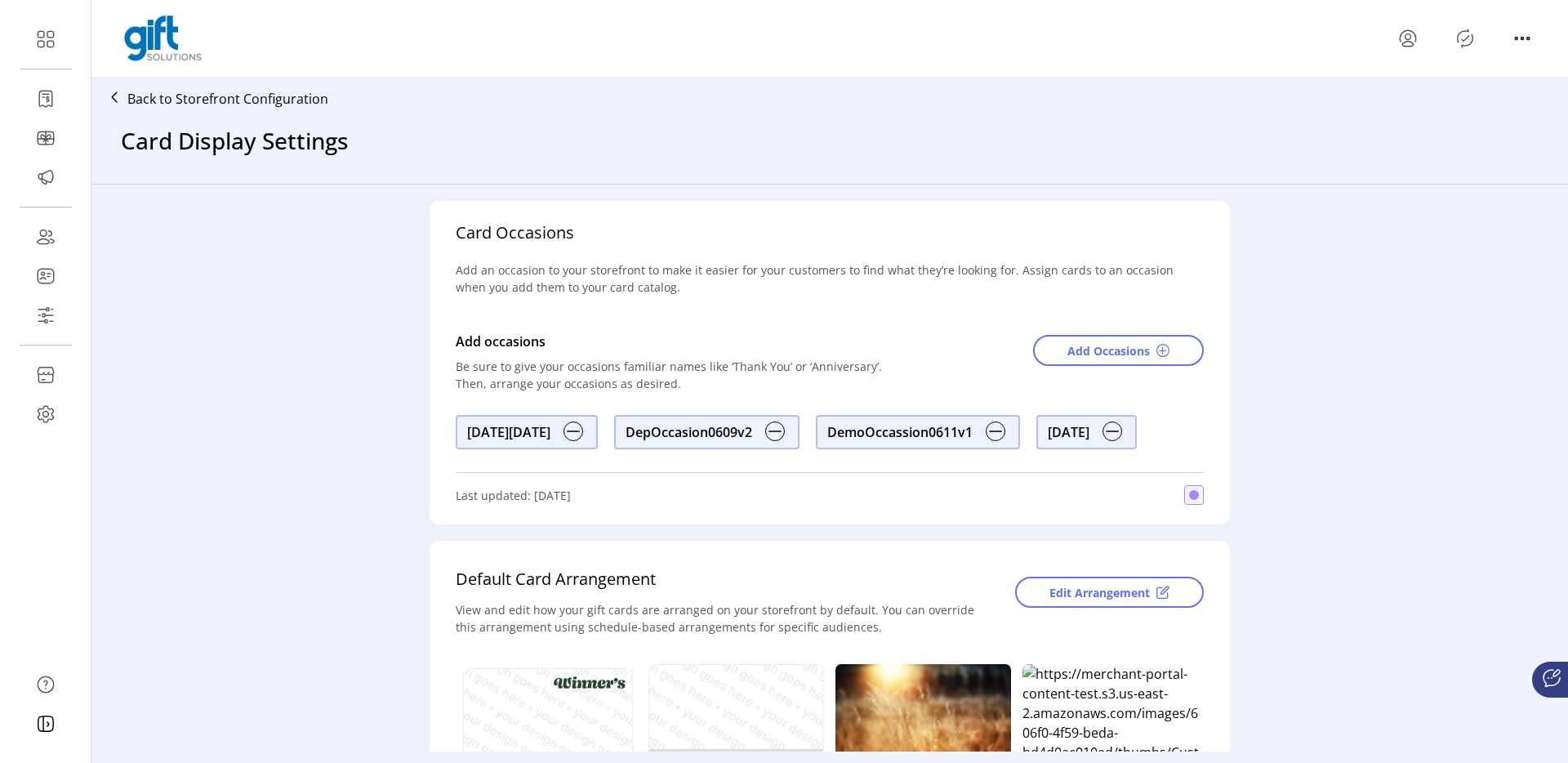
click at [243, 100] on p "Back to Storefront Configuration" at bounding box center [227, 98] width 201 height 19
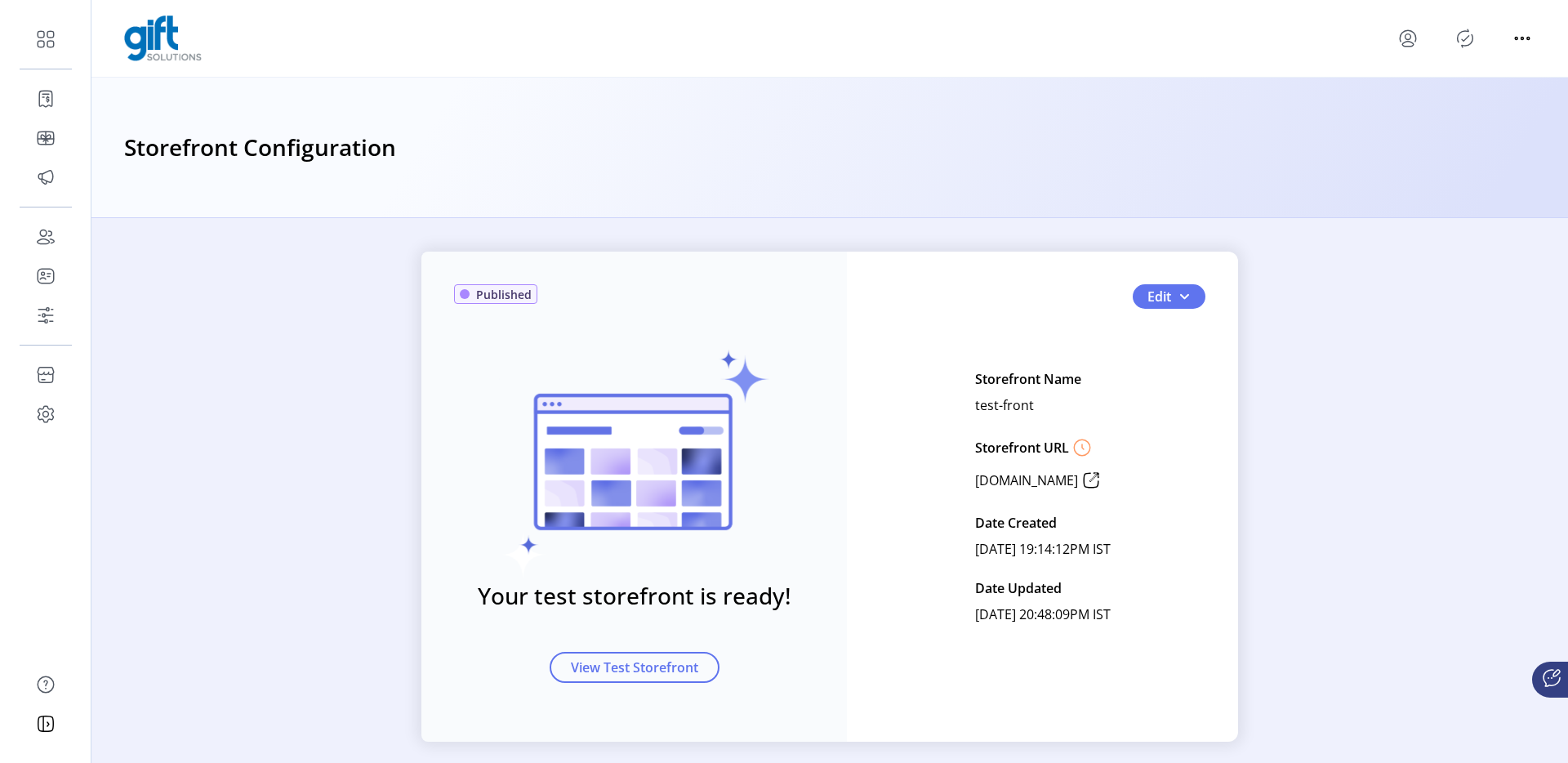
scroll to position [6, 0]
click at [1104, 481] on icon at bounding box center [1092, 480] width 26 height 26
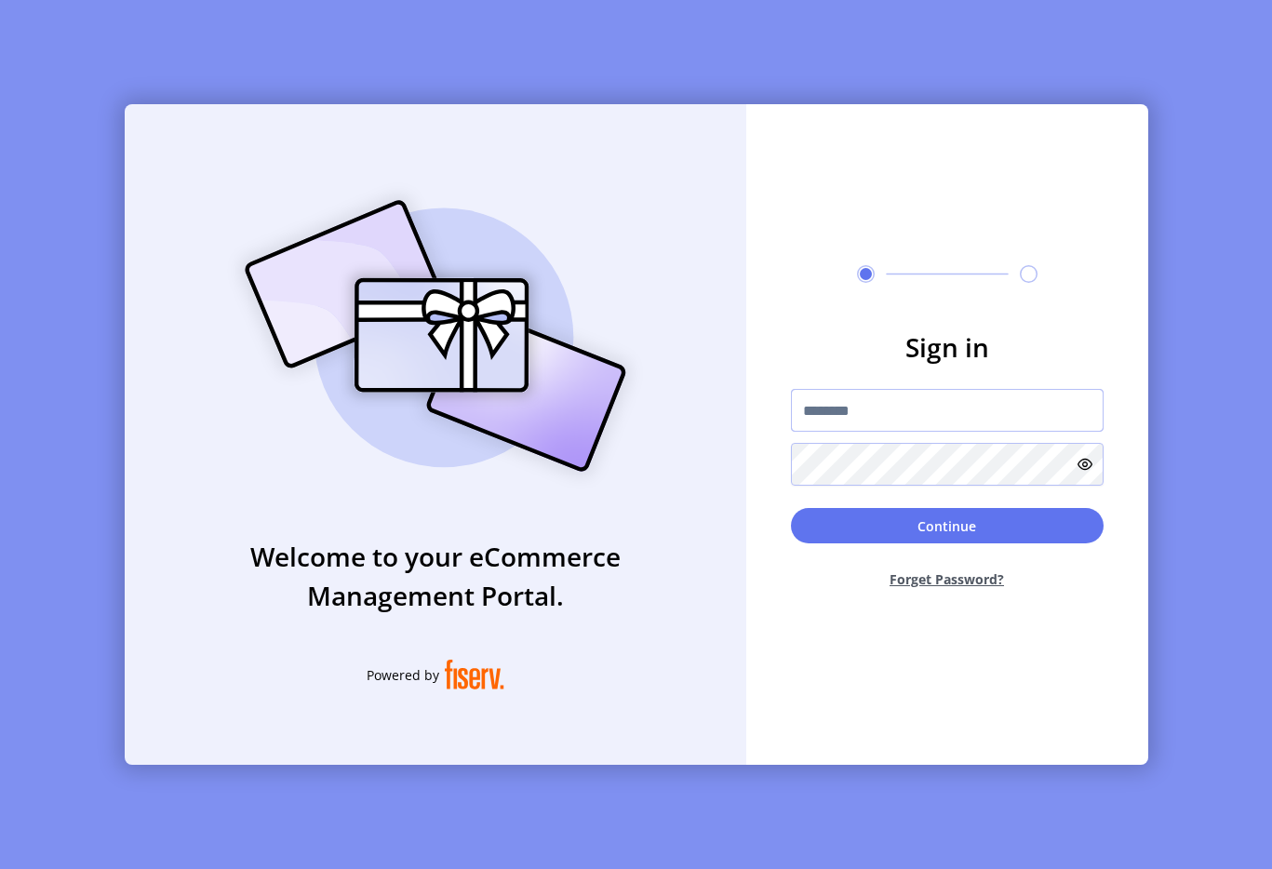
click at [858, 421] on input "text" at bounding box center [947, 410] width 313 height 43
type input "**********"
click at [887, 544] on div "Continue Forget Password?" at bounding box center [947, 556] width 313 height 96
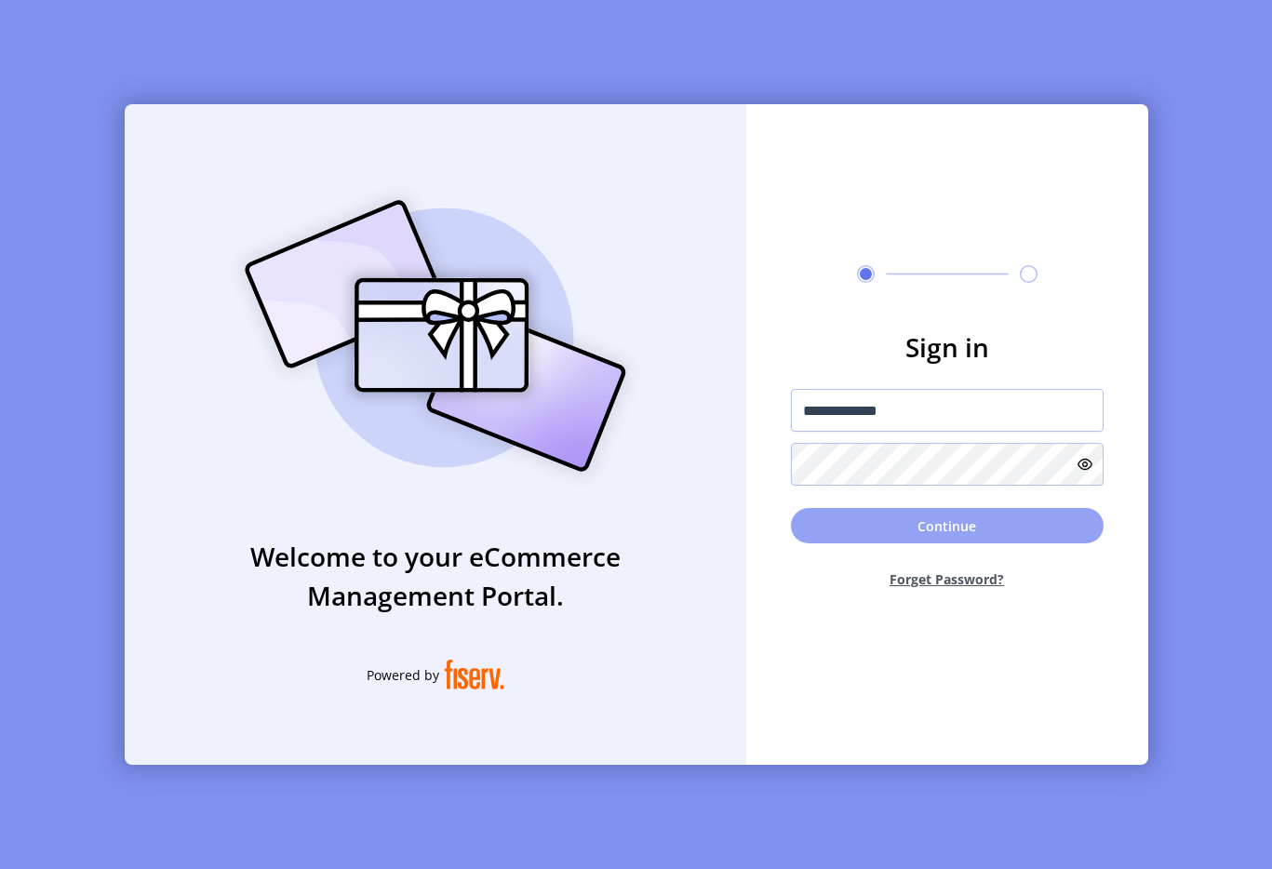
click at [894, 509] on button "Continue" at bounding box center [947, 525] width 313 height 35
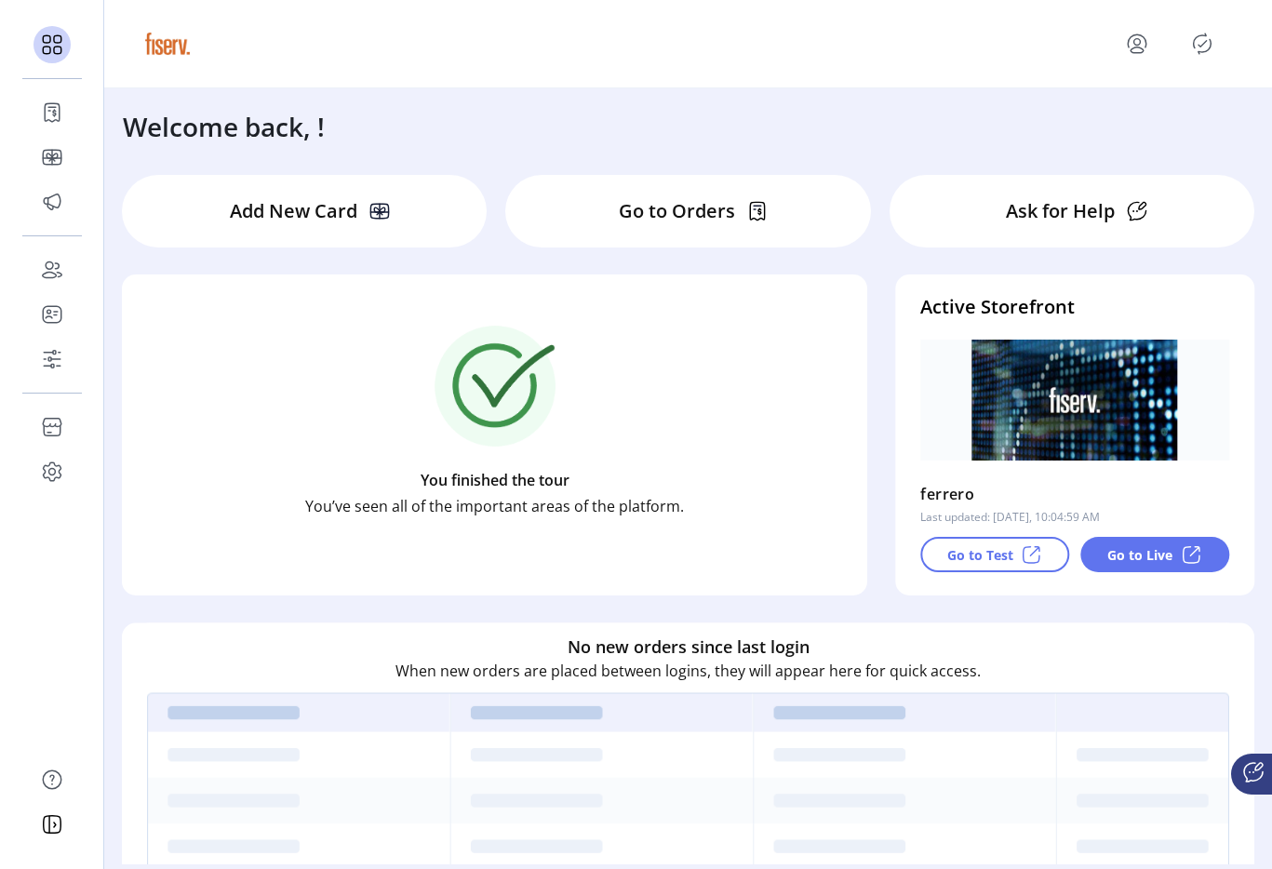
click at [1140, 43] on icon "menu" at bounding box center [1138, 42] width 7 height 7
click at [1119, 125] on link "Sign Out" at bounding box center [1070, 117] width 162 height 30
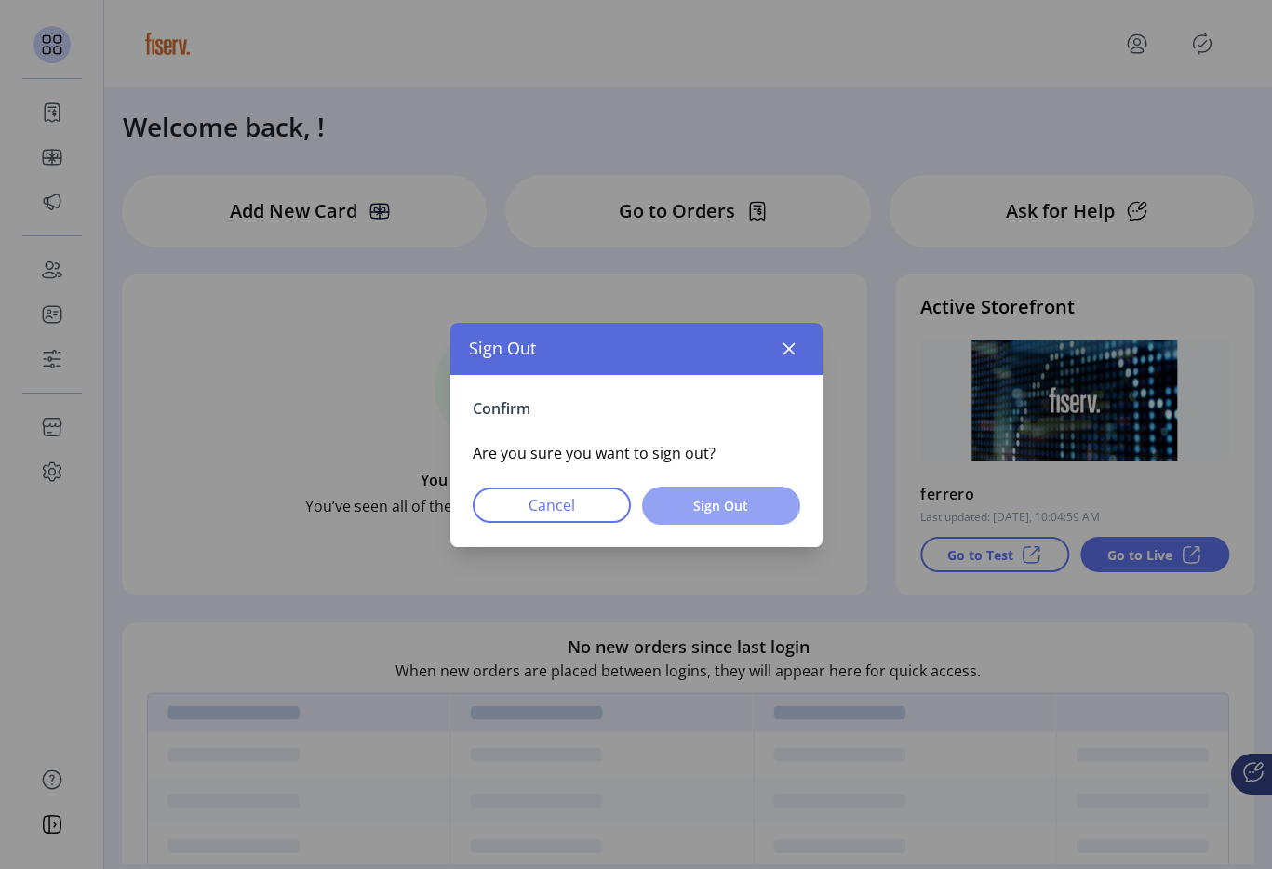
click at [784, 510] on button "Sign Out" at bounding box center [721, 506] width 158 height 38
